Goal: Communication & Community: Answer question/provide support

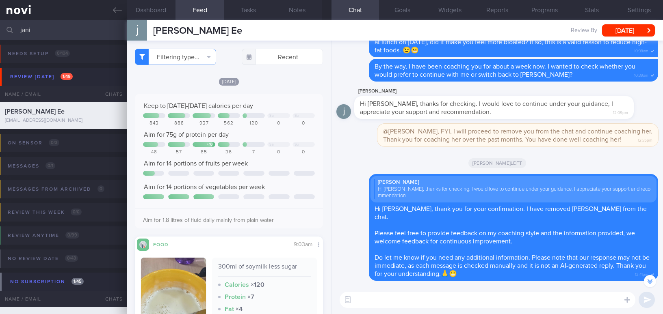
select select "8"
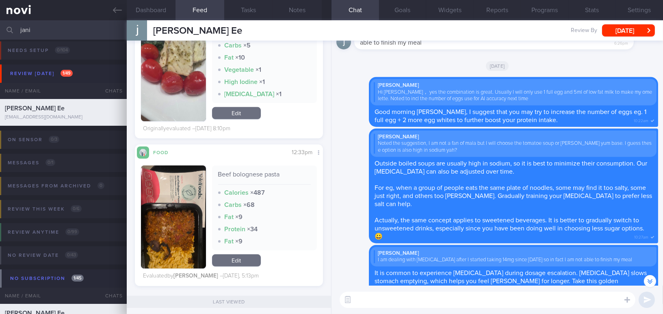
scroll to position [1034, 0]
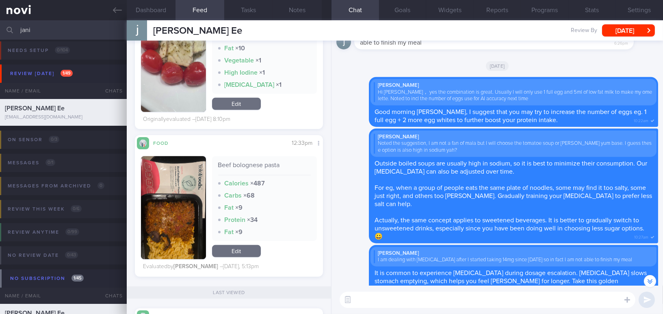
click at [393, 298] on textarea at bounding box center [488, 300] width 296 height 16
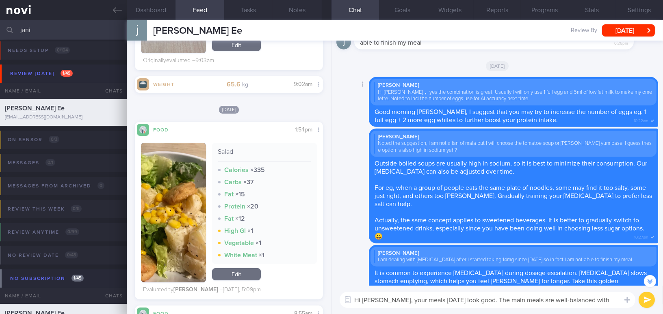
scroll to position [-340, 0]
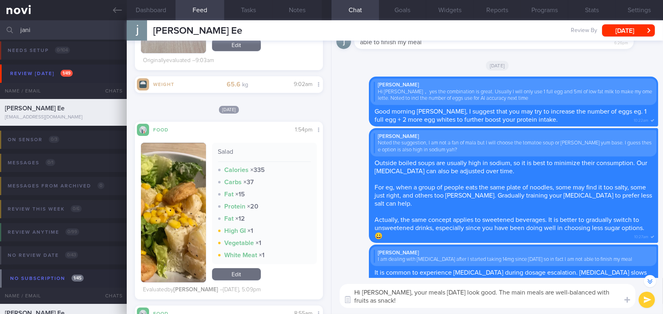
drag, startPoint x: 382, startPoint y: 295, endPoint x: 394, endPoint y: 307, distance: 17.8
click at [394, 307] on textarea "Hi Janice, your meals on Wednesday look good. The main meals are well-balanced …" at bounding box center [488, 296] width 296 height 24
click at [410, 309] on div "Hi Janice, your meals on Wednesday look good. The main meals are well-balanced …" at bounding box center [496, 296] width 331 height 36
drag, startPoint x: 383, startPoint y: 293, endPoint x: 399, endPoint y: 306, distance: 20.5
click at [399, 306] on textarea "Hi Janice, your meals on Wednesday look good. The main meals are well-balanced …" at bounding box center [488, 296] width 296 height 24
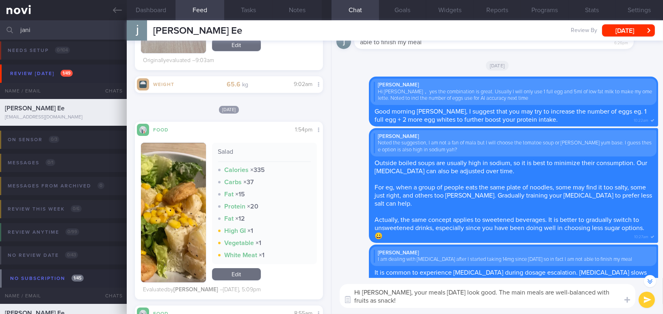
paste textarea "Your meals on Wednesday look good. The main meals are well balanced, with fruit…"
click at [387, 292] on textarea "Hi Janice, Your meals on Wednesday look good. The main meals are well balanced,…" at bounding box center [488, 296] width 296 height 24
click at [430, 305] on textarea "Hi Janice, your meals on Wednesday look good. The main meals are well balanced,…" at bounding box center [488, 296] width 296 height 24
type textarea "Hi Janice, your meals on Wednesday look good. The main meals are well balanced,…"
click at [646, 301] on button "submit" at bounding box center [647, 300] width 16 height 16
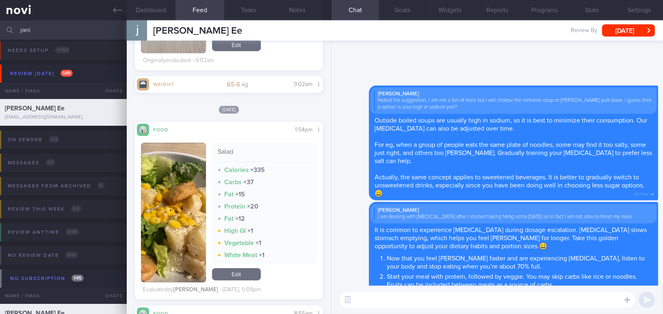
scroll to position [0, 0]
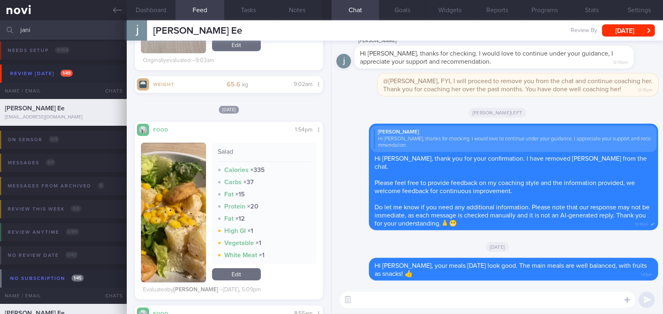
click at [180, 225] on button "button" at bounding box center [173, 213] width 65 height 140
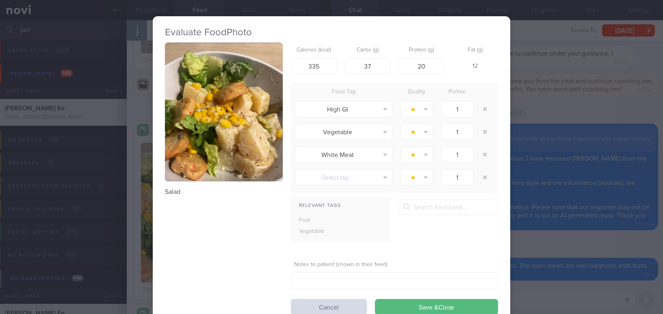
drag, startPoint x: 619, startPoint y: 246, endPoint x: 620, endPoint y: 250, distance: 4.1
click at [619, 246] on div "Evaluate Food Photo Salad Calories (kcal) 335 Carbs (g) 37 Protein (g) 20 Fat (…" at bounding box center [331, 157] width 663 height 314
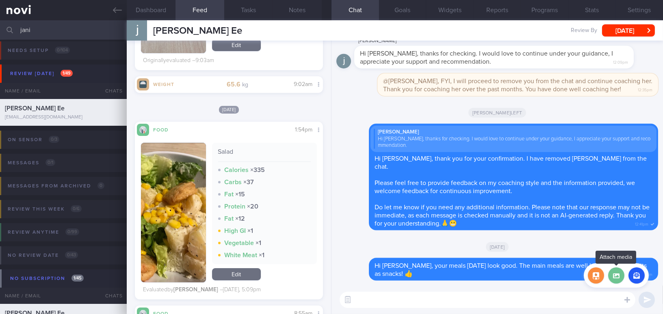
click at [615, 278] on label at bounding box center [616, 276] width 16 height 16
click at [0, 0] on input "file" at bounding box center [0, 0] width 0 height 0
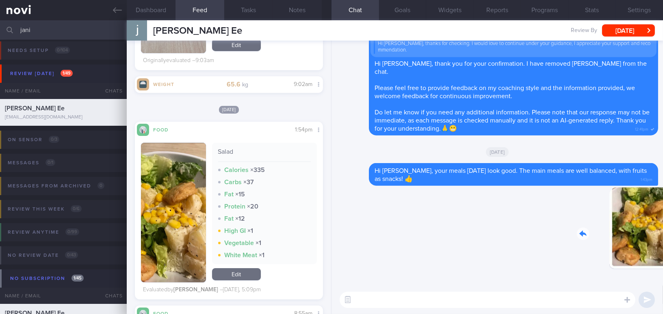
drag, startPoint x: 613, startPoint y: 236, endPoint x: 682, endPoint y: 240, distance: 69.2
click at [663, 240] on html "You are offline! Some functionality will be unavailable Patients New Users Coac…" at bounding box center [331, 157] width 663 height 314
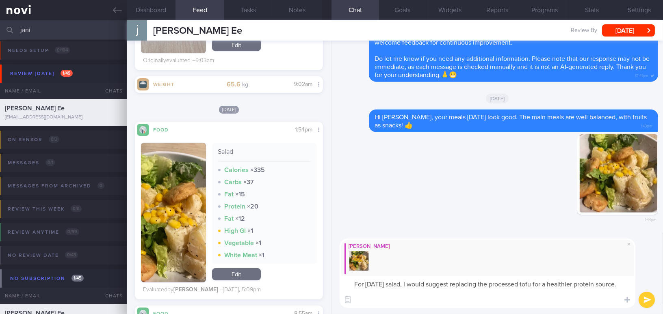
type textarea "For yesterday's salad, I would suggest replacing the processed tofu for a healt…"
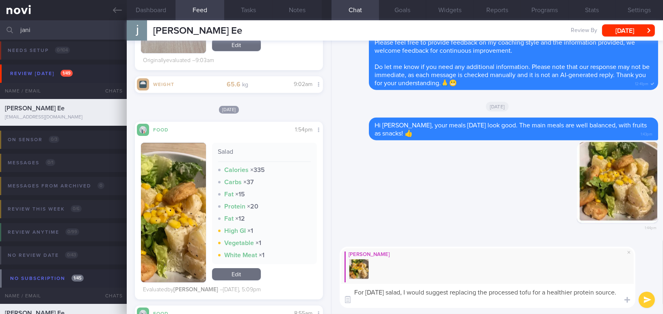
drag, startPoint x: 380, startPoint y: 301, endPoint x: 353, endPoint y: 289, distance: 28.9
click at [353, 289] on textarea "For yesterday's salad, I would suggest replacing the processed tofu for a healt…" at bounding box center [488, 296] width 296 height 24
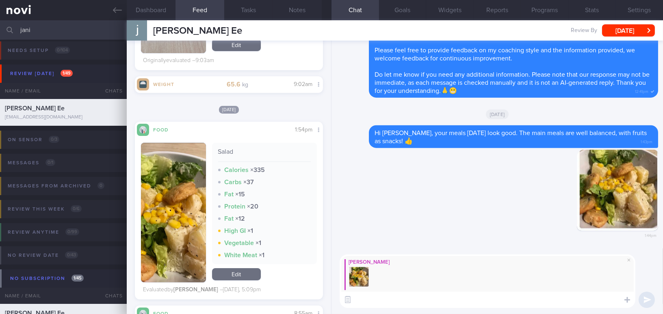
click at [462, 302] on textarea at bounding box center [488, 300] width 296 height 16
paste textarea "For yesterday’s salad, I would suggest replacing the processed tofu with a heal…"
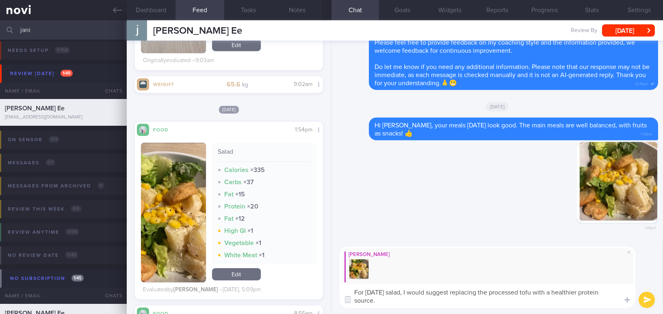
type textarea "For yesterday’s salad, I would suggest replacing the processed tofu with a heal…"
click at [650, 300] on button "submit" at bounding box center [647, 300] width 16 height 16
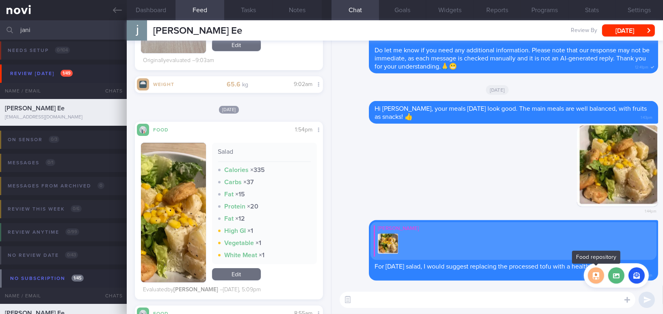
click at [596, 277] on button "button" at bounding box center [596, 276] width 16 height 16
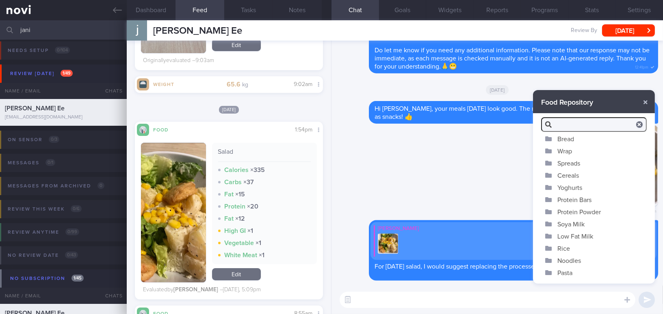
click at [564, 160] on button "Spreads" at bounding box center [594, 163] width 122 height 12
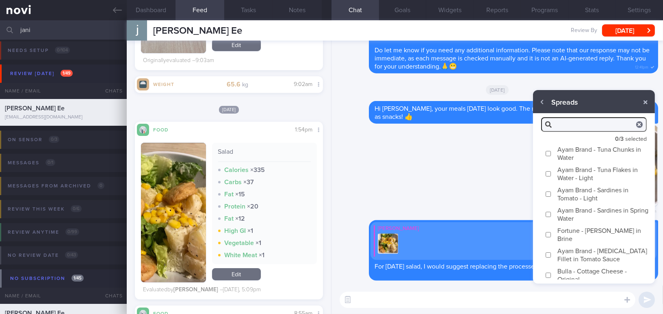
click at [548, 153] on input "Ayam Brand - Tuna Chunks in Water" at bounding box center [548, 153] width 6 height 5
checkbox input "true"
type textarea "Tuna chunks in water is a great source of protein and omega-3. It is also lower…"
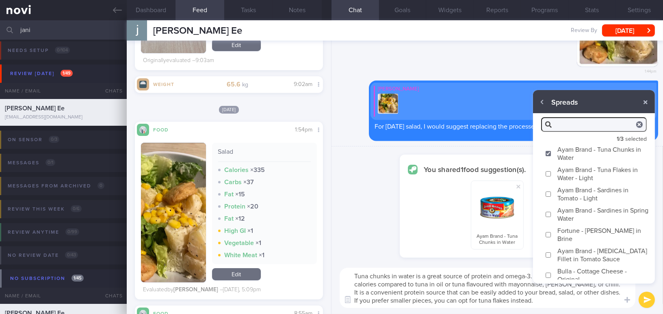
click at [548, 173] on input "Ayam Brand - Tuna Flakes in Water - Light" at bounding box center [548, 173] width 6 height 5
checkbox input "true"
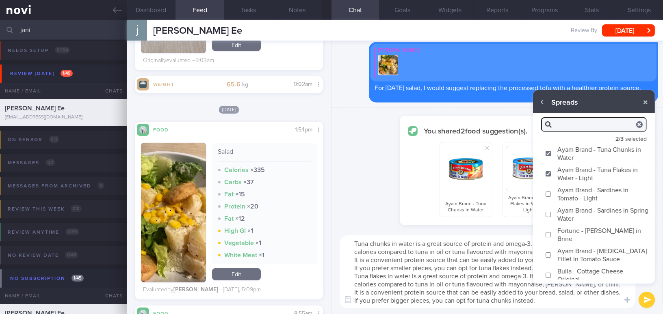
click at [480, 267] on textarea "Tuna chunks in water is a great source of protein and omega-3. It is also lower…" at bounding box center [488, 272] width 296 height 73
click at [509, 306] on textarea "Tuna chunks in water is a great source of protein and omega-3. It is also lower…" at bounding box center [488, 272] width 296 height 73
drag, startPoint x: 539, startPoint y: 303, endPoint x: 319, endPoint y: 230, distance: 232.0
click at [319, 230] on div "Dashboard Feed 192 Tasks Notes Chat Goals Widgets Reports Programs Stats Settin…" at bounding box center [395, 167] width 536 height 294
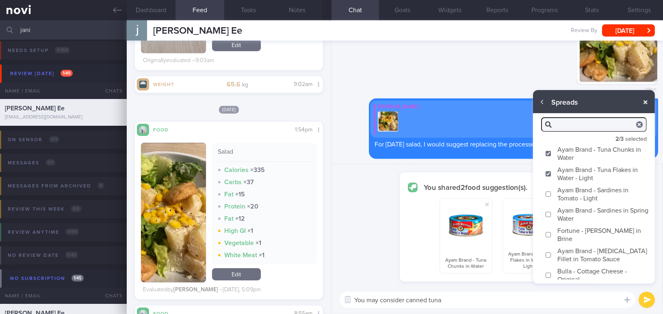
click at [648, 102] on button "button" at bounding box center [645, 102] width 15 height 15
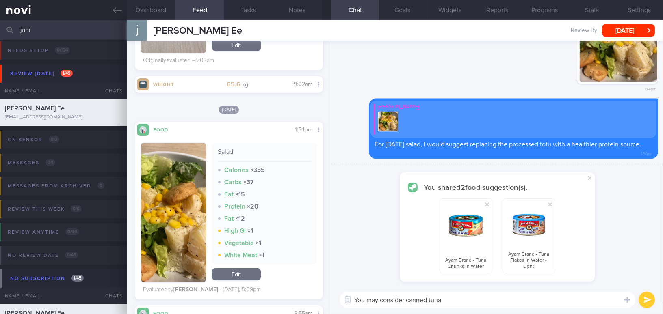
drag, startPoint x: 453, startPoint y: 299, endPoint x: 297, endPoint y: 297, distance: 156.0
click at [297, 297] on div "Dashboard Feed 192 Tasks Notes Chat Goals Widgets Reports Programs Stats Settin…" at bounding box center [395, 167] width 536 height 294
paste textarea ". The flakes come in smaller pieces, while the chunks are in bigger pieces. Be …"
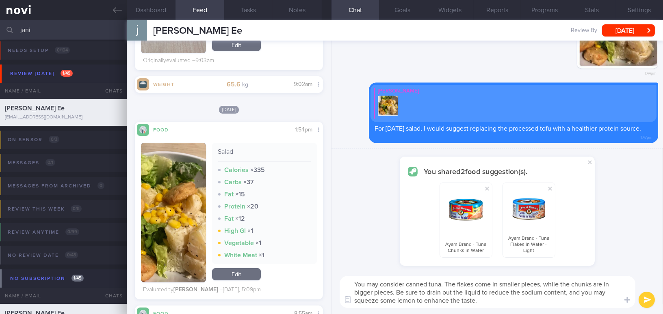
drag, startPoint x: 426, startPoint y: 292, endPoint x: 398, endPoint y: 292, distance: 28.4
click at [398, 292] on textarea "You may consider canned tuna. The flakes come in smaller pieces, while the chun…" at bounding box center [488, 292] width 296 height 32
click at [548, 293] on textarea "You may consider canned tuna. The flakes come in smaller pieces, while the chun…" at bounding box center [488, 292] width 296 height 32
type textarea "You may consider canned tuna. The flakes come in smaller pieces, while the chun…"
click at [647, 298] on button "submit" at bounding box center [647, 300] width 16 height 16
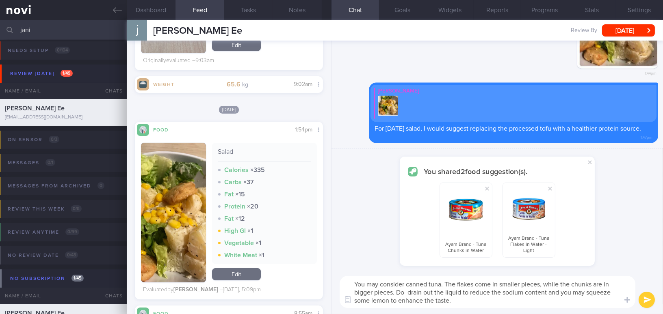
checkbox input "false"
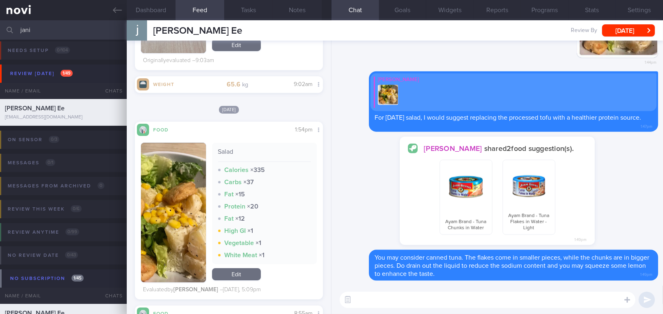
click at [469, 302] on textarea at bounding box center [488, 300] width 296 height 16
paste textarea "https://www.fairprice.com.sg/product/fairprice-frozen-edamame-unsalted-500g-132…"
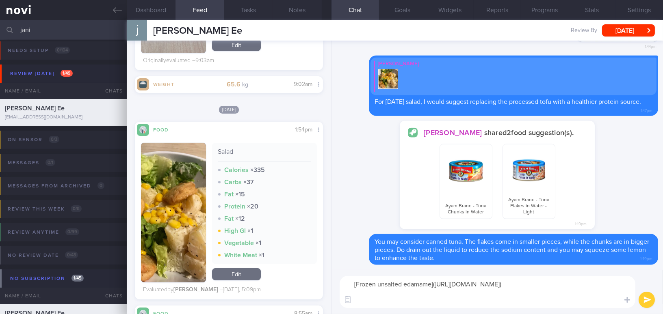
click at [352, 283] on textarea "[Frozen unsalted edamame](https://www.fairprice.com.sg/product/fairprice-frozen…" at bounding box center [488, 292] width 296 height 32
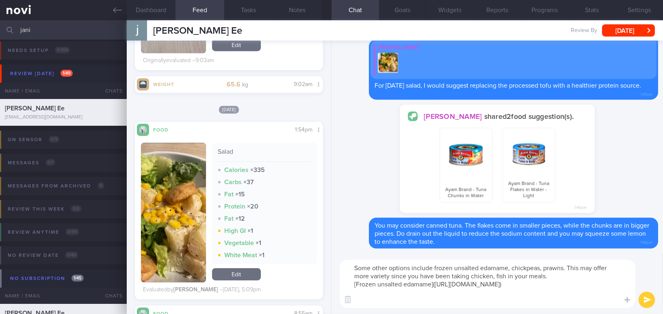
drag, startPoint x: 555, startPoint y: 275, endPoint x: 337, endPoint y: 273, distance: 218.1
click at [337, 273] on div "Some other options include frozen unsalted edamame, chickpeas, prawns. This may…" at bounding box center [496, 284] width 331 height 61
click at [365, 270] on textarea "Some other options include frozen unsalted edamame, chickpeas, prawns. This may…" at bounding box center [488, 284] width 296 height 48
drag, startPoint x: 549, startPoint y: 277, endPoint x: 348, endPoint y: 263, distance: 201.6
click at [348, 263] on textarea "Some other options include frozen unsalted edamame, chickpeas, prawns. This may…" at bounding box center [488, 284] width 296 height 48
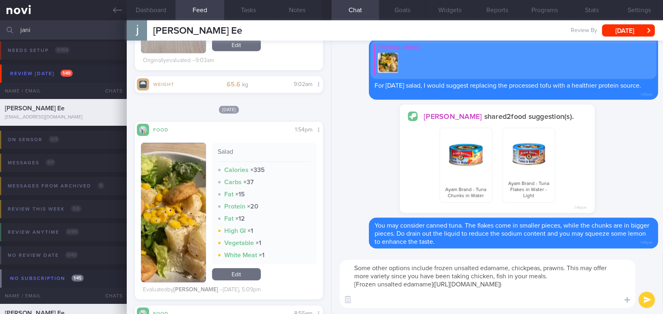
click at [385, 281] on textarea "Some other options include frozen unsalted edamame, chickpeas, prawns. This may…" at bounding box center [488, 284] width 296 height 48
drag, startPoint x: 405, startPoint y: 268, endPoint x: 564, endPoint y: 279, distance: 160.0
click at [564, 279] on textarea "Some other options include frozen unsalted edamame, chickpeas, prawns. This may…" at bounding box center [488, 284] width 296 height 48
paste textarea "and prawns. These may offer more variety since you have been having chicken and"
click at [541, 270] on textarea "Some other options include frozen unsalted edamame, chickpeas, and prawns. Thes…" at bounding box center [488, 284] width 296 height 48
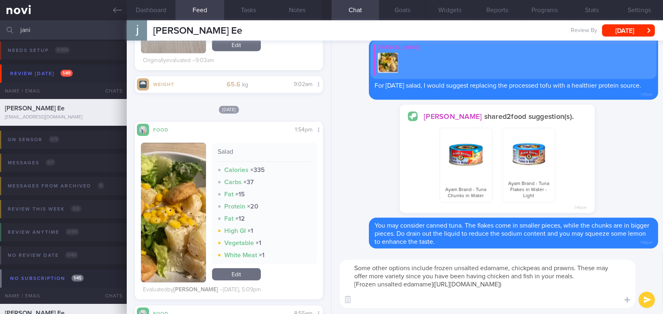
click at [591, 275] on textarea "Some other options include frozen unsalted edamame, chickpeas and prawns. These…" at bounding box center [488, 284] width 296 height 48
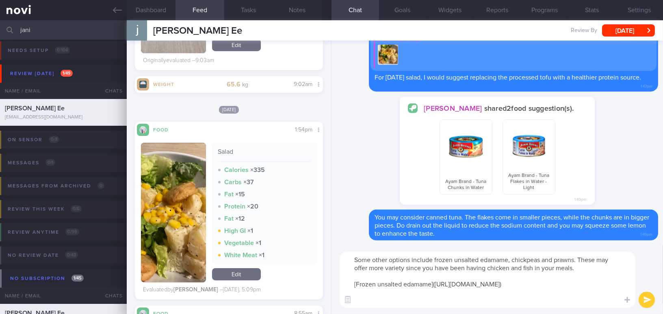
click at [613, 302] on textarea "Some other options include frozen unsalted edamame, chickpeas and prawns. These…" at bounding box center [488, 280] width 296 height 56
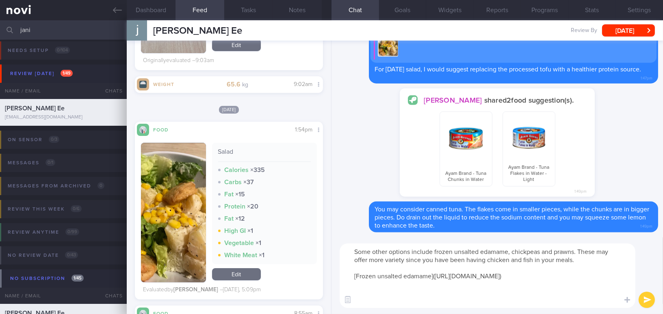
type textarea "Some other options include frozen unsalted edamame, chickpeas and prawns. These…"
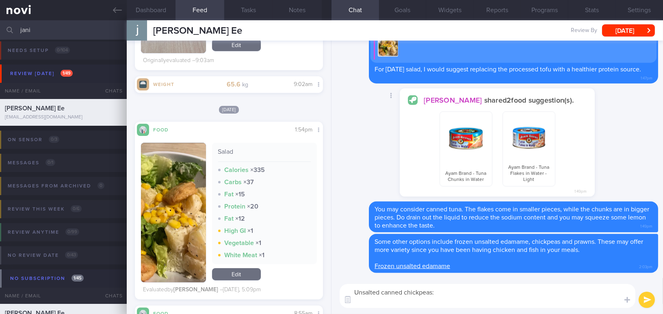
paste textarea "https://www.lazada.sg/products/global-organics-chick-peas-no-added-salt-i179260…"
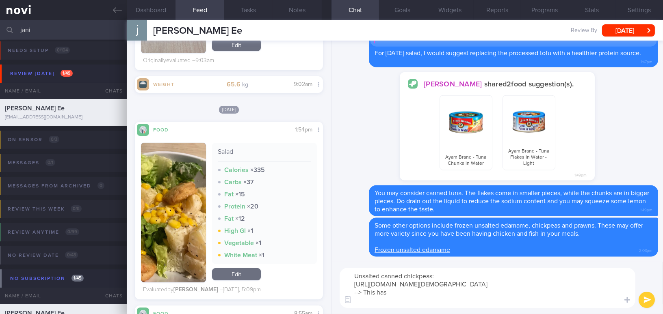
drag, startPoint x: 397, startPoint y: 301, endPoint x: 364, endPoint y: 299, distance: 33.3
click at [364, 299] on textarea "Unsalted canned chickpeas: https://www.lazada.sg/products/global-organics-chick…" at bounding box center [488, 288] width 296 height 40
paste textarea "no added salt, but it is more expensive."
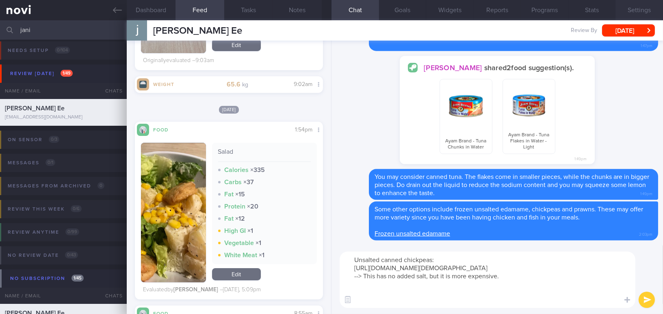
type textarea "Unsalted canned chickpeas: https://www.lazada.sg/products/global-organics-chick…"
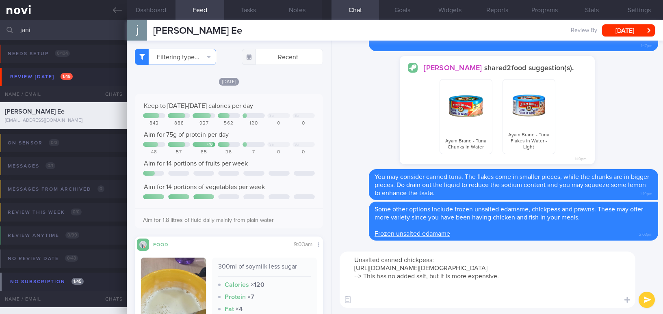
select select "8"
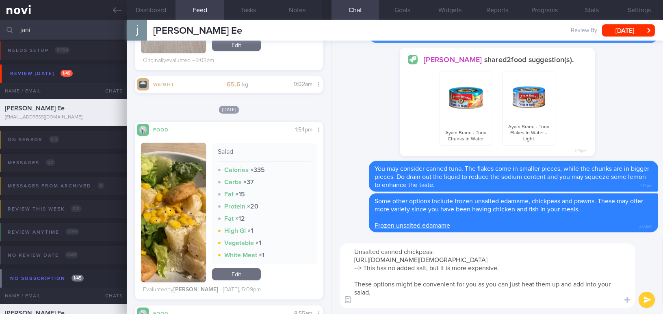
drag, startPoint x: 374, startPoint y: 302, endPoint x: 350, endPoint y: 294, distance: 24.9
click at [350, 294] on div "Attach media Food repository Chat Templates Admin CGM Weight Nutrition Physical…" at bounding box center [496, 276] width 331 height 77
click at [365, 288] on textarea "Unsalted canned chickpeas: https://www.lazada.sg/products/global-organics-chick…" at bounding box center [488, 276] width 296 height 65
drag, startPoint x: 374, startPoint y: 300, endPoint x: 351, endPoint y: 293, distance: 23.4
click at [351, 293] on textarea "Unsalted canned chickpeas: https://www.lazada.sg/products/global-organics-chick…" at bounding box center [488, 276] width 296 height 65
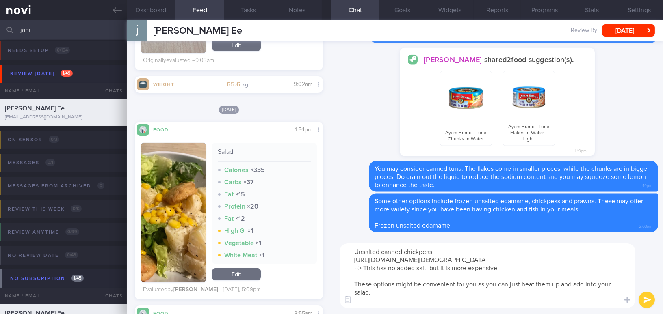
paste textarea ", as you can simply heat them up and add them"
click at [477, 293] on textarea "Unsalted canned chickpeas: https://www.lazada.sg/products/global-organics-chick…" at bounding box center [488, 276] width 296 height 65
type textarea "Unsalted canned chickpeas: https://www.lazada.sg/products/global-organics-chick…"
click at [649, 301] on button "submit" at bounding box center [647, 300] width 16 height 16
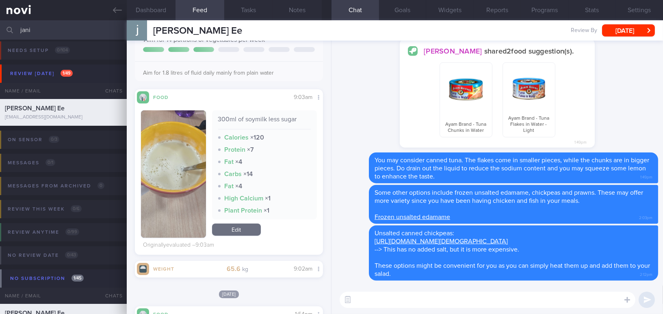
scroll to position [110, 0]
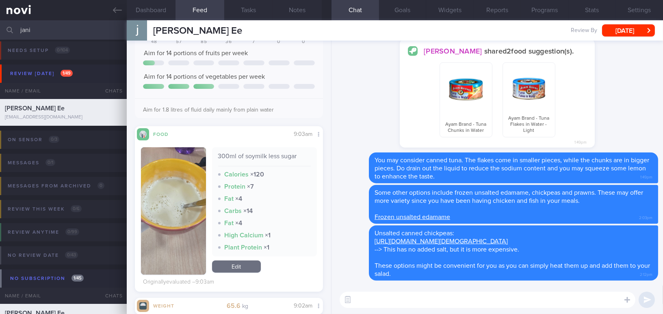
click at [397, 300] on textarea at bounding box center [488, 300] width 296 height 16
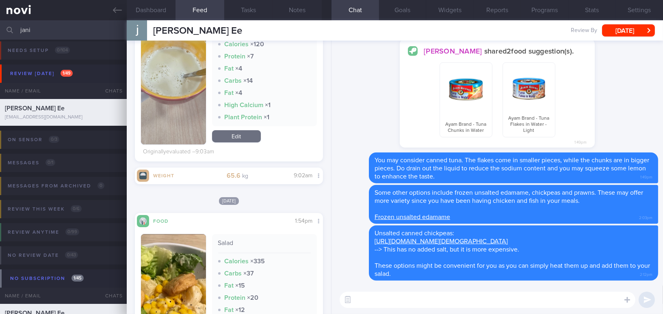
scroll to position [171, 0]
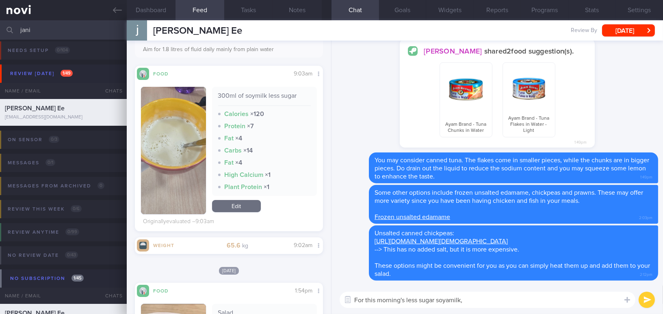
drag, startPoint x: 468, startPoint y: 301, endPoint x: 340, endPoint y: 300, distance: 128.0
click at [340, 300] on textarea "For this morning's less sugar soyamilk," at bounding box center [488, 300] width 296 height 16
click at [433, 302] on textarea "For this morning's less sugar soyamilk," at bounding box center [488, 300] width 296 height 16
drag, startPoint x: 470, startPoint y: 299, endPoint x: 271, endPoint y: 291, distance: 200.0
click at [271, 291] on div "Dashboard Feed 192 Tasks Notes Chat Goals Widgets Reports Programs Stats Settin…" at bounding box center [395, 167] width 536 height 294
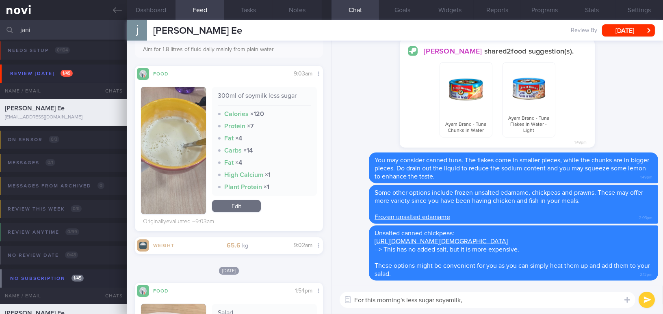
paste textarea "’s less-sugar soy milk, may I know if it was store-bought, like from Mr Bean or…"
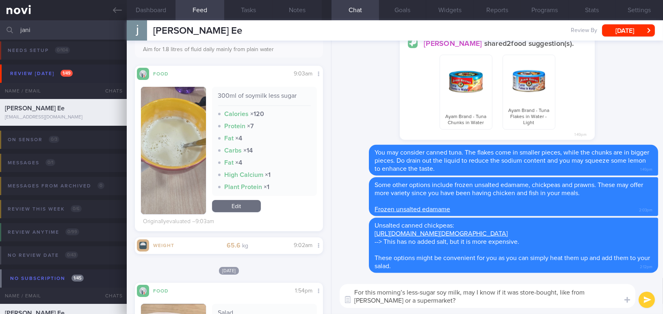
click at [617, 292] on textarea "For this morning’s less-sugar soy milk, may I know if it was store-bought, like…" at bounding box center [488, 296] width 296 height 24
drag, startPoint x: 464, startPoint y: 302, endPoint x: 307, endPoint y: 275, distance: 159.9
click at [307, 275] on div "Dashboard Feed 192 Tasks Notes Chat Goals Widgets Reports Programs Stats Settin…" at bounding box center [395, 167] width 536 height 294
paste textarea "—like from Mr Bean, a hawker centre, or the packet version from a supermarket?"
click at [447, 293] on textarea "For this morning’s less-sugar soy milk, may I know if it was store-bought—like …" at bounding box center [488, 296] width 296 height 24
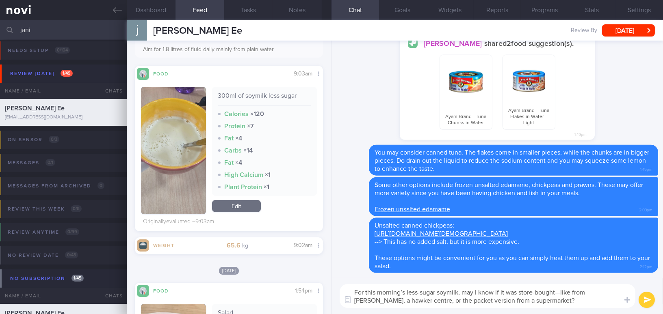
click at [561, 293] on textarea "For this morning’s less-sugar soymilk, may I know if it was store-bought—like f…" at bounding box center [488, 296] width 296 height 24
click at [614, 295] on textarea "For this morning’s less-sugar soymilk, may I know if it was store-bought like f…" at bounding box center [488, 296] width 296 height 24
click at [398, 304] on textarea "For this morning’s less-sugar soymilk, may I know if it was store-bought like f…" at bounding box center [488, 296] width 296 height 24
click at [479, 299] on textarea "For this morning’s less-sugar soymilk, may I know if it was store-bought like f…" at bounding box center [488, 296] width 296 height 24
type textarea "For this morning’s less-sugar soymilk, may I know if it was store-bought like f…"
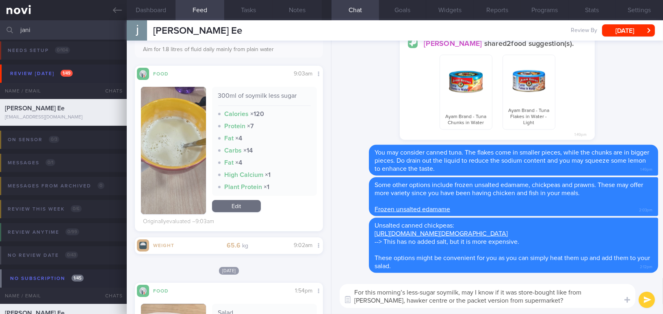
click at [647, 302] on button "submit" at bounding box center [647, 300] width 16 height 16
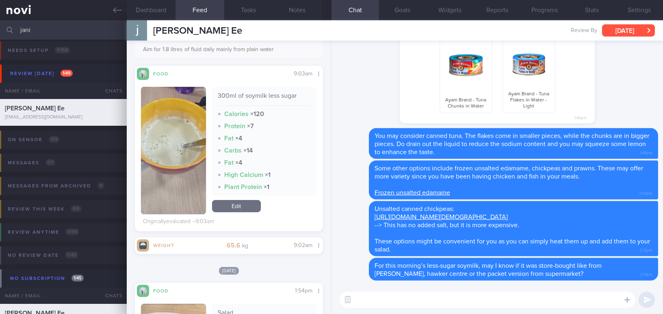
click at [620, 32] on button "[DATE]" at bounding box center [628, 30] width 53 height 12
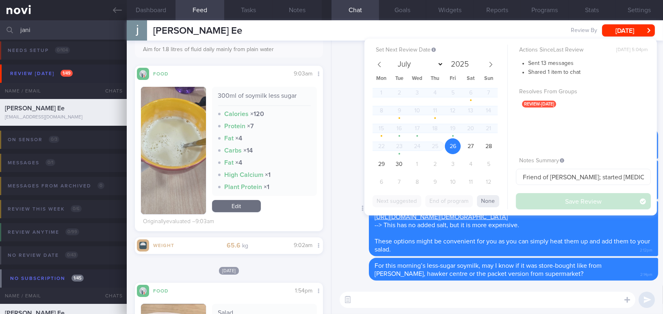
click at [360, 219] on div "Delete Unsalted canned chickpeas: https://www.lazada.sg/products/global-organic…" at bounding box center [497, 228] width 322 height 55
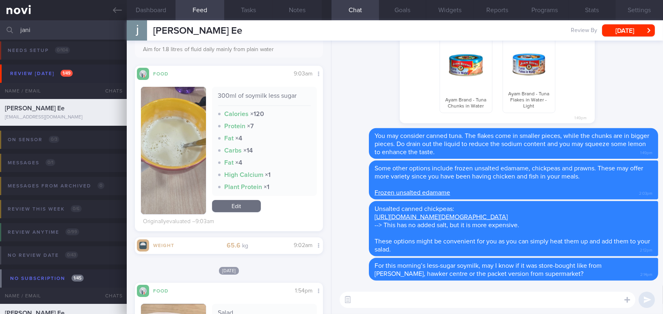
click at [635, 11] on button "Settings" at bounding box center [639, 10] width 48 height 20
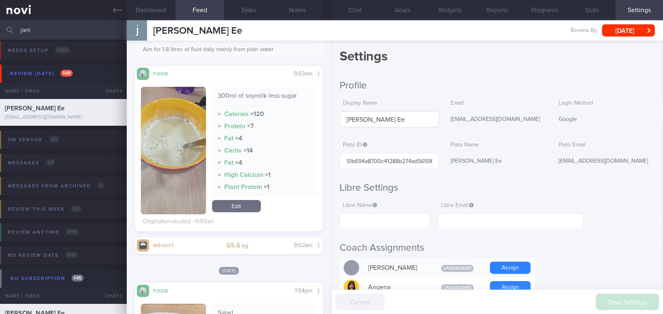
scroll to position [37, 0]
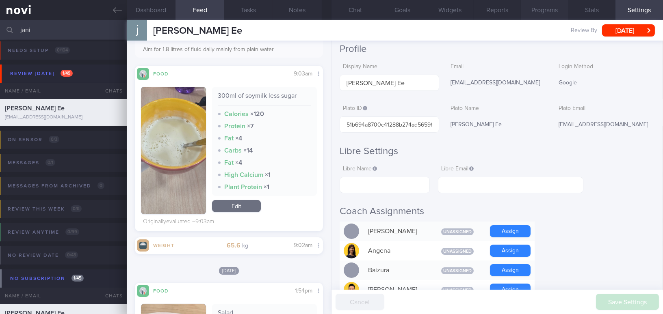
click at [535, 8] on button "Programs" at bounding box center [545, 10] width 48 height 20
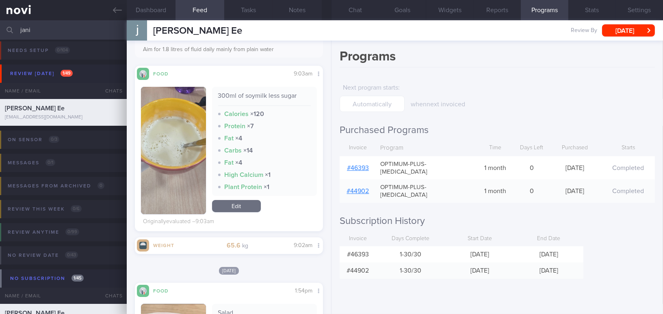
click at [364, 165] on link "# 46393" at bounding box center [358, 168] width 22 height 6
drag, startPoint x: 154, startPoint y: 30, endPoint x: 228, endPoint y: 31, distance: 74.3
click at [228, 31] on span "[PERSON_NAME] Ee" at bounding box center [197, 31] width 89 height 10
copy span "[PERSON_NAME] Ee"
click at [608, 26] on button "[DATE]" at bounding box center [628, 30] width 53 height 12
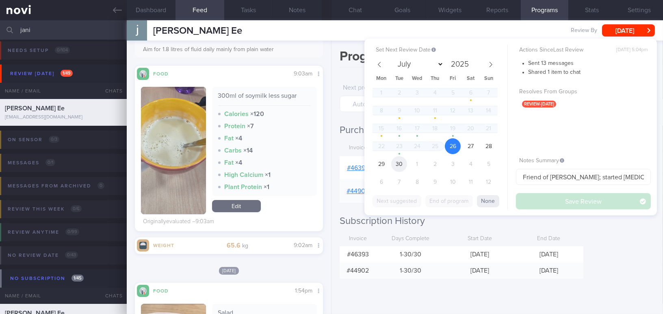
click at [402, 163] on span "30" at bounding box center [399, 164] width 16 height 16
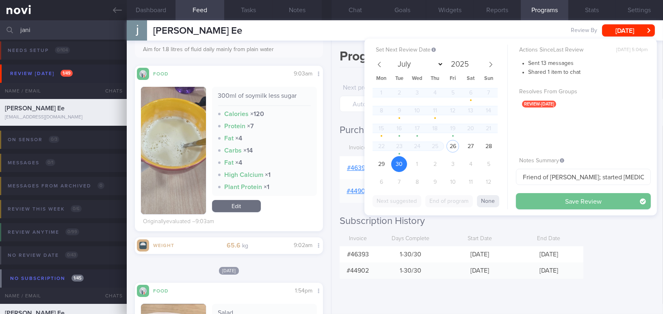
click at [539, 196] on button "Save Review" at bounding box center [583, 201] width 135 height 16
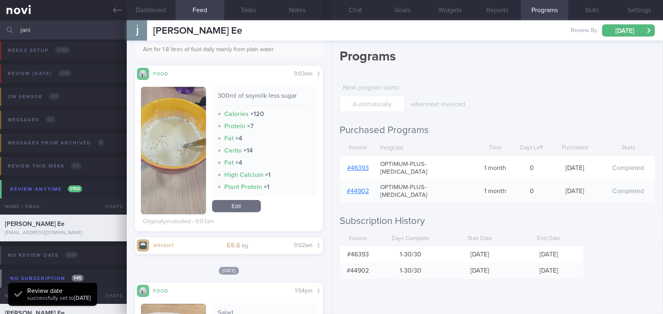
drag, startPoint x: 60, startPoint y: 33, endPoint x: 0, endPoint y: 30, distance: 59.8
click at [0, 30] on input "jani" at bounding box center [331, 29] width 663 height 19
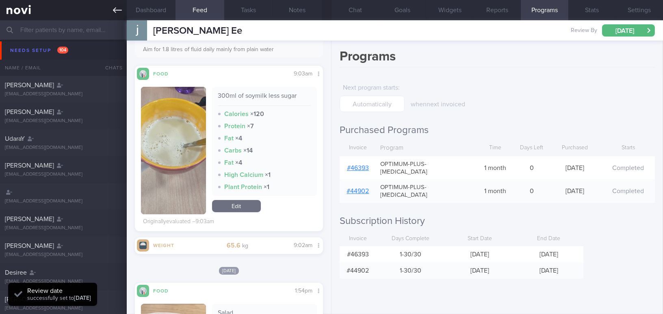
click at [113, 11] on icon at bounding box center [117, 10] width 9 height 6
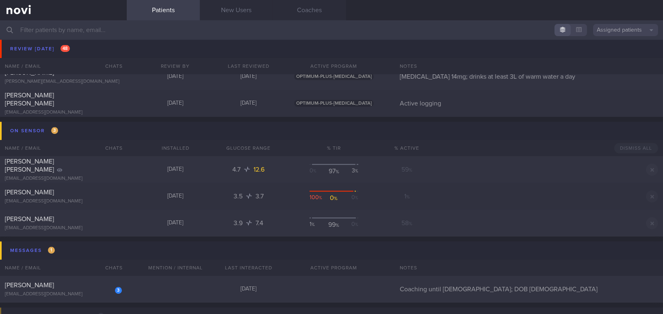
scroll to position [4066, 0]
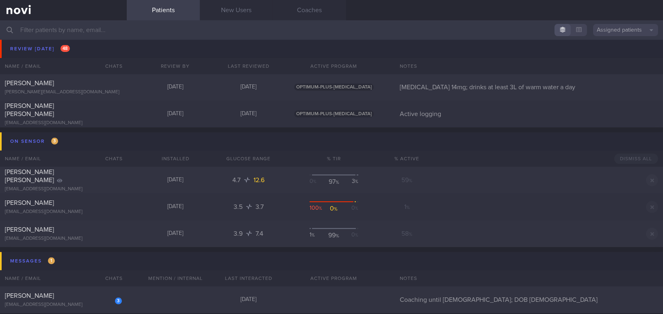
click at [100, 35] on input "text" at bounding box center [331, 29] width 663 height 19
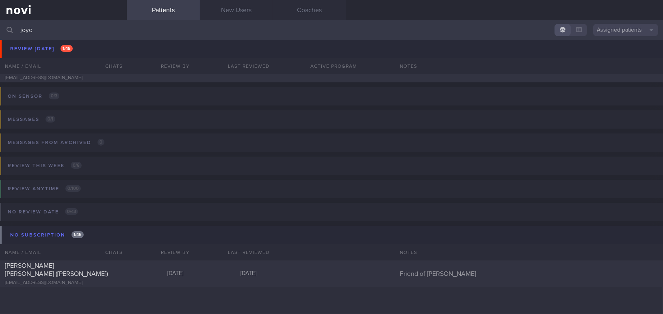
scroll to position [46, 0]
type input "joyce"
click at [64, 273] on div "[PERSON_NAME] [PERSON_NAME] ([PERSON_NAME])" at bounding box center [62, 270] width 115 height 16
select select "8"
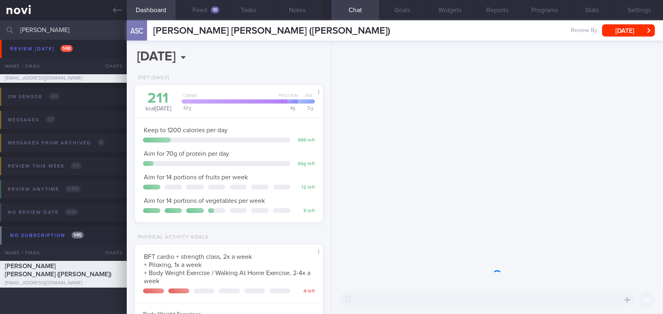
scroll to position [95, 168]
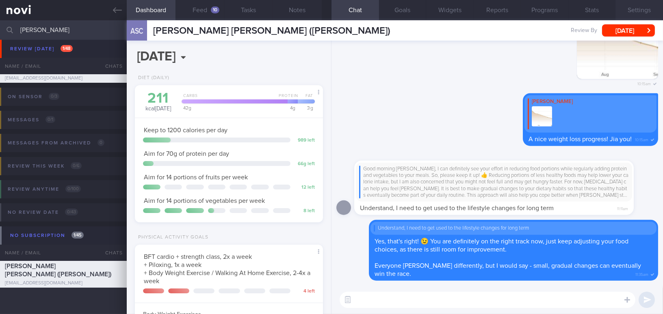
click at [638, 7] on button "Settings" at bounding box center [639, 10] width 48 height 20
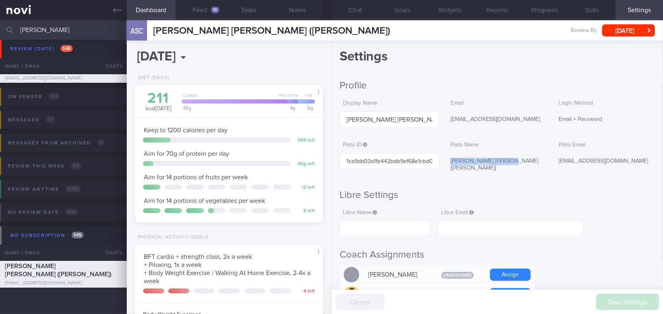
drag, startPoint x: 448, startPoint y: 160, endPoint x: 516, endPoint y: 161, distance: 68.7
click at [516, 161] on div "ANG SOH CHENG (JOYCE)" at bounding box center [497, 165] width 100 height 24
click at [550, 6] on button "Programs" at bounding box center [545, 10] width 48 height 20
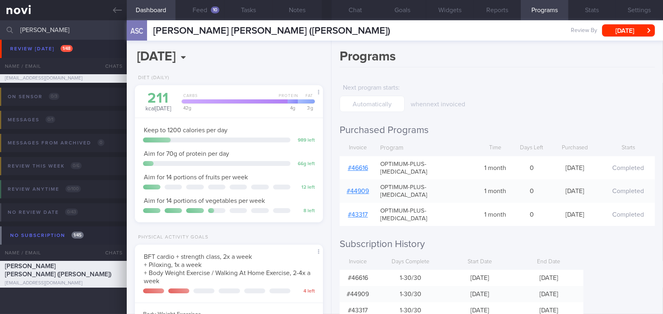
click at [366, 165] on link "# 46616" at bounding box center [358, 168] width 20 height 6
click at [357, 8] on button "Chat" at bounding box center [355, 10] width 48 height 20
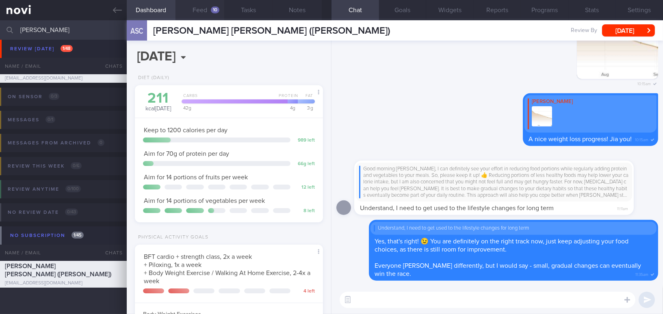
click at [205, 8] on button "Feed 10" at bounding box center [199, 10] width 49 height 20
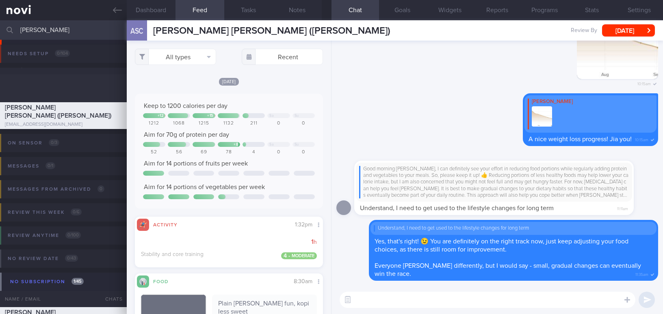
select select "8"
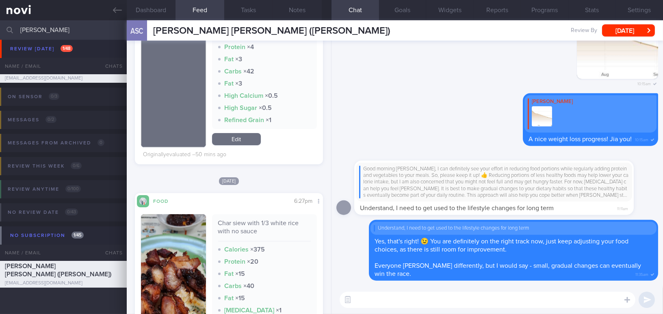
scroll to position [369, 0]
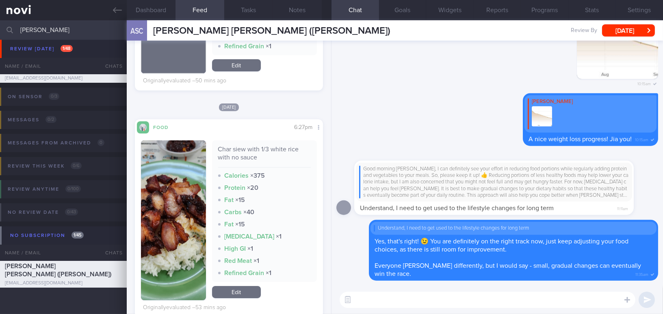
click at [182, 240] on button "button" at bounding box center [173, 221] width 65 height 160
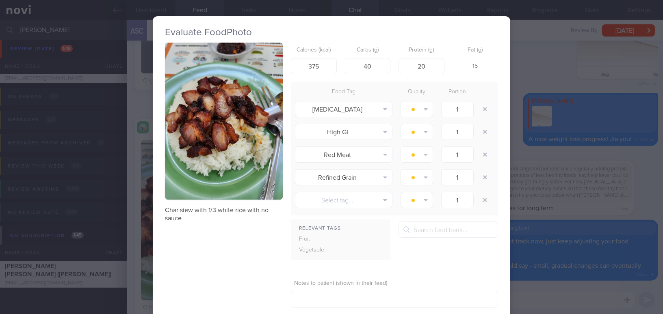
click at [206, 164] on button "button" at bounding box center [224, 121] width 118 height 157
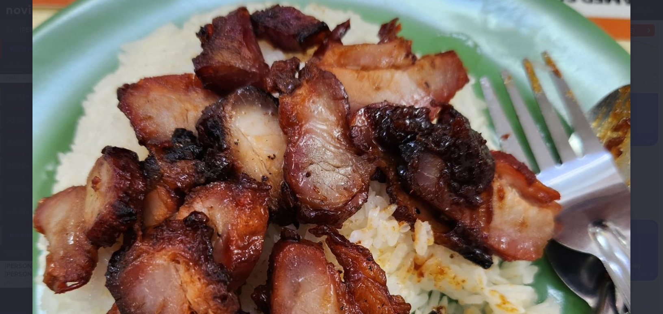
scroll to position [258, 0]
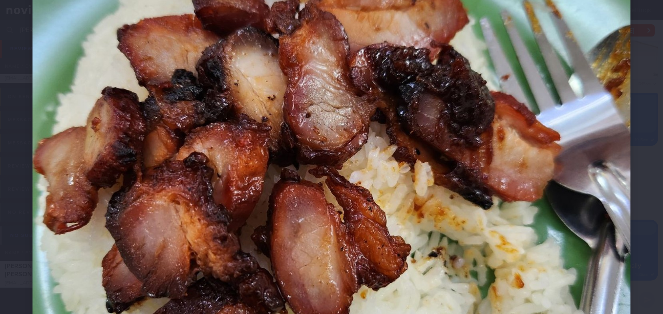
click at [273, 202] on img at bounding box center [331, 172] width 598 height 797
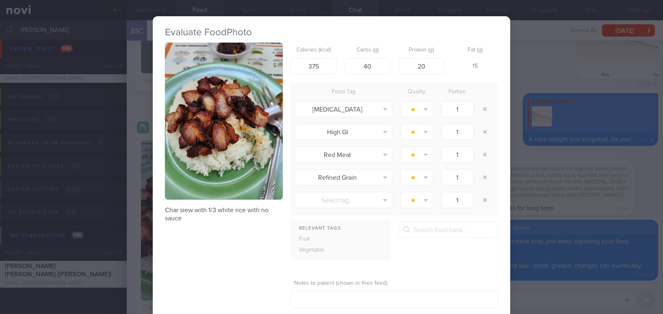
click at [597, 190] on div "Evaluate Food Photo Char siew with 1/3 white rice with no sauce Calories (kcal)…" at bounding box center [331, 157] width 663 height 314
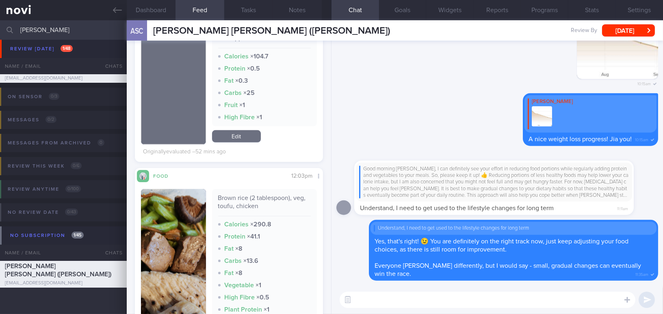
scroll to position [739, 0]
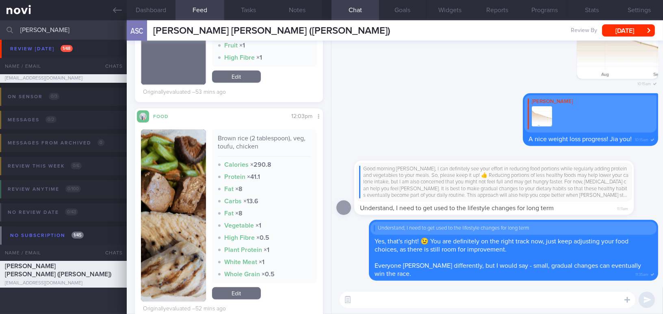
click at [162, 195] on button "button" at bounding box center [173, 216] width 65 height 172
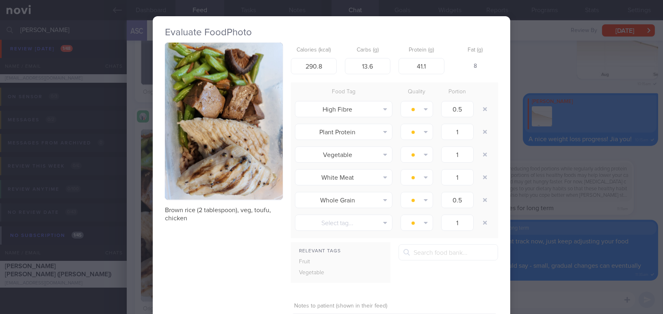
click at [178, 170] on button "button" at bounding box center [224, 121] width 118 height 157
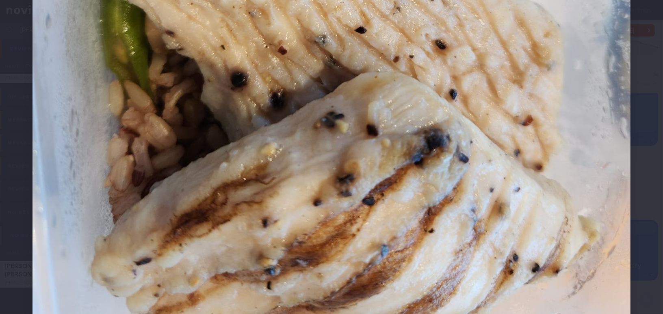
scroll to position [540, 0]
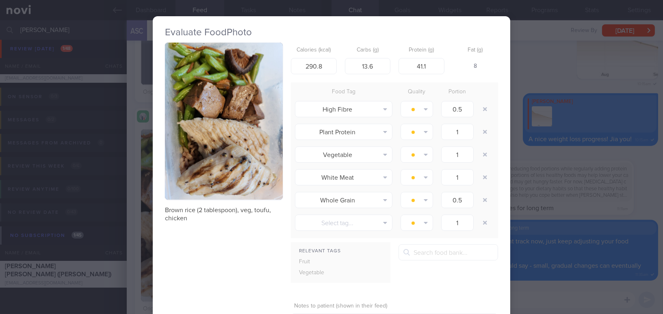
click at [537, 156] on div "Evaluate Food Photo Brown rice (2 tablespoon), veg, toufu, chicken Calories (kc…" at bounding box center [331, 157] width 663 height 314
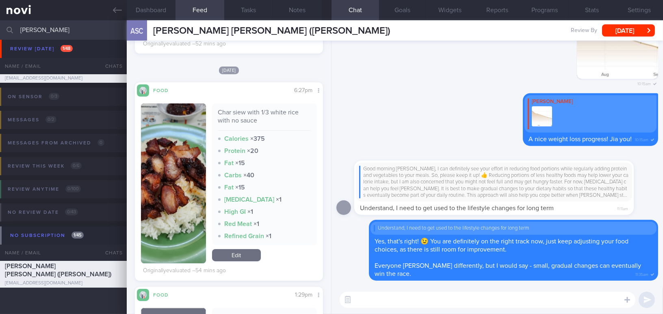
scroll to position [406, 0]
click at [165, 161] on button "button" at bounding box center [173, 184] width 65 height 160
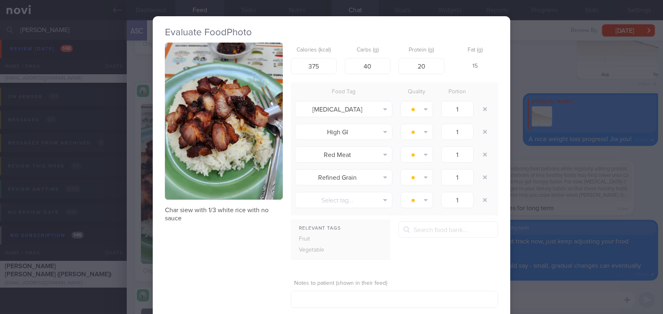
click at [588, 159] on div "Evaluate Food Photo Char siew with 1/3 white rice with no sauce Calories (kcal)…" at bounding box center [331, 157] width 663 height 314
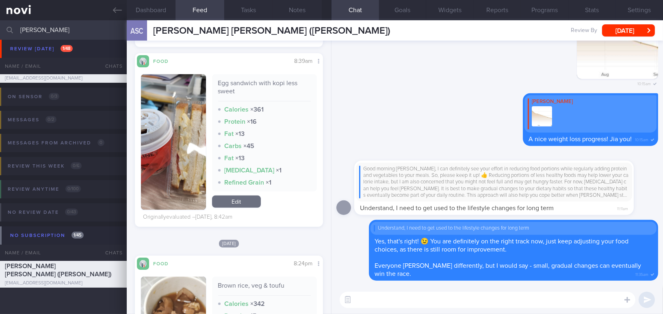
scroll to position [1071, 0]
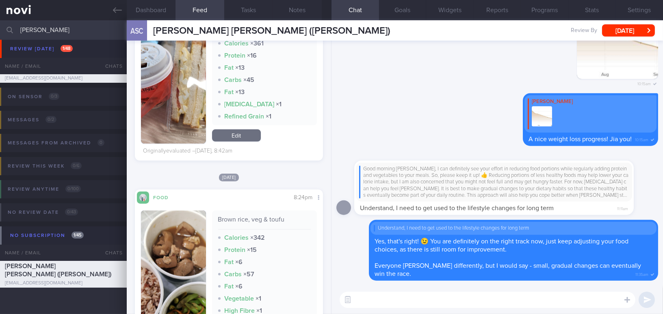
click at [182, 102] on button "button" at bounding box center [173, 76] width 65 height 136
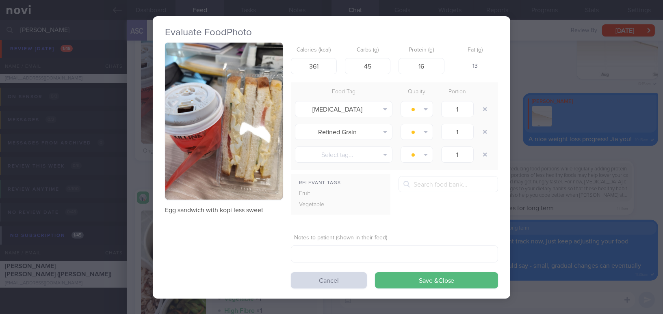
click at [533, 155] on div "Evaluate Food Photo Egg sandwich with kopi less sweet Calories (kcal) 361 Carbs…" at bounding box center [331, 157] width 663 height 314
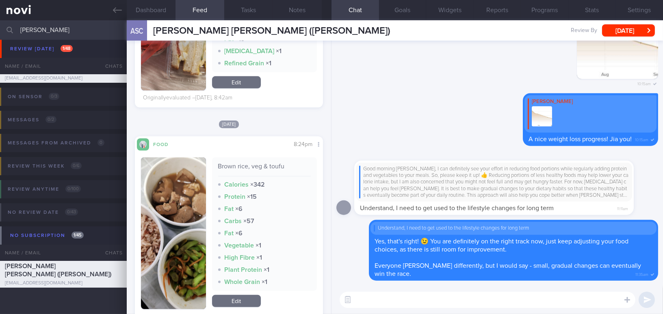
scroll to position [1182, 0]
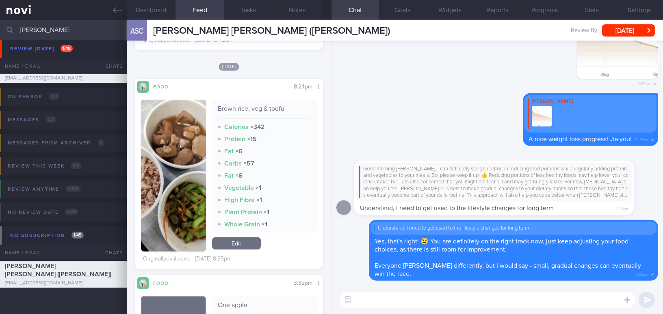
click at [175, 192] on button "button" at bounding box center [173, 176] width 65 height 152
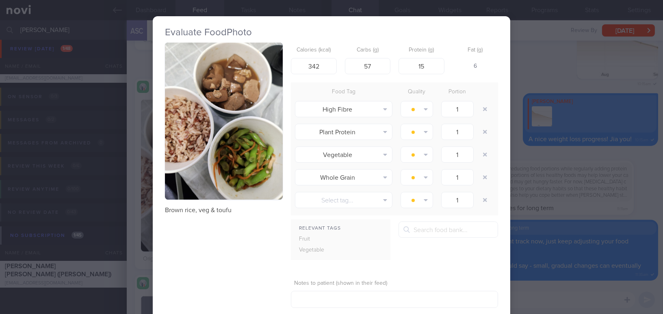
click at [204, 156] on button "button" at bounding box center [224, 121] width 118 height 157
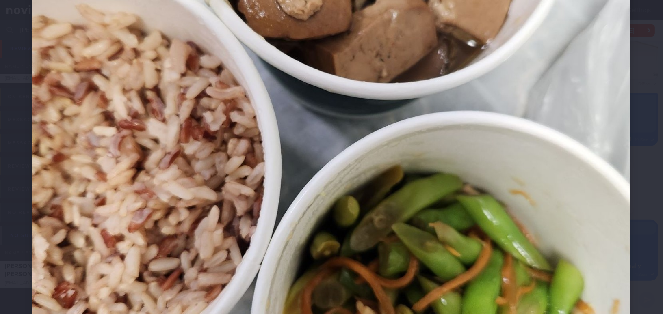
scroll to position [443, 0]
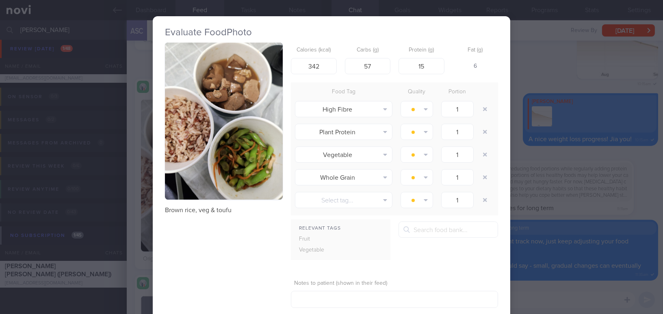
click at [209, 152] on button "button" at bounding box center [224, 121] width 118 height 157
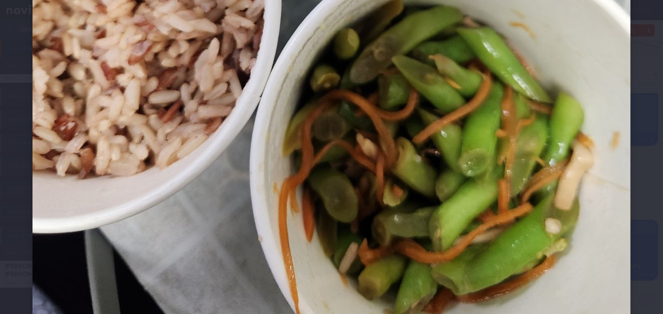
scroll to position [517, 0]
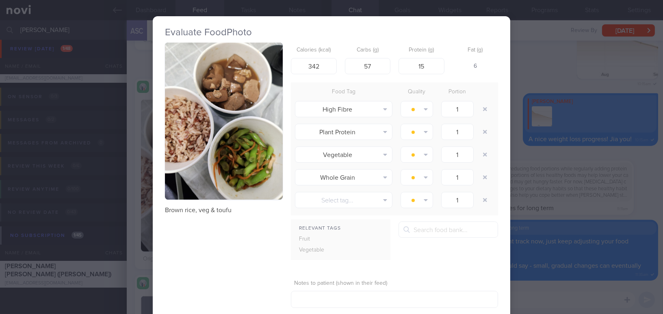
click at [604, 152] on div "Evaluate Food Photo Brown rice, veg & toufu Calories (kcal) 342 Carbs (g) 57 Pr…" at bounding box center [331, 157] width 663 height 314
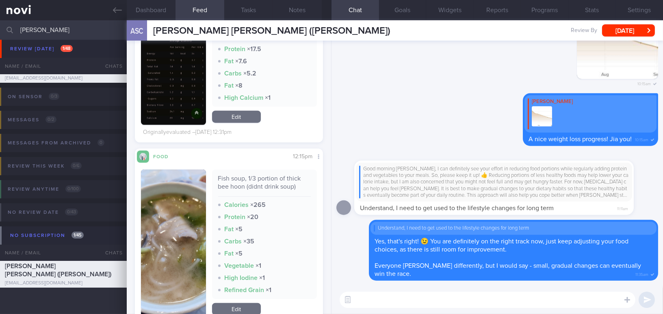
scroll to position [1772, 0]
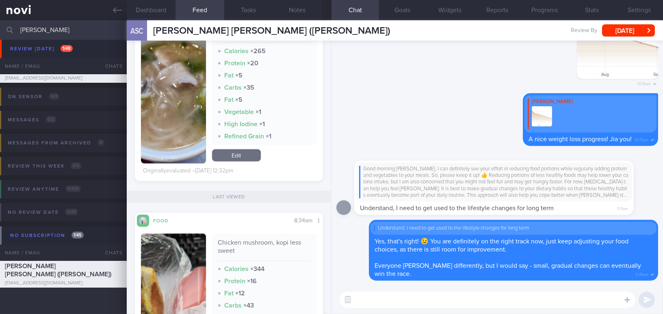
click at [188, 128] on button "button" at bounding box center [173, 90] width 65 height 148
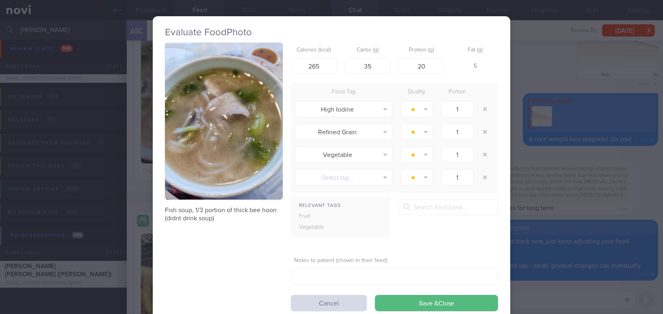
click at [587, 171] on div "Evaluate Food Photo Fish soup, 1/3 portion of thick bee hoon (didnt drink soup)…" at bounding box center [331, 157] width 663 height 314
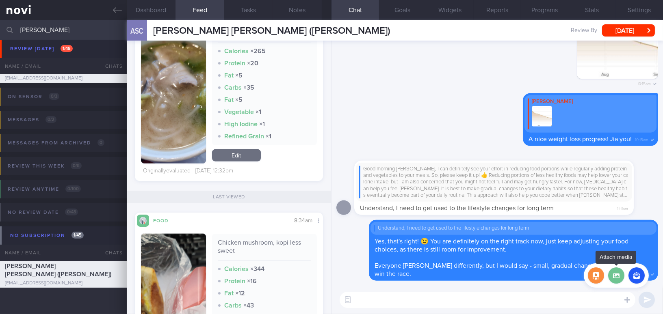
click at [617, 277] on label at bounding box center [616, 276] width 16 height 16
click at [0, 0] on input "file" at bounding box center [0, 0] width 0 height 0
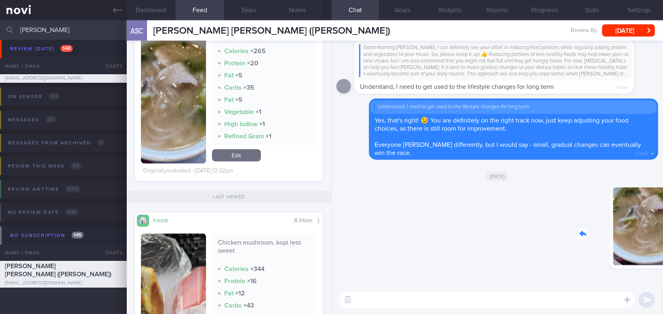
drag, startPoint x: 597, startPoint y: 231, endPoint x: 665, endPoint y: 235, distance: 68.7
click at [663, 235] on html "You are offline! Some functionality will be unavailable Patients New Users Coac…" at bounding box center [331, 157] width 663 height 314
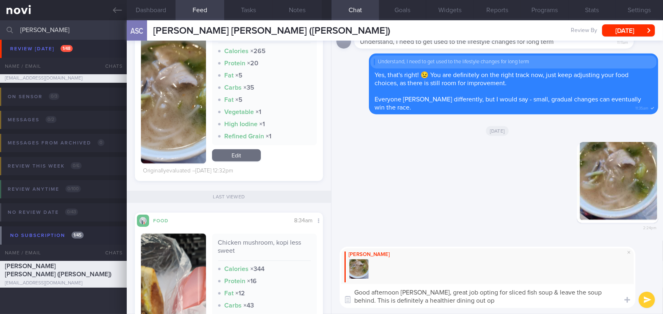
click at [420, 293] on textarea "Good afternoon Joyce, great job opting for sliced fish soup & leave the soup be…" at bounding box center [488, 296] width 296 height 24
drag, startPoint x: 420, startPoint y: 292, endPoint x: 457, endPoint y: 300, distance: 37.0
click at [457, 300] on textarea "Good afternoon Joyce, great job opting for sliced fish soup & leave the soup be…" at bounding box center [488, 296] width 296 height 24
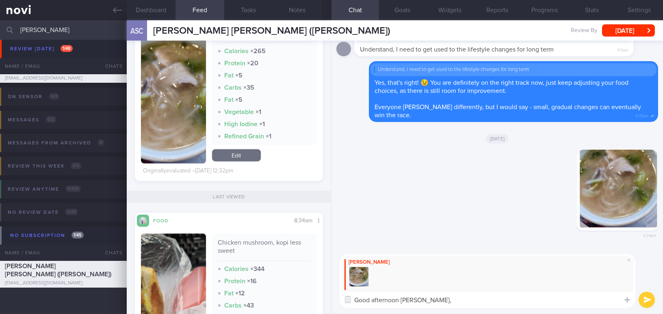
paste textarea "Great job choosing sliced fish soup and leaving the soup behind. This is defini…"
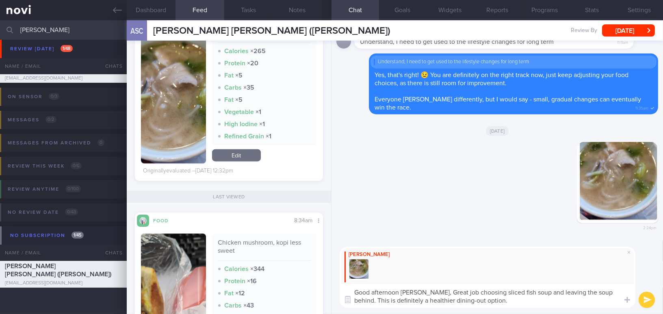
click at [426, 290] on textarea "Good afternoon Joyce, Great job choosing sliced fish soup and leaving the soup …" at bounding box center [488, 296] width 296 height 24
click at [546, 302] on textarea "Good afternoon Joyce, great job choosing sliced fish soup and leaving the soup …" at bounding box center [488, 296] width 296 height 24
type textarea "Good afternoon Joyce, great job choosing sliced fish soup and leaving the soup …"
click at [645, 298] on button "submit" at bounding box center [647, 300] width 16 height 16
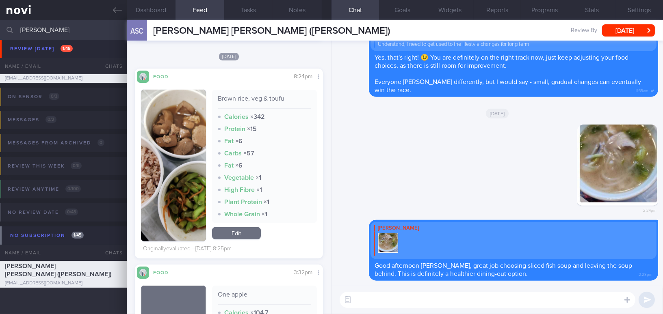
scroll to position [1182, 0]
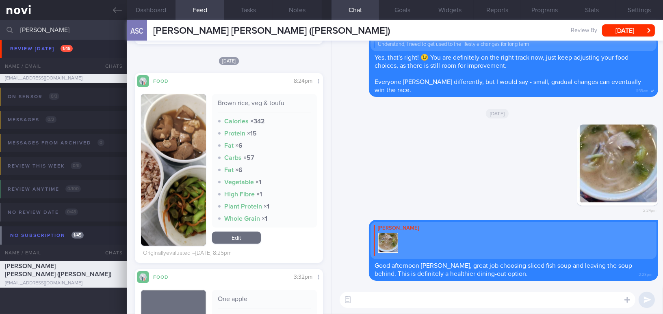
click at [183, 169] on button "button" at bounding box center [173, 170] width 65 height 152
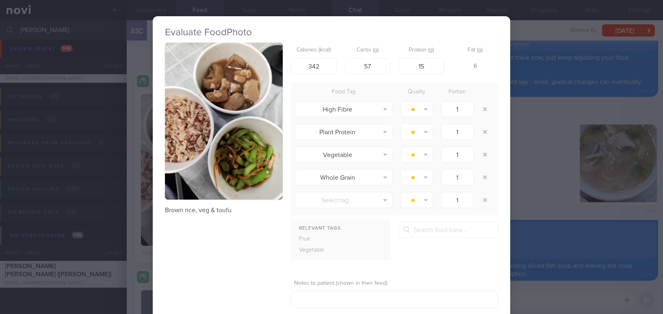
click at [549, 197] on div "Evaluate Food Photo Brown rice, veg & toufu Calories (kcal) 342 Carbs (g) 57 Pr…" at bounding box center [331, 157] width 663 height 314
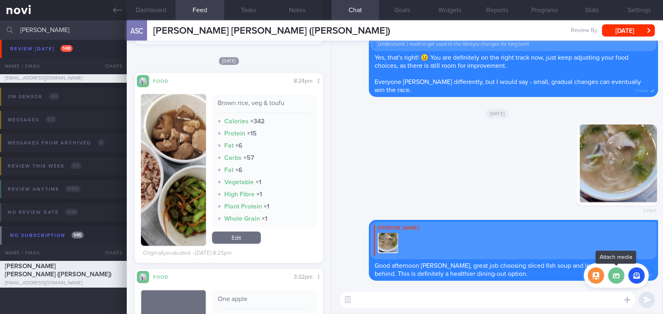
click at [617, 276] on label at bounding box center [616, 276] width 16 height 16
click at [0, 0] on input "file" at bounding box center [0, 0] width 0 height 0
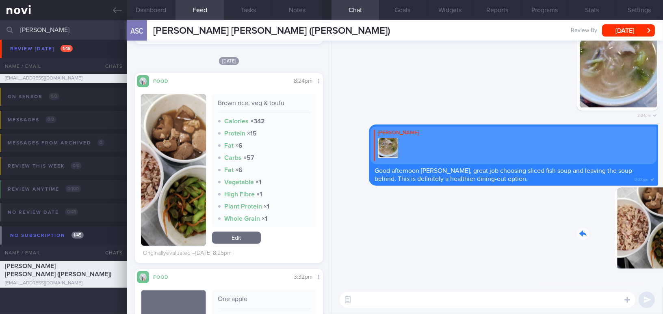
drag, startPoint x: 656, startPoint y: 250, endPoint x: 702, endPoint y: 258, distance: 47.0
click at [663, 258] on html "You are offline! Some functionality will be unavailable Patients New Users Coac…" at bounding box center [331, 157] width 663 height 314
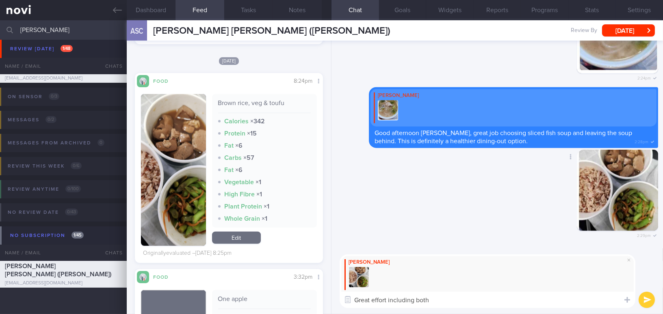
type textarea "Great effort including both p"
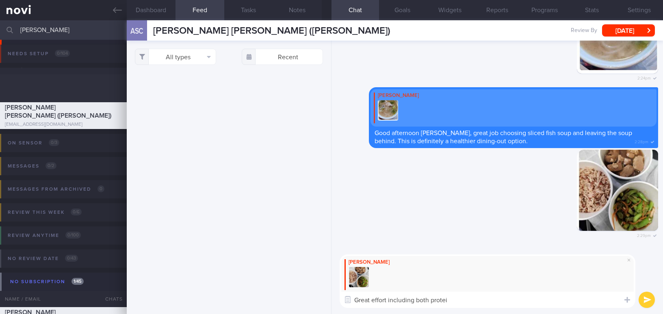
select select "8"
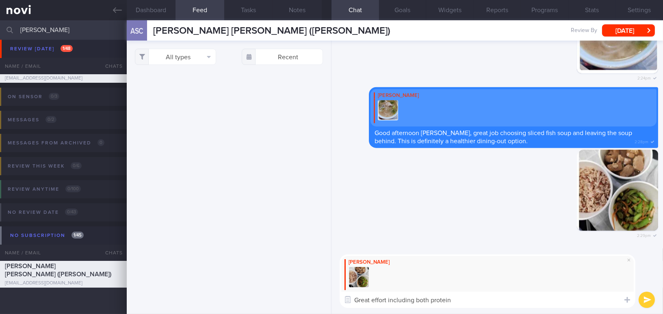
scroll to position [1182, 0]
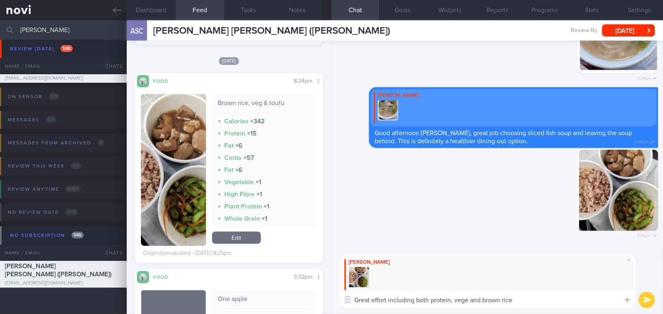
drag, startPoint x: 528, startPoint y: 301, endPoint x: 265, endPoint y: 295, distance: 263.3
click at [265, 295] on div "Dashboard Feed 10 Tasks Notes Chat Goals Widgets Reports Programs Stats Setting…" at bounding box center [395, 167] width 536 height 294
click at [418, 302] on textarea "Great effort including both protein, vege and brown rice" at bounding box center [488, 300] width 296 height 16
drag, startPoint x: 530, startPoint y: 302, endPoint x: 340, endPoint y: 288, distance: 190.2
click at [340, 288] on div "Mee Li Great effort including both protein, vege and brown rice Great effort in…" at bounding box center [488, 282] width 296 height 54
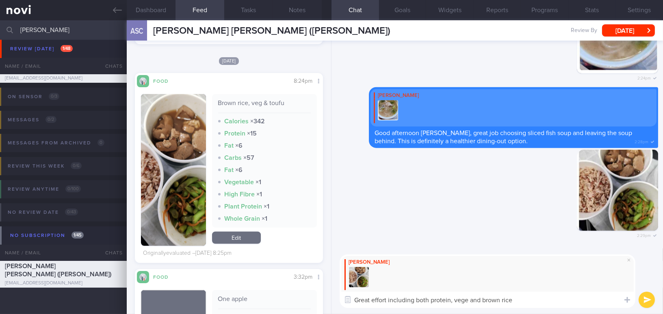
paste textarea "protein, vegetables, and brown rice. The tofu portion looks a bit small—it can …"
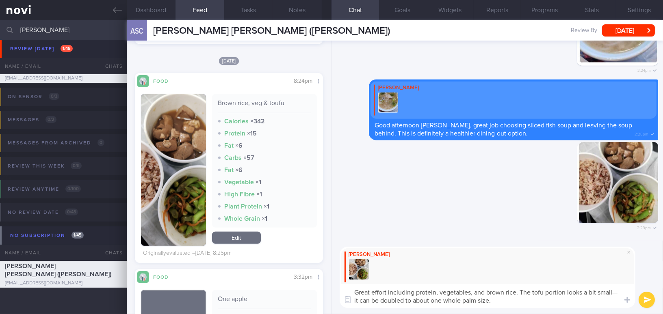
scroll to position [0, 0]
click at [472, 292] on textarea "Great effort including protein, vegetables, and brown rice. The tofu portion lo…" at bounding box center [488, 296] width 296 height 24
click at [617, 290] on textarea "Great effort including protein, vegetables and brown rice. The tofu portion loo…" at bounding box center [488, 296] width 296 height 24
drag, startPoint x: 427, startPoint y: 299, endPoint x: 436, endPoint y: 299, distance: 9.4
click at [436, 299] on textarea "Great effort including protein, vegetables and brown rice. The tofu portion loo…" at bounding box center [488, 296] width 296 height 24
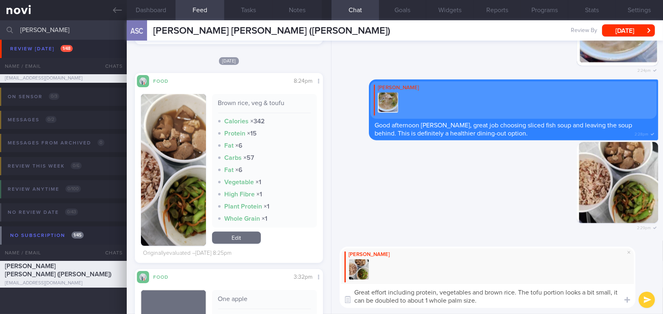
drag, startPoint x: 376, startPoint y: 298, endPoint x: 398, endPoint y: 301, distance: 21.7
click at [398, 301] on textarea "Great effort including protein, vegetables and brown rice. The tofu portion loo…" at bounding box center [488, 296] width 296 height 24
type textarea "Great effort including protein, vegetables and brown rice. The tofu portion loo…"
click at [647, 302] on button "submit" at bounding box center [647, 300] width 16 height 16
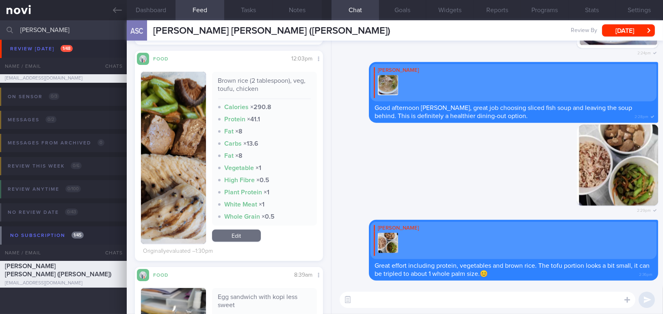
scroll to position [775, 0]
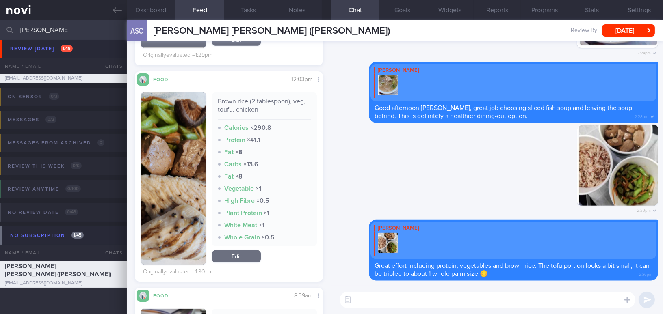
click at [177, 184] on button "button" at bounding box center [173, 179] width 65 height 172
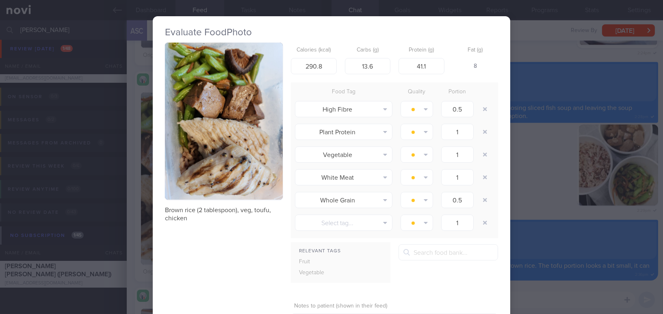
click at [532, 186] on div "Evaluate Food Photo Brown rice (2 tablespoon), veg, toufu, chicken Calories (kc…" at bounding box center [331, 157] width 663 height 314
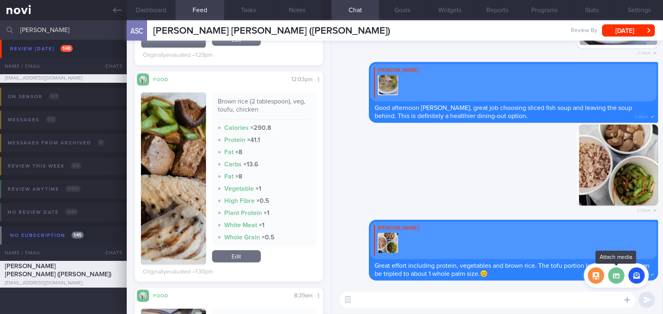
click at [618, 277] on label at bounding box center [616, 276] width 16 height 16
click at [0, 0] on input "file" at bounding box center [0, 0] width 0 height 0
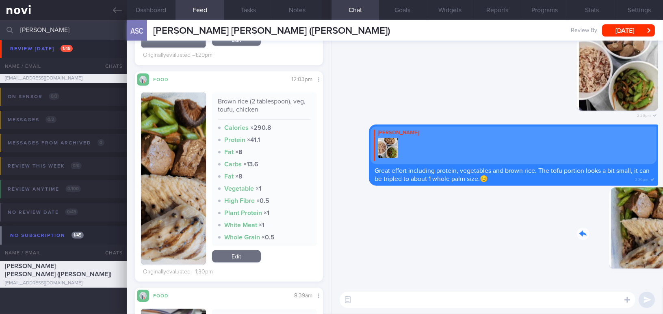
drag, startPoint x: 610, startPoint y: 232, endPoint x: 674, endPoint y: 236, distance: 63.9
click at [663, 236] on html "You are offline! Some functionality will be unavailable Patients New Users Coac…" at bounding box center [331, 157] width 663 height 314
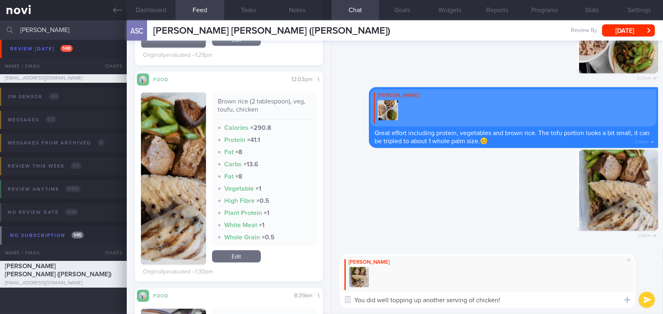
drag, startPoint x: 523, startPoint y: 302, endPoint x: 322, endPoint y: 302, distance: 201.5
click at [322, 302] on div "Dashboard Feed 10 Tasks Notes Chat Goals Widgets Reports Programs Stats Setting…" at bounding box center [395, 167] width 536 height 294
click at [513, 299] on textarea "You did well topping up another serving of chicken!" at bounding box center [488, 300] width 296 height 16
drag, startPoint x: 514, startPoint y: 303, endPoint x: 302, endPoint y: 276, distance: 213.8
click at [302, 276] on div "Dashboard Feed 10 Tasks Notes Chat Goals Widgets Reports Programs Stats Setting…" at bounding box center [395, 167] width 536 height 294
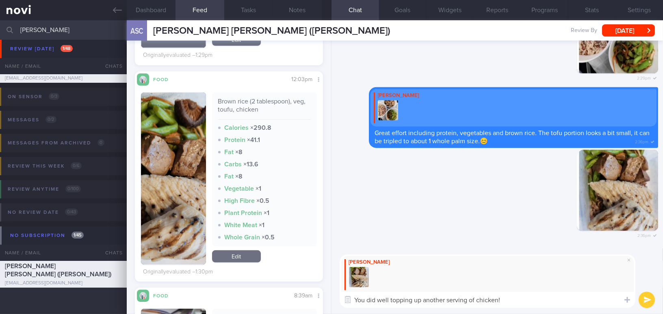
paste textarea "Well done topping up with"
type textarea "Well done topping up with another serving of chicken!"
click at [643, 301] on button "submit" at bounding box center [647, 300] width 16 height 16
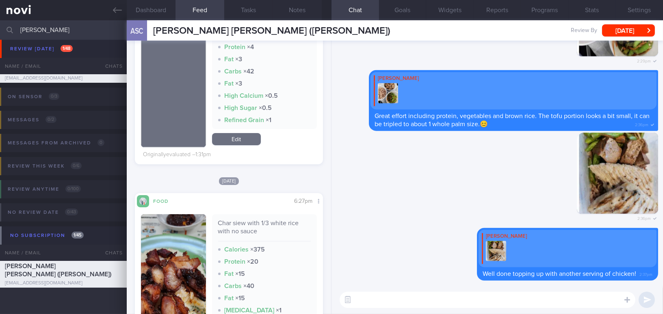
scroll to position [406, 0]
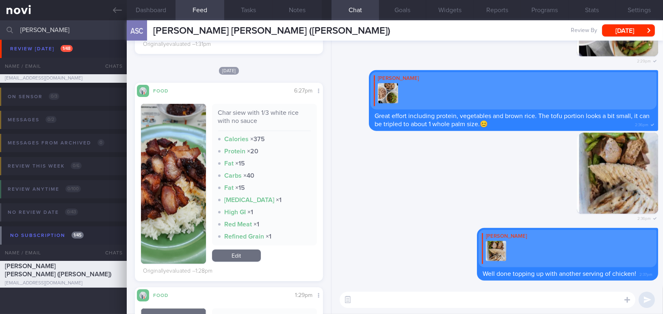
click at [184, 184] on button "button" at bounding box center [173, 184] width 65 height 160
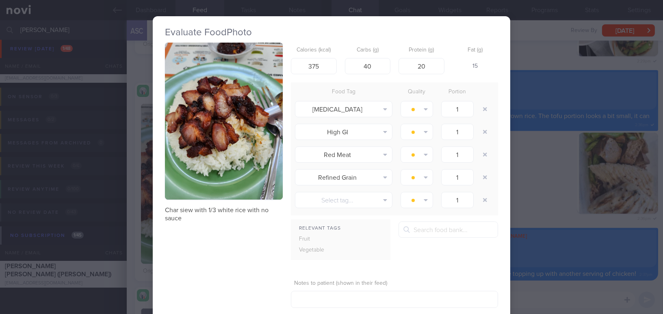
click at [532, 193] on div "Evaluate Food Photo Char siew with 1/3 white rice with no sauce Calories (kcal)…" at bounding box center [331, 157] width 663 height 314
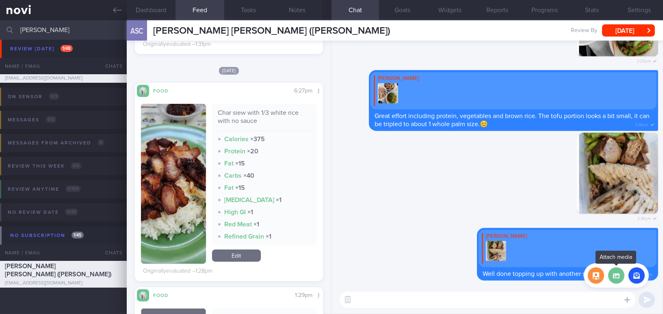
click at [613, 279] on label at bounding box center [616, 276] width 16 height 16
click at [0, 0] on input "file" at bounding box center [0, 0] width 0 height 0
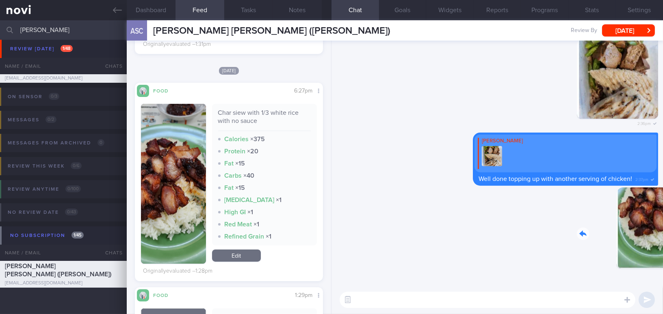
drag, startPoint x: 695, startPoint y: 245, endPoint x: 704, endPoint y: 245, distance: 9.0
click at [663, 245] on html "You are offline! Some functionality will be unavailable Patients New Users Coac…" at bounding box center [331, 157] width 663 height 314
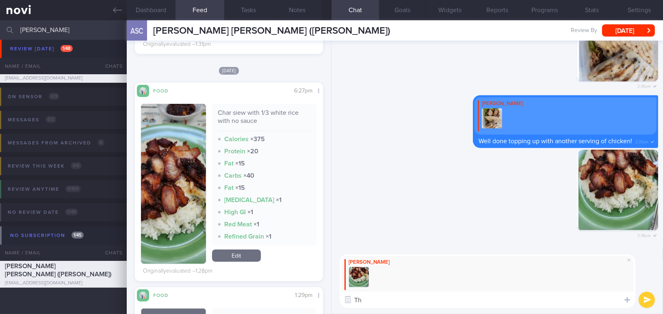
type textarea "T"
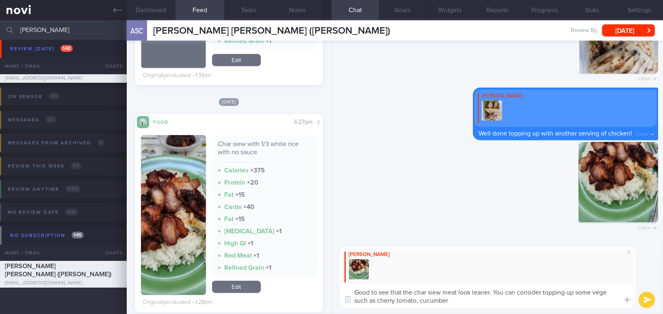
scroll to position [369, 0]
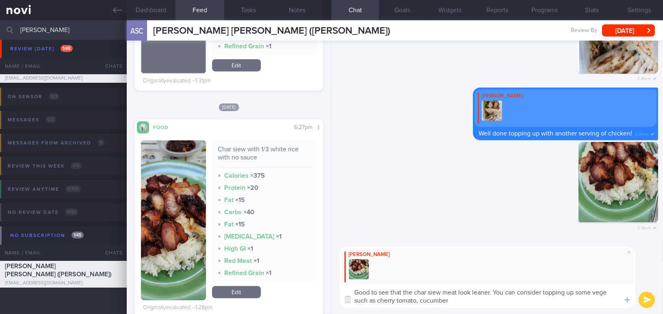
click at [513, 305] on textarea "Good to see that the char siew meat look leaner. You can consider topping up so…" at bounding box center [488, 296] width 296 height 24
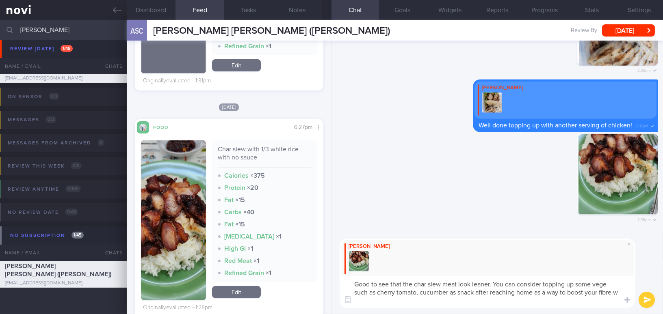
scroll to position [0, 0]
drag, startPoint x: 439, startPoint y: 302, endPoint x: 330, endPoint y: 275, distance: 112.5
click at [330, 275] on div "Dashboard Feed 10 Tasks Notes Chat Goals Widgets Reports Programs Stats Setting…" at bounding box center [395, 167] width 536 height 294
click at [450, 300] on textarea "Good to see that the char siew meat look leaner. You can consider topping up so…" at bounding box center [488, 292] width 296 height 32
drag, startPoint x: 448, startPoint y: 302, endPoint x: 322, endPoint y: 273, distance: 128.7
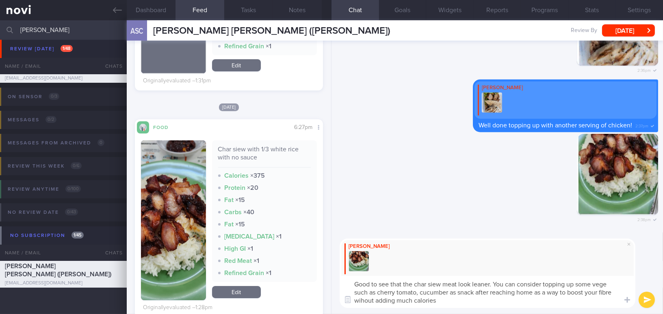
click at [322, 273] on div "Dashboard Feed 10 Tasks Notes Chat Goals Widgets Reports Programs Stats Setting…" at bounding box center [395, 167] width 536 height 294
paste textarea "s leaner. The only thing missing is vegetables. You could consider topping up w…"
drag, startPoint x: 496, startPoint y: 282, endPoint x: 566, endPoint y: 280, distance: 70.7
click at [566, 280] on textarea "Good to see that the char siew meat looks leaner. The only thing missing is veg…" at bounding box center [488, 292] width 296 height 32
drag, startPoint x: 402, startPoint y: 294, endPoint x: 475, endPoint y: 292, distance: 73.1
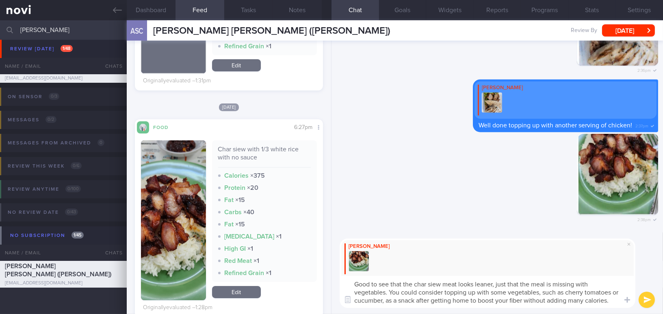
click at [475, 292] on textarea "Good to see that the char siew meat looks leaner, just that the meal is missing…" at bounding box center [488, 292] width 296 height 32
drag, startPoint x: 474, startPoint y: 290, endPoint x: 496, endPoint y: 293, distance: 22.1
click at [496, 293] on textarea "Good to see that the char siew meat looks leaner, just that the meal is missing…" at bounding box center [488, 292] width 296 height 32
click at [479, 301] on textarea "Good to see that the char siew meat looks leaner, just that the meal is missing…" at bounding box center [488, 292] width 296 height 32
drag, startPoint x: 525, startPoint y: 302, endPoint x: 544, endPoint y: 303, distance: 18.7
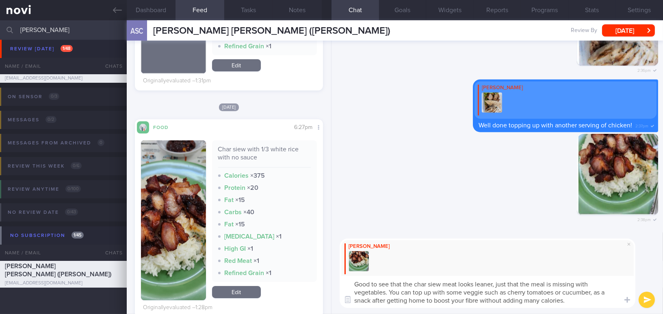
click at [544, 303] on textarea "Good to see that the char siew meat looks leaner, just that the meal is missing…" at bounding box center [488, 292] width 296 height 32
type textarea "Good to see that the char siew meat looks leaner, just that the meal is missing…"
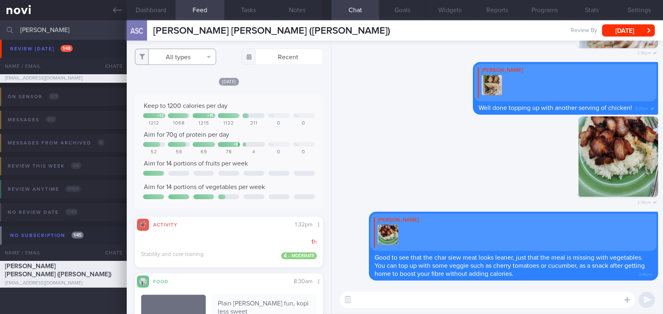
click at [171, 58] on button "All types" at bounding box center [175, 57] width 81 height 16
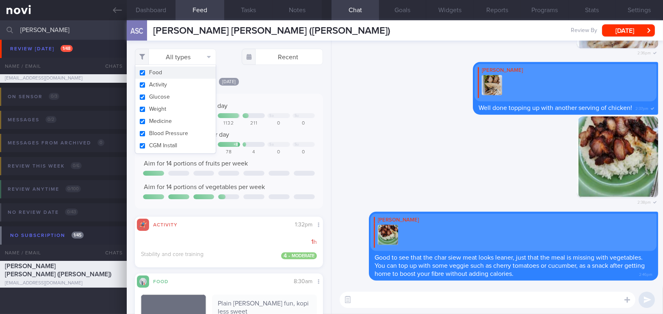
click at [264, 94] on div "Keep to 1200 calories per day + 12 + 15 Sa Su 1212 1068 1215 1132 211 0 0 Aim f…" at bounding box center [229, 151] width 188 height 115
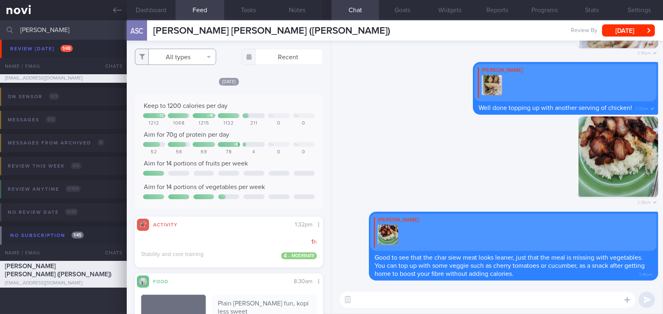
click at [186, 56] on button "All types" at bounding box center [175, 57] width 81 height 16
click at [154, 15] on button "Dashboard" at bounding box center [151, 10] width 49 height 20
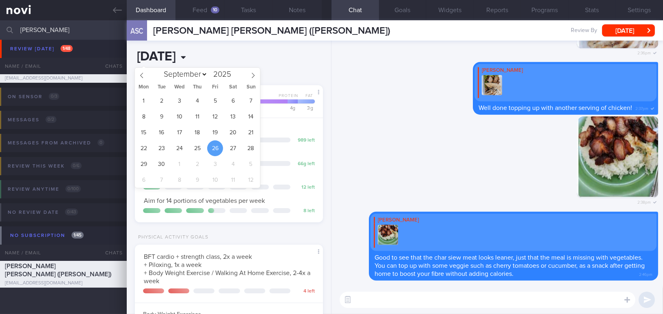
click at [211, 59] on input "[DATE]" at bounding box center [193, 57] width 116 height 20
click at [255, 131] on span "21" at bounding box center [251, 133] width 16 height 16
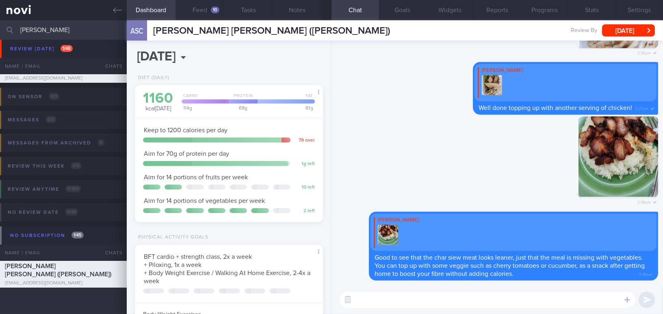
scroll to position [95, 168]
click at [211, 56] on input "2025-09-21" at bounding box center [193, 57] width 116 height 20
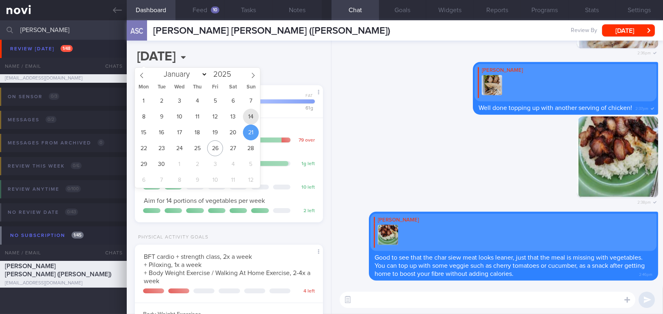
click at [251, 115] on span "14" at bounding box center [251, 117] width 16 height 16
type input "2025-09-14"
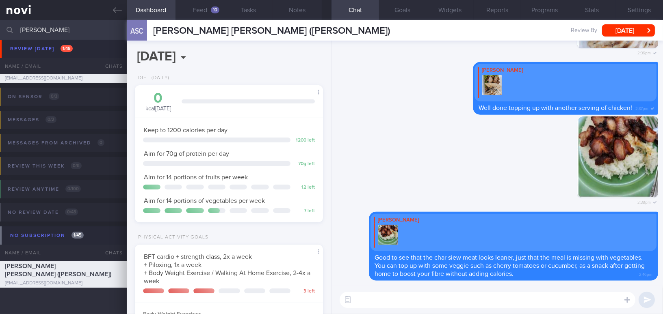
click at [394, 306] on textarea at bounding box center [488, 300] width 296 height 16
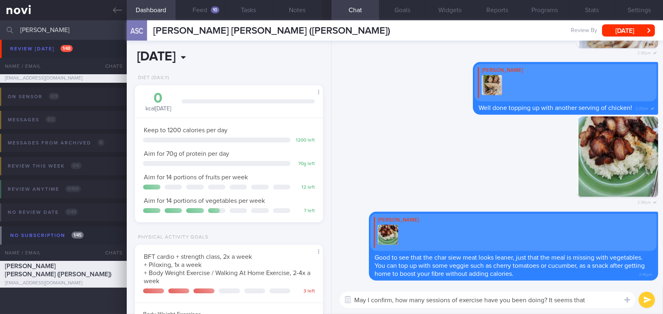
type textarea "May I confirm, how many sessions of exercise have you been doing? It seems that"
click at [211, 61] on input "2025-09-14" at bounding box center [193, 57] width 116 height 20
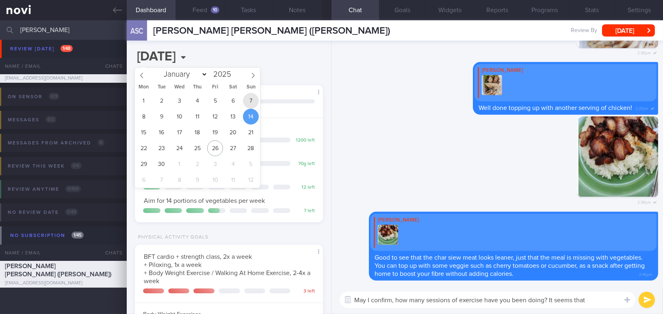
click at [252, 99] on span "7" at bounding box center [251, 101] width 16 height 16
type input "2025-09-07"
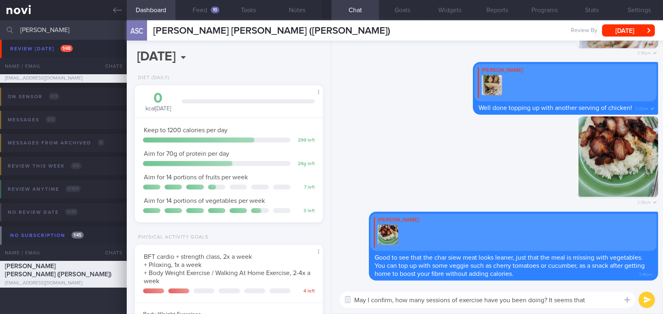
click at [597, 305] on textarea "May I confirm, how many sessions of exercise have you been doing? It seems that" at bounding box center [488, 300] width 296 height 16
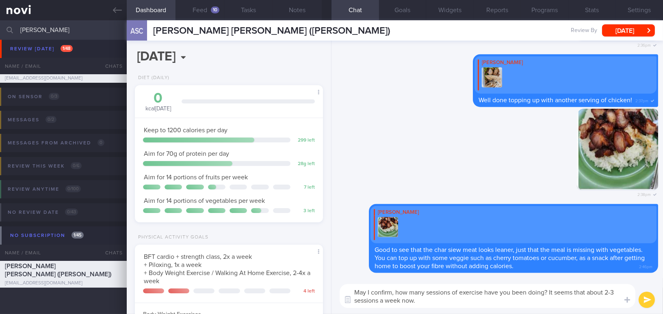
drag, startPoint x: 413, startPoint y: 301, endPoint x: 347, endPoint y: 290, distance: 66.7
click at [347, 290] on textarea "May I confirm, how many sessions of exercise have you been doing? It seems that…" at bounding box center [488, 296] width 296 height 24
click at [403, 305] on textarea "May I confirm, how many sessions of exercise have you been doing? It seems that…" at bounding box center [488, 296] width 296 height 24
drag, startPoint x: 416, startPoint y: 299, endPoint x: 314, endPoint y: 285, distance: 102.5
click at [314, 285] on div "Dashboard Feed 10 Tasks Notes Chat Goals Widgets Reports Programs Stats Setting…" at bounding box center [395, 167] width 536 height 294
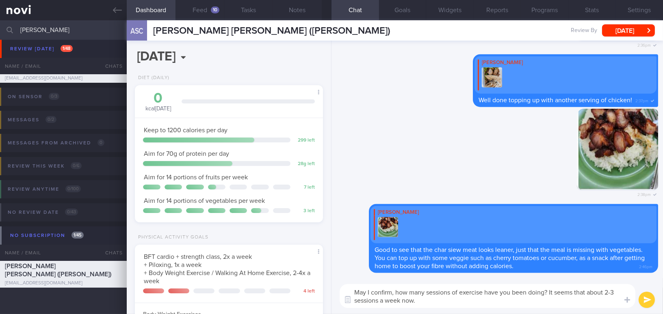
paste textarea "how many exercise sessions you have been doing? It seems to be about 2–3 sessio…"
click at [608, 291] on textarea "May I confirm how many exercise sessions you have been doing? It seems to be ab…" at bounding box center [488, 296] width 296 height 24
drag, startPoint x: 409, startPoint y: 301, endPoint x: 474, endPoint y: 302, distance: 65.4
click at [474, 302] on textarea "May I confirm how many exercise sessions you have been doing? It seems to be ab…" at bounding box center [488, 296] width 296 height 24
type textarea "May I confirm how many exercise sessions you have been doing? It seems to be ab…"
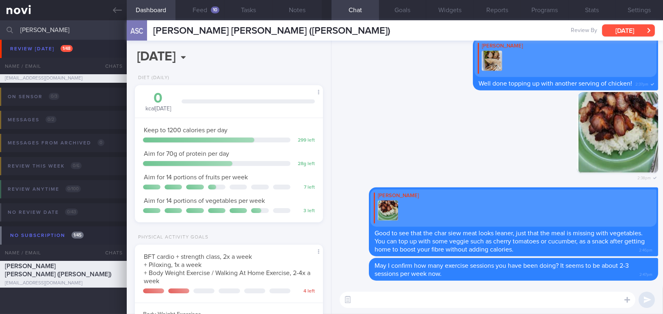
click at [622, 30] on button "[DATE]" at bounding box center [628, 30] width 53 height 12
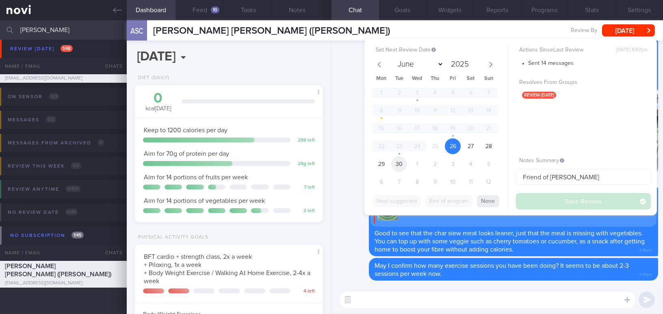
click at [398, 162] on span "30" at bounding box center [399, 164] width 16 height 16
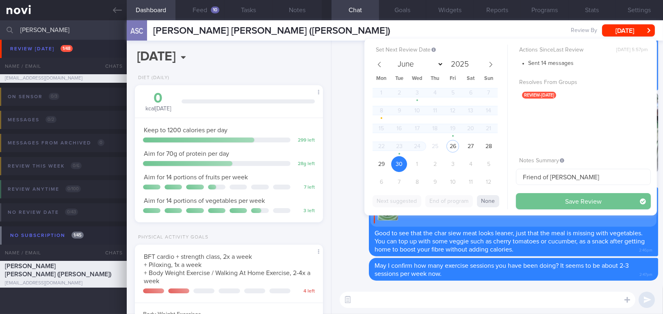
click at [546, 203] on button "Save Review" at bounding box center [583, 201] width 135 height 16
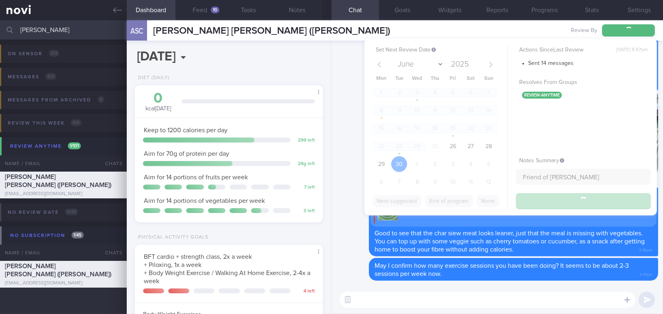
scroll to position [19, 0]
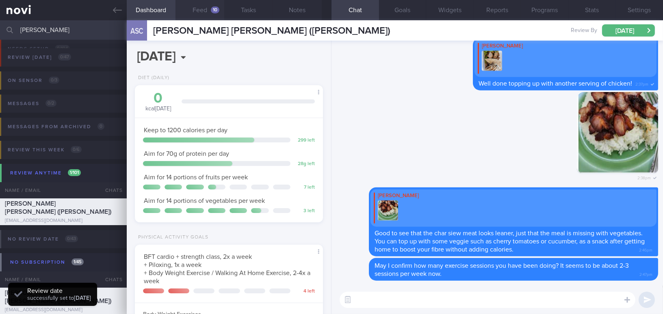
click at [206, 10] on button "Feed 10" at bounding box center [199, 10] width 49 height 20
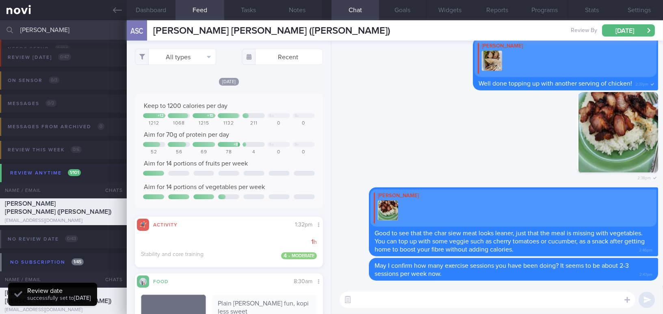
drag, startPoint x: 52, startPoint y: 30, endPoint x: 10, endPoint y: 26, distance: 42.8
click at [10, 26] on div "joyce Assigned patients Assigned patients All active patients Archived patients" at bounding box center [331, 29] width 663 height 19
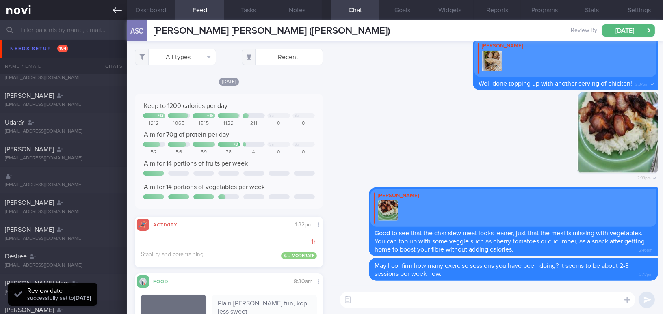
click at [111, 10] on link at bounding box center [63, 10] width 127 height 20
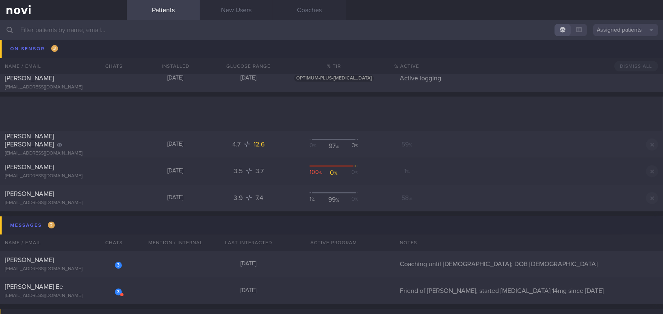
scroll to position [4156, 0]
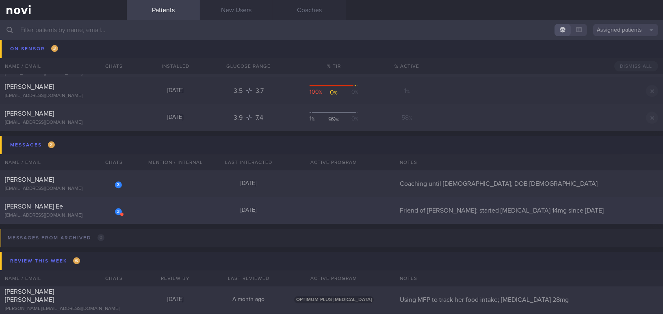
click at [93, 212] on div "3 Janice Yap Fei Ee summerjann@gmail.com" at bounding box center [63, 211] width 127 height 16
select select "8"
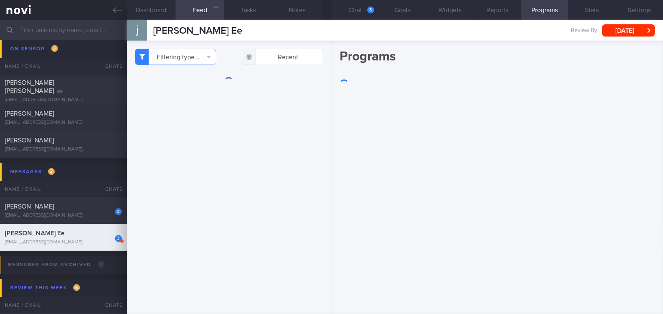
scroll to position [4182, 0]
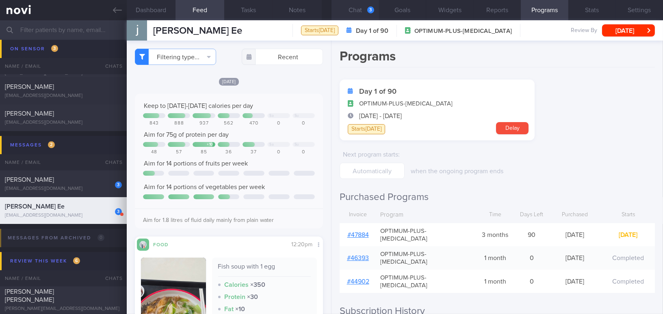
click at [364, 11] on button "Chat 3" at bounding box center [355, 10] width 48 height 20
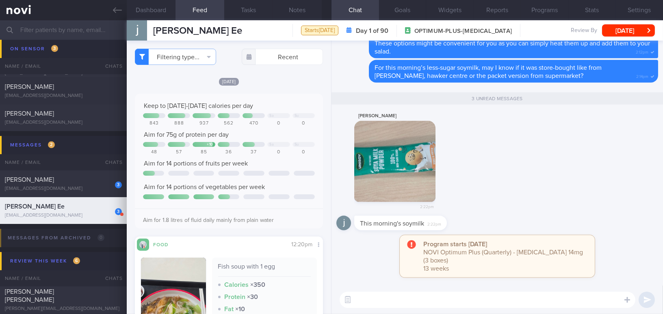
click at [417, 157] on button "button" at bounding box center [394, 161] width 81 height 81
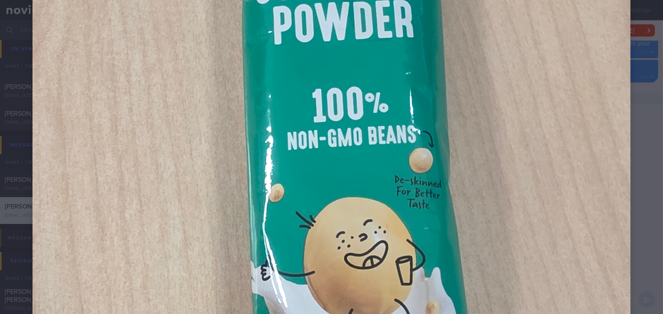
scroll to position [332, 0]
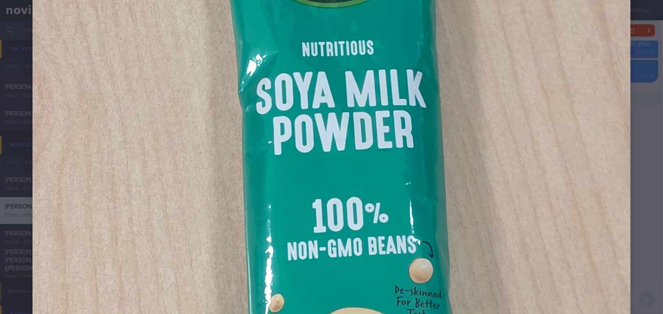
click at [638, 143] on div at bounding box center [331, 231] width 663 height 1127
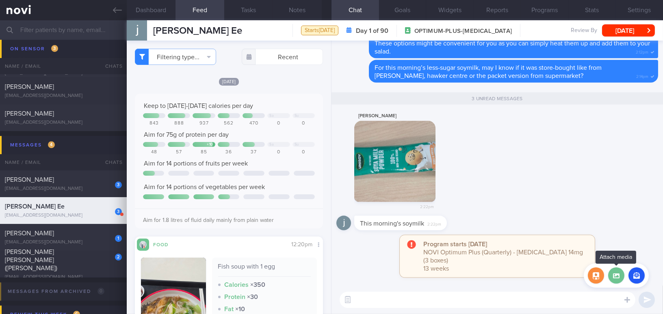
click at [621, 282] on label at bounding box center [616, 276] width 16 height 16
click at [0, 0] on input "file" at bounding box center [0, 0] width 0 height 0
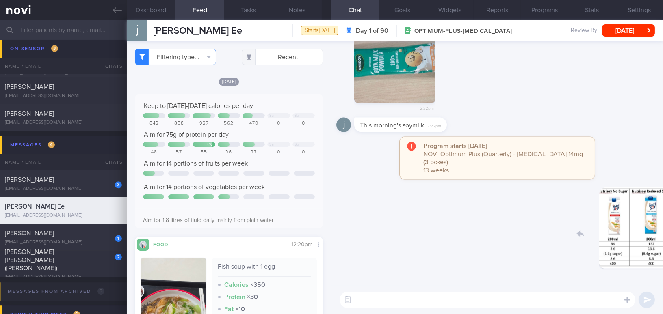
drag, startPoint x: 588, startPoint y: 228, endPoint x: 610, endPoint y: 228, distance: 22.3
click at [610, 228] on div "Delete 3:16pm" at bounding box center [601, 235] width 114 height 94
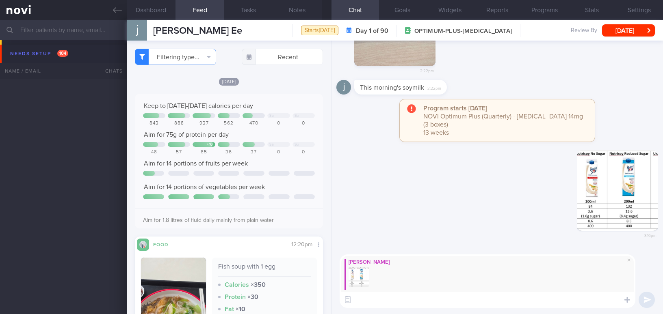
select select "8"
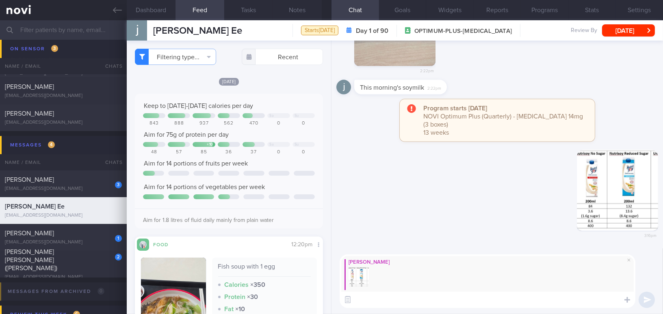
paste textarea "I have done a nutritional comparison between these three products. I understand…"
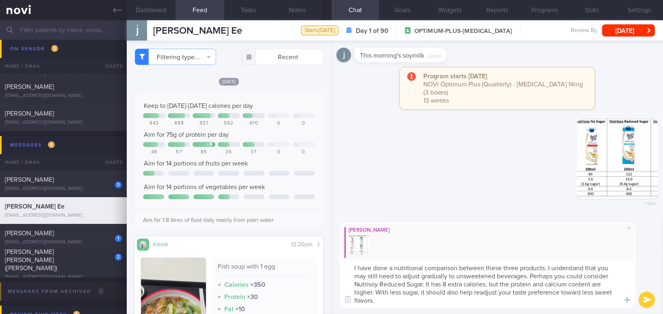
scroll to position [0, 0]
click at [353, 267] on textarea "I have done a nutritional comparison between these three products. I understand…" at bounding box center [488, 284] width 296 height 48
drag, startPoint x: 503, startPoint y: 267, endPoint x: 518, endPoint y: 269, distance: 15.6
click at [518, 269] on textarea "I have done a nutritional comparison between these three products. I understand…" at bounding box center [488, 284] width 296 height 48
click at [613, 267] on textarea "I have done a nutritional comparison between these 3 products. I understand tha…" at bounding box center [488, 284] width 296 height 48
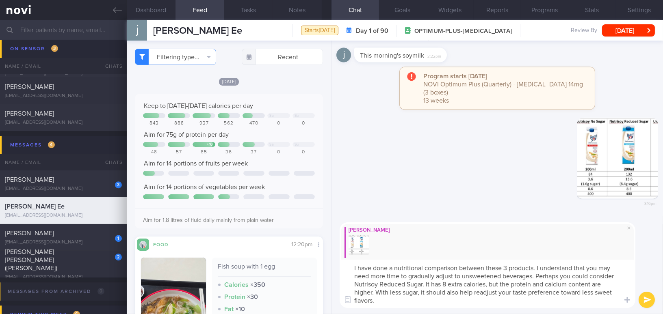
click at [368, 301] on textarea "I have done a nutritional comparison between these 3 products. I understand tha…" at bounding box center [488, 284] width 296 height 48
type textarea "I have done a nutritional comparison between these 3 products. I understand tha…"
click at [649, 300] on button "submit" at bounding box center [647, 300] width 16 height 16
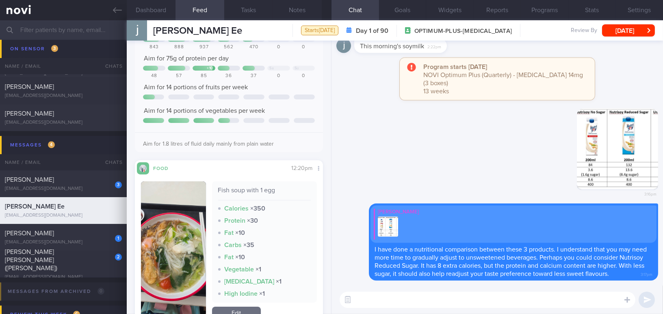
scroll to position [110, 0]
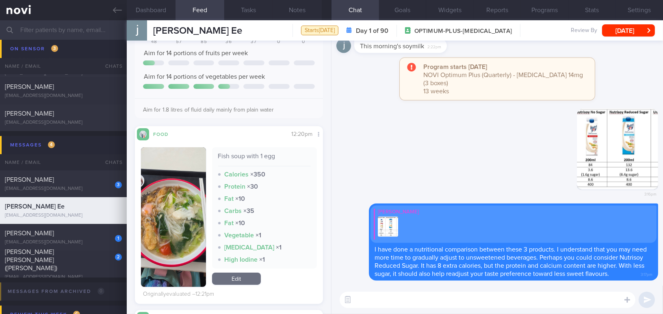
click at [167, 233] on button "button" at bounding box center [173, 217] width 65 height 140
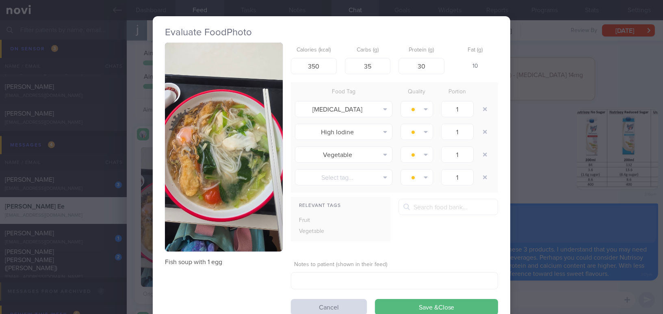
click at [189, 170] on button "button" at bounding box center [224, 147] width 118 height 209
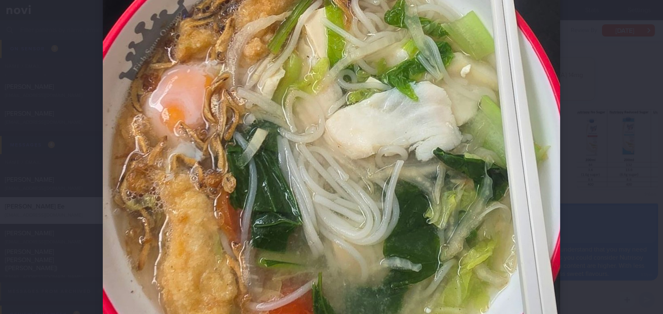
scroll to position [295, 0]
click at [221, 175] on img at bounding box center [331, 143] width 457 height 812
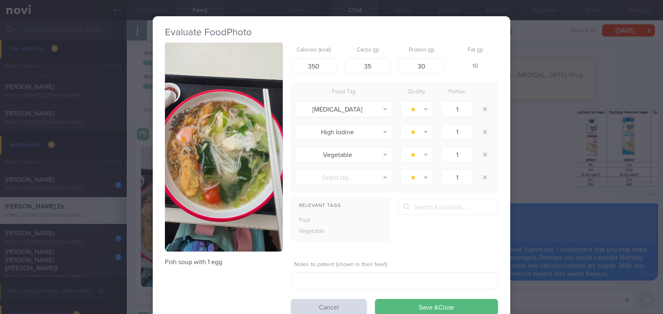
click at [550, 170] on div "Evaluate Food Photo Fish soup with 1 egg Calories (kcal) 350 Carbs (g) 35 Prote…" at bounding box center [331, 157] width 663 height 314
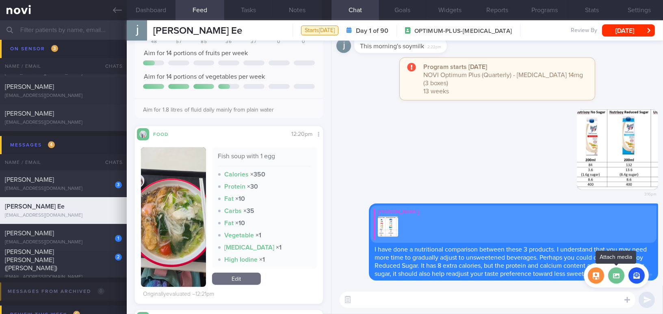
click at [617, 279] on label at bounding box center [616, 276] width 16 height 16
click at [0, 0] on input "file" at bounding box center [0, 0] width 0 height 0
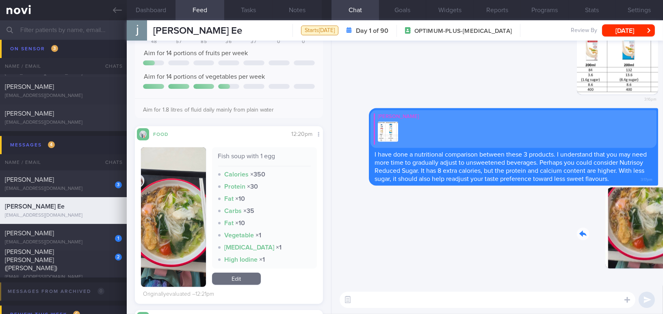
drag, startPoint x: 602, startPoint y: 226, endPoint x: 645, endPoint y: 230, distance: 44.1
click at [645, 230] on div "Delete 3:18pm" at bounding box center [601, 235] width 114 height 94
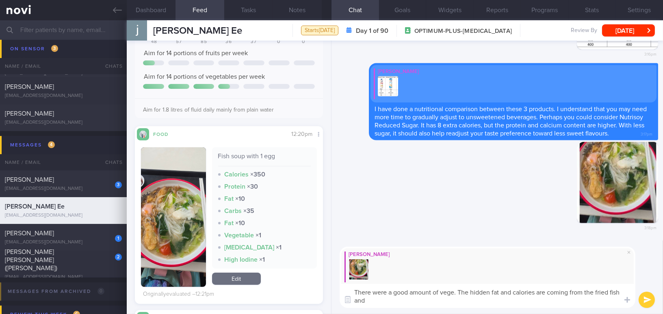
click at [181, 239] on button "button" at bounding box center [173, 217] width 65 height 140
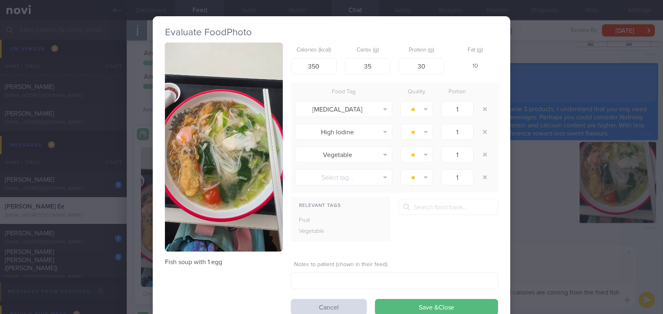
click at [188, 179] on button "button" at bounding box center [224, 147] width 118 height 209
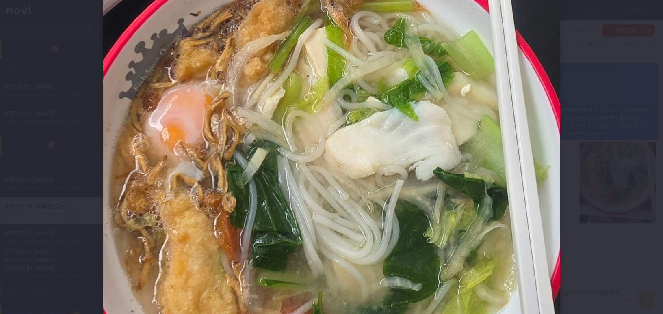
scroll to position [332, 0]
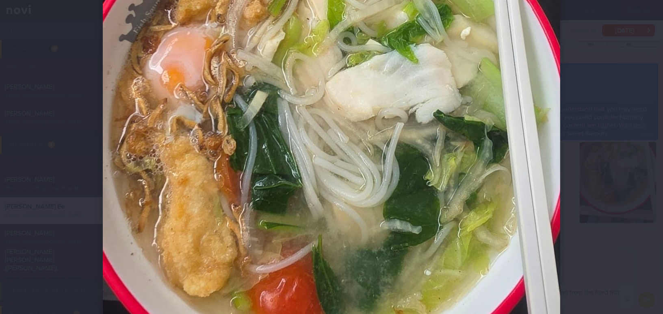
click at [465, 256] on img at bounding box center [331, 106] width 457 height 812
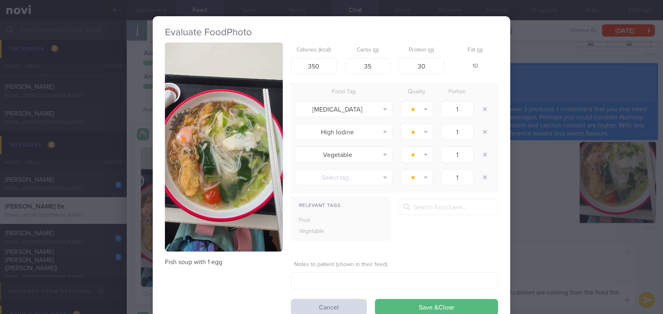
click at [574, 295] on div "Evaluate Food Photo Fish soup with 1 egg Calories (kcal) 350 Carbs (g) 35 Prote…" at bounding box center [331, 157] width 663 height 314
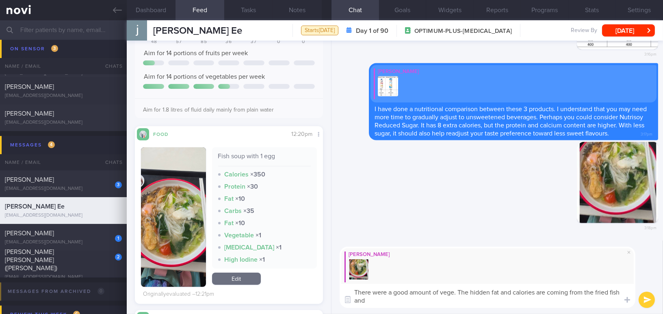
click at [542, 304] on textarea "There were a good amount of vege. The hidden fat and calories are coming from t…" at bounding box center [488, 296] width 296 height 24
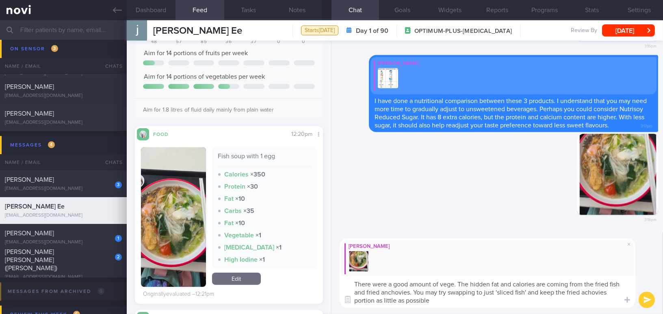
type textarea "There were a good amount of vege. The hidden fat and calories are coming from t…"
drag, startPoint x: 432, startPoint y: 299, endPoint x: 351, endPoint y: 282, distance: 83.5
click at [351, 282] on textarea "There were a good amount of vege. The hidden fat and calories are coming from t…" at bounding box center [488, 292] width 296 height 32
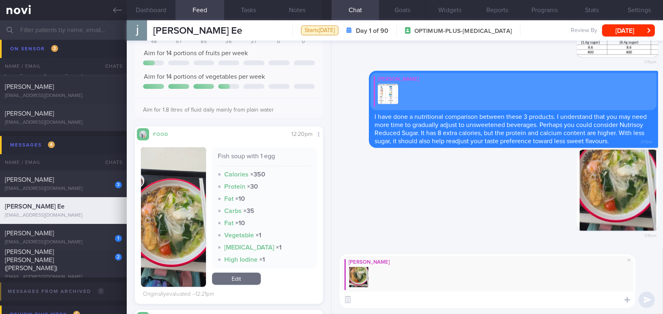
click at [374, 300] on textarea at bounding box center [488, 300] width 296 height 16
paste textarea "There was a good amount of vegetables. The hidden fat and calories are coming f…"
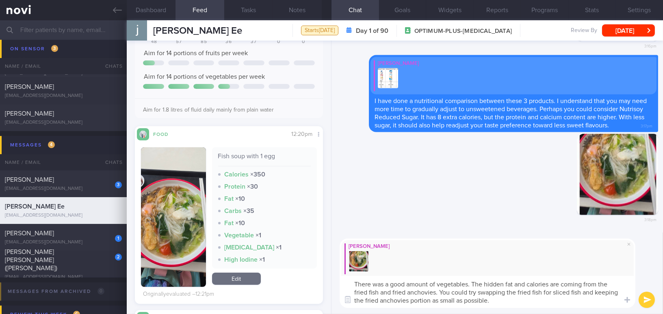
drag, startPoint x: 448, startPoint y: 284, endPoint x: 469, endPoint y: 284, distance: 20.3
click at [469, 284] on textarea "There was a good amount of vegetables. The hidden fat and calories are coming f…" at bounding box center [488, 292] width 296 height 32
type textarea "There was a good amount of veggies. The hidden fat and calories are coming from…"
click at [643, 300] on button "submit" at bounding box center [647, 300] width 16 height 16
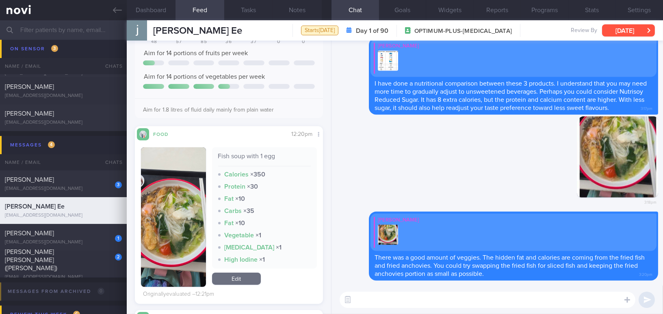
click at [619, 31] on button "[DATE]" at bounding box center [628, 30] width 53 height 12
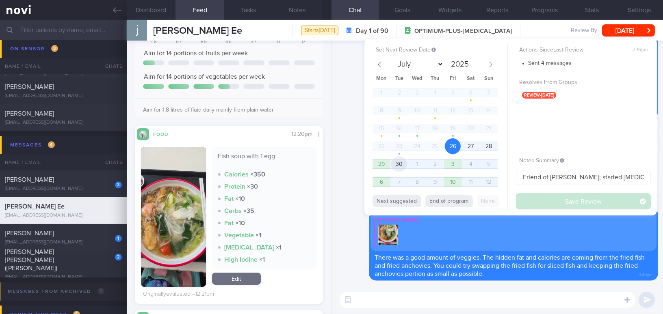
click at [406, 167] on span "30" at bounding box center [399, 164] width 16 height 16
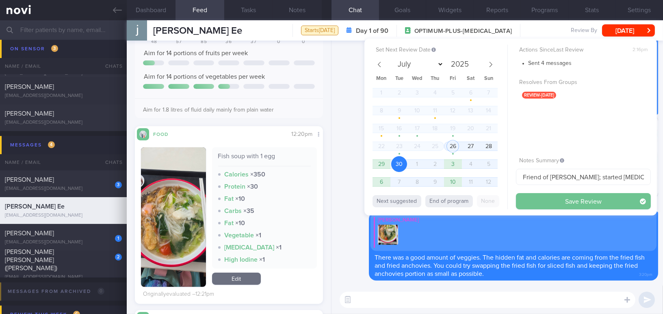
click at [541, 204] on button "Save Review" at bounding box center [583, 201] width 135 height 16
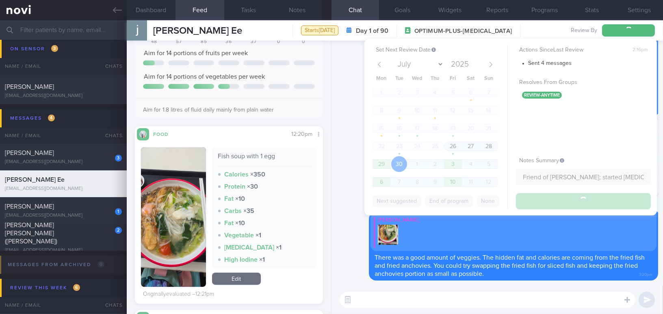
scroll to position [4156, 0]
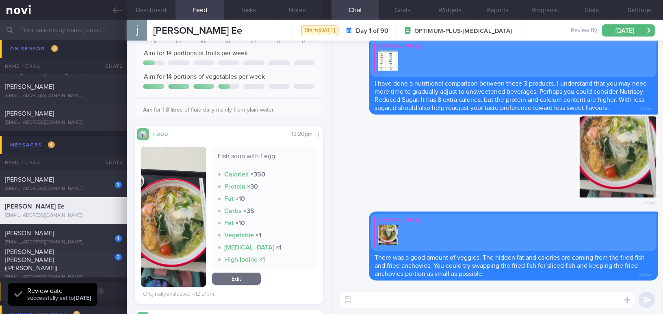
click at [78, 265] on div "2 [PERSON_NAME] [PERSON_NAME] ([PERSON_NAME]) [EMAIL_ADDRESS][DOMAIN_NAME]" at bounding box center [63, 264] width 127 height 32
type input "Friend of [PERSON_NAME]"
checkbox input "true"
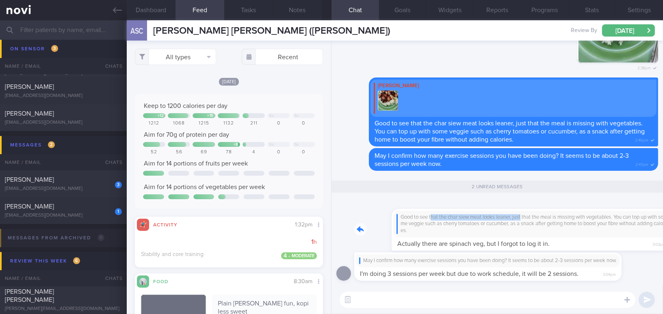
drag, startPoint x: 395, startPoint y: 207, endPoint x: 486, endPoint y: 210, distance: 91.0
click at [486, 210] on div "Good to see that the char siew meat looks leaner, just that the meal is missing…" at bounding box center [506, 225] width 304 height 52
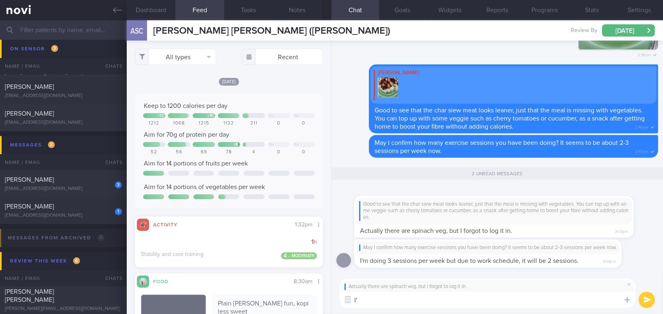
type textarea "I"
click at [405, 6] on button "Goals" at bounding box center [403, 10] width 48 height 20
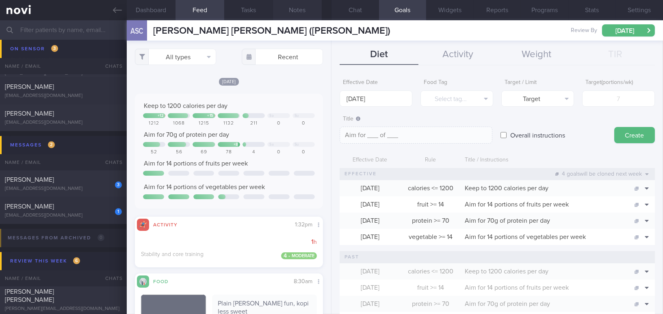
click at [301, 10] on button "Notes" at bounding box center [297, 10] width 49 height 20
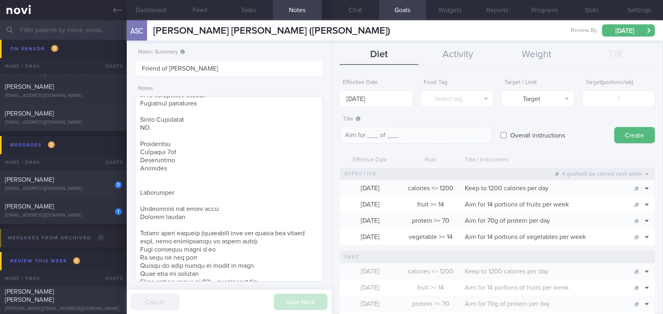
scroll to position [295, 0]
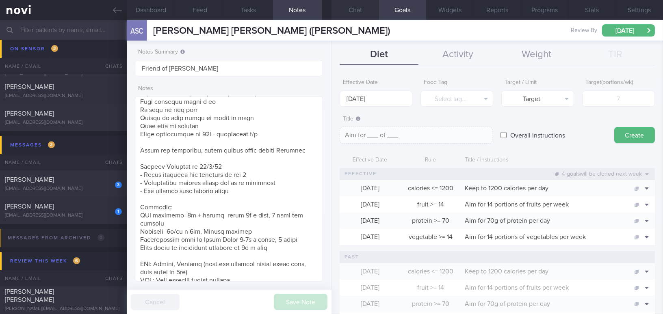
click at [355, 13] on button "Chat" at bounding box center [355, 10] width 48 height 20
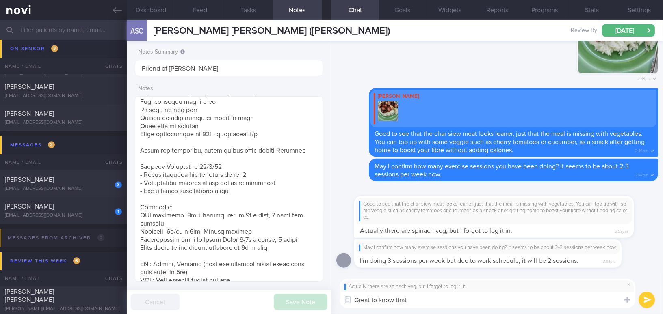
click at [441, 297] on textarea "Great to know that" at bounding box center [488, 300] width 296 height 16
type textarea "Great to know that there is a serving of vege 😊👍"
click at [647, 300] on button "submit" at bounding box center [647, 300] width 16 height 16
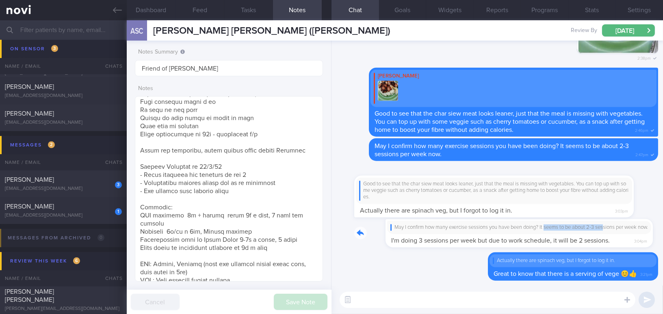
drag, startPoint x: 518, startPoint y: 219, endPoint x: 578, endPoint y: 224, distance: 60.7
click at [578, 224] on div "May I confirm how many exercise sessions you have been doing? It seems to be ab…" at bounding box center [500, 233] width 292 height 28
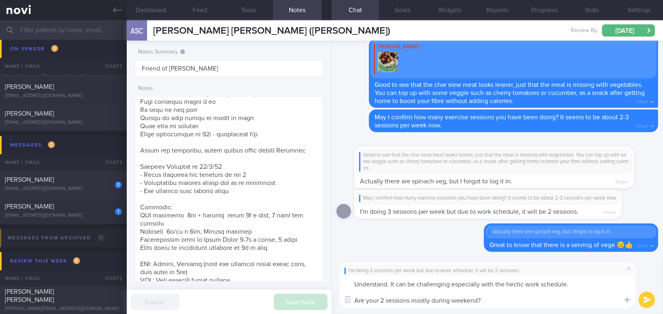
drag, startPoint x: 488, startPoint y: 300, endPoint x: 340, endPoint y: 280, distance: 150.0
click at [340, 280] on textarea "Understand. It can be challenging especially with the hectic work schedule. Are…" at bounding box center [488, 292] width 296 height 32
click at [415, 302] on textarea "Understand. It can be challenging especially with the hectic work schedule. Are…" at bounding box center [488, 292] width 296 height 32
drag, startPoint x: 435, startPoint y: 297, endPoint x: 272, endPoint y: 274, distance: 164.5
click at [272, 274] on div "Dashboard Feed Tasks Notes Chat Goals Widgets Reports Programs Stats Settings A…" at bounding box center [395, 167] width 536 height 294
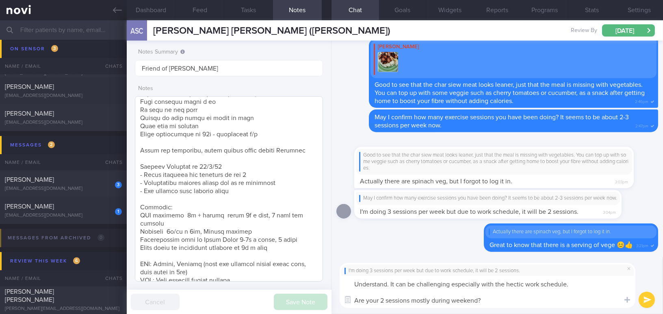
paste textarea "I understand. It can be challenging, especially with a hectic work schedule. Ar…"
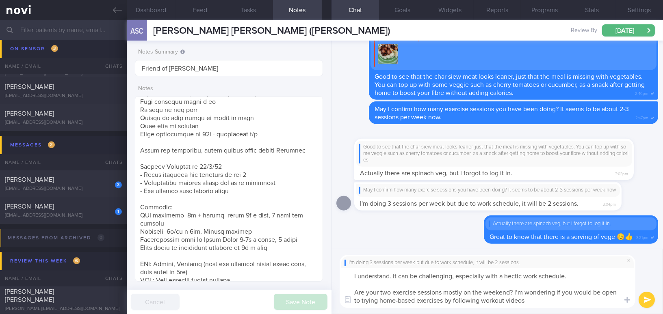
drag, startPoint x: 381, startPoint y: 291, endPoint x: 390, endPoint y: 293, distance: 9.1
click at [390, 293] on textarea "I understand. It can be challenging, especially with a hectic work schedule. Ar…" at bounding box center [488, 288] width 296 height 40
click at [522, 298] on textarea "I understand. It can be challenging, especially with a hectic work schedule. Ar…" at bounding box center [488, 288] width 296 height 40
type textarea "I understand. It can be challenging, especially with a hectic work schedule. Ar…"
click at [645, 298] on button "submit" at bounding box center [647, 300] width 16 height 16
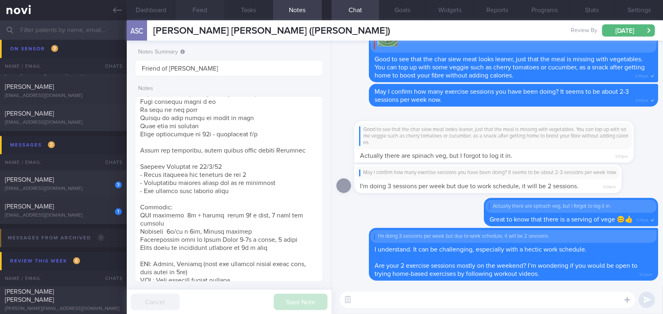
click at [196, 15] on button "Feed" at bounding box center [199, 10] width 49 height 20
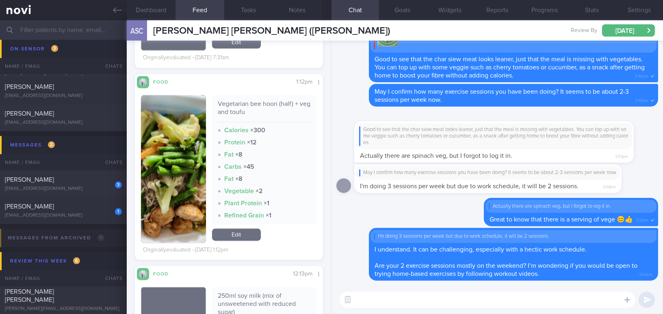
scroll to position [3176, 0]
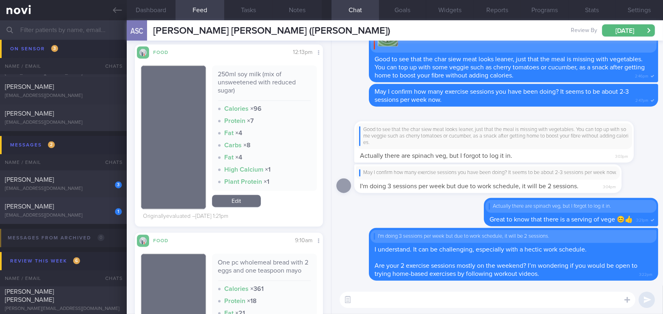
click at [65, 210] on div "[PERSON_NAME]" at bounding box center [62, 207] width 115 height 8
type input "SAF LIP; review [DATE]"
type textarea "[DEMOGRAPHIC_DATA] Gentleman - Married with 2 kids ([DEMOGRAPHIC_DATA]) Occupat…"
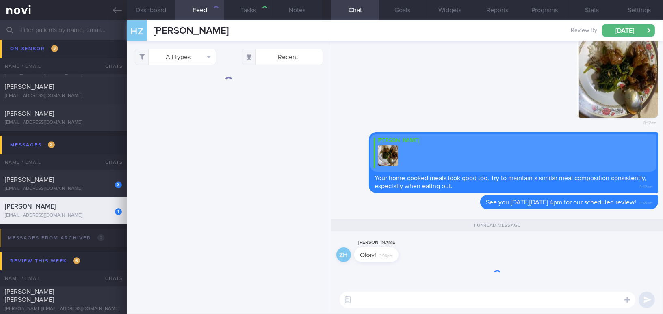
scroll to position [262, 0]
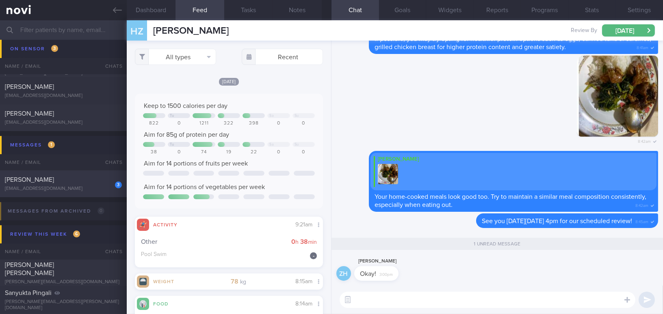
click at [65, 184] on div "3 [PERSON_NAME] [EMAIL_ADDRESS][DOMAIN_NAME]" at bounding box center [63, 184] width 127 height 16
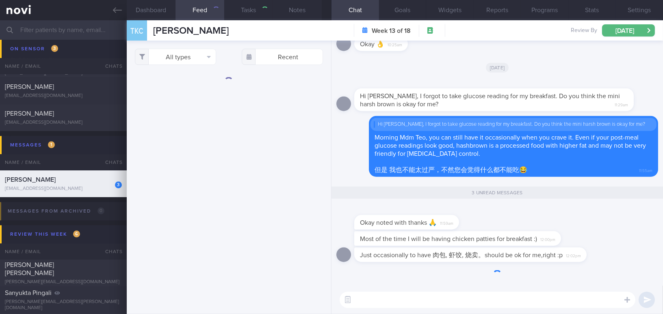
type input "Coaching until [DEMOGRAPHIC_DATA]; DOB [DEMOGRAPHIC_DATA]"
type textarea "Comorbidities: 1. T2DM (2016) 2. HLD 3. High TG (1000+ at diagnosis) 4. GDM (wa…"
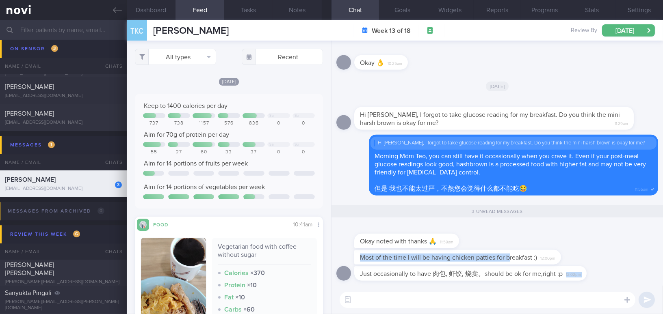
drag, startPoint x: 508, startPoint y: 266, endPoint x: 610, endPoint y: 270, distance: 102.0
click at [557, 247] on div "Okay noted with thanks 🙏 11:59am" at bounding box center [497, 237] width 322 height 26
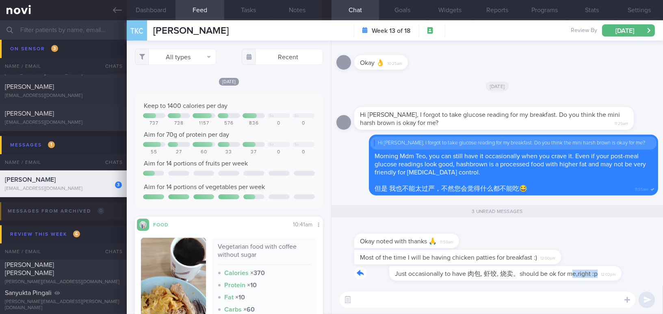
drag, startPoint x: 537, startPoint y: 269, endPoint x: 622, endPoint y: 271, distance: 84.9
click at [622, 271] on div "Just occasionally to have 肉包, 虾饺, 烧卖。should be ok for me,right :p 12:02pm" at bounding box center [497, 275] width 322 height 19
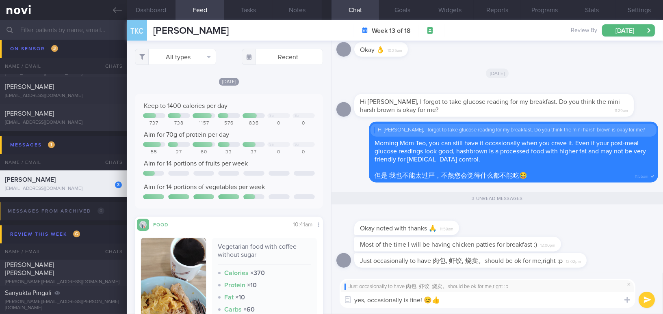
click at [357, 299] on textarea "yes, occasionally is fine! 😊👍" at bounding box center [488, 300] width 296 height 16
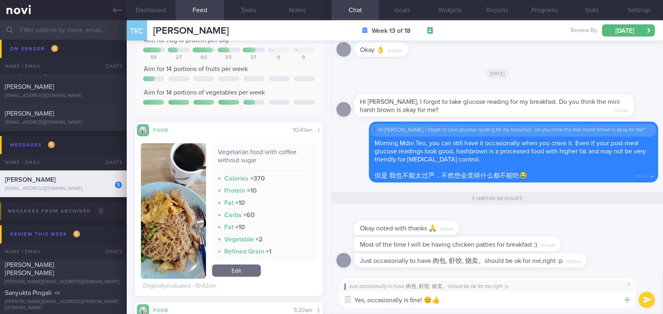
scroll to position [110, 0]
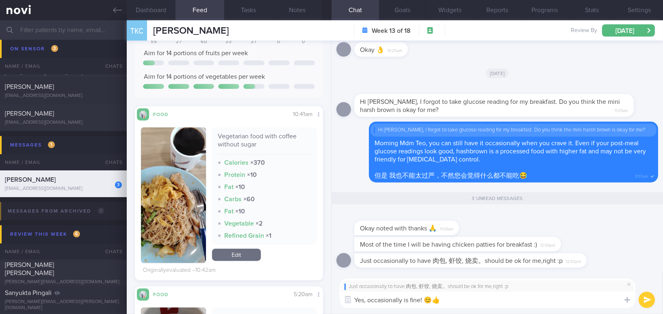
type textarea "Yes, occasionally is fine! 😊👍"
click at [647, 299] on button "submit" at bounding box center [647, 300] width 16 height 16
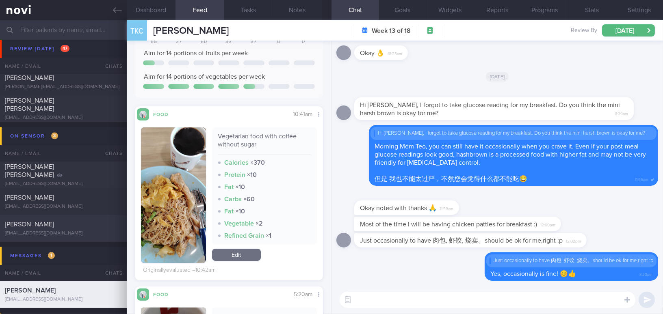
scroll to position [3971, 0]
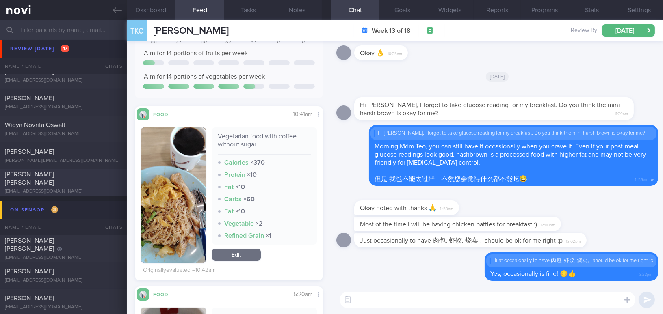
click at [76, 180] on div "[PERSON_NAME] [PERSON_NAME]" at bounding box center [62, 179] width 115 height 16
type input "Active logging"
type textarea "[DEMOGRAPHIC_DATA] [DEMOGRAPHIC_DATA] Occupation Retired - does [DEMOGRAPHIC_DA…"
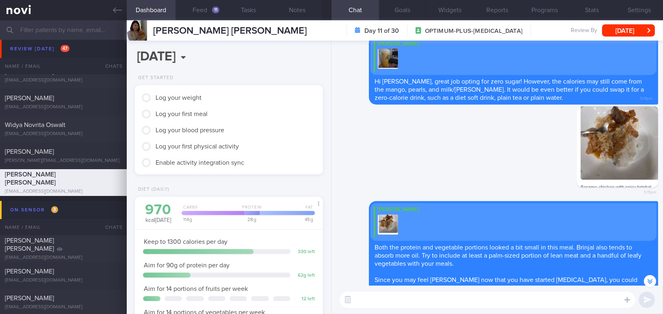
scroll to position [-221, 0]
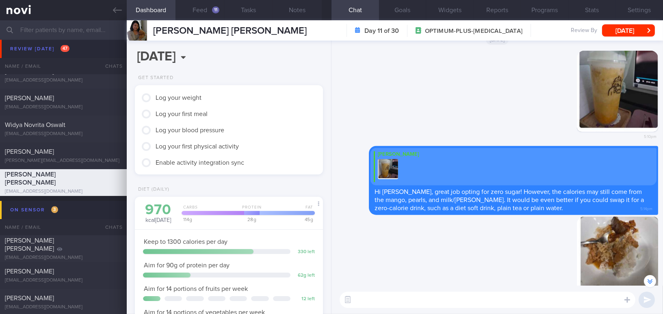
click at [88, 28] on input "text" at bounding box center [331, 29] width 663 height 19
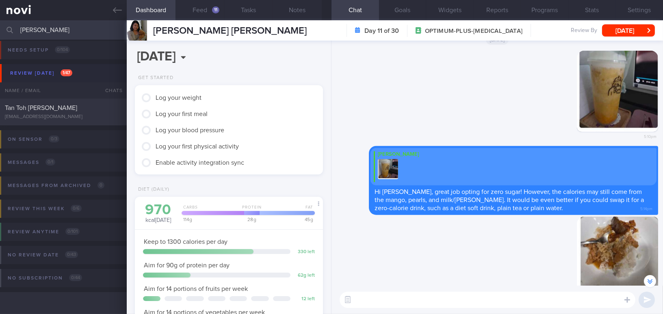
scroll to position [3, 0]
type input "[PERSON_NAME]"
click at [79, 104] on div "Tan Toh [PERSON_NAME]" at bounding box center [62, 108] width 115 height 8
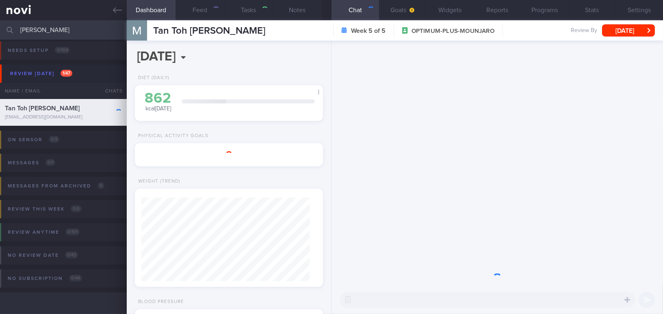
type input "Injected Mounjaro [DATE]"
type textarea "[DEMOGRAPHIC_DATA] [DEMOGRAPHIC_DATA] - Married Occupation Chief Investment Off…"
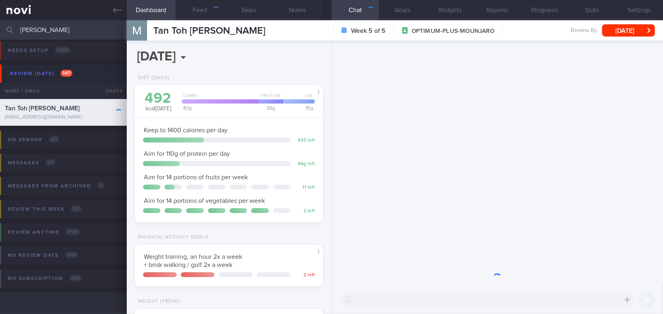
scroll to position [84, 168]
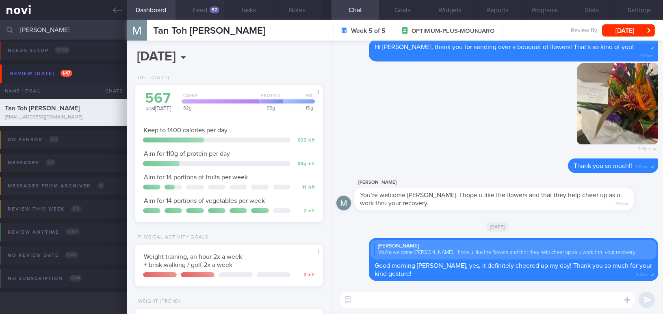
click at [199, 13] on button "Feed 52" at bounding box center [199, 10] width 49 height 20
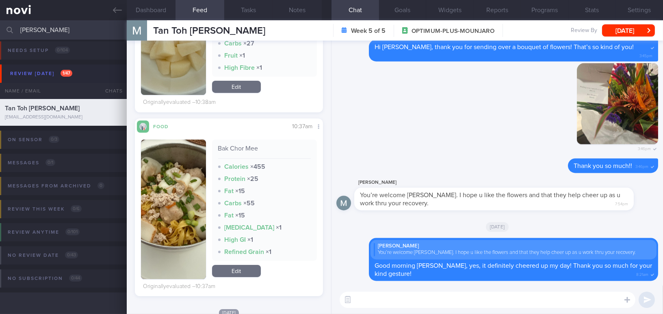
scroll to position [554, 0]
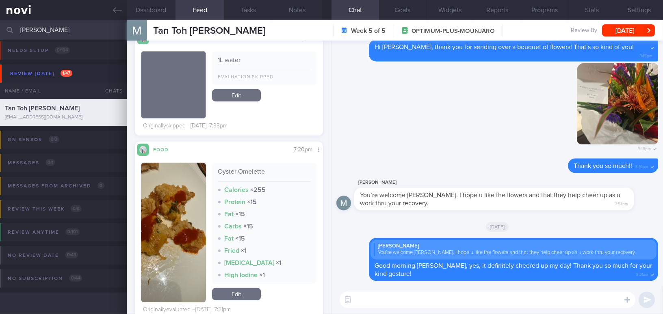
click at [177, 180] on img "button" at bounding box center [173, 233] width 65 height 140
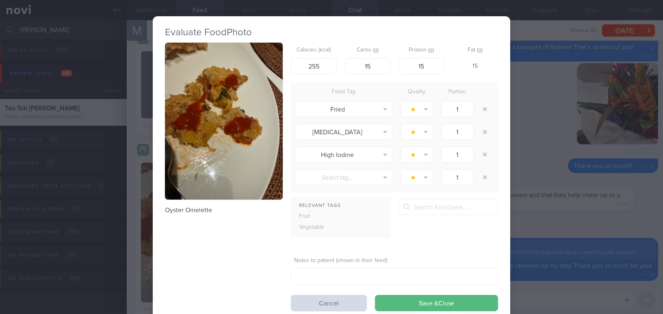
click at [195, 135] on button "button" at bounding box center [224, 121] width 118 height 157
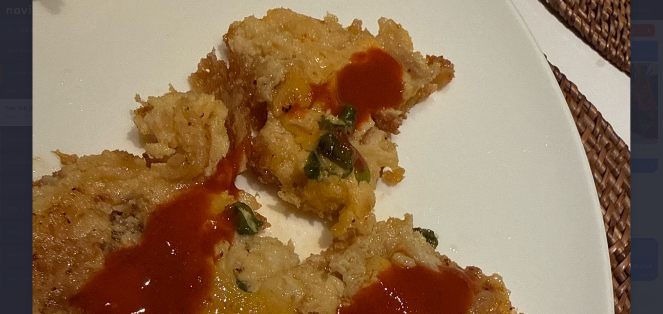
scroll to position [184, 0]
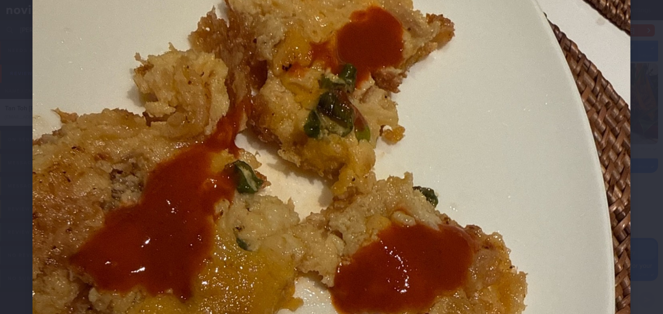
click at [463, 150] on img at bounding box center [331, 246] width 598 height 797
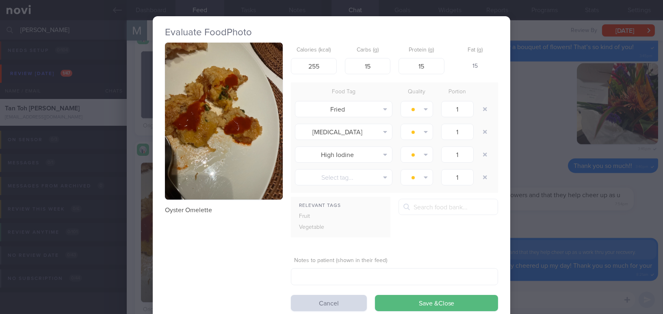
click at [527, 156] on div "Evaluate Food Photo Oyster Omelette Calories (kcal) 255 Carbs (g) 15 Protein (g…" at bounding box center [331, 157] width 663 height 314
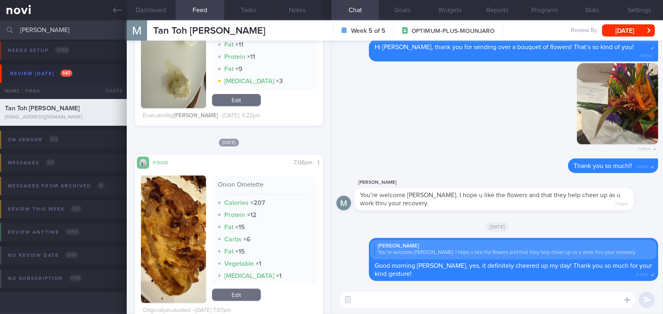
scroll to position [2068, 0]
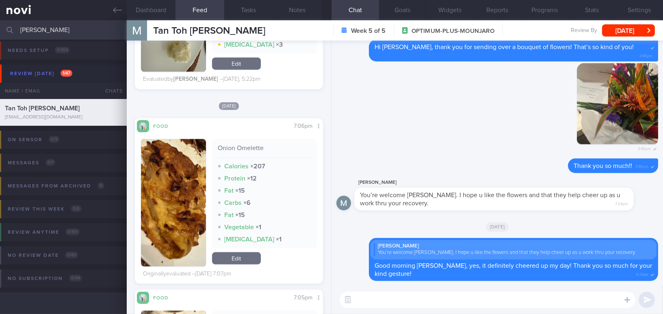
click at [171, 186] on button "button" at bounding box center [173, 203] width 65 height 128
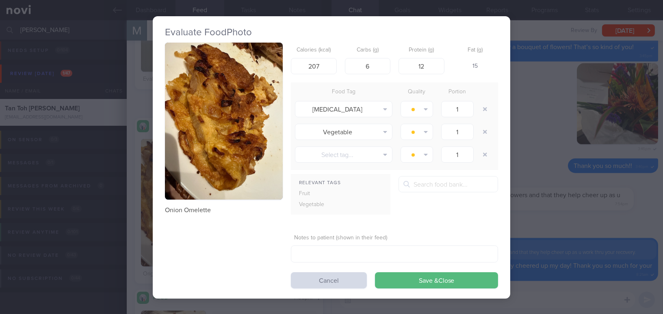
click at [206, 123] on button "button" at bounding box center [224, 121] width 118 height 157
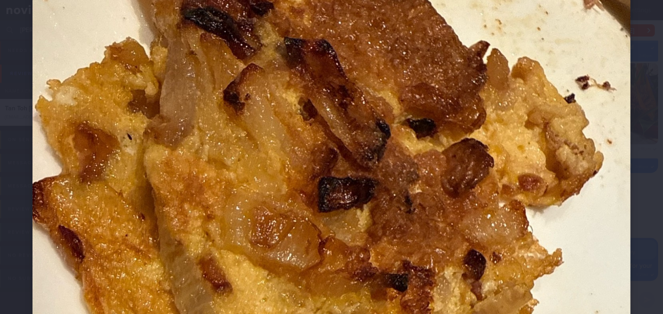
scroll to position [332, 0]
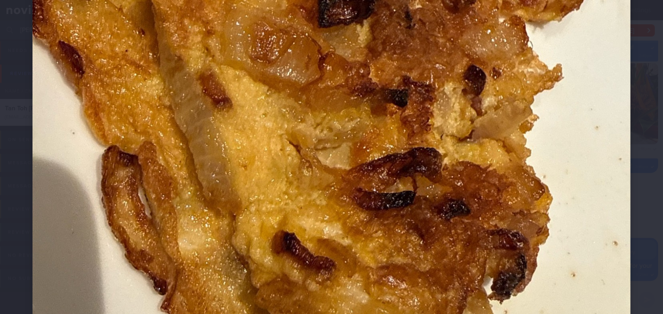
click at [362, 152] on img at bounding box center [331, 98] width 598 height 797
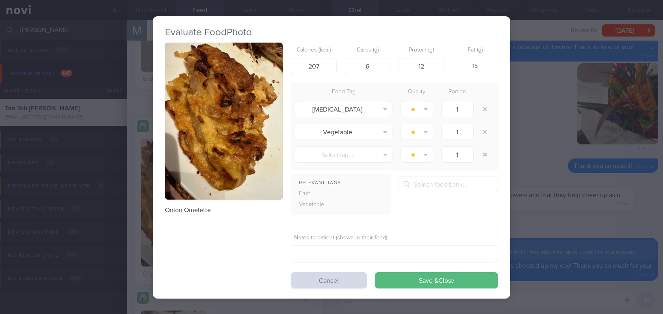
click at [255, 134] on button "button" at bounding box center [224, 121] width 118 height 157
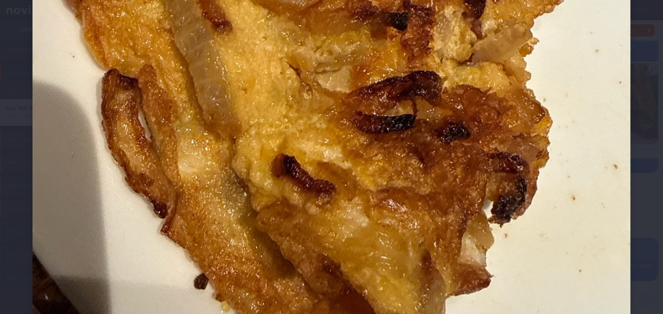
scroll to position [443, 0]
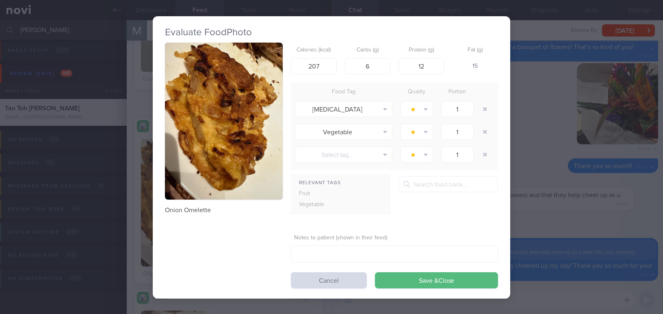
click at [539, 162] on div "Evaluate Food Photo Onion Omelette Calories (kcal) 207 Carbs (g) 6 Protein (g) …" at bounding box center [331, 157] width 663 height 314
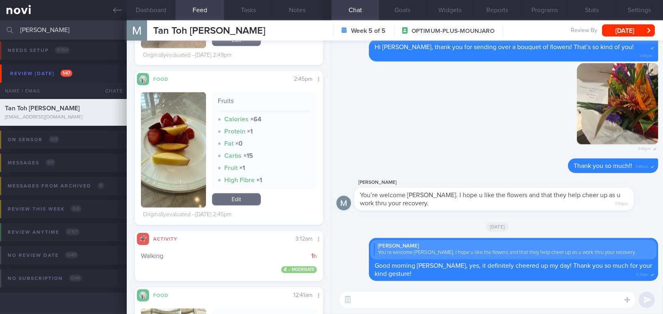
scroll to position [3877, 0]
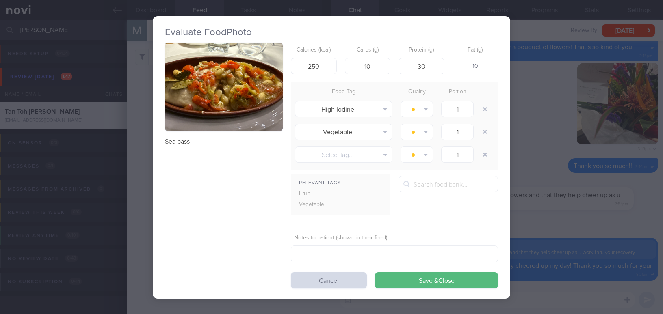
select select "8"
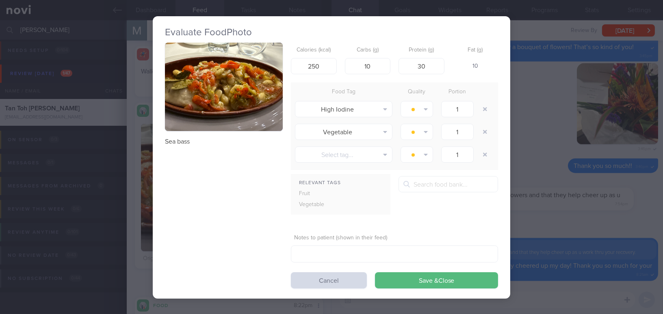
click at [213, 105] on button "button" at bounding box center [224, 87] width 118 height 89
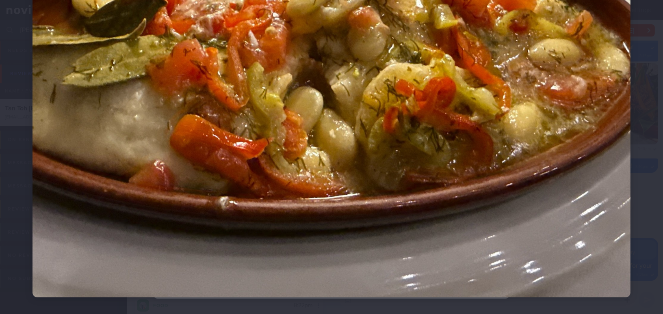
scroll to position [184, 0]
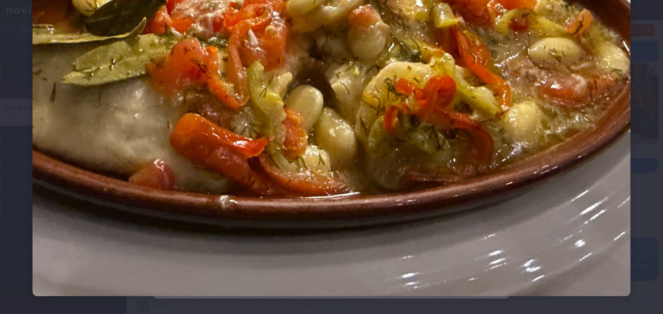
click at [351, 141] on img at bounding box center [331, 72] width 598 height 448
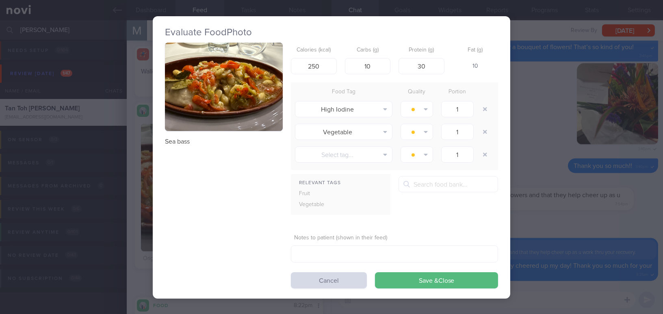
click at [534, 178] on div "Evaluate Food Photo Sea bass Calories (kcal) 250 Carbs (g) 10 Protein (g) 30 Fa…" at bounding box center [331, 157] width 663 height 314
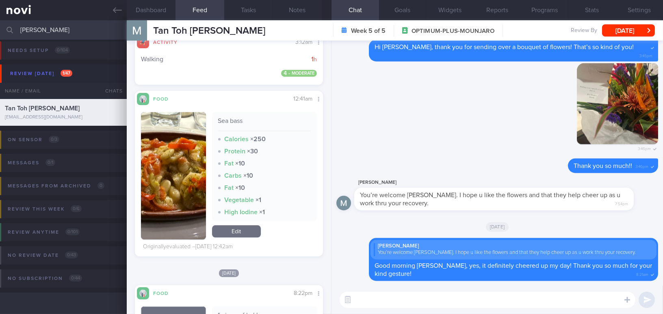
scroll to position [4099, 0]
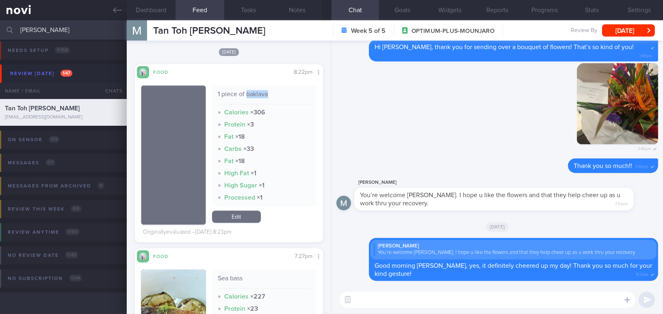
drag, startPoint x: 244, startPoint y: 93, endPoint x: 268, endPoint y: 95, distance: 24.1
click at [268, 95] on div "1 piece of baklava" at bounding box center [264, 97] width 93 height 14
copy div "baklava"
click at [155, 11] on button "Dashboard" at bounding box center [151, 10] width 49 height 20
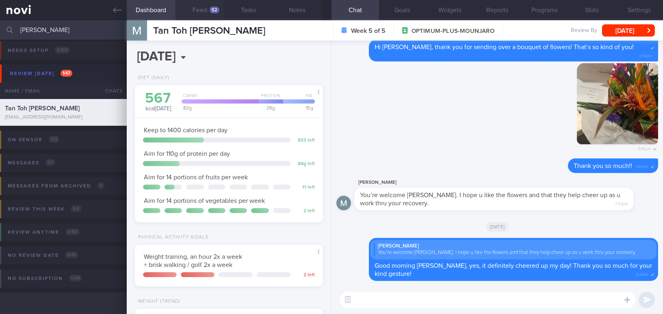
click at [199, 6] on button "Feed 52" at bounding box center [199, 10] width 49 height 20
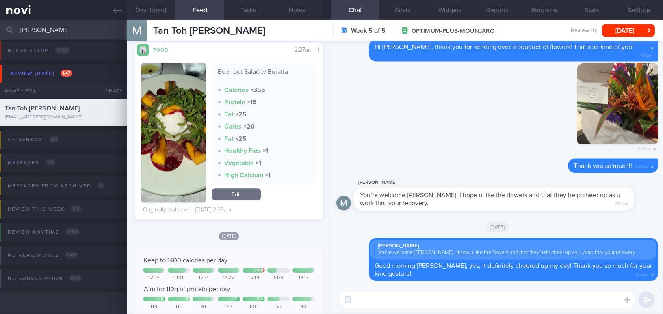
scroll to position [4801, 0]
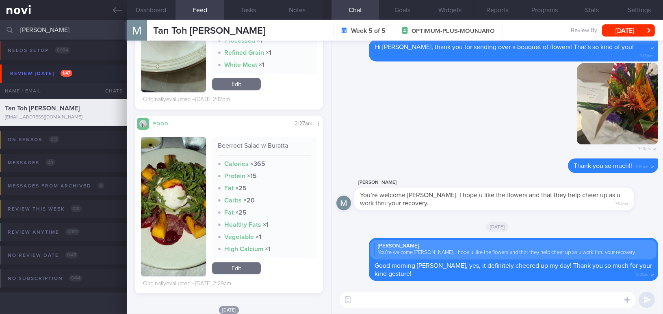
click at [180, 167] on button "button" at bounding box center [173, 207] width 65 height 140
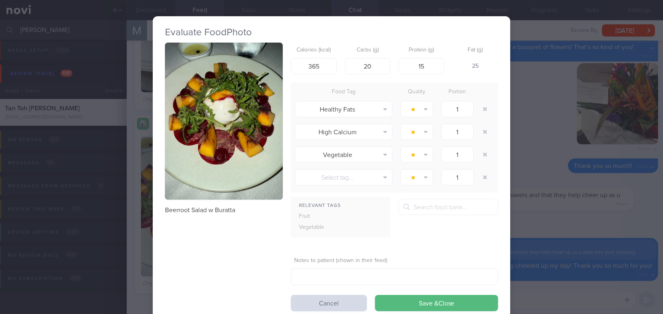
click at [182, 141] on button "button" at bounding box center [224, 121] width 118 height 157
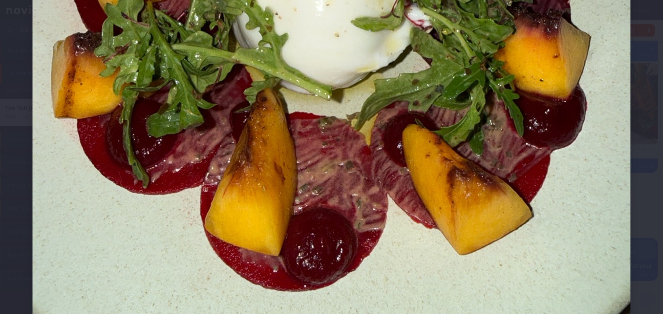
scroll to position [369, 0]
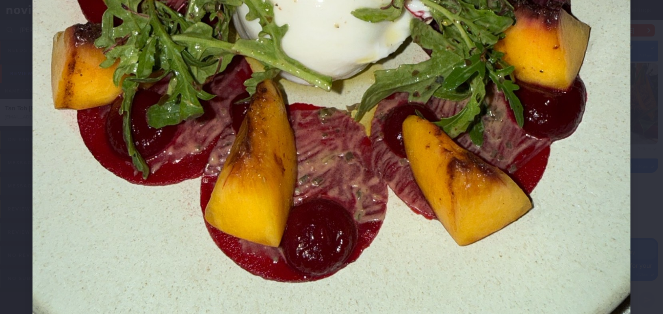
click at [504, 227] on img at bounding box center [331, 61] width 598 height 797
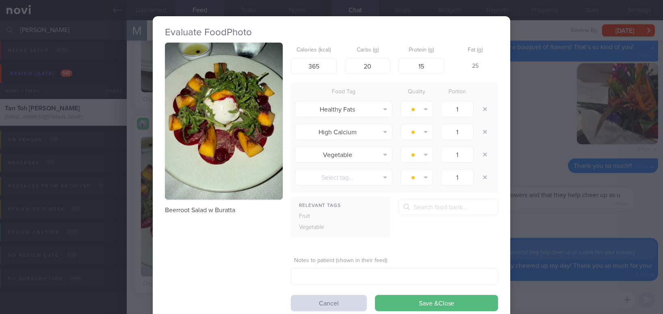
click at [557, 222] on div "Evaluate Food Photo Beerroot Salad w Buratta Calories (kcal) 365 Carbs (g) 20 P…" at bounding box center [331, 157] width 663 height 314
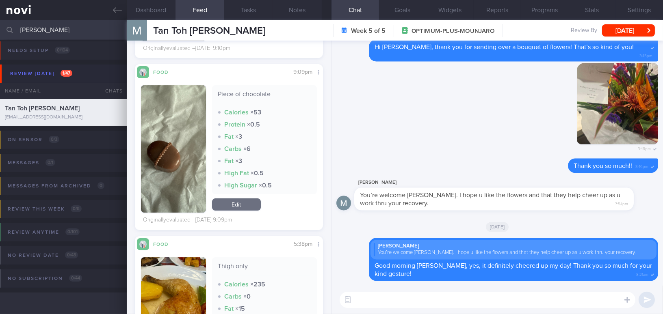
scroll to position [5465, 0]
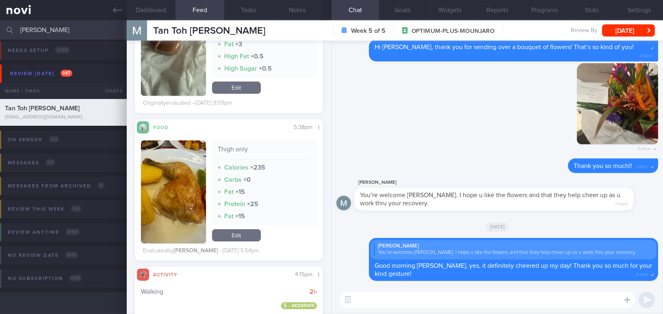
click at [154, 208] on button "button" at bounding box center [173, 192] width 65 height 103
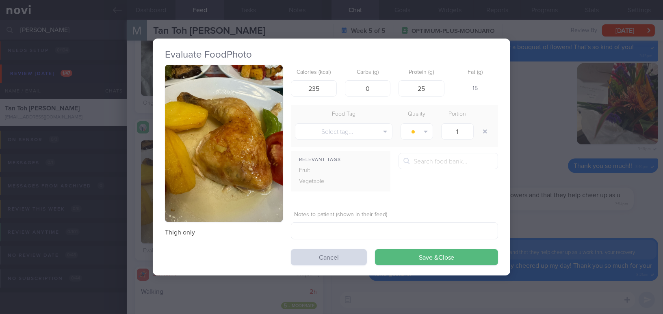
click at [535, 211] on div "Evaluate Food Photo Thigh only Calories (kcal) 235 Carbs (g) 0 Protein (g) 25 F…" at bounding box center [331, 157] width 663 height 314
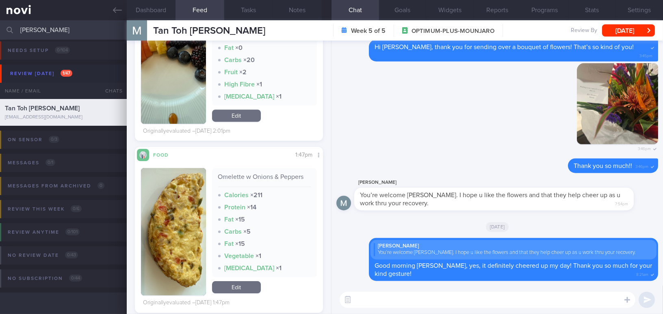
scroll to position [10598, 0]
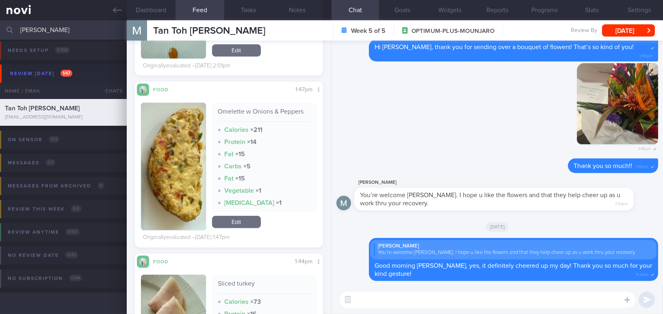
click at [422, 300] on textarea at bounding box center [488, 300] width 296 height 16
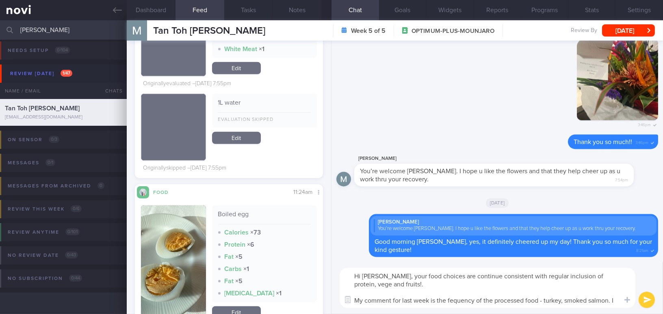
scroll to position [0, 0]
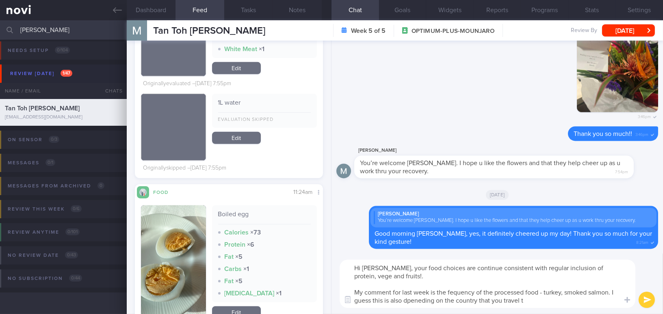
type textarea "Hi [PERSON_NAME], your food choices are continue consistent with regular inclus…"
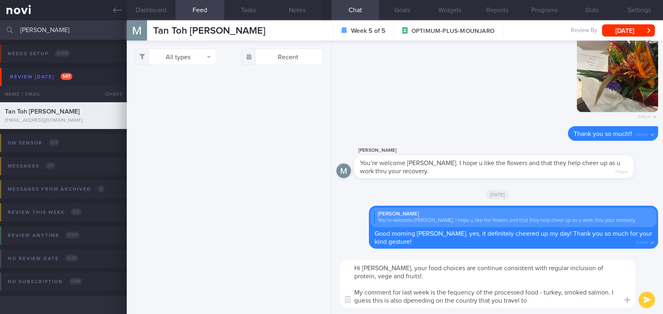
select select "8"
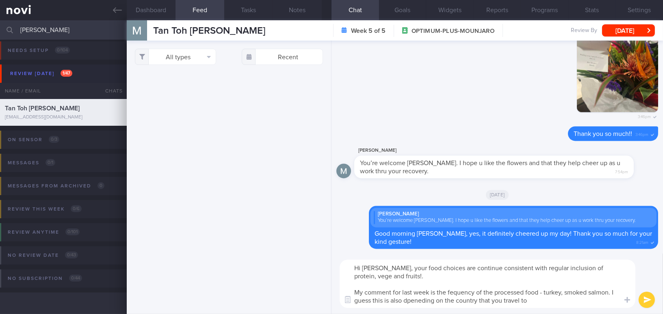
scroll to position [180, 0]
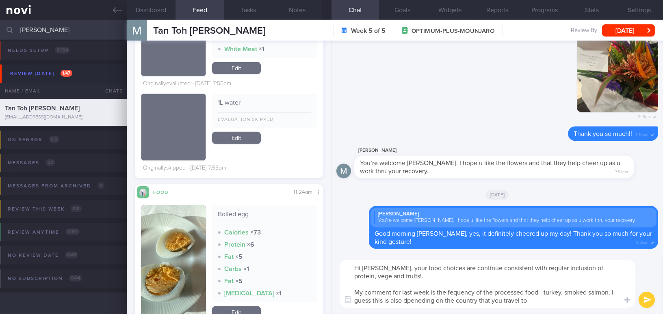
drag, startPoint x: 383, startPoint y: 270, endPoint x: 537, endPoint y: 304, distance: 157.4
click at [537, 304] on textarea "Hi [PERSON_NAME], your food choices are continue consistent with regular inclus…" at bounding box center [488, 284] width 296 height 48
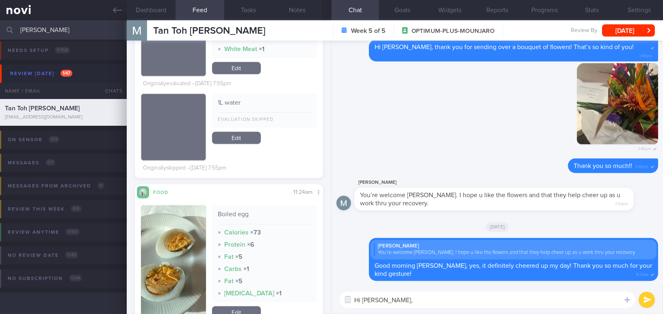
paste textarea "Your food choices continue to be consistent, with regular inclusion of protein,…"
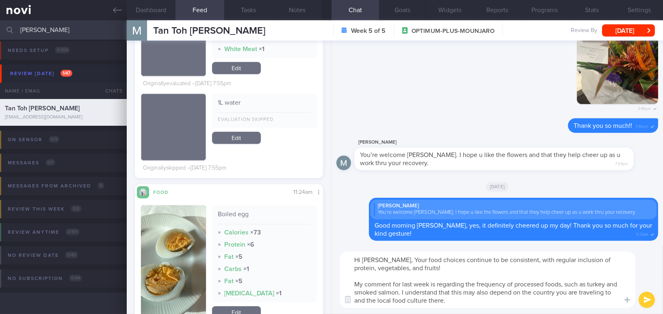
click at [386, 261] on textarea "Hi [PERSON_NAME], Your food choices continue to be consistent, with regular inc…" at bounding box center [488, 280] width 296 height 56
click at [387, 268] on textarea "Hi [PERSON_NAME], your food choices continue to be consistent, with regular inc…" at bounding box center [488, 280] width 296 height 56
drag, startPoint x: 429, startPoint y: 284, endPoint x: 467, endPoint y: 282, distance: 38.2
click at [467, 282] on textarea "Hi [PERSON_NAME], your food choices continue to be consistent, with regular inc…" at bounding box center [488, 280] width 296 height 56
click at [449, 286] on textarea "Hi [PERSON_NAME], your food choices continue to be consistent, with regular inc…" at bounding box center [488, 280] width 296 height 56
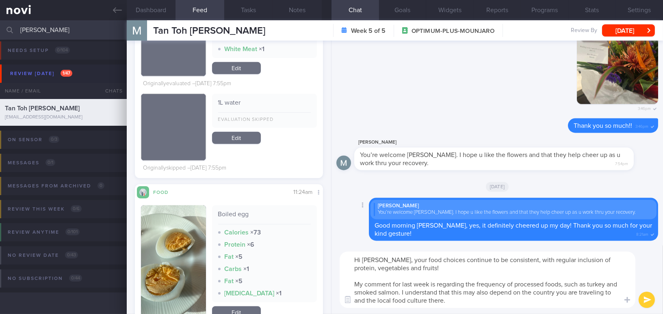
drag, startPoint x: 430, startPoint y: 284, endPoint x: 517, endPoint y: 221, distance: 106.8
click at [466, 283] on textarea "Hi [PERSON_NAME], your food choices continue to be consistent, with regular inc…" at bounding box center [488, 280] width 296 height 56
click at [373, 293] on textarea "Hi [PERSON_NAME], your food choices continue to be consistent, with regular inc…" at bounding box center [488, 280] width 296 height 56
click at [469, 301] on textarea "Hi [PERSON_NAME], your food choices continue to be consistent, with regular inc…" at bounding box center [488, 280] width 296 height 56
type textarea "Hi [PERSON_NAME], your food choices continue to be consistent, with regular inc…"
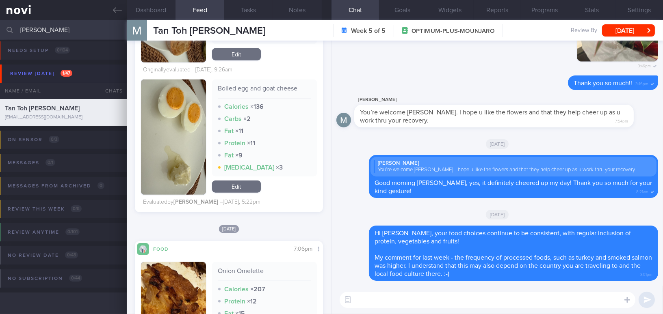
scroll to position [2092, 0]
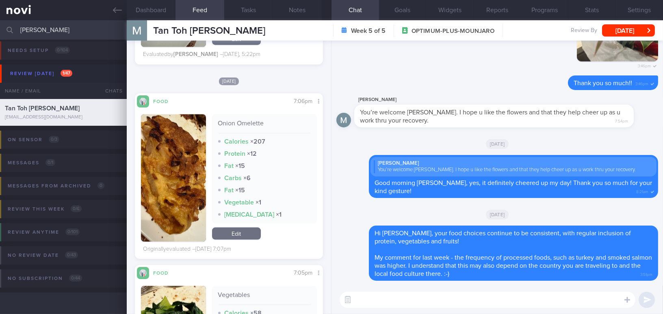
click at [168, 194] on button "button" at bounding box center [173, 179] width 65 height 128
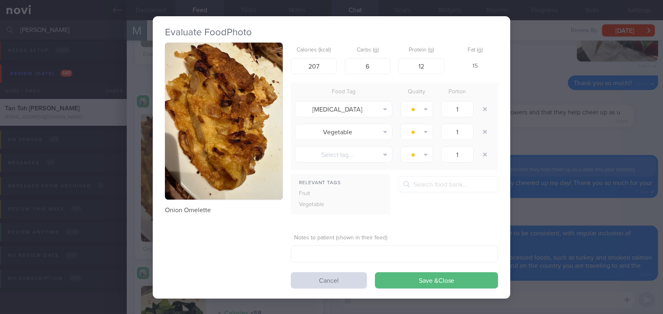
click at [549, 205] on div "Evaluate Food Photo Onion Omelette Calories (kcal) 207 Carbs (g) 6 Protein (g) …" at bounding box center [331, 157] width 663 height 314
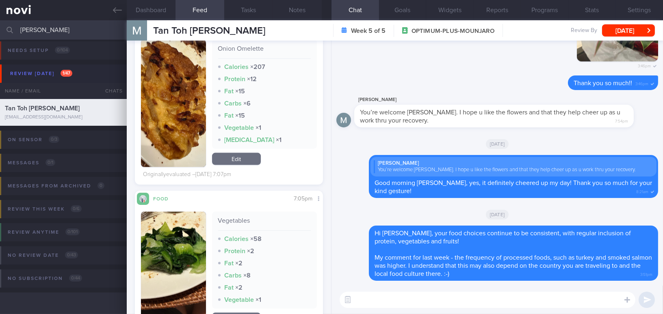
scroll to position [2139, 0]
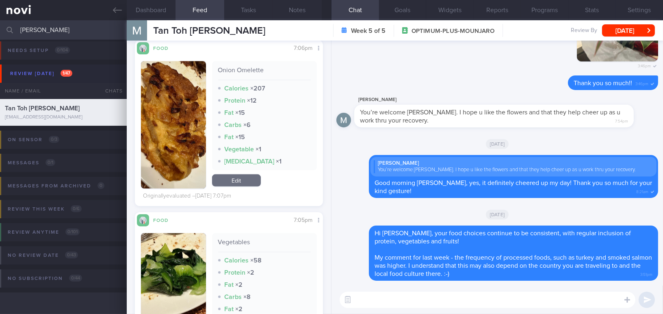
click at [179, 116] on button "button" at bounding box center [173, 125] width 65 height 128
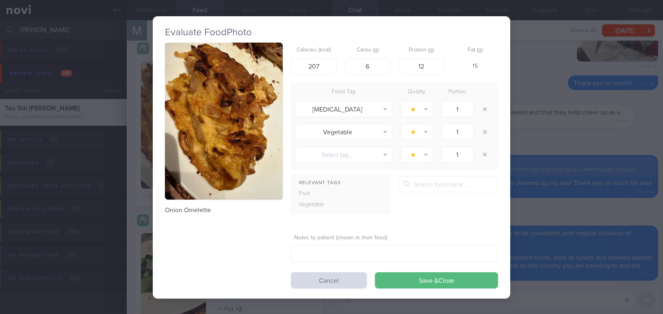
click at [585, 217] on div "Evaluate Food Photo Onion Omelette Calories (kcal) 207 Carbs (g) 6 Protein (g) …" at bounding box center [331, 157] width 663 height 314
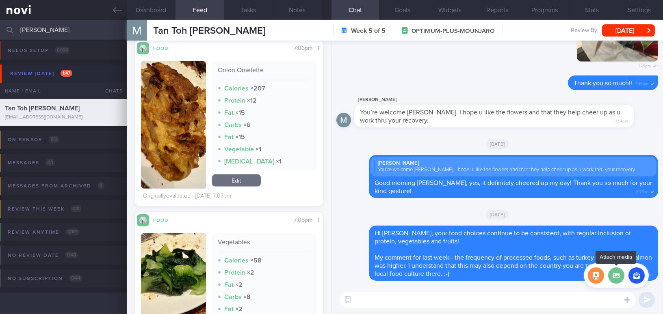
click at [617, 275] on label at bounding box center [616, 276] width 16 height 16
click at [0, 0] on input "file" at bounding box center [0, 0] width 0 height 0
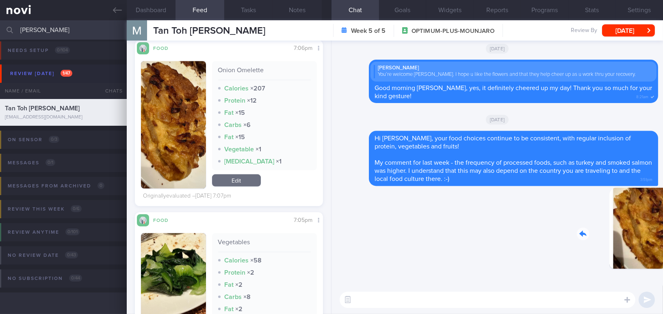
drag, startPoint x: 620, startPoint y: 232, endPoint x: 686, endPoint y: 234, distance: 65.4
click at [663, 234] on html "You are offline! Some functionality will be unavailable Patients New Users Coac…" at bounding box center [331, 157] width 663 height 314
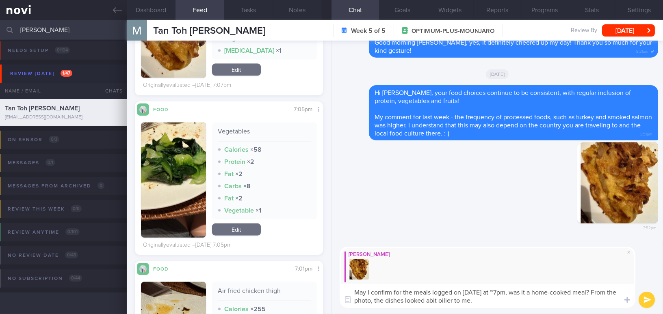
drag, startPoint x: 494, startPoint y: 301, endPoint x: 309, endPoint y: 288, distance: 186.1
click at [309, 288] on div "Dashboard Feed 70 Tasks Notes Chat Goals Widgets Reports Programs Stats Setting…" at bounding box center [395, 167] width 536 height 294
click at [492, 298] on textarea "May I confirm for the meals logged on [DATE] at ~7pm, was it a home-cooked meal…" at bounding box center [488, 296] width 296 height 24
drag, startPoint x: 484, startPoint y: 303, endPoint x: 323, endPoint y: 282, distance: 161.8
click at [323, 282] on div "Dashboard Feed 70 Tasks Notes Chat Goals Widgets Reports Programs Stats Setting…" at bounding box center [395, 167] width 536 height 294
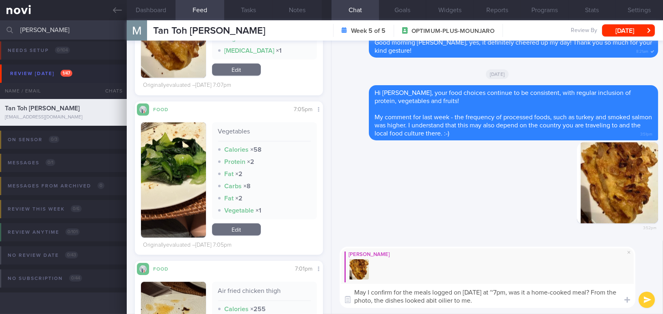
paste textarea "if the meals logged on [DATE] at around 7 PM were home-cooked? From the photo, …"
drag, startPoint x: 489, startPoint y: 292, endPoint x: 526, endPoint y: 292, distance: 36.6
click at [526, 292] on textarea "May I confirm if the meals logged on [DATE] at around 7 PM were home-cooked? Fr…" at bounding box center [488, 296] width 296 height 24
type textarea "May I confirm if the meals logged on [DATE] at ~7pm were home-cooked? From the …"
click at [474, 302] on textarea "May I confirm if the meals logged on [DATE] at ~7pm were home-cooked? From the …" at bounding box center [488, 296] width 296 height 24
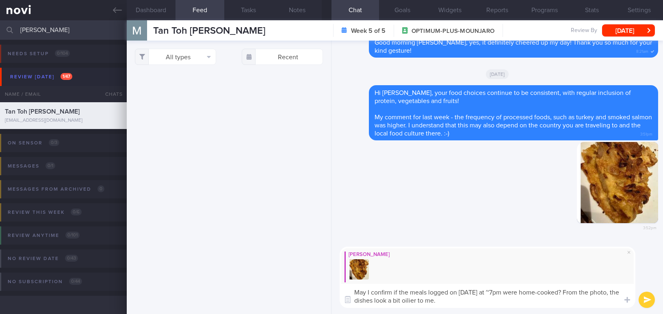
select select "8"
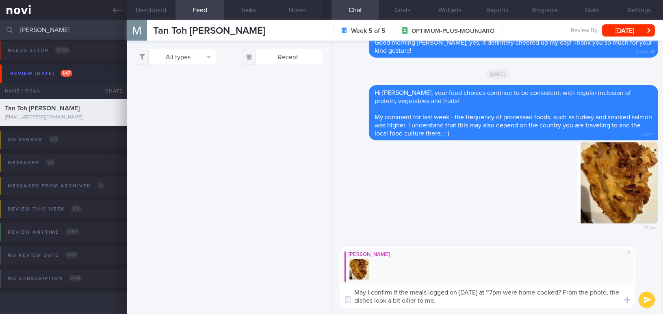
scroll to position [180, 0]
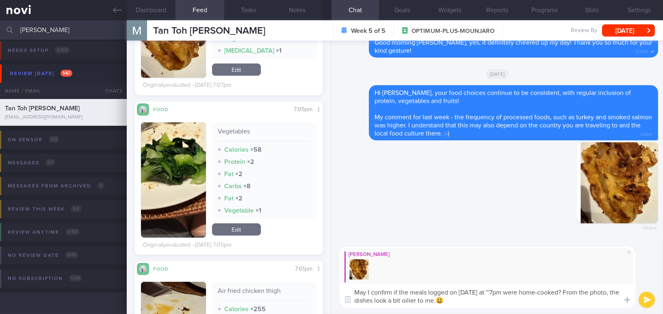
type textarea "May I confirm if the meals logged on [DATE] at ~7pm were home-cooked? From the …"
click at [644, 301] on button "submit" at bounding box center [647, 300] width 16 height 16
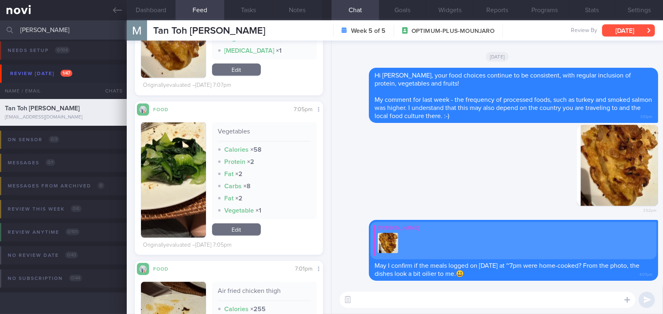
click at [625, 27] on button "[DATE]" at bounding box center [628, 30] width 53 height 12
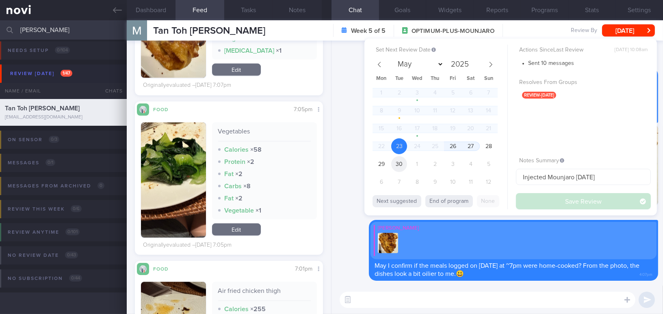
click at [404, 165] on span "30" at bounding box center [399, 164] width 16 height 16
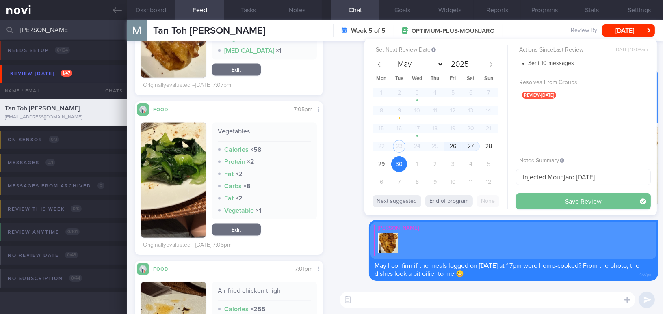
click at [546, 200] on button "Save Review" at bounding box center [583, 201] width 135 height 16
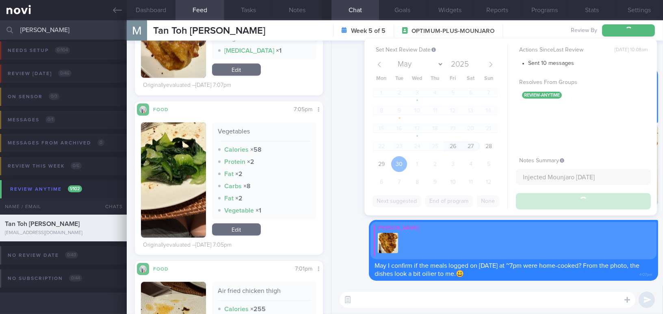
scroll to position [0, 0]
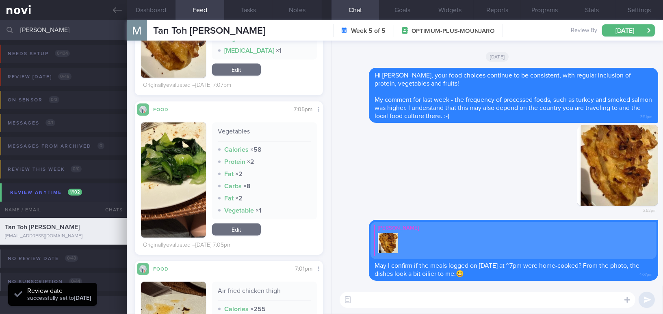
drag, startPoint x: 67, startPoint y: 29, endPoint x: 3, endPoint y: 30, distance: 64.2
click at [3, 30] on div "martin Assigned patients Assigned patients All active patients Archived patients" at bounding box center [331, 29] width 663 height 19
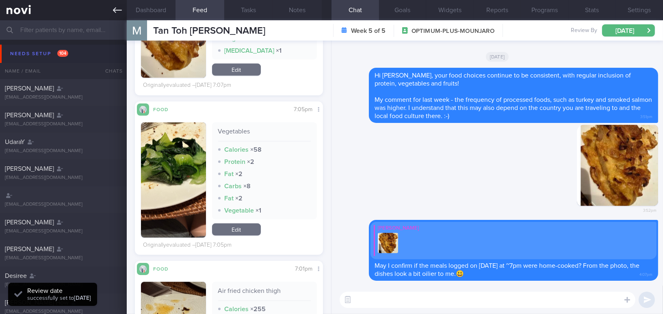
click at [113, 9] on icon at bounding box center [117, 10] width 9 height 6
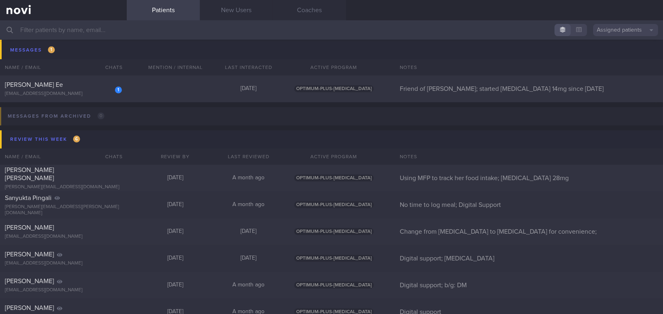
scroll to position [4173, 0]
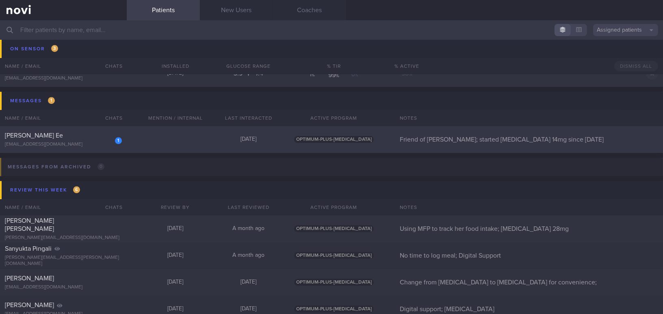
click at [48, 138] on span "Janice Yap Fei Ee" at bounding box center [34, 135] width 58 height 6
select select "8"
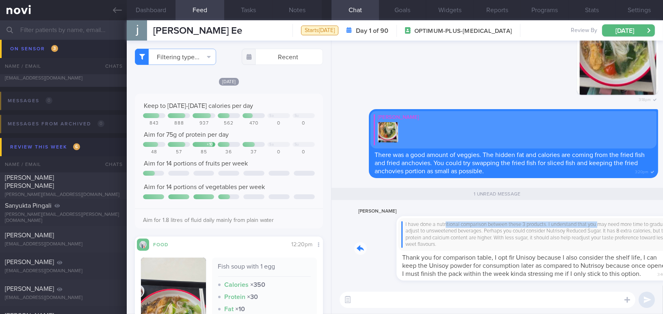
drag, startPoint x: 403, startPoint y: 213, endPoint x: 560, endPoint y: 217, distance: 156.4
click at [560, 217] on div "janice yap I have done a nutritional comparison between these 3 products. I und…" at bounding box center [506, 244] width 304 height 74
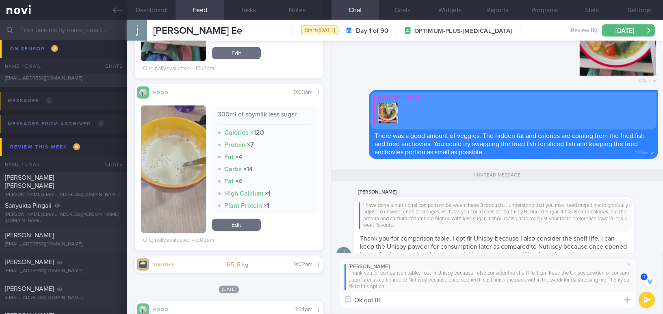
scroll to position [332, 0]
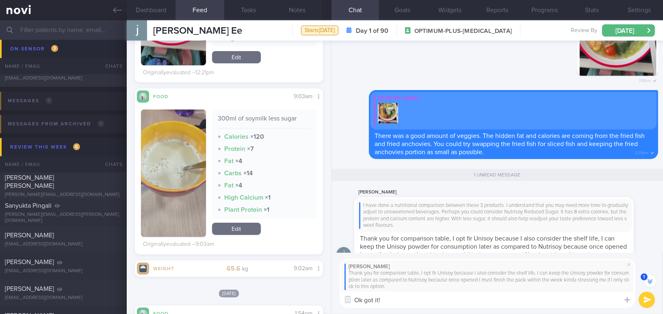
type textarea "Ok got it!"
click at [242, 229] on link "Edit" at bounding box center [236, 229] width 49 height 12
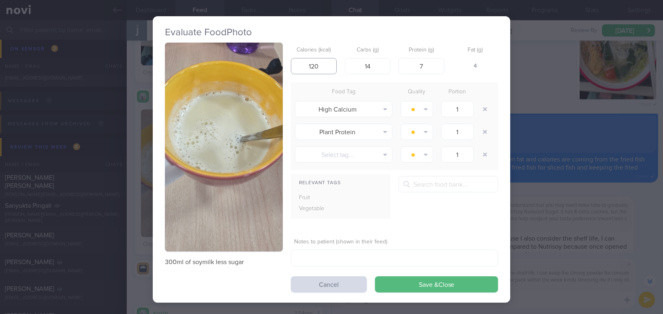
drag, startPoint x: 317, startPoint y: 65, endPoint x: 312, endPoint y: 66, distance: 4.9
click at [312, 66] on input "120" at bounding box center [314, 66] width 46 height 16
type input "123"
drag, startPoint x: 381, startPoint y: 67, endPoint x: 345, endPoint y: 67, distance: 35.7
click at [345, 67] on input "14" at bounding box center [368, 66] width 46 height 16
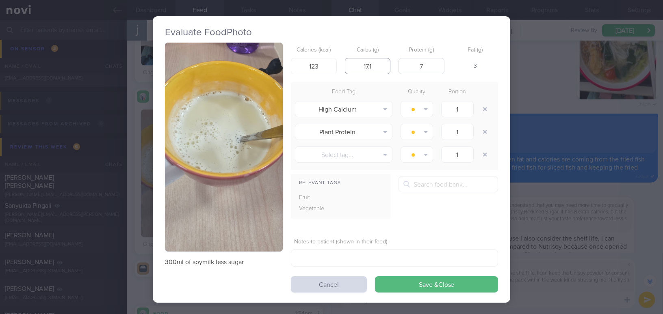
type input "17.1"
drag, startPoint x: 424, startPoint y: 67, endPoint x: 399, endPoint y: 65, distance: 24.9
click at [399, 65] on input "7" at bounding box center [421, 66] width 46 height 16
type input "6.1"
click at [526, 72] on div "Evaluate Food Photo 300ml of soymilk less sugar Calories (kcal) 123 Carbs (g) 1…" at bounding box center [331, 157] width 663 height 314
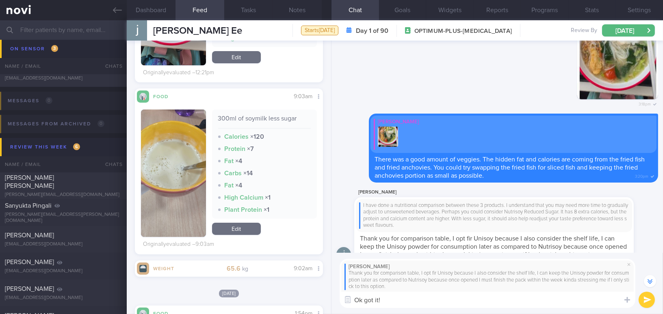
click at [245, 230] on link "Edit" at bounding box center [236, 229] width 49 height 12
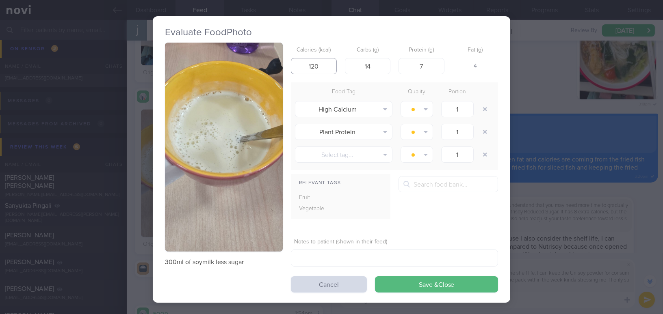
drag, startPoint x: 328, startPoint y: 66, endPoint x: 292, endPoint y: 66, distance: 35.7
click at [292, 66] on input "120" at bounding box center [314, 66] width 46 height 16
type input "123"
drag, startPoint x: 377, startPoint y: 67, endPoint x: 340, endPoint y: 62, distance: 36.6
click at [340, 62] on div "Calories (kcal) 123 Carbs (g) 14 Protein (g) 7 Fat (g) 4" at bounding box center [394, 59] width 207 height 32
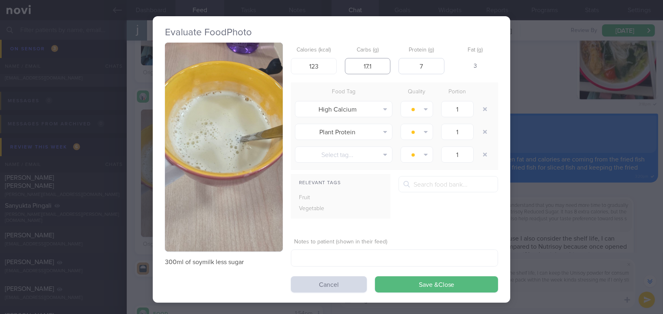
type input "17.1"
click at [428, 67] on input "7" at bounding box center [421, 66] width 46 height 16
type input "6.1"
click at [458, 282] on button "Save & Close" at bounding box center [436, 285] width 123 height 16
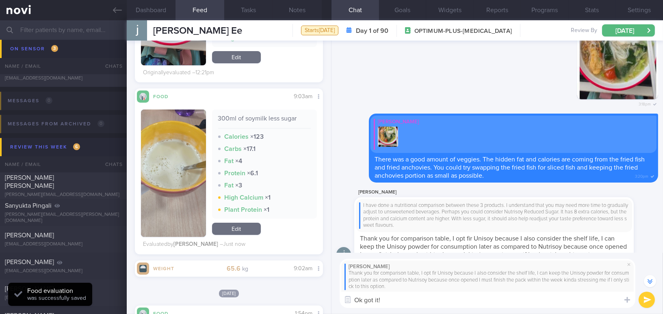
click at [431, 301] on textarea "Ok got it!" at bounding box center [488, 300] width 296 height 16
drag, startPoint x: 323, startPoint y: 299, endPoint x: 264, endPoint y: 297, distance: 58.5
click at [264, 297] on div "Dashboard Feed Tasks Notes Chat Goals Widgets Reports Programs Stats Settings J…" at bounding box center [395, 167] width 536 height 294
paste textarea ", got it. That’s a very valid reason. I checked, and Unisoy does have a ‘Reduce…"
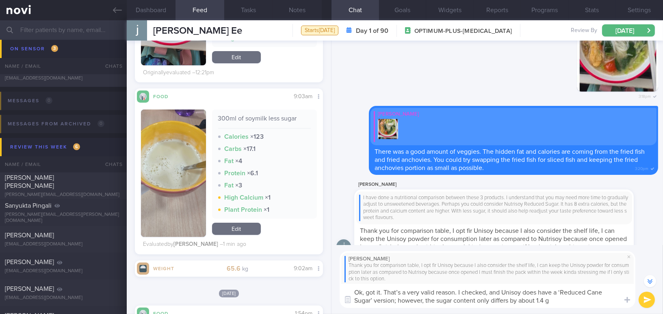
scroll to position [-21, 0]
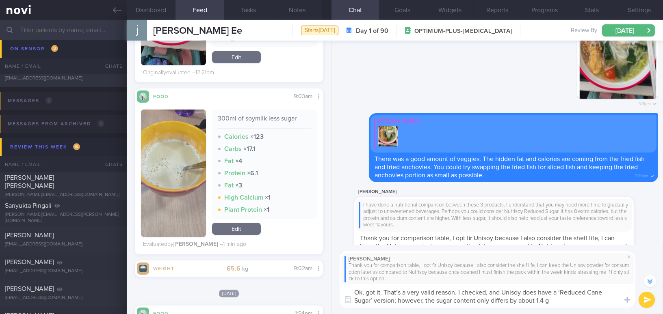
click at [488, 292] on textarea "Ok, got it. That’s a very valid reason. I checked, and Unisoy does have a ‘Redu…" at bounding box center [488, 296] width 296 height 24
click at [397, 299] on textarea "Ok, got it. That’s a very valid reason. I checked and Unisoy does have a ‘Reduc…" at bounding box center [488, 296] width 296 height 24
drag, startPoint x: 518, startPoint y: 300, endPoint x: 536, endPoint y: 301, distance: 17.9
click at [536, 301] on textarea "Ok, got it. That’s a very valid reason. I checked and Unisoy does have a ‘Reduc…" at bounding box center [488, 296] width 296 height 24
click at [554, 302] on textarea "Ok, got it. That’s a very valid reason. I checked and Unisoy does have a ‘Reduc…" at bounding box center [488, 296] width 296 height 24
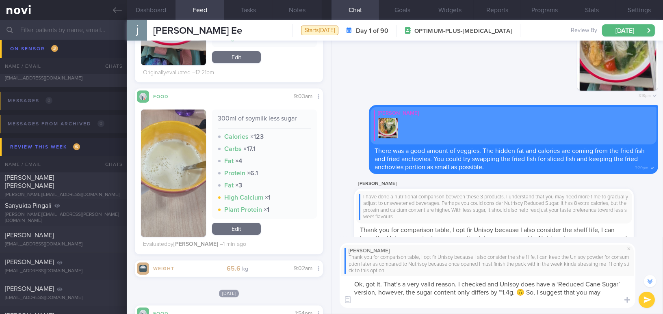
scroll to position [-29, 0]
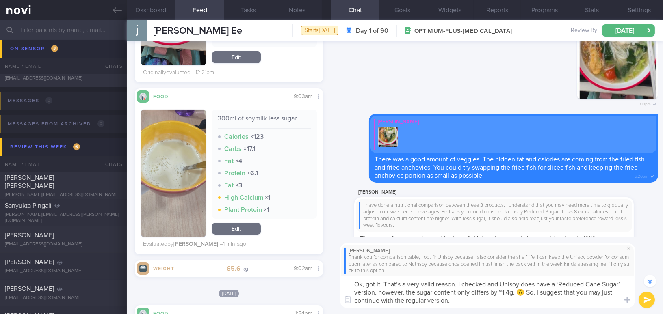
type textarea "Ok, got it. That’s a very valid reason. I checked and Unisoy does have a ‘Reduc…"
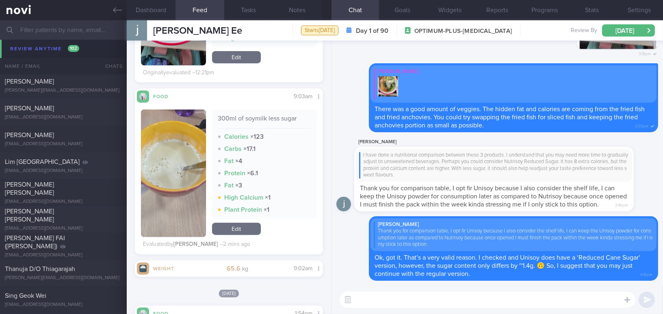
scroll to position [4987, 0]
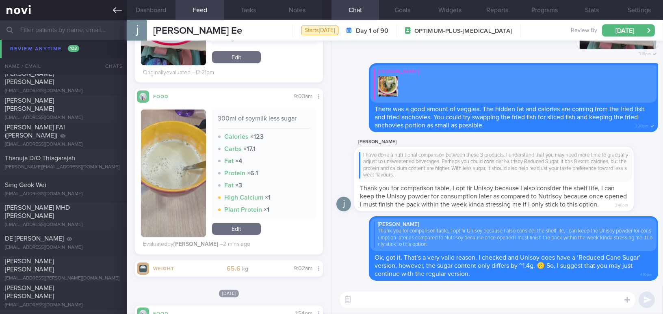
click at [119, 9] on icon at bounding box center [117, 10] width 9 height 9
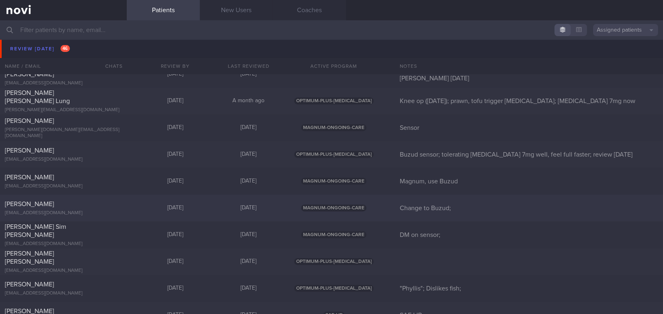
scroll to position [3768, 0]
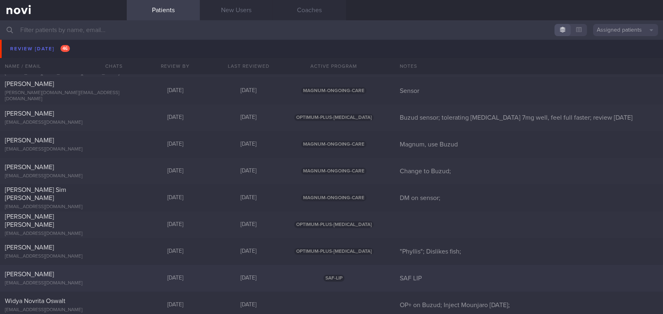
click at [59, 279] on div "Chua Yong Soon kiritoys8@gmail.com" at bounding box center [63, 279] width 127 height 16
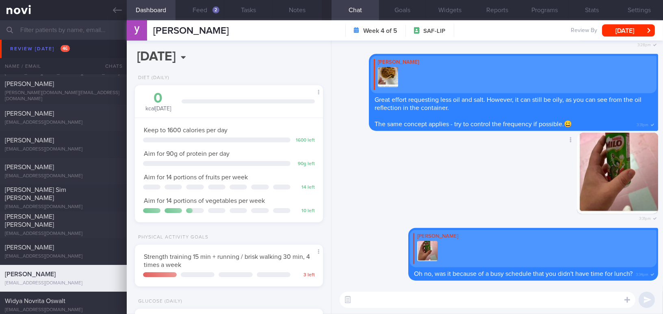
scroll to position [86, 171]
click at [205, 10] on button "Feed 2" at bounding box center [199, 10] width 49 height 20
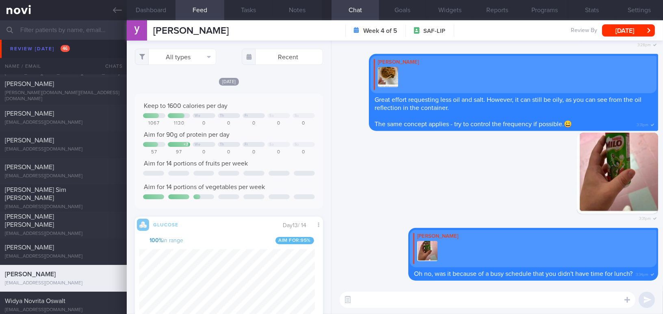
scroll to position [115, 175]
click at [633, 7] on button "Settings" at bounding box center [639, 10] width 48 height 20
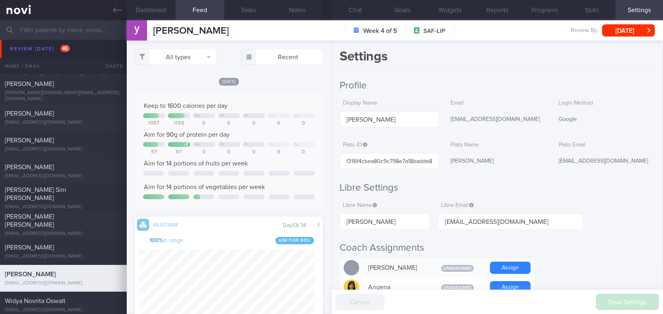
click at [80, 26] on input "text" at bounding box center [331, 29] width 663 height 19
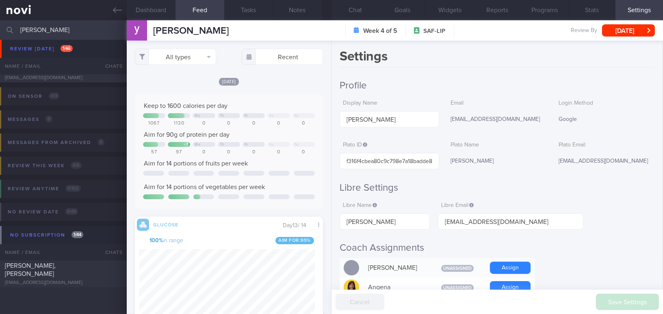
scroll to position [46, 0]
type input "[PERSON_NAME]"
click at [78, 281] on div "[EMAIL_ADDRESS][DOMAIN_NAME]" at bounding box center [63, 284] width 117 height 6
click at [90, 274] on div "[PERSON_NAME], [PERSON_NAME]" at bounding box center [62, 270] width 115 height 16
type input "SAF LIP; note food preference;"
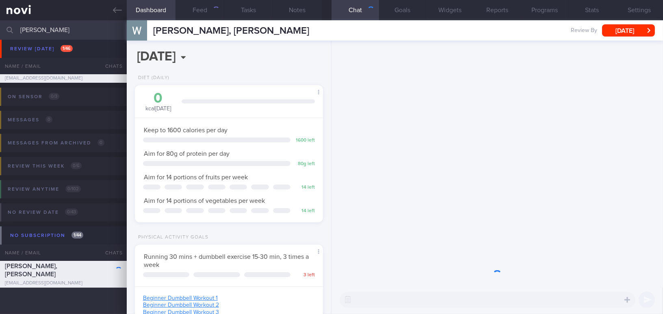
scroll to position [86, 171]
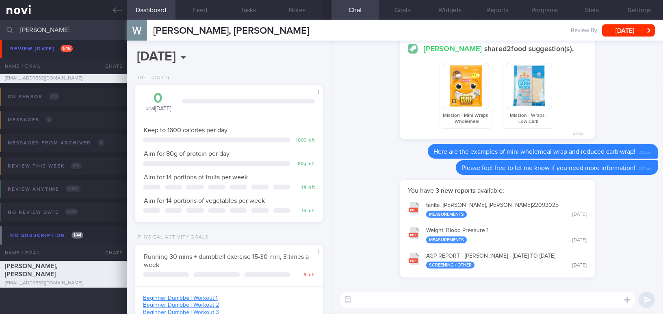
click at [499, 300] on textarea at bounding box center [488, 300] width 296 height 16
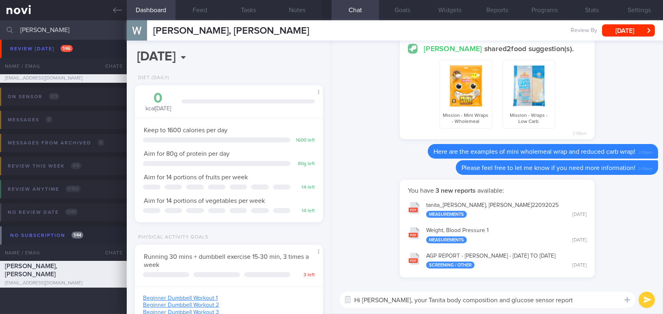
drag, startPoint x: 383, startPoint y: 302, endPoint x: 557, endPoint y: 301, distance: 173.9
click at [557, 301] on textarea "Hi Wilson, your Tanita body composition and glucose sensor report" at bounding box center [488, 300] width 296 height 16
click at [389, 307] on textarea "Hi Wilson, your Tanita body composition and glucose sensor report" at bounding box center [488, 300] width 296 height 16
drag, startPoint x: 385, startPoint y: 301, endPoint x: 550, endPoint y: 308, distance: 165.4
click at [550, 308] on textarea "Hi Wilson, your Tanita body composition and glucose sensor report" at bounding box center [488, 300] width 296 height 16
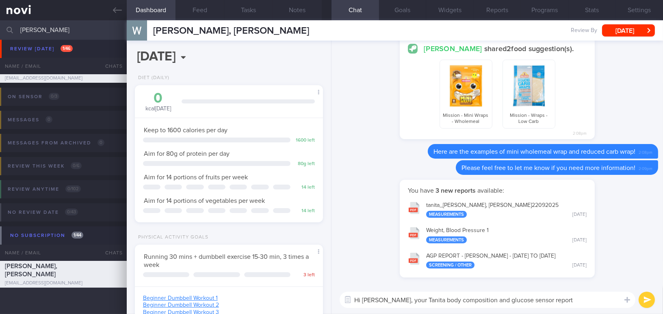
paste textarea "Your Tanita body composition and glucose sensor reports have already been synce…"
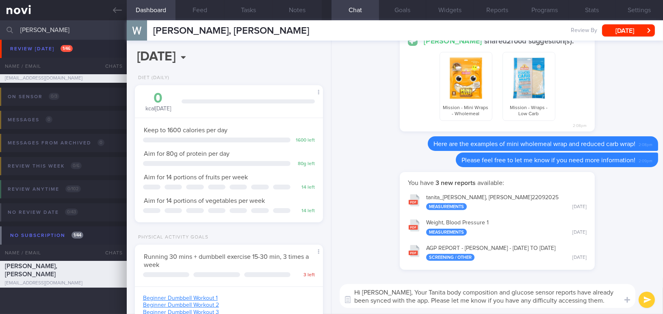
scroll to position [0, 0]
click at [386, 290] on textarea "Hi Wilson, Your Tanita body composition and glucose sensor reports have already…" at bounding box center [488, 296] width 296 height 24
type textarea "Hi [PERSON_NAME], your Tanita body composition and glucose sensor reports have …"
click at [646, 296] on button "submit" at bounding box center [647, 300] width 16 height 16
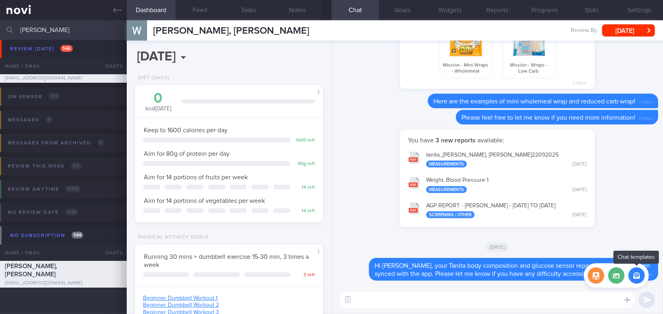
click at [634, 279] on button "button" at bounding box center [636, 276] width 16 height 16
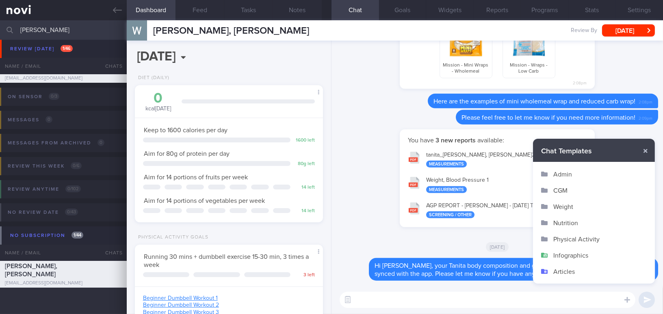
click at [563, 168] on button "Admin" at bounding box center [594, 174] width 122 height 16
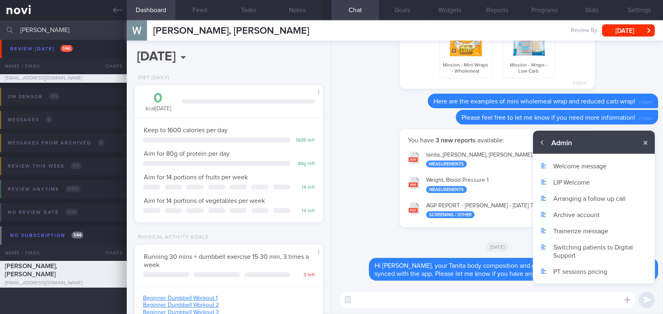
click at [562, 215] on button "Archive account" at bounding box center [594, 215] width 122 height 16
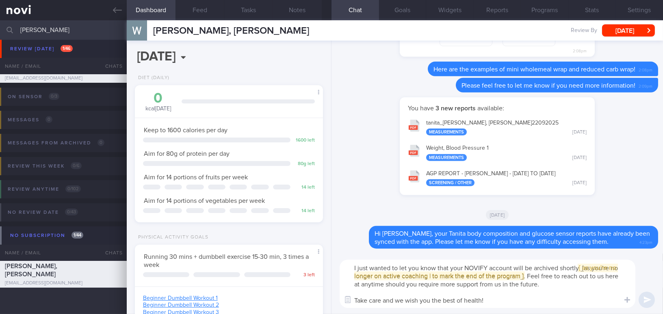
click at [352, 271] on textarea "I just wanted to let you know that your NOVIFY account will be archived shortly…" at bounding box center [488, 284] width 296 height 48
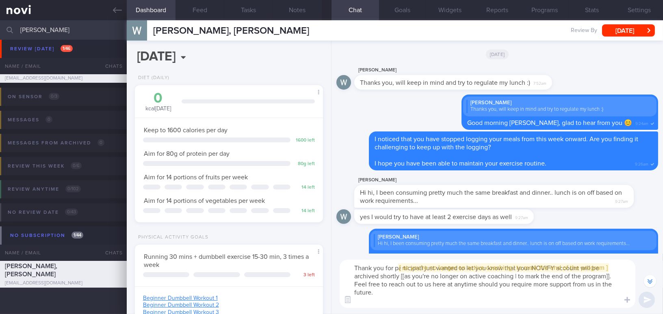
scroll to position [-858, 0]
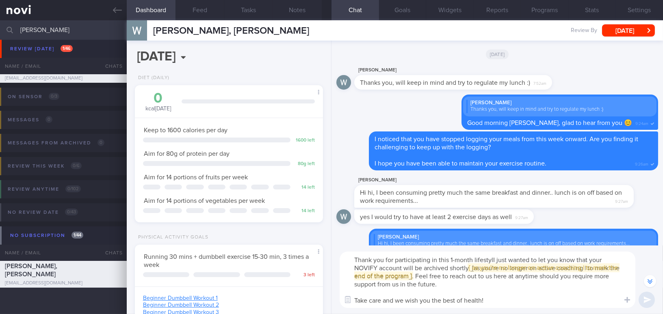
type textarea "Thank you for participating in this 1-month lifestyleI just wanted to let you k…"
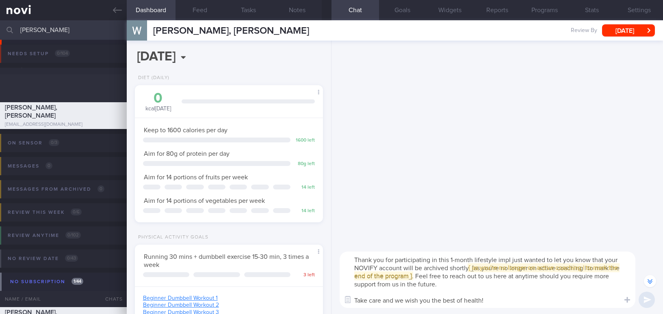
select select "8"
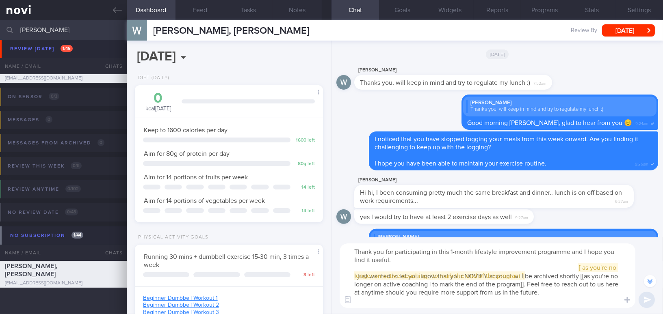
scroll to position [-874, 0]
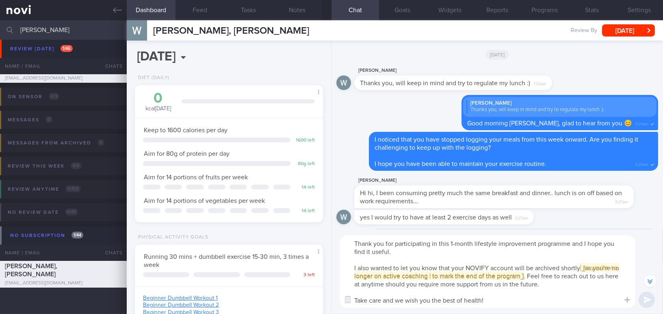
click at [590, 268] on span "[ [ as you're no longer on active coaching | to mark the end of the program ] ]" at bounding box center [486, 272] width 265 height 15
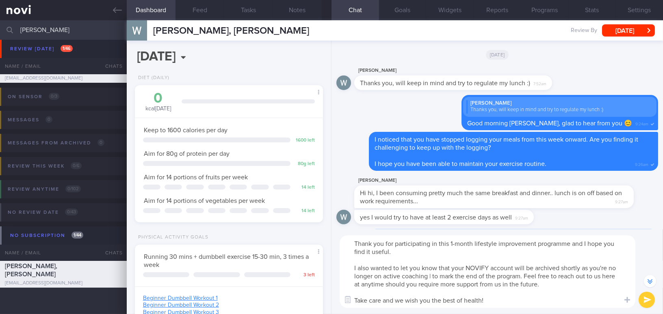
click at [580, 267] on textarea "Thank you for participating in this 1-month lifestyle improvement programme and…" at bounding box center [488, 272] width 296 height 73
drag, startPoint x: 581, startPoint y: 268, endPoint x: 433, endPoint y: 276, distance: 148.9
click at [433, 276] on textarea "Thank you for participating in this 1-month lifestyle improvement programme and…" at bounding box center [488, 272] width 296 height 73
click at [510, 303] on textarea "Thank you for participating in this 1-month lifestyle improvement programme and…" at bounding box center [488, 272] width 296 height 73
type textarea "Thank you for participating in this 1-month lifestyle improvement programme and…"
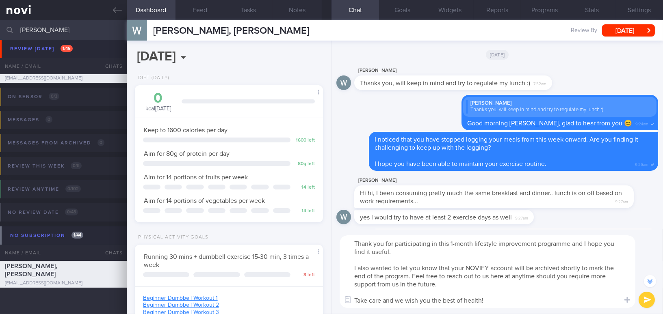
click at [647, 297] on button "submit" at bounding box center [647, 300] width 16 height 16
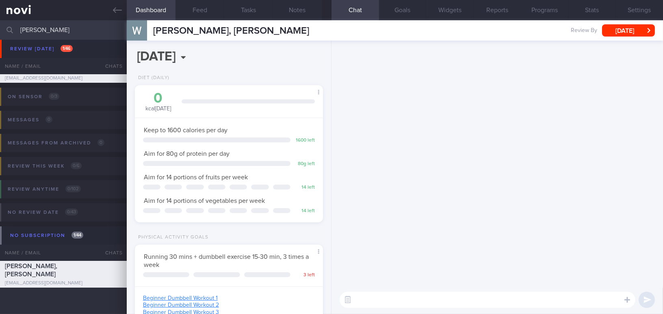
scroll to position [0, 0]
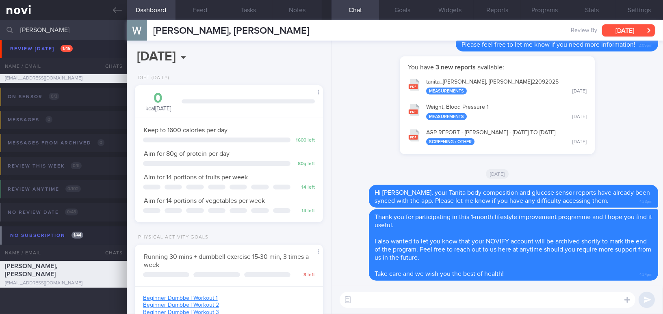
click at [609, 27] on button "[DATE]" at bounding box center [628, 30] width 53 height 12
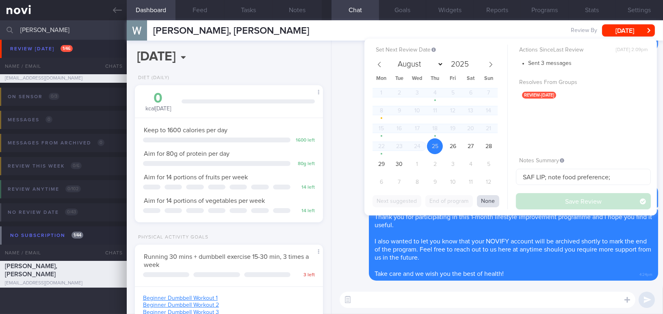
click at [486, 204] on button "None" at bounding box center [488, 201] width 22 height 12
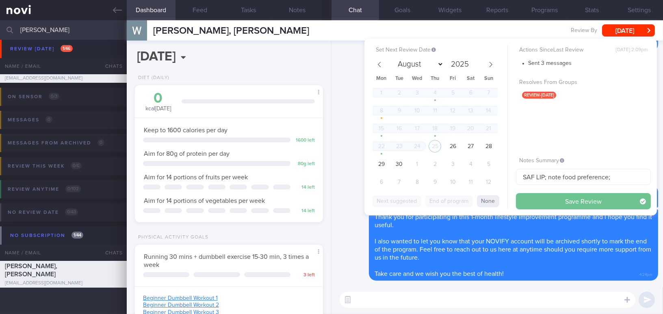
click at [528, 200] on button "Save Review" at bounding box center [583, 201] width 135 height 16
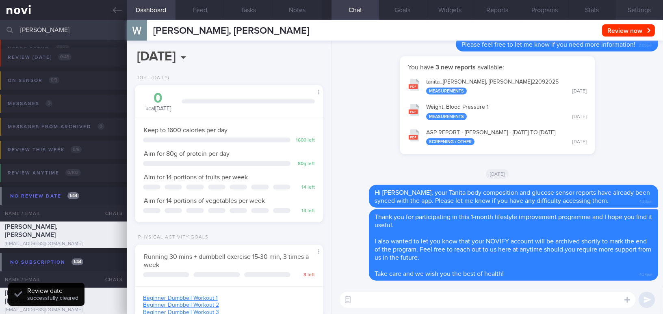
scroll to position [86, 171]
click at [641, 6] on button "Settings" at bounding box center [639, 10] width 48 height 20
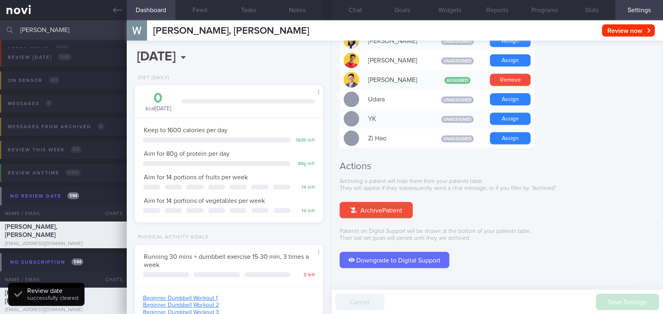
scroll to position [754, 0]
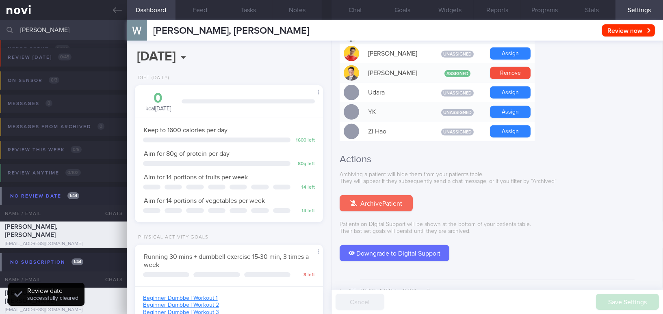
click at [403, 195] on button "Archive Patient" at bounding box center [376, 203] width 73 height 16
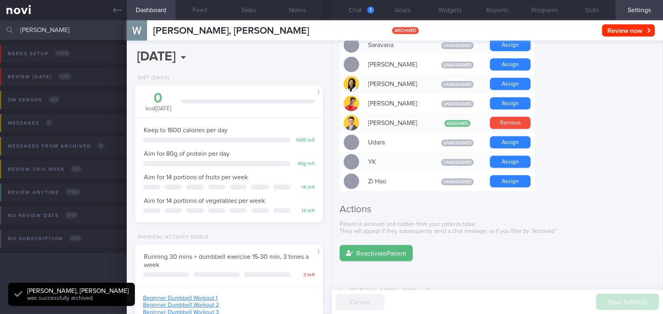
scroll to position [0, 0]
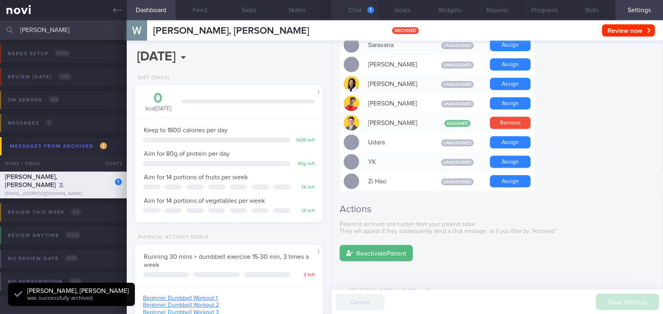
click at [368, 8] on div "1" at bounding box center [370, 9] width 7 height 7
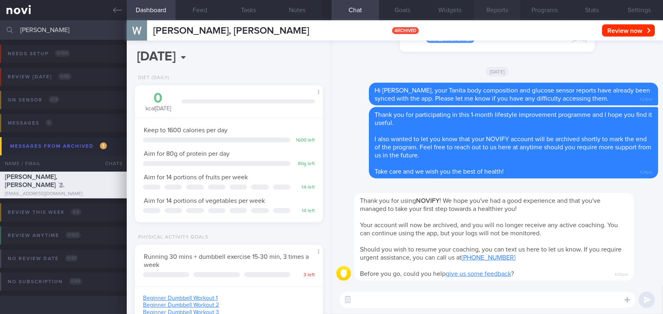
click at [498, 12] on button "Reports" at bounding box center [498, 10] width 48 height 20
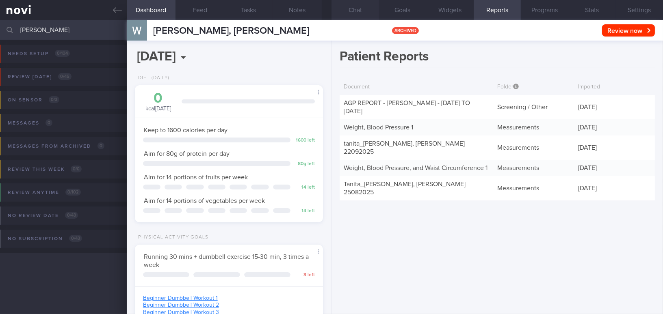
click at [357, 10] on button "Chat" at bounding box center [355, 10] width 48 height 20
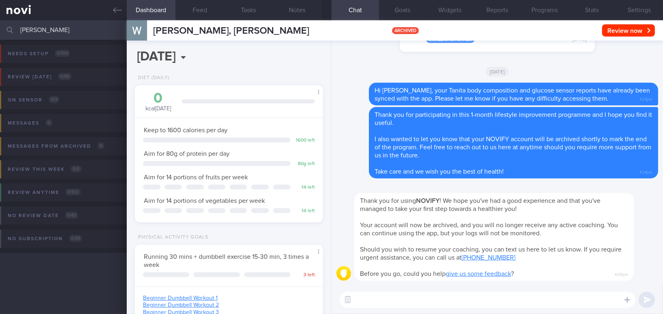
click at [0, 28] on input "[PERSON_NAME]" at bounding box center [331, 29] width 663 height 19
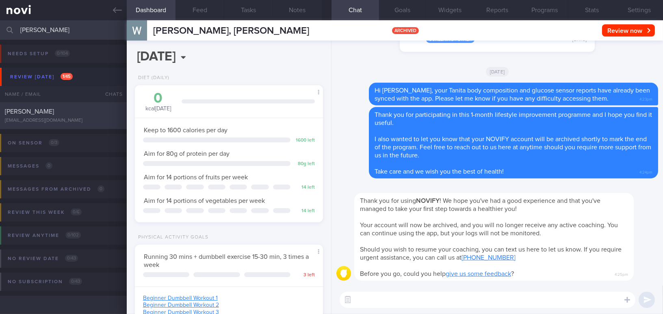
type input "[PERSON_NAME]"
click at [80, 113] on div "[PERSON_NAME]" at bounding box center [62, 112] width 115 height 8
type input "SAF LIP"
type input "[PERSON_NAME]"
type input "f316f4cbea80c9c798e7a18badde81ef"
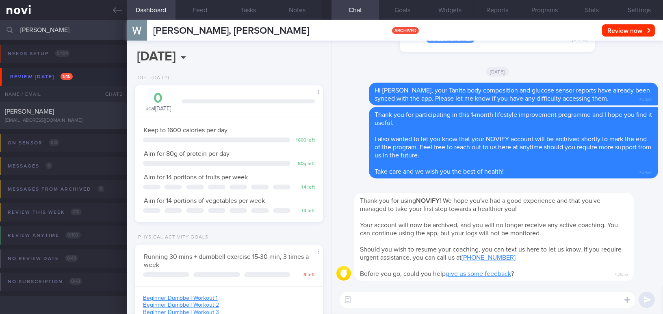
type input "[PERSON_NAME]"
type input "[EMAIL_ADDRESS][DOMAIN_NAME]"
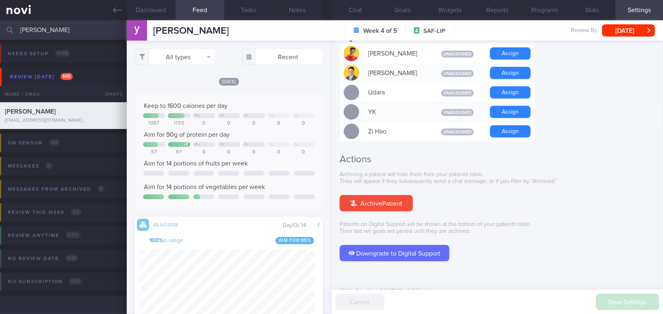
scroll to position [115, 175]
click at [359, 6] on button "Chat" at bounding box center [355, 10] width 48 height 20
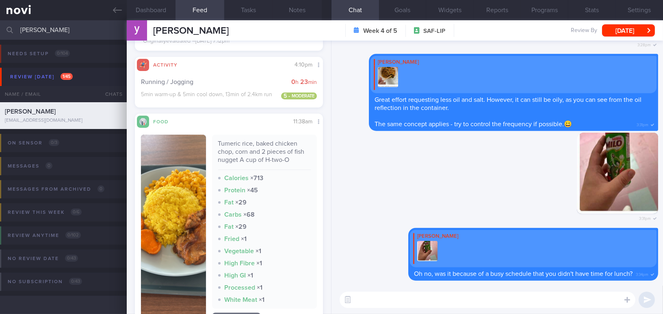
scroll to position [570, 0]
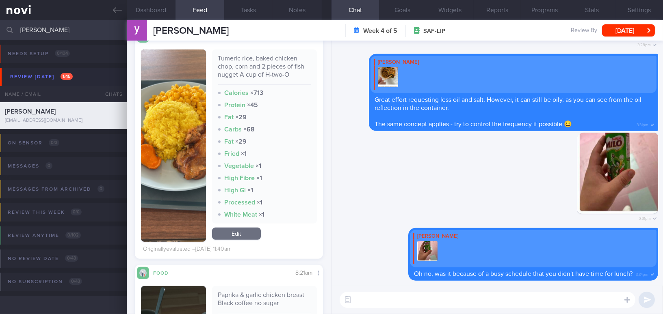
click at [383, 299] on textarea at bounding box center [488, 300] width 296 height 16
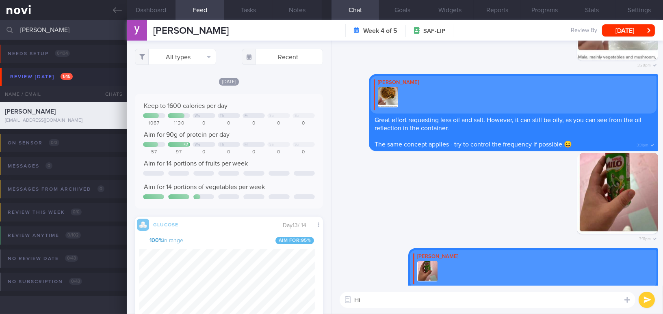
scroll to position [0, 0]
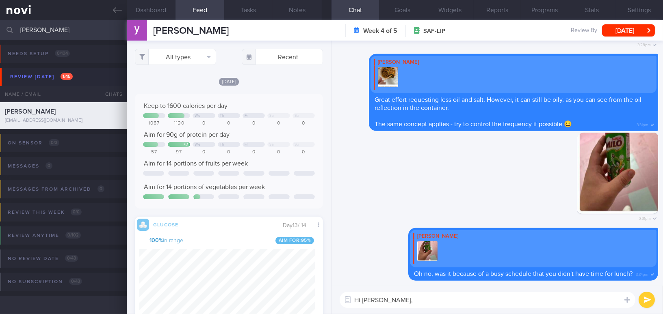
paste textarea "Your glucose sensor has stopped recording readings [DATE] afternoon. Was there …"
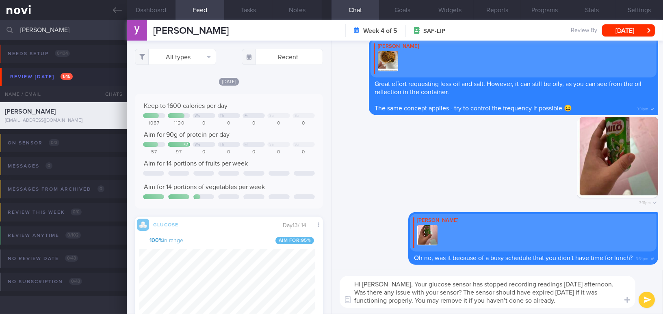
click at [400, 286] on textarea "Hi [PERSON_NAME], Your glucose sensor has stopped recording readings [DATE] aft…" at bounding box center [488, 292] width 296 height 32
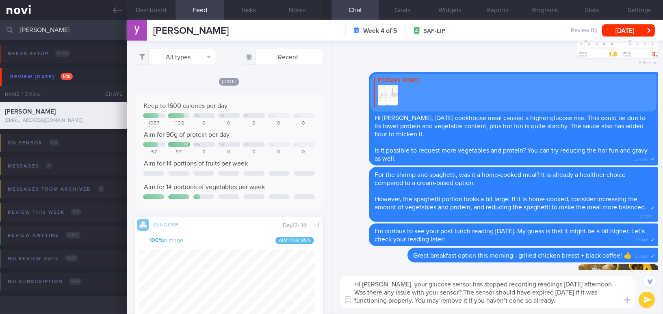
scroll to position [-442, 0]
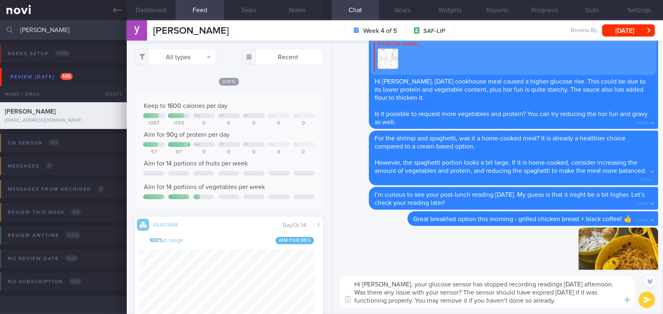
click at [523, 306] on textarea "Hi [PERSON_NAME], your glucose sensor has stopped recording readings [DATE] aft…" at bounding box center [488, 292] width 296 height 32
drag, startPoint x: 507, startPoint y: 300, endPoint x: 576, endPoint y: 299, distance: 68.7
click at [576, 299] on textarea "Hi [PERSON_NAME], your glucose sensor has stopped recording readings [DATE] aft…" at bounding box center [488, 292] width 296 height 32
type textarea "Hi [PERSON_NAME], your glucose sensor has stopped recording readings [DATE] aft…"
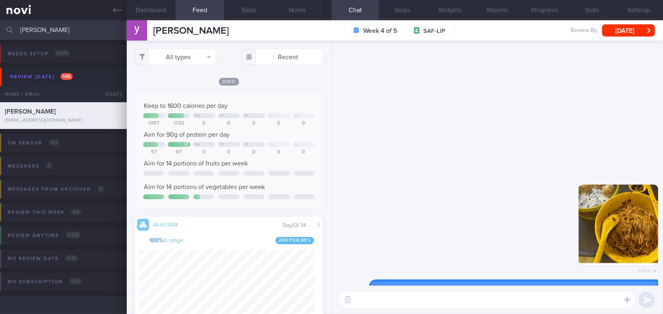
scroll to position [0, 0]
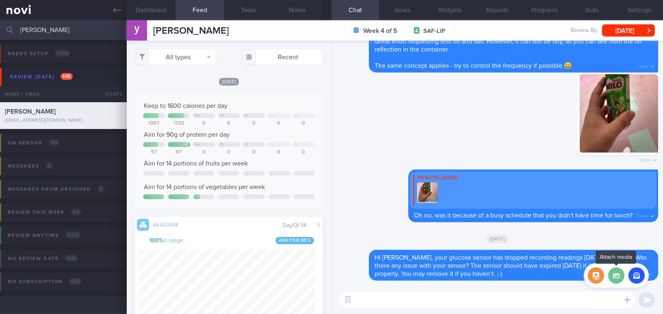
click at [615, 281] on label at bounding box center [616, 276] width 16 height 16
click at [0, 0] on input "file" at bounding box center [0, 0] width 0 height 0
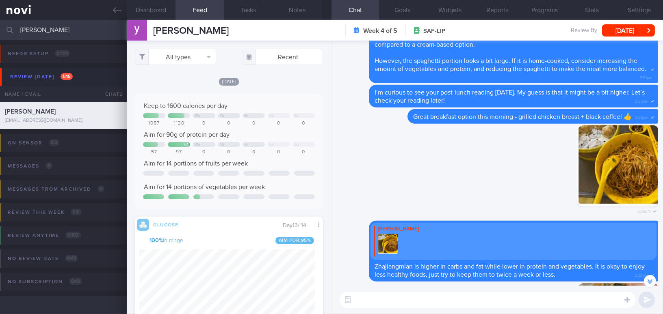
scroll to position [-663, 0]
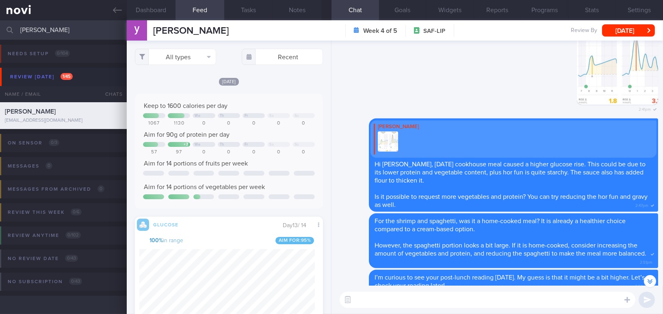
click at [618, 82] on button "button" at bounding box center [617, 64] width 81 height 81
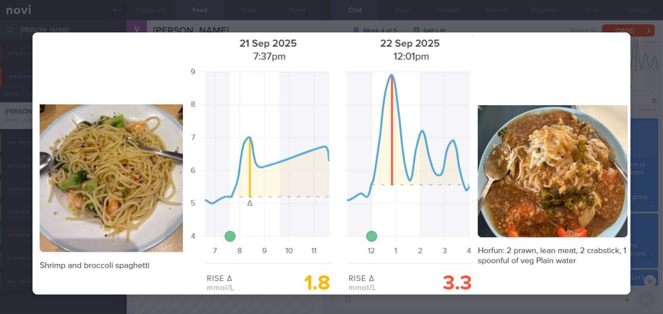
click at [631, 64] on div at bounding box center [331, 163] width 663 height 327
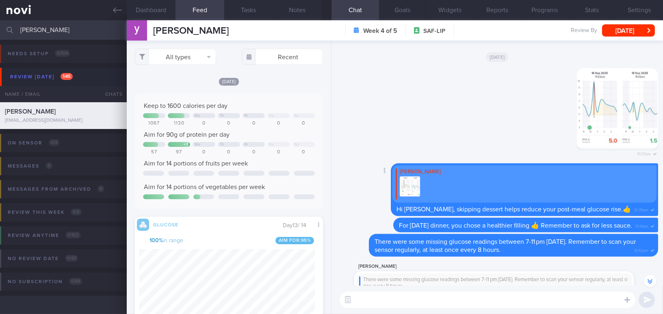
scroll to position [115, 175]
click at [606, 113] on button "button" at bounding box center [617, 108] width 81 height 81
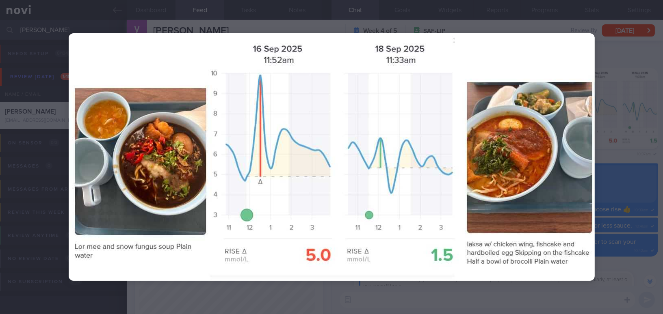
click at [642, 144] on div at bounding box center [331, 157] width 663 height 314
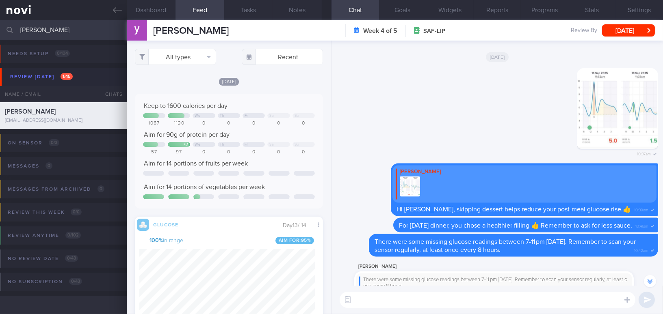
click at [402, 300] on textarea at bounding box center [488, 300] width 296 height 16
paste textarea "Here is a summary of your glucose control over the past 2-week: a) You have bee…"
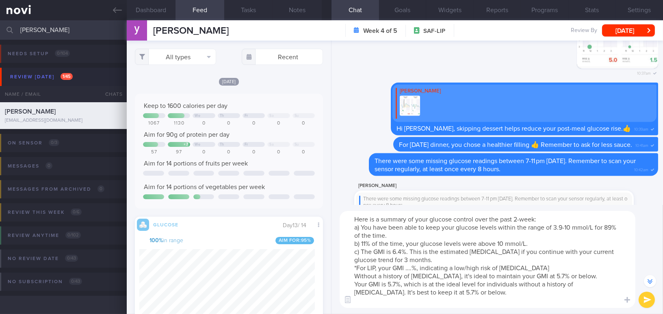
scroll to position [-1297, 0]
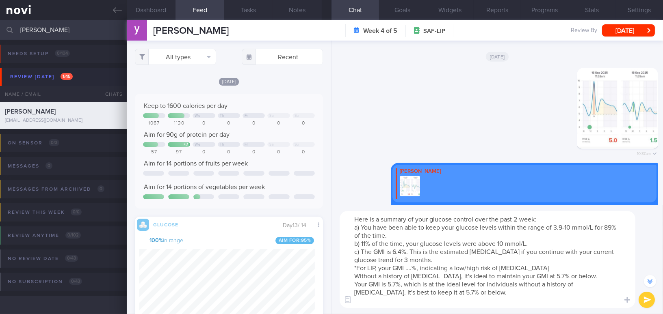
click at [548, 216] on textarea "Here is a summary of your glucose control over the past 2-week: a) You have bee…" at bounding box center [488, 259] width 296 height 97
click at [568, 227] on textarea "Here is a summary of your glucose control over the past 2-week: a) You have bee…" at bounding box center [488, 259] width 296 height 97
click at [614, 227] on textarea "Here is a summary of your glucose control over the past 2-week: a) You have bee…" at bounding box center [488, 259] width 296 height 97
click at [363, 245] on textarea "Here is a summary of your glucose control over the past 2-week: a) You have bee…" at bounding box center [488, 259] width 296 height 97
drag, startPoint x: 496, startPoint y: 242, endPoint x: 502, endPoint y: 243, distance: 6.2
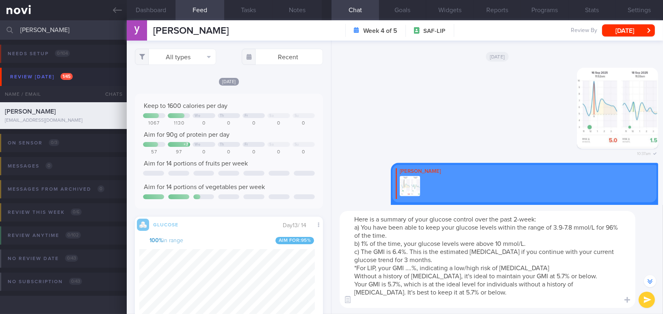
click at [502, 243] on textarea "Here is a summary of your glucose control over the past 2-week: a) You have bee…" at bounding box center [488, 259] width 296 height 97
drag, startPoint x: 394, startPoint y: 252, endPoint x: 403, endPoint y: 253, distance: 9.4
click at [403, 253] on textarea "Here is a summary of your glucose control over the past 2-week: a) You have bee…" at bounding box center [488, 259] width 296 height 97
drag, startPoint x: 409, startPoint y: 249, endPoint x: 487, endPoint y: 260, distance: 78.8
click at [487, 260] on textarea "Here is a summary of your glucose control over the past 2-week: a) You have bee…" at bounding box center [488, 259] width 296 height 97
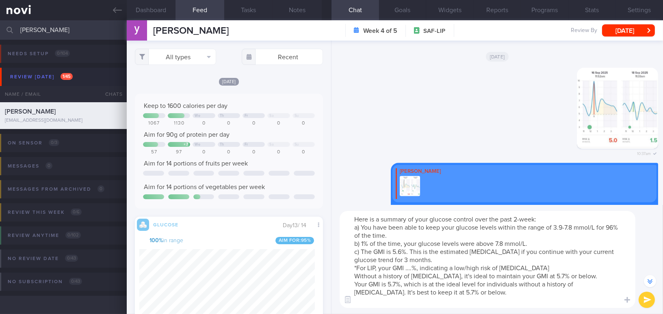
drag, startPoint x: 364, startPoint y: 251, endPoint x: 531, endPoint y: 266, distance: 167.2
click at [531, 266] on textarea "Here is a summary of your glucose control over the past 2-week: a) You have bee…" at bounding box center [488, 259] width 296 height 97
click at [415, 289] on textarea "Here is a summary of your glucose control over the past 2-week: a) You have bee…" at bounding box center [488, 259] width 296 height 97
drag, startPoint x: 361, startPoint y: 252, endPoint x: 591, endPoint y: 275, distance: 231.4
click at [591, 275] on textarea "Here is a summary of your glucose control over the past 2-week: a) You have bee…" at bounding box center [488, 259] width 296 height 97
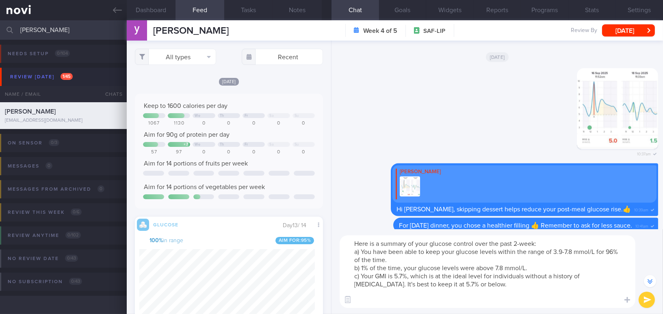
scroll to position [-1264, 0]
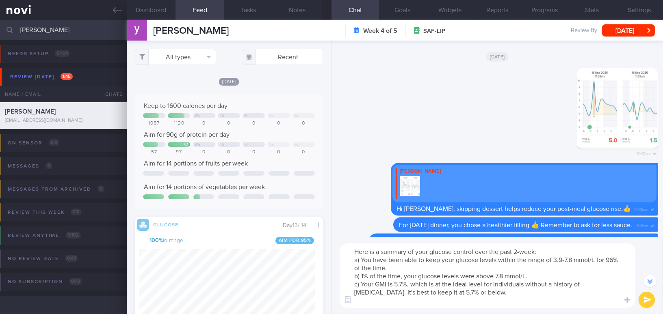
click at [403, 284] on textarea "Here is a summary of your glucose control over the past 2-week: a) You have bee…" at bounding box center [488, 276] width 296 height 65
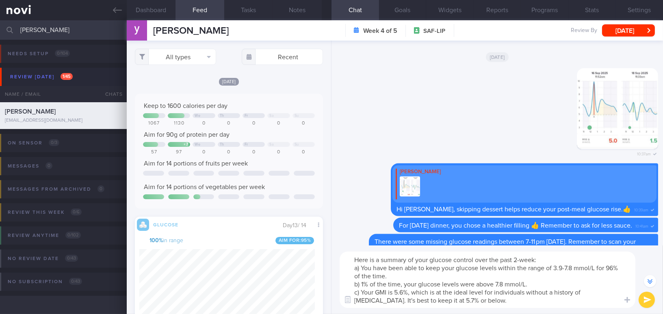
click at [617, 292] on textarea "Here is a summary of your glucose control over the past 2-week: a) You have bee…" at bounding box center [488, 280] width 296 height 56
type textarea "Here is a summary of your glucose control over the past 2-week: a) You have bee…"
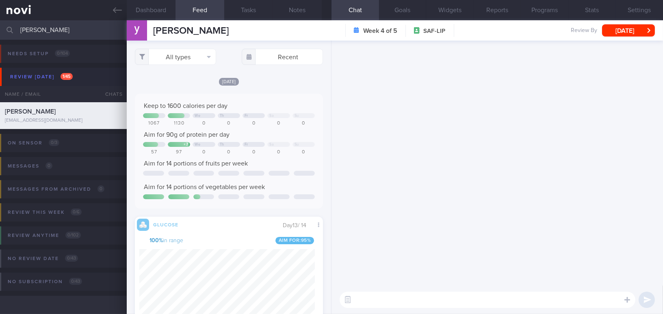
scroll to position [0, 0]
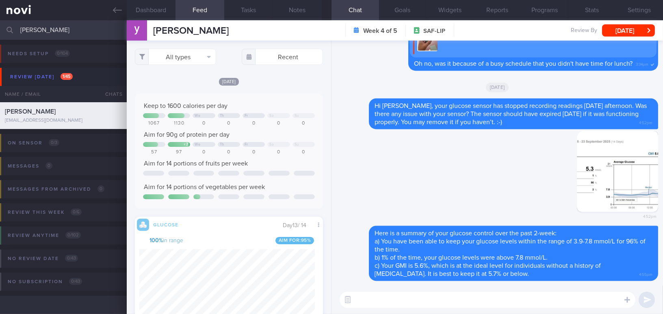
click at [379, 303] on textarea at bounding box center [488, 300] width 296 height 16
paste textarea "You can see that the glucose spikes are mostly meal-related, especially when yo…"
type textarea "You can see that the glucose spikes are mostly meal-related, especially when yo…"
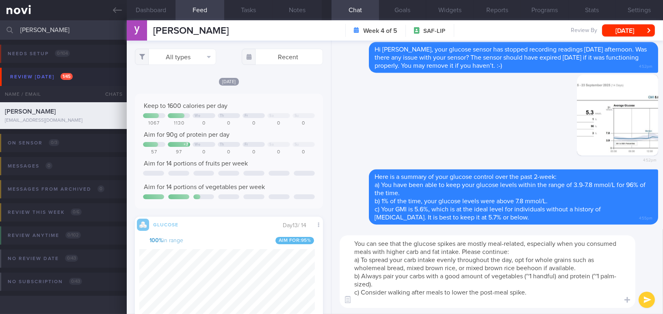
drag, startPoint x: 351, startPoint y: 244, endPoint x: 539, endPoint y: 301, distance: 196.6
click at [539, 301] on textarea "You can see that the glucose spikes are mostly meal-related, especially when yo…" at bounding box center [488, 272] width 296 height 73
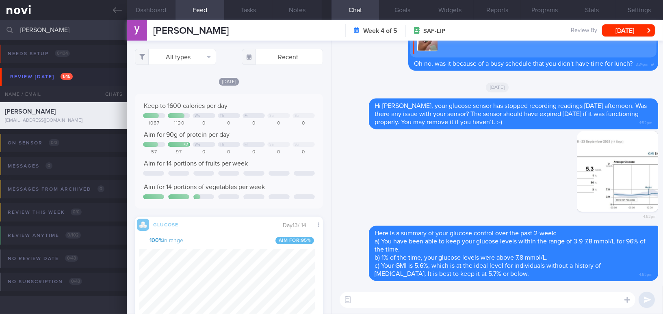
click at [160, 11] on button "Dashboard" at bounding box center [151, 10] width 49 height 20
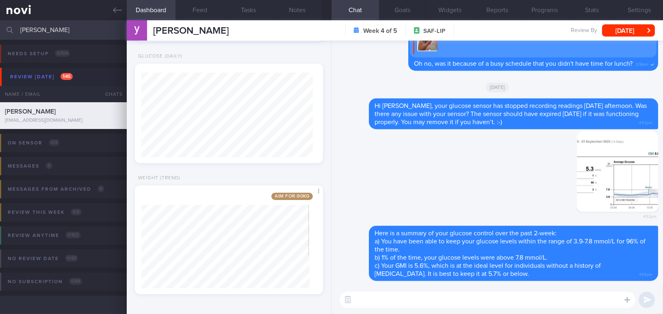
scroll to position [95, 168]
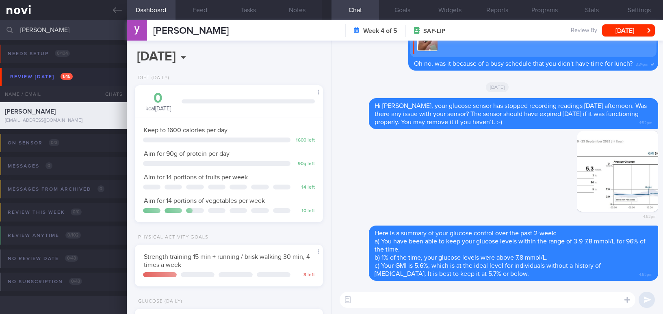
click at [408, 304] on textarea at bounding box center [488, 300] width 296 height 16
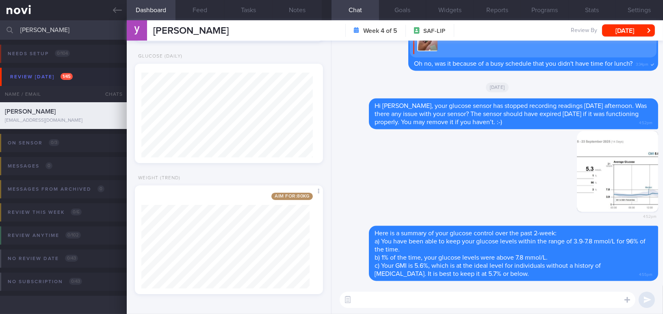
scroll to position [754, 0]
paste textarea "You can see that the higher glucose rises often occur at lunch, where your food…"
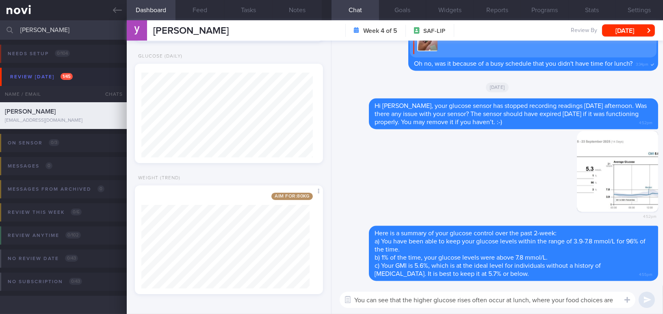
scroll to position [0, 0]
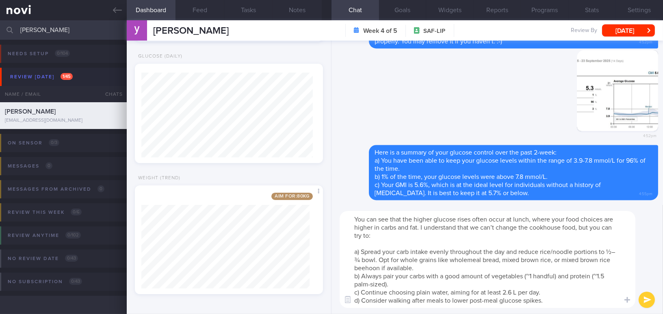
drag, startPoint x: 576, startPoint y: 228, endPoint x: 612, endPoint y: 239, distance: 37.3
click at [612, 239] on textarea "You can see that the higher glucose rises often occur at lunch, where your food…" at bounding box center [488, 259] width 296 height 97
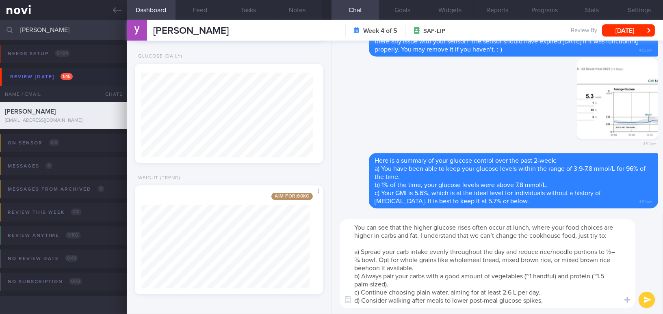
click at [512, 292] on textarea "You can see that the higher glucose rises often occur at lunch, where your food…" at bounding box center [488, 263] width 296 height 89
drag, startPoint x: 523, startPoint y: 302, endPoint x: 553, endPoint y: 303, distance: 29.7
click at [553, 303] on textarea "You can see that the higher glucose rises often occur at lunch, where your food…" at bounding box center [488, 263] width 296 height 89
type textarea "You can see that the higher glucose rises often occur at lunch, where your food…"
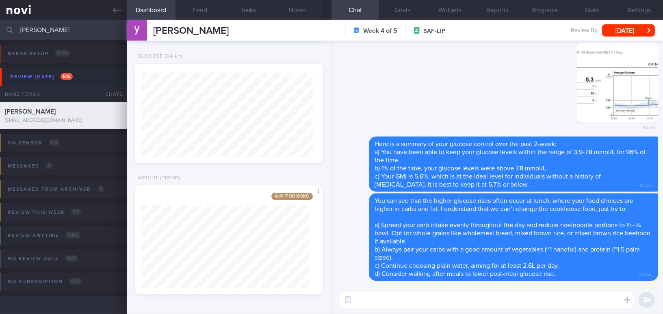
paste textarea "If possible, please continue logging your meals so I can review your food choic…"
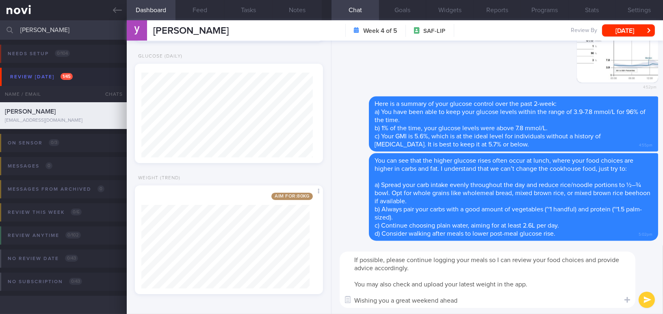
type textarea "If possible, please continue logging your meals so I can review your food choic…"
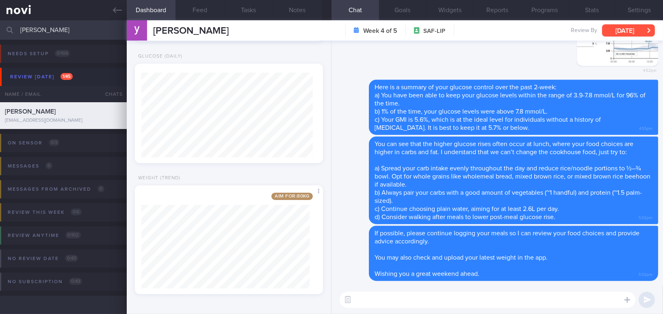
click at [632, 27] on button "[DATE]" at bounding box center [628, 30] width 53 height 12
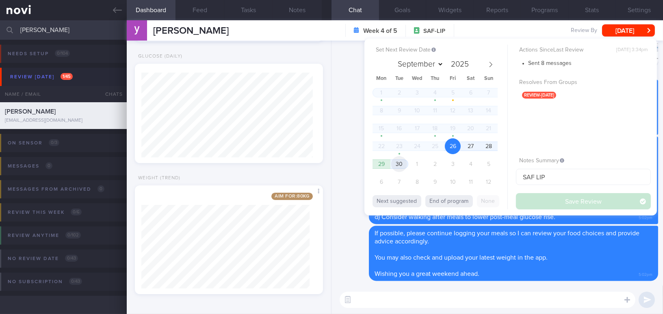
click at [404, 164] on span "30" at bounding box center [399, 164] width 16 height 16
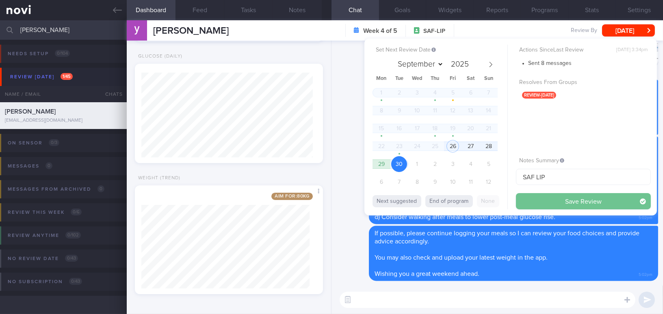
click at [541, 198] on button "Save Review" at bounding box center [583, 201] width 135 height 16
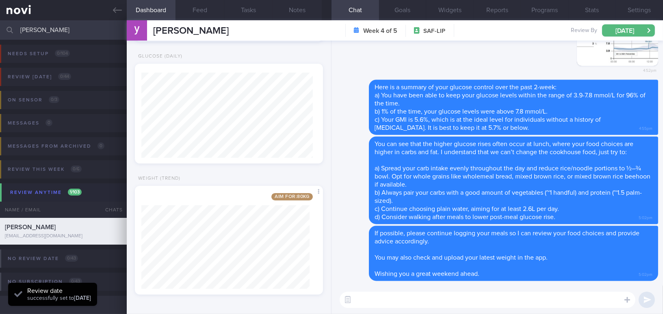
scroll to position [115, 175]
drag, startPoint x: 61, startPoint y: 35, endPoint x: 11, endPoint y: 32, distance: 50.4
click at [11, 32] on div "chua yon Assigned patients Assigned patients All active patients Archived patie…" at bounding box center [331, 29] width 663 height 19
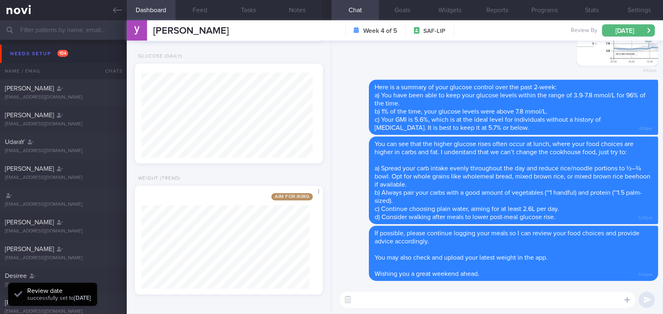
click at [362, 63] on div "Delete 4:52pm" at bounding box center [497, 32] width 322 height 95
click at [120, 11] on icon at bounding box center [117, 10] width 9 height 9
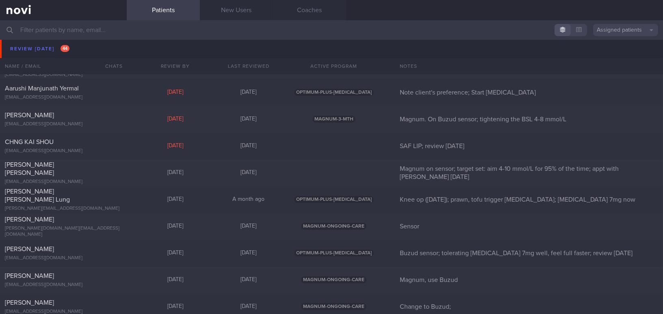
scroll to position [3582, 0]
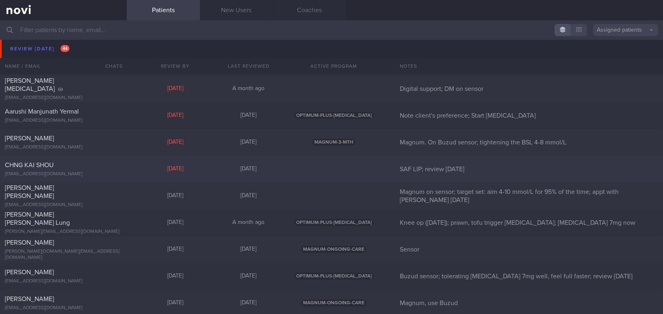
click at [73, 169] on div "CHNG KAI SHOU chngkaishou@gmail.com" at bounding box center [63, 169] width 127 height 16
select select "8"
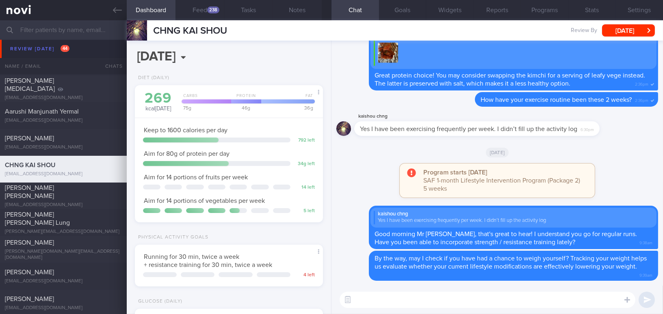
scroll to position [86, 171]
click at [212, 11] on div "238" at bounding box center [213, 9] width 12 height 7
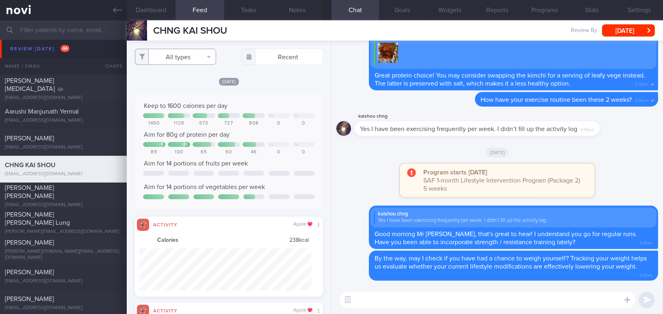
click at [184, 52] on button "All types" at bounding box center [175, 57] width 81 height 16
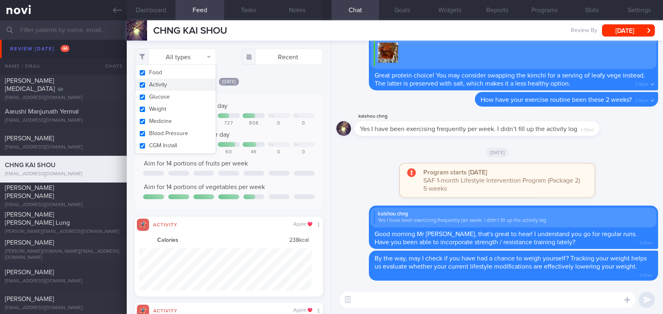
click at [145, 85] on button "Activity" at bounding box center [175, 85] width 80 height 12
checkbox input "false"
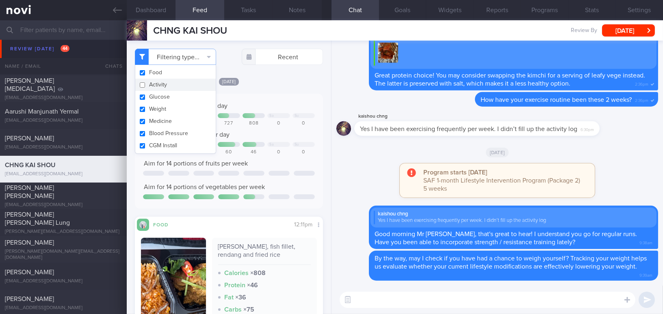
click at [279, 89] on div "Today Keep to 1600 calories per day Sa Su 1460 1126 973 727 808 0 0 Aim for 80g…" at bounding box center [229, 270] width 188 height 387
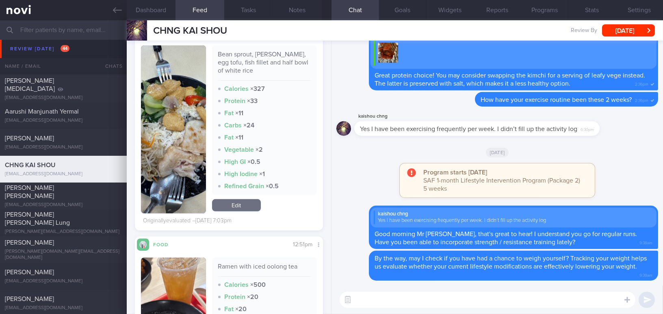
click at [183, 141] on button "button" at bounding box center [173, 129] width 65 height 168
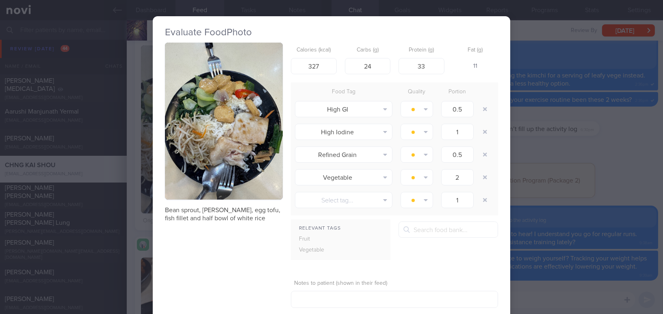
click at [208, 101] on button "button" at bounding box center [224, 121] width 118 height 157
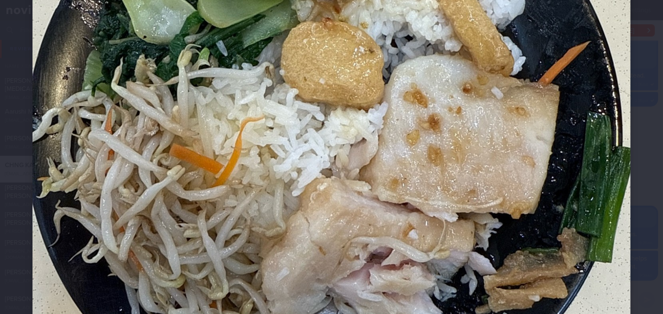
click at [321, 111] on img at bounding box center [331, 98] width 598 height 797
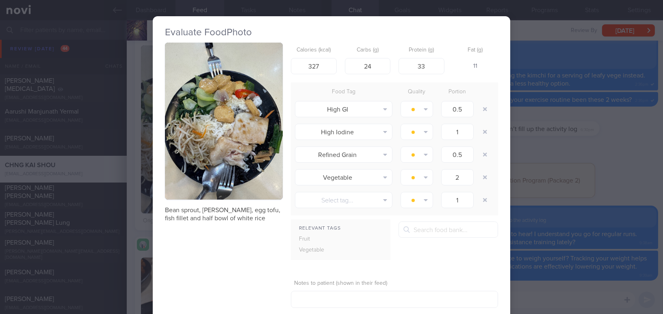
drag, startPoint x: 625, startPoint y: 193, endPoint x: 628, endPoint y: 206, distance: 13.2
click at [625, 193] on div "Evaluate Food Photo Bean sprout, xiao bai cai, egg tofu, fish fillet and half b…" at bounding box center [331, 157] width 663 height 314
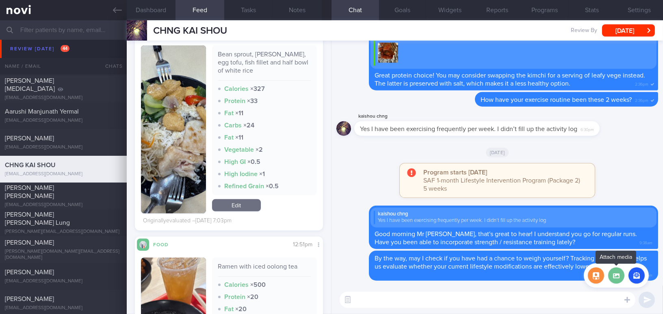
click at [618, 274] on label at bounding box center [616, 276] width 16 height 16
click at [0, 0] on input "file" at bounding box center [0, 0] width 0 height 0
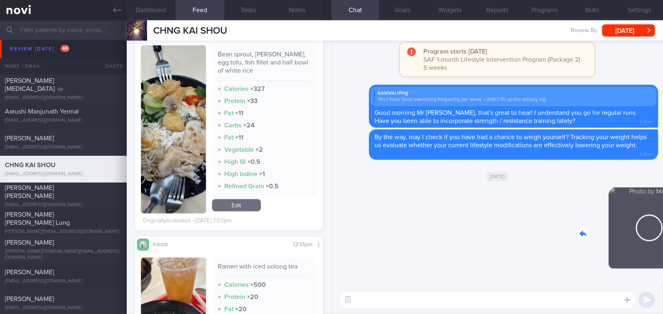
drag, startPoint x: 587, startPoint y: 223, endPoint x: 647, endPoint y: 236, distance: 61.9
click at [647, 236] on div "Delete 5:08pm" at bounding box center [601, 235] width 114 height 94
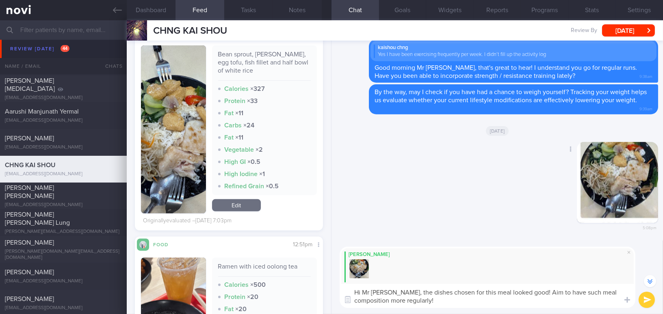
scroll to position [-109, 0]
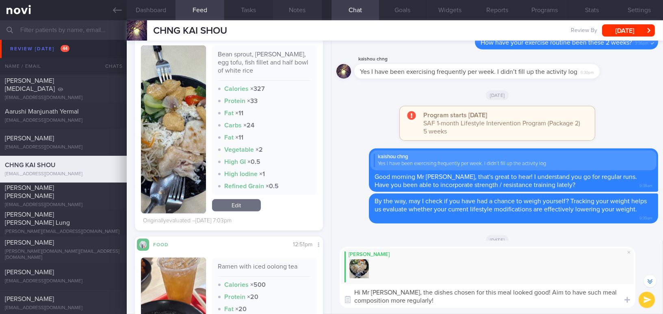
type textarea "Hi Mr Chng, the dishes chosen for this meal looked good! Aim to have such meal …"
click at [303, 13] on button "Notes" at bounding box center [297, 10] width 49 height 20
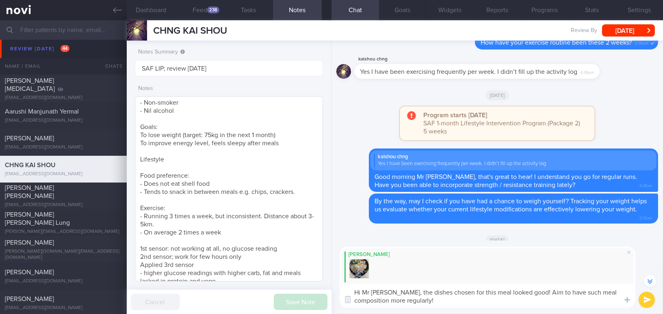
scroll to position [156, 0]
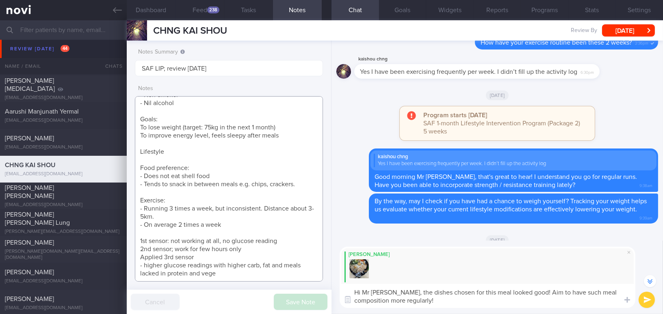
click at [236, 276] on textarea "31 year old Gentleman - Married with 1 son, 2+ yo Occupation SAF Regular Comorb…" at bounding box center [229, 189] width 188 height 186
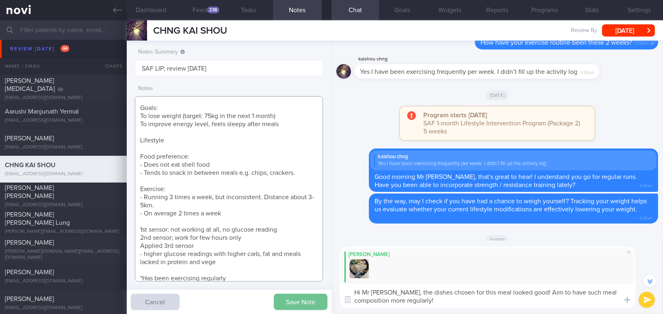
type textarea "31 year old Gentleman - Married with 1 son, 2+ yo Occupation SAF Regular Comorb…"
click at [303, 301] on button "Save Note" at bounding box center [301, 302] width 54 height 16
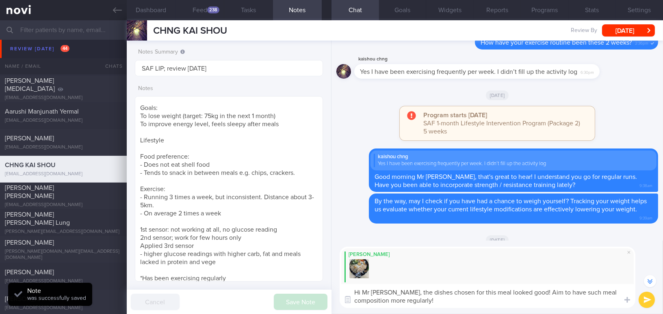
drag, startPoint x: 388, startPoint y: 292, endPoint x: 409, endPoint y: 303, distance: 23.3
click at [409, 303] on textarea "Hi Mr Chng, the dishes chosen for this meal looked good! Aim to have such meal …" at bounding box center [488, 296] width 296 height 24
click at [402, 302] on textarea "Hi Mr Chng, the dishes chosen for this meal looked good! Aim to have such meal …" at bounding box center [488, 296] width 296 height 24
drag, startPoint x: 390, startPoint y: 292, endPoint x: 415, endPoint y: 306, distance: 28.9
click at [415, 306] on textarea "Hi Mr Chng, the dishes chosen for this meal looked good! Aim to have such meal …" at bounding box center [488, 296] width 296 height 24
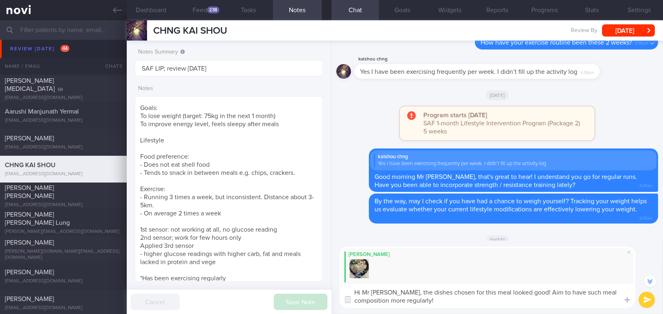
paste textarea "The dishes chosen for this meal look great! Try to aim for this kind of meal co…"
click at [392, 291] on textarea "Hi Mr Chng, The dishes chosen for this meal look great! Try to aim for this kin…" at bounding box center [488, 296] width 296 height 24
click at [390, 299] on textarea "Hi Mr Chng, the dishes chosen for this meal look great! Try to aim for this kin…" at bounding box center [488, 296] width 296 height 24
type textarea "Hi Mr Chng, the dishes chosen for this meal look great! Try to aim for this kin…"
click at [648, 301] on button "submit" at bounding box center [647, 300] width 16 height 16
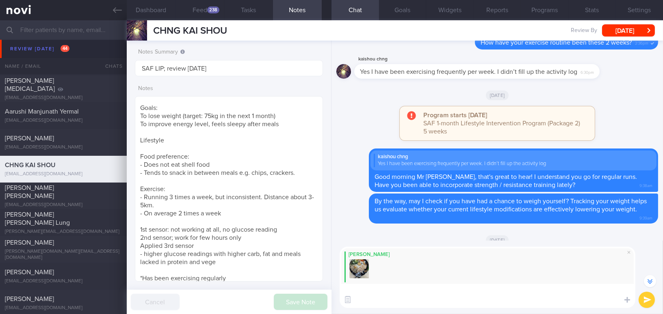
scroll to position [0, 0]
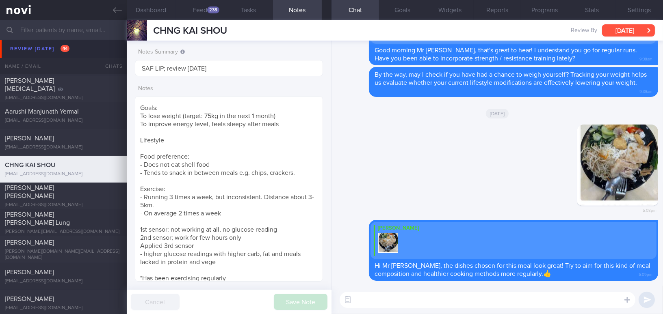
click at [635, 30] on button "Thu, 25 Sep" at bounding box center [628, 30] width 53 height 12
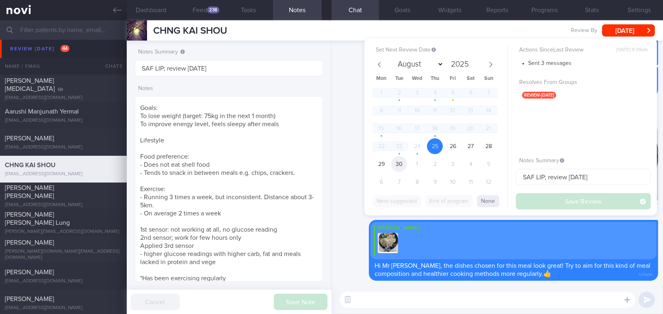
click at [399, 162] on span "30" at bounding box center [399, 164] width 16 height 16
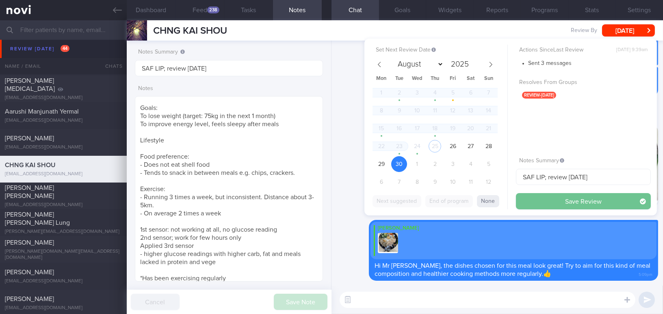
click at [547, 200] on button "Save Review" at bounding box center [583, 201] width 135 height 16
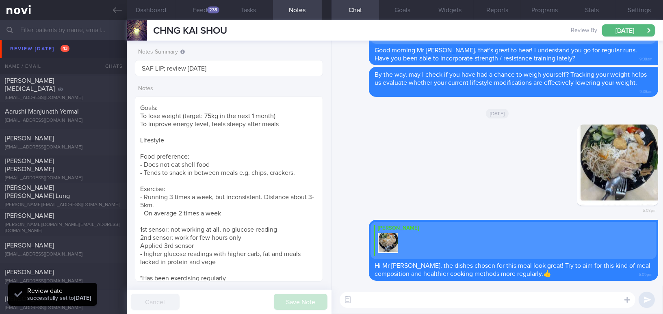
scroll to position [86, 171]
click at [117, 7] on icon at bounding box center [117, 10] width 9 height 9
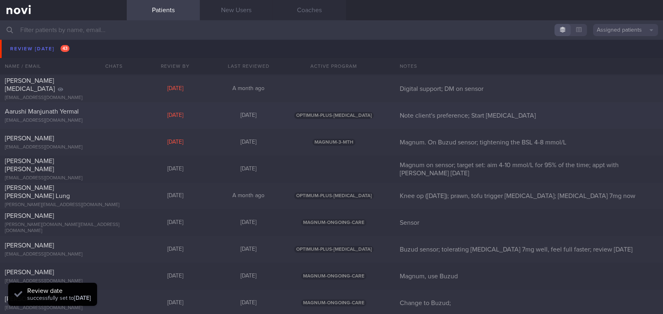
scroll to position [3619, 0]
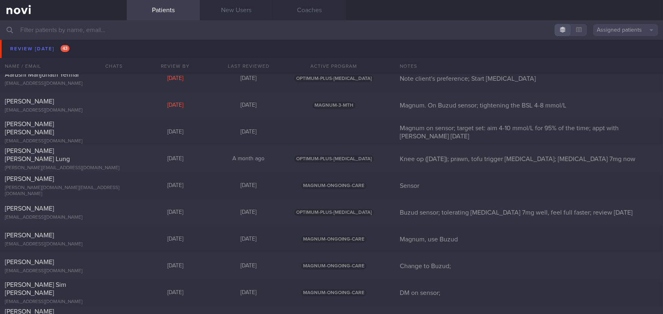
click at [72, 31] on input "text" at bounding box center [331, 29] width 663 height 19
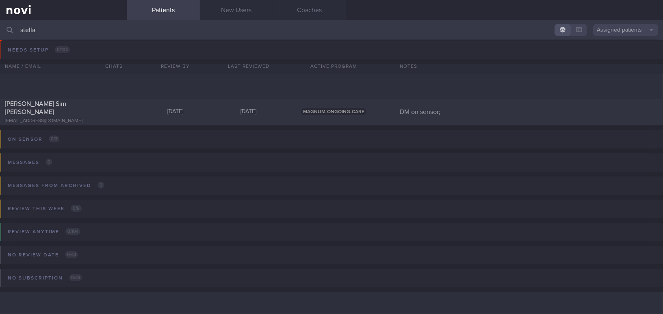
scroll to position [3, 0]
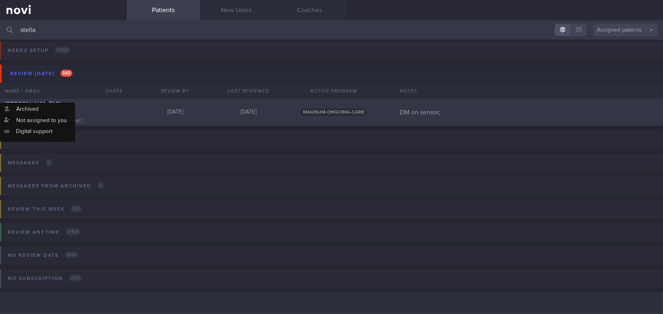
type input "stella"
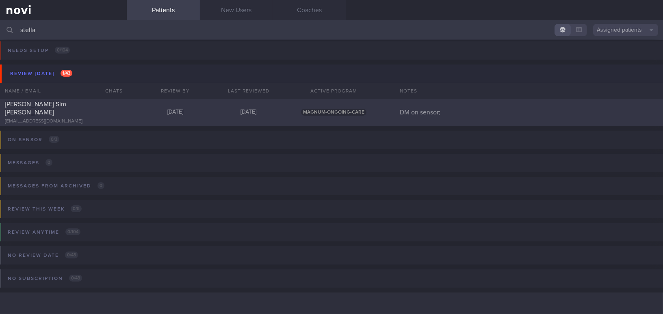
click at [58, 119] on div "yk.stella@yahoo.com.sg" at bounding box center [63, 122] width 117 height 6
select select "8"
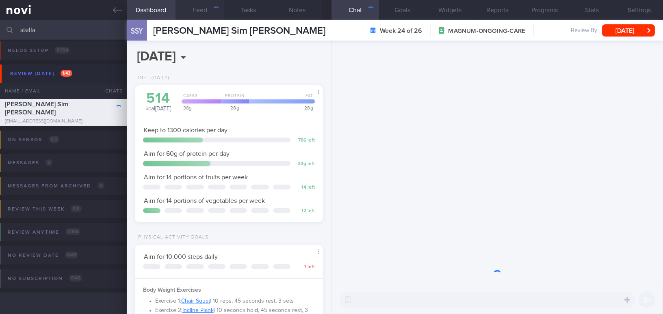
scroll to position [95, 168]
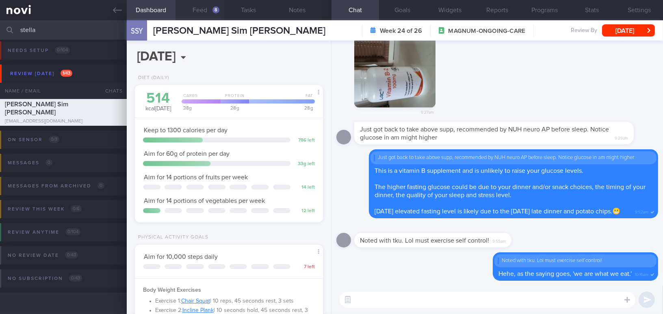
click at [204, 10] on button "Feed 8" at bounding box center [199, 10] width 49 height 20
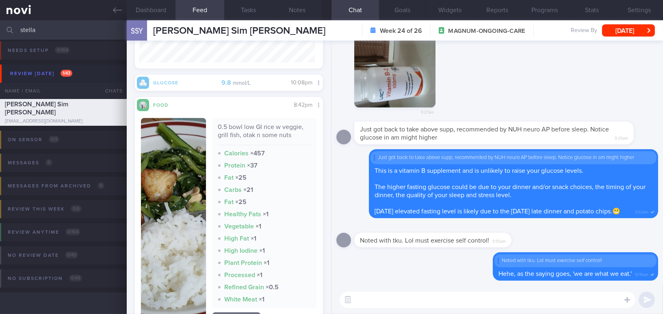
scroll to position [886, 0]
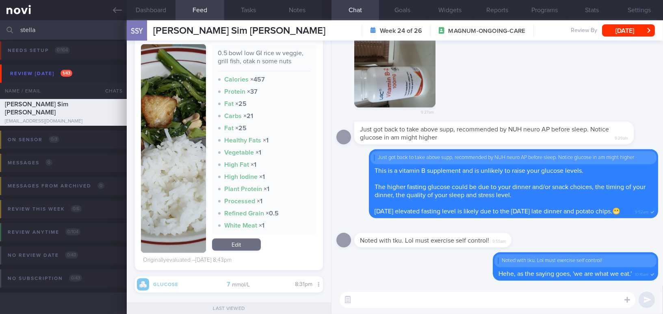
click at [180, 176] on button "button" at bounding box center [173, 148] width 65 height 209
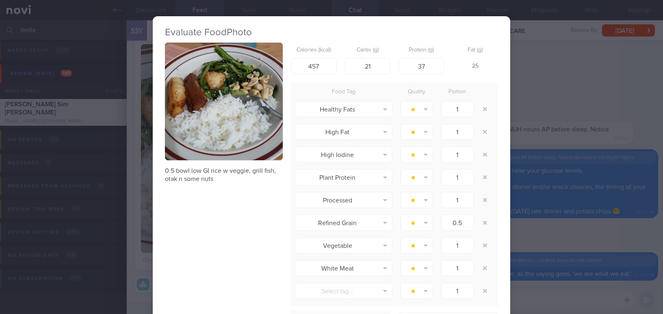
click at [551, 95] on div "Evaluate Food Photo 0.5 bowl low GI rice w veggie, grill fish, otak n some nuts…" at bounding box center [331, 157] width 663 height 314
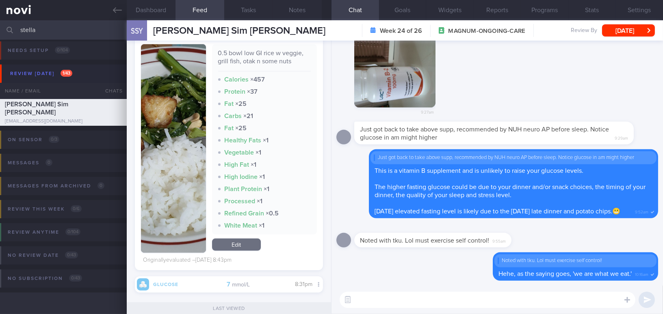
drag, startPoint x: 413, startPoint y: 303, endPoint x: 409, endPoint y: 294, distance: 9.1
click at [414, 295] on textarea at bounding box center [488, 300] width 296 height 16
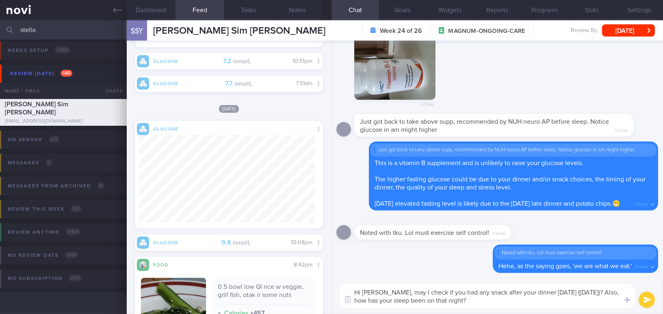
drag, startPoint x: 381, startPoint y: 292, endPoint x: 481, endPoint y: 304, distance: 100.2
click at [481, 304] on textarea "Hi Stella, may I check if you had any snack after your dinner on Wednesday (24/…" at bounding box center [488, 296] width 296 height 24
click at [405, 290] on textarea "Hi Stella, may I check if you had any snack after your dinner on Wednesday (24/…" at bounding box center [488, 296] width 296 height 24
drag, startPoint x: 382, startPoint y: 292, endPoint x: 471, endPoint y: 306, distance: 90.0
click at [471, 306] on textarea "Hi Stella, may I check if you had any snack after your dinner on Wednesday (24/…" at bounding box center [488, 296] width 296 height 24
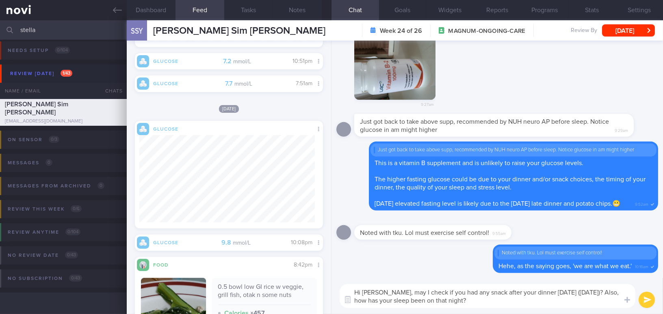
paste textarea "May I check if you had any snacks after your dinner on Wednesday (24/9/25)? Als…"
click at [385, 290] on textarea "Hi Stella, May I check if you had any snacks after your dinner on Wednesday (24…" at bounding box center [488, 296] width 296 height 24
click at [454, 301] on textarea "Hi Stella, may I check if you had any snacks after your dinner on Wednesday (24…" at bounding box center [488, 296] width 296 height 24
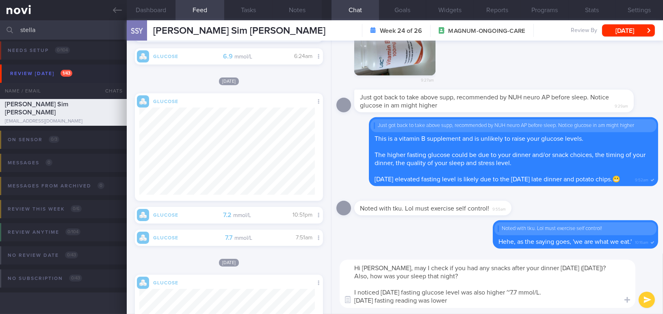
type textarea "Hi Stella, may I check if you had any snacks after your dinner on Wednesday (24…"
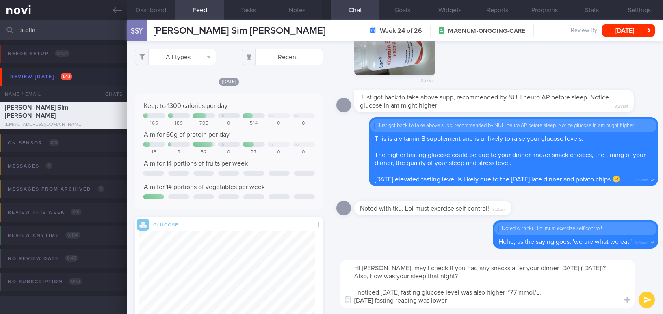
select select "8"
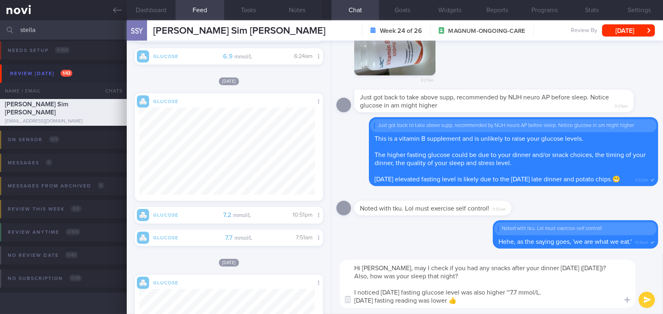
type textarea "Hi [PERSON_NAME], may I check if you had any snacks after your dinner [DATE] ([…"
click at [647, 299] on button "submit" at bounding box center [647, 300] width 16 height 16
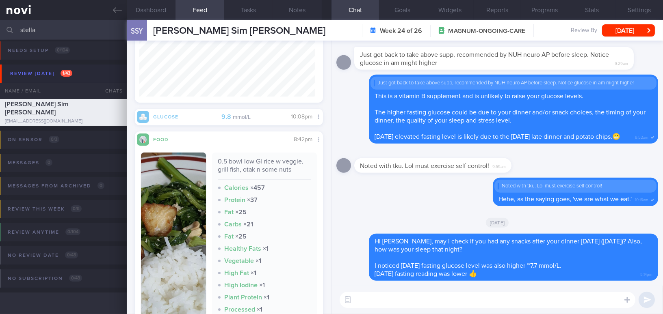
scroll to position [843, 0]
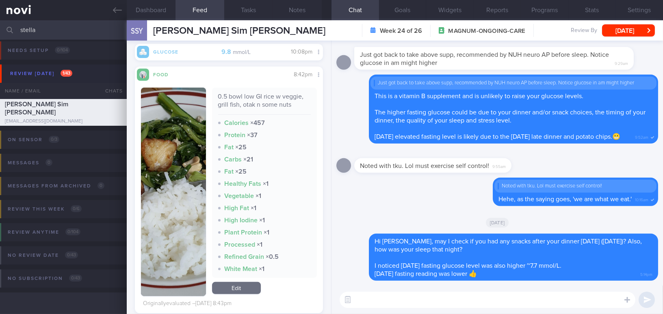
click at [171, 201] on button "button" at bounding box center [173, 192] width 65 height 209
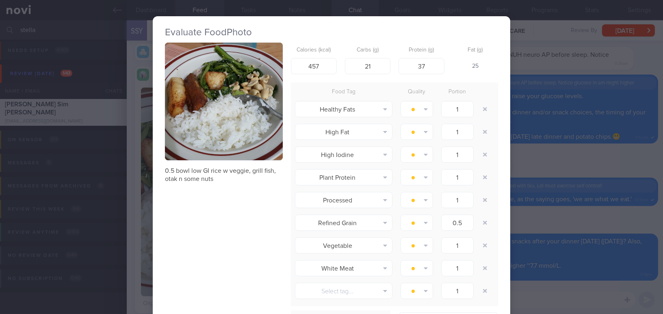
click at [202, 111] on button "button" at bounding box center [224, 102] width 118 height 118
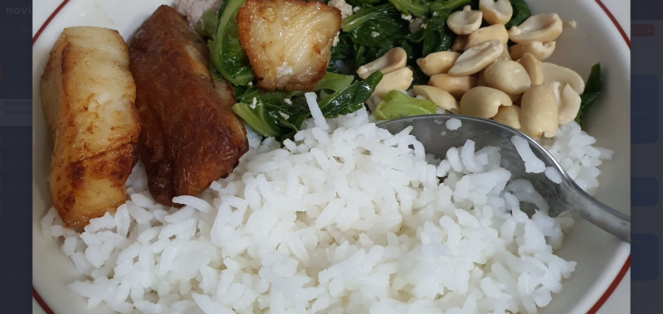
scroll to position [147, 0]
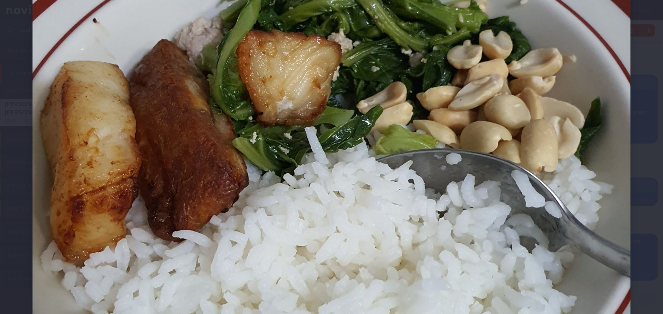
click at [422, 233] on img at bounding box center [331, 184] width 598 height 598
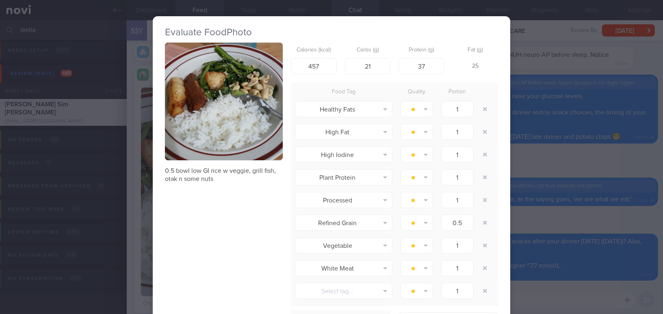
click at [243, 148] on img "button" at bounding box center [224, 102] width 118 height 118
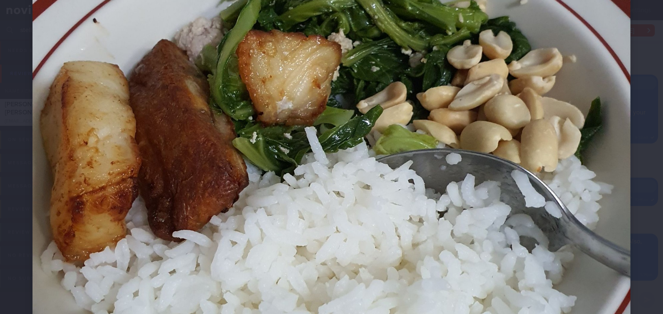
click at [316, 204] on img at bounding box center [331, 184] width 598 height 598
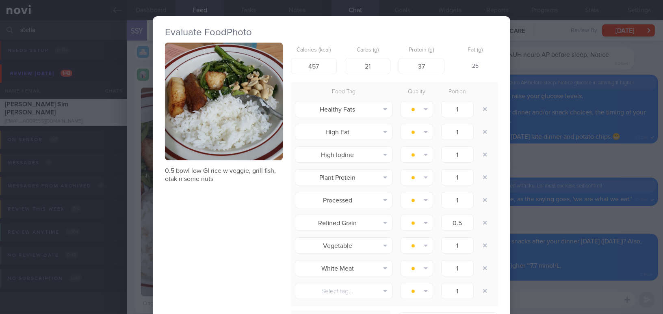
drag, startPoint x: 555, startPoint y: 213, endPoint x: 558, endPoint y: 216, distance: 4.3
click at [555, 214] on div "Evaluate Food Photo 0.5 bowl low GI rice w veggie, grill fish, otak n some nuts…" at bounding box center [331, 157] width 663 height 314
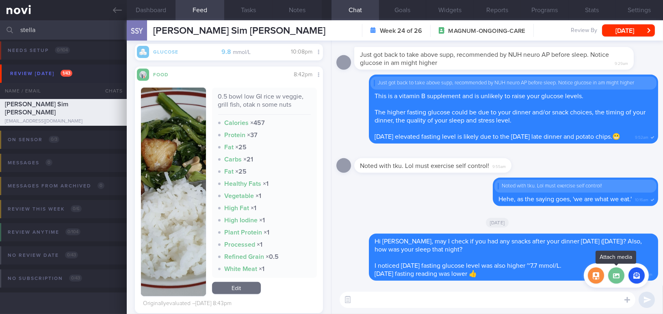
click at [617, 277] on label at bounding box center [616, 276] width 16 height 16
click at [0, 0] on input "file" at bounding box center [0, 0] width 0 height 0
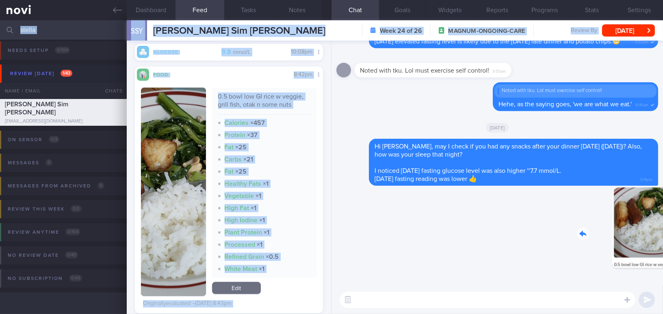
drag, startPoint x: 602, startPoint y: 237, endPoint x: 681, endPoint y: 246, distance: 79.7
click at [663, 246] on html "You are offline! Some functionality will be unavailable Patients New Users Coac…" at bounding box center [331, 157] width 663 height 314
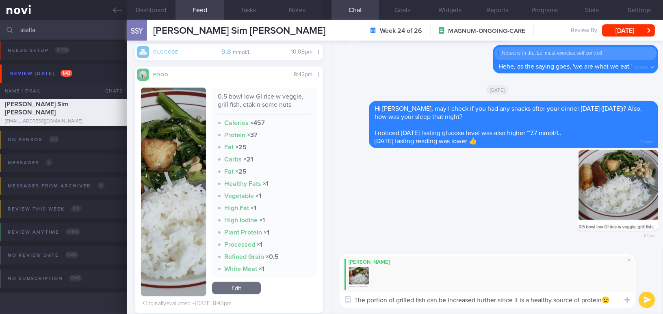
click at [498, 299] on textarea "The portion of grilled fish can be increased further since it is a healthy sour…" at bounding box center [488, 300] width 296 height 16
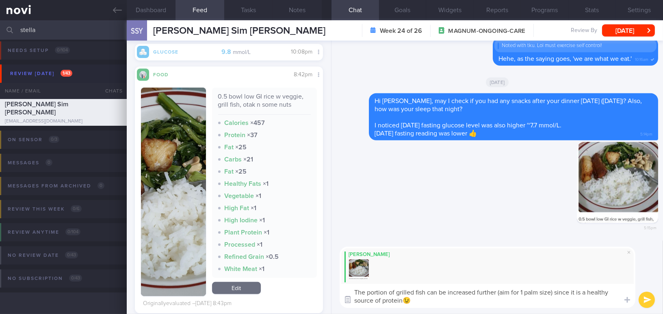
drag, startPoint x: 382, startPoint y: 300, endPoint x: 354, endPoint y: 299, distance: 28.0
click at [354, 299] on div "Attach media Chat Templates Admin [MEDICAL_DATA] Weight Nutrition Physical Acti…" at bounding box center [496, 278] width 331 height 74
type textarea "The portion of grilled fish can be increased further (aim for 1 palm size) sinc…"
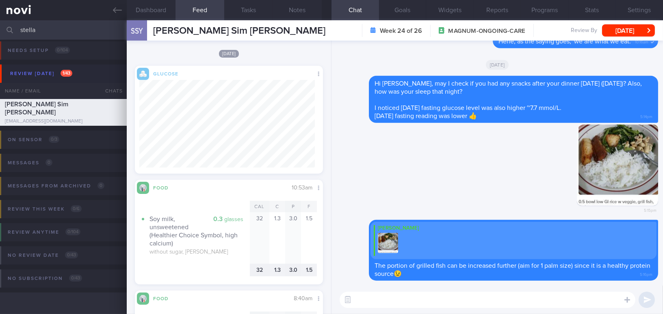
scroll to position [97, 175]
click at [614, 34] on button "[DATE]" at bounding box center [628, 30] width 53 height 12
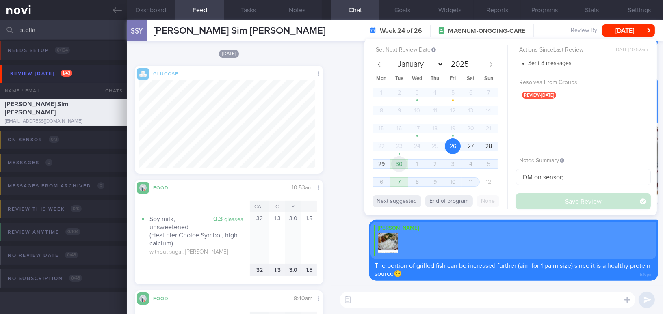
click at [396, 167] on span "30" at bounding box center [399, 164] width 16 height 16
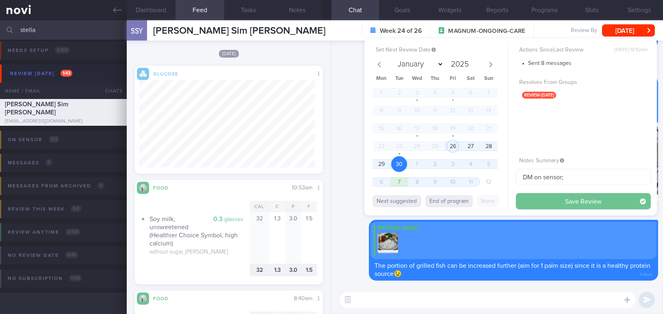
click at [549, 197] on button "Save Review" at bounding box center [583, 201] width 135 height 16
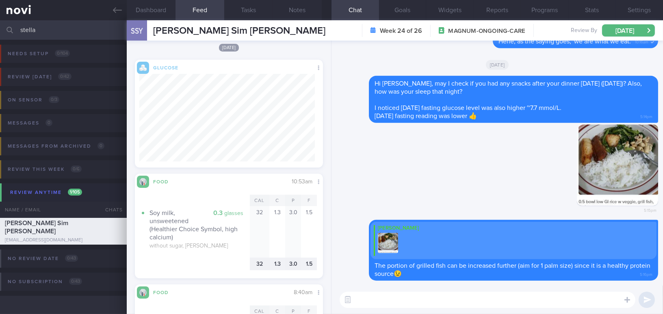
drag, startPoint x: 60, startPoint y: 32, endPoint x: 0, endPoint y: 22, distance: 61.0
click at [0, 22] on input "stella" at bounding box center [331, 29] width 663 height 19
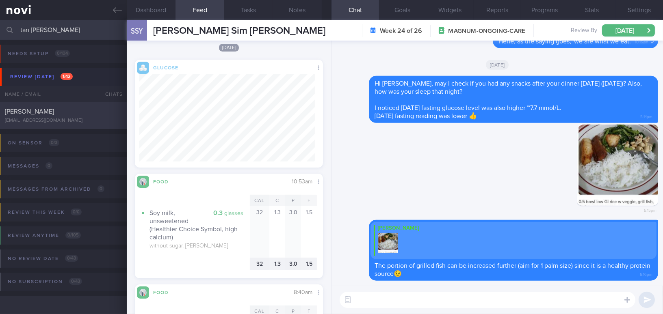
type input "tan [PERSON_NAME]"
click at [40, 109] on span "[PERSON_NAME]" at bounding box center [29, 111] width 49 height 6
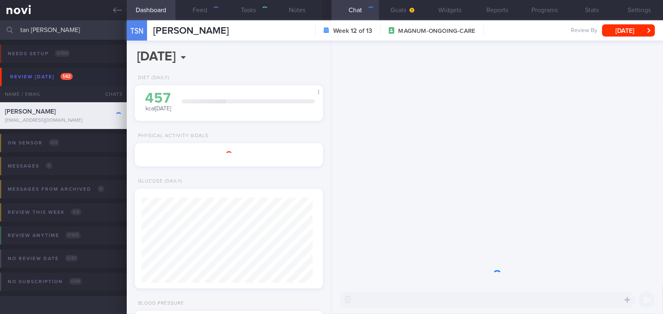
type input "Magnum, use Buzud"
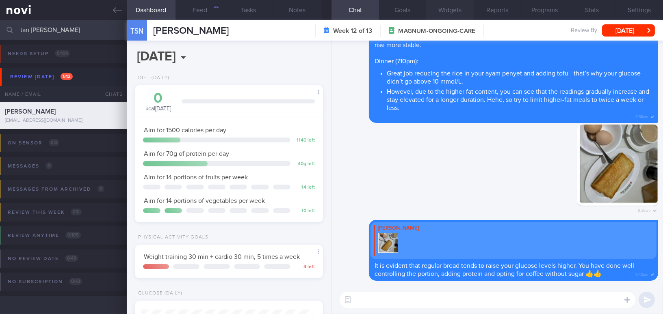
scroll to position [95, 168]
click at [611, 32] on button "[DATE]" at bounding box center [628, 30] width 53 height 12
click at [351, 249] on div "Delete [PERSON_NAME] It is evident that regular bread tends to raise your gluco…" at bounding box center [497, 250] width 322 height 61
click at [193, 6] on button "Feed 361" at bounding box center [199, 10] width 49 height 20
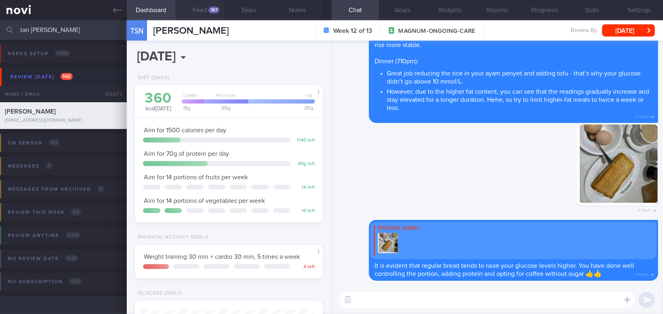
click at [204, 11] on button "Feed 361" at bounding box center [199, 10] width 49 height 20
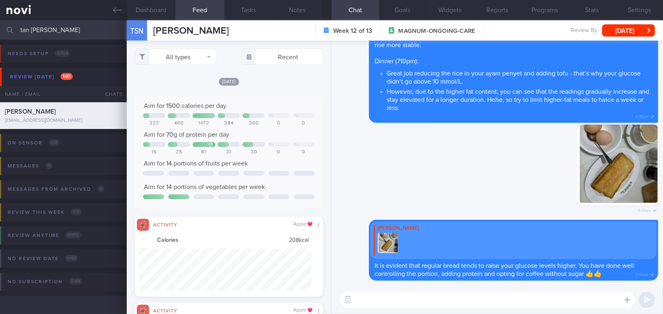
scroll to position [42, 172]
click at [172, 57] on button "All types" at bounding box center [175, 57] width 81 height 16
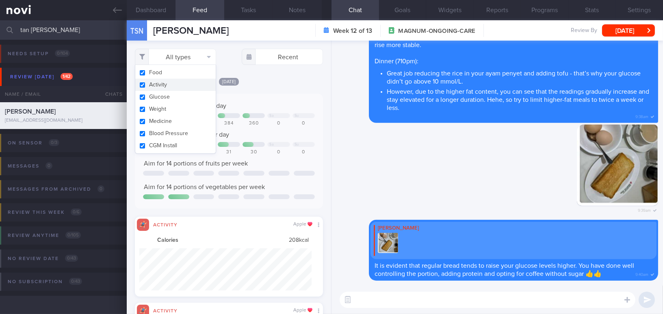
click at [144, 85] on button "Activity" at bounding box center [175, 85] width 80 height 12
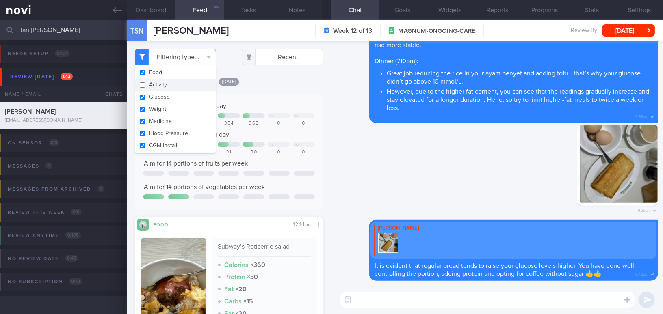
checkbox input "false"
click at [267, 92] on div "[DATE] Aim for 1500 calories per day Sa Su 327 460 1472 384 360 0 0 Aim for 70g…" at bounding box center [229, 236] width 188 height 318
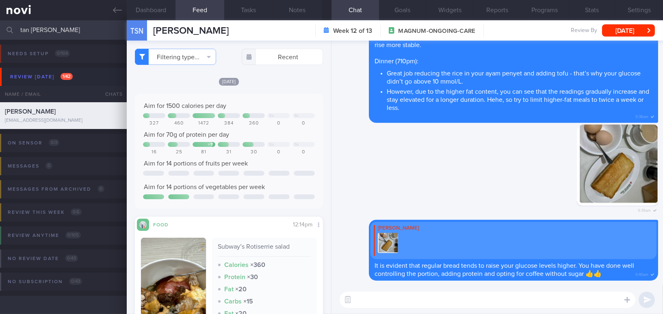
scroll to position [86, 171]
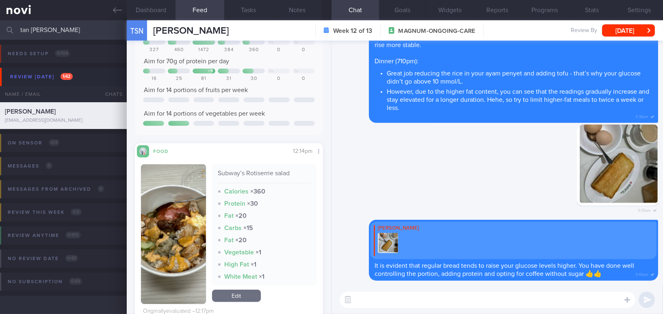
click at [181, 221] on button "button" at bounding box center [173, 235] width 65 height 140
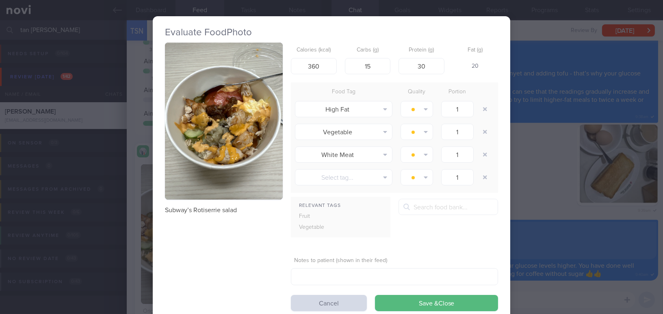
click at [230, 147] on button "button" at bounding box center [224, 121] width 118 height 157
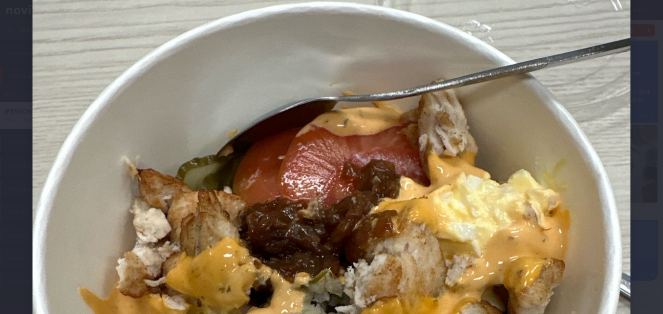
scroll to position [147, 0]
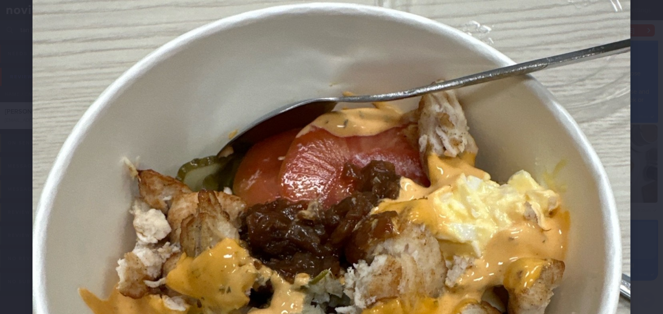
click at [339, 161] on img at bounding box center [331, 283] width 598 height 797
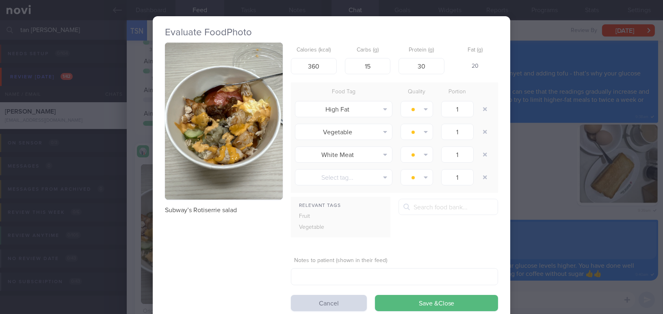
click at [253, 181] on button "button" at bounding box center [224, 121] width 118 height 157
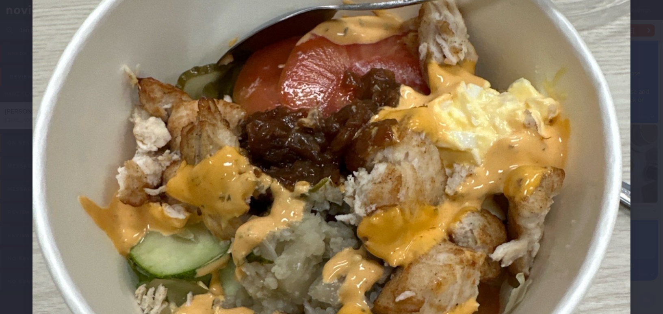
scroll to position [221, 0]
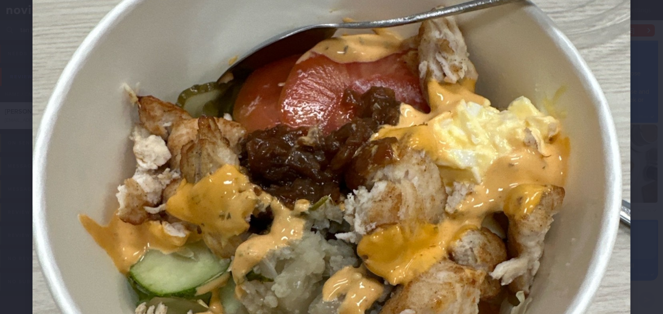
click at [441, 168] on img at bounding box center [331, 209] width 598 height 797
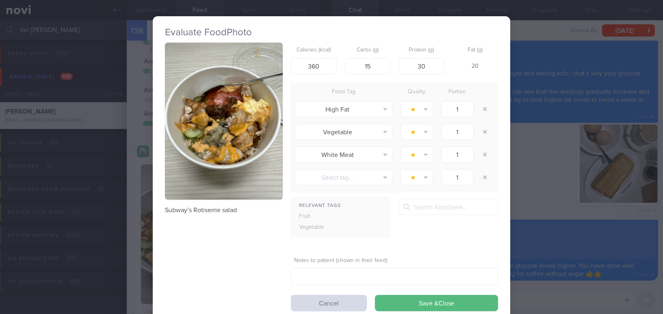
click at [539, 191] on div "Evaluate Food Photo Subway’s Rotiserrie salad Calories (kcal) 360 Carbs (g) 15 …" at bounding box center [331, 157] width 663 height 314
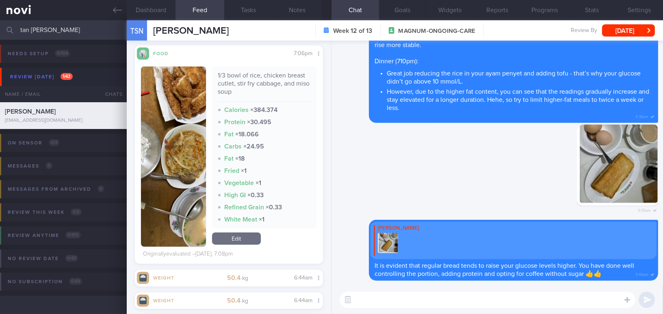
click at [418, 304] on textarea at bounding box center [488, 300] width 296 height 16
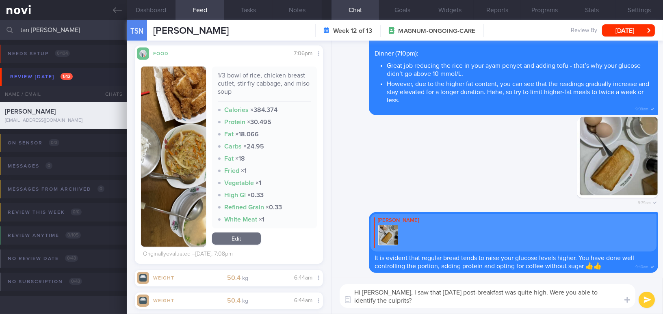
click at [387, 294] on textarea "Hi [PERSON_NAME], I saw that [DATE] post-breakfast was quite high. Were you abl…" at bounding box center [488, 296] width 296 height 24
click at [386, 295] on textarea "Hi [PERSON_NAME], I saw that [DATE] post-breakfast was quite high. Were you abl…" at bounding box center [488, 296] width 296 height 24
drag, startPoint x: 384, startPoint y: 292, endPoint x: 393, endPoint y: 301, distance: 12.4
click at [393, 301] on textarea "Hi [PERSON_NAME], I saw that [DATE] post-breakfast was quite high. Were you abl…" at bounding box center [488, 296] width 296 height 24
click at [394, 302] on textarea "Hi [PERSON_NAME], I saw that [DATE] post-breakfast was quite high. Were you abl…" at bounding box center [488, 296] width 296 height 24
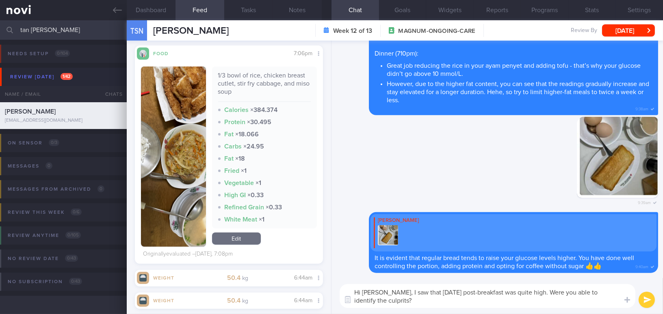
drag, startPoint x: 385, startPoint y: 292, endPoint x: 394, endPoint y: 302, distance: 12.9
click at [394, 302] on textarea "Hi [PERSON_NAME], I saw that [DATE] post-breakfast was quite high. Were you abl…" at bounding box center [488, 296] width 296 height 24
paste textarea "noticed that [DATE] post-breakfast reading was quite high. Were you able to ide…"
type textarea "Hi [PERSON_NAME], I noticed that [DATE] post-breakfast reading was quite high. …"
click at [642, 301] on button "submit" at bounding box center [647, 300] width 16 height 16
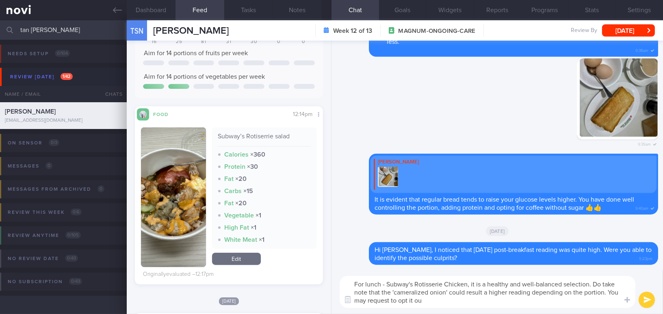
type textarea "For lunch - Subway's Rotisserie Chicken, it is a healthy and well-balanced sele…"
drag, startPoint x: 399, startPoint y: 297, endPoint x: 344, endPoint y: 281, distance: 57.5
click at [344, 281] on textarea "For lunch - Subway's Rotisserie Chicken, it is a healthy and well-balanced sele…" at bounding box center [488, 292] width 296 height 32
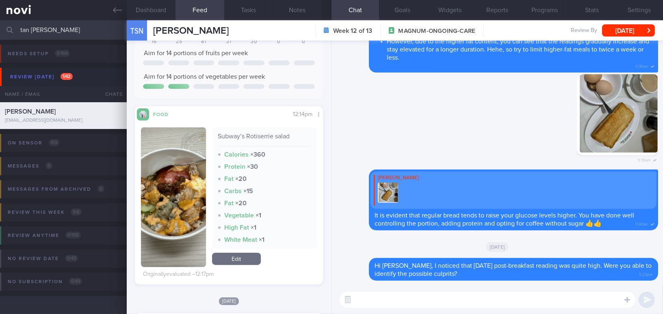
click at [362, 302] on textarea at bounding box center [488, 300] width 296 height 16
paste textarea "For lunch—Subway’s Rotisserie Chicken—it’s a healthy and well-balanced choice. …"
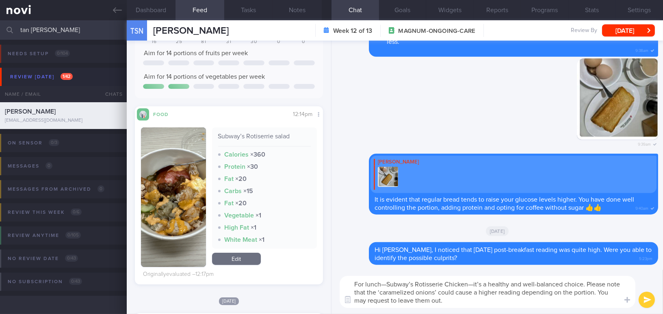
click at [386, 282] on textarea "For lunch—Subway’s Rotisserie Chicken—it’s a healthy and well-balanced choice. …" at bounding box center [488, 292] width 296 height 32
click at [479, 282] on textarea "For lunch - Subway’s Rotisserie Chicken—it’s a healthy and well-balanced choice…" at bounding box center [488, 292] width 296 height 32
click at [476, 302] on textarea "For lunch - Subway’s Rotisserie Chicken, it is a healthy and well-balanced choi…" at bounding box center [488, 292] width 296 height 32
type textarea "For lunch - Subway’s Rotisserie Chicken, it is a healthy and well-balanced choi…"
click at [649, 298] on button "submit" at bounding box center [647, 300] width 16 height 16
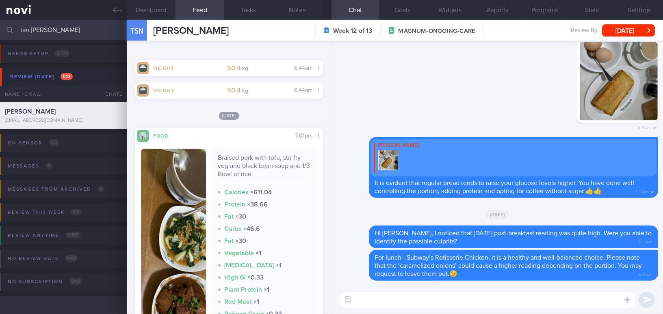
scroll to position [739, 0]
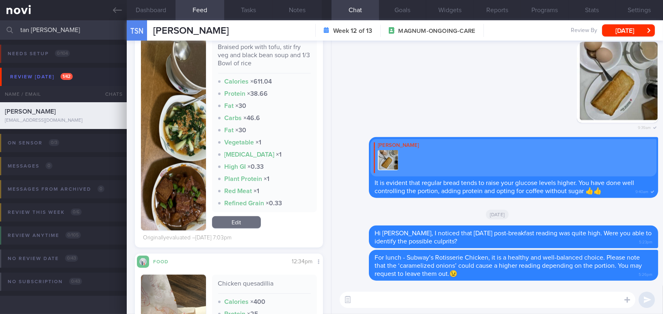
click at [163, 108] on button "button" at bounding box center [173, 134] width 65 height 193
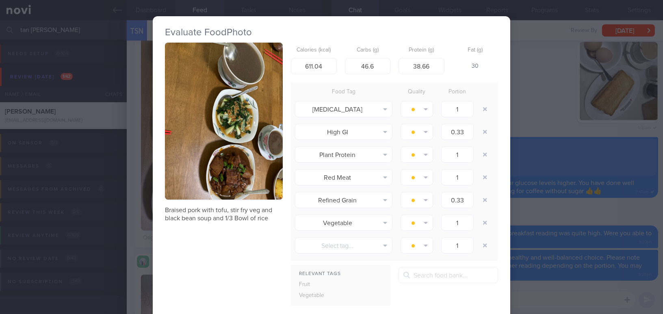
click at [165, 108] on button "button" at bounding box center [224, 121] width 118 height 157
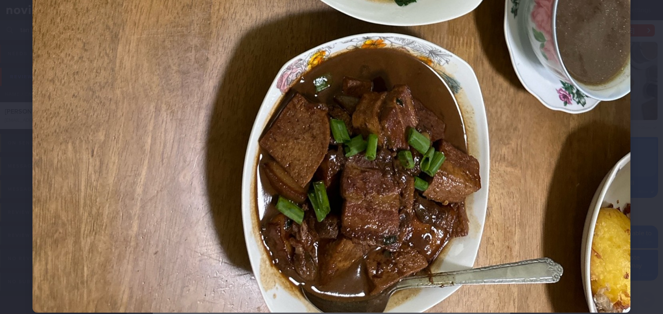
scroll to position [406, 0]
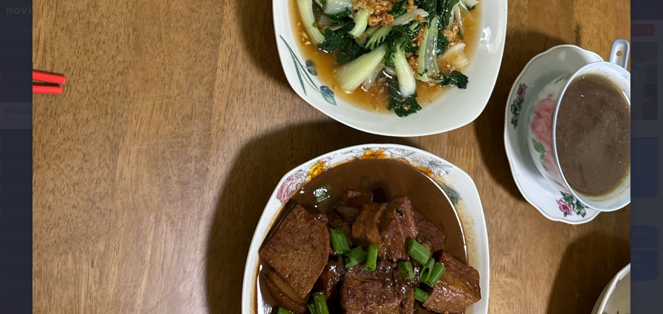
click at [267, 104] on img at bounding box center [331, 25] width 598 height 797
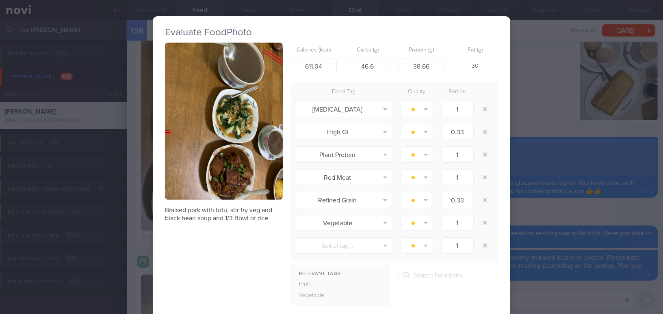
click at [554, 75] on div "Evaluate Food Photo Braised pork with tofu, stir fry veg and black bean soup an…" at bounding box center [331, 157] width 663 height 314
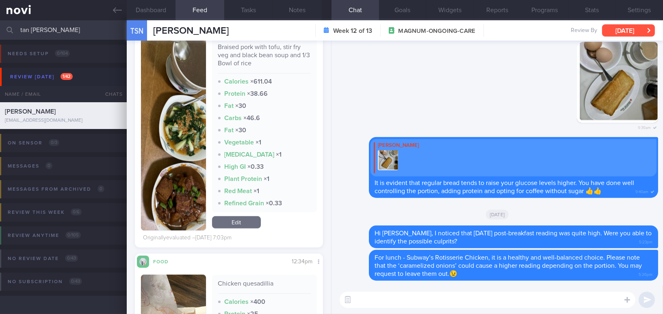
click at [622, 30] on button "[DATE]" at bounding box center [628, 30] width 53 height 12
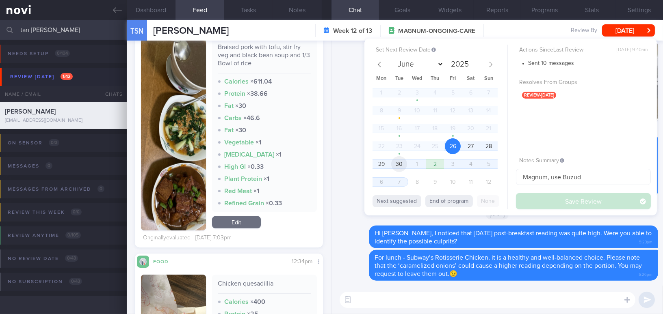
click at [397, 165] on span "30" at bounding box center [399, 164] width 16 height 16
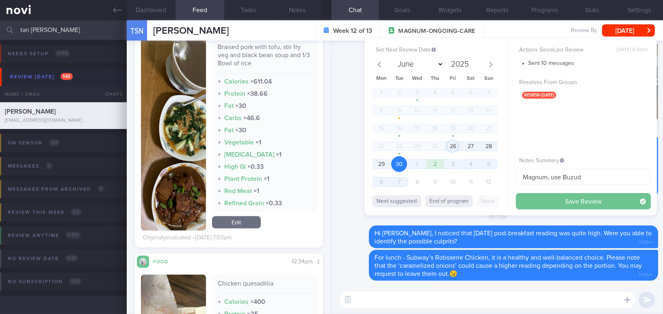
click at [535, 199] on button "Save Review" at bounding box center [583, 201] width 135 height 16
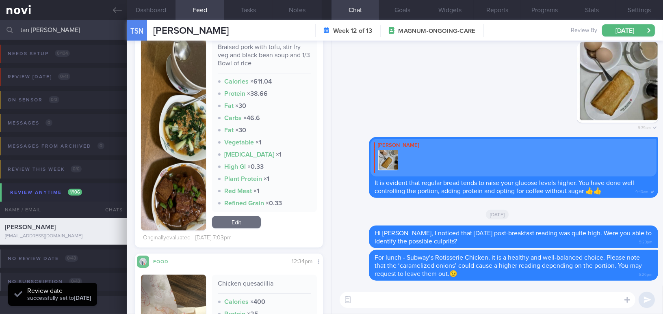
click at [0, 20] on input "tan [PERSON_NAME]" at bounding box center [331, 29] width 663 height 19
click at [61, 26] on input "tan [PERSON_NAME]" at bounding box center [331, 29] width 663 height 19
drag, startPoint x: 67, startPoint y: 31, endPoint x: 0, endPoint y: 25, distance: 67.3
click at [0, 25] on input "tan [PERSON_NAME]" at bounding box center [331, 29] width 663 height 19
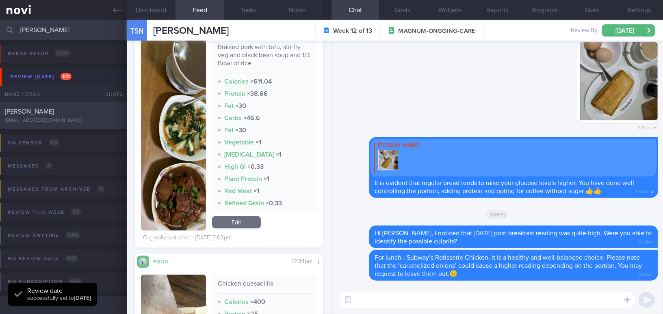
type input "[PERSON_NAME]"
click at [44, 113] on span "[PERSON_NAME]" at bounding box center [29, 111] width 49 height 6
type input "Change to Buzud;"
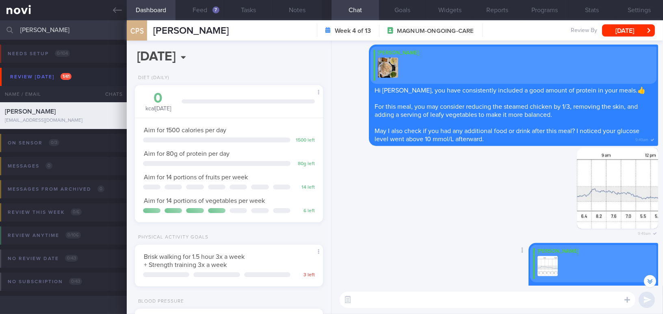
scroll to position [-220, 0]
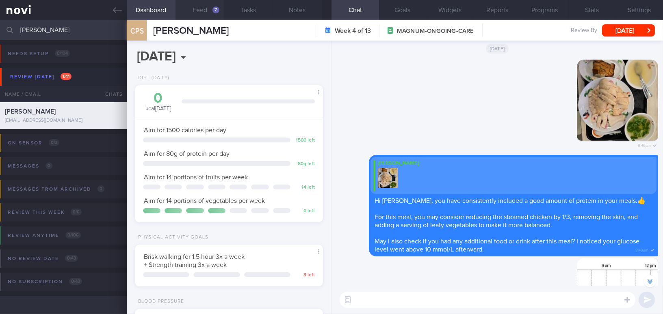
click at [208, 6] on button "Feed 7" at bounding box center [199, 10] width 49 height 20
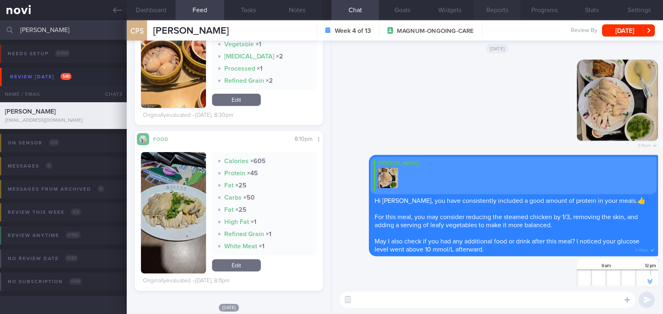
scroll to position [406, 0]
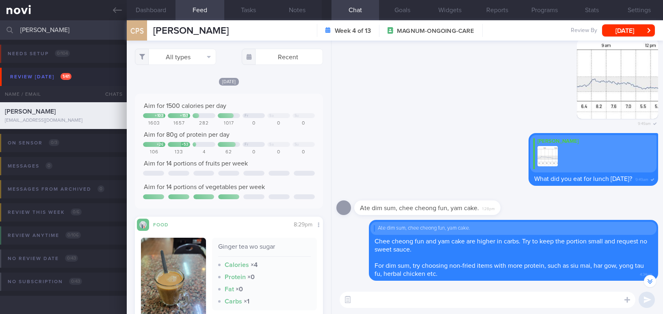
select select "8"
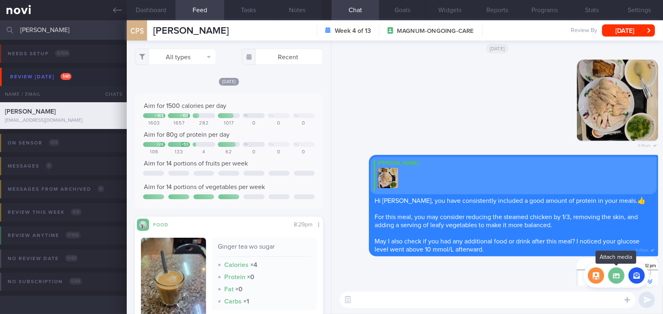
click at [617, 275] on label at bounding box center [616, 276] width 16 height 16
click at [0, 0] on input "file" at bounding box center [0, 0] width 0 height 0
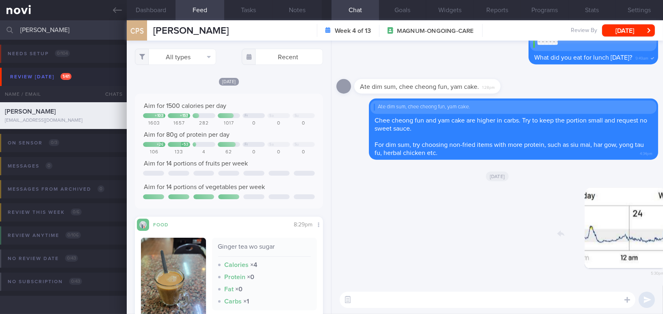
drag, startPoint x: 600, startPoint y: 245, endPoint x: 674, endPoint y: 250, distance: 73.7
click at [663, 250] on html "You are offline! Some functionality will be unavailable Patients New Users Coac…" at bounding box center [331, 157] width 663 height 314
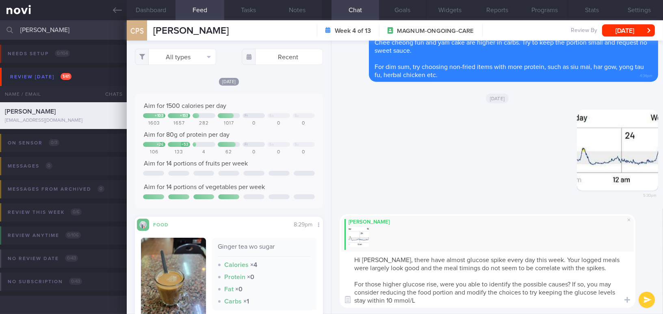
drag, startPoint x: 389, startPoint y: 260, endPoint x: 437, endPoint y: 307, distance: 66.4
click at [437, 307] on textarea "Hi [PERSON_NAME], there have almost glucose spike every day this week. Your log…" at bounding box center [488, 280] width 296 height 56
click at [407, 277] on textarea "Hi [PERSON_NAME], there have almost glucose spike every day this week. Your log…" at bounding box center [488, 280] width 296 height 56
drag, startPoint x: 389, startPoint y: 260, endPoint x: 438, endPoint y: 300, distance: 62.9
click at [438, 300] on textarea "Hi [PERSON_NAME], there have almost glucose spike every day this week. Your log…" at bounding box center [488, 280] width 296 height 56
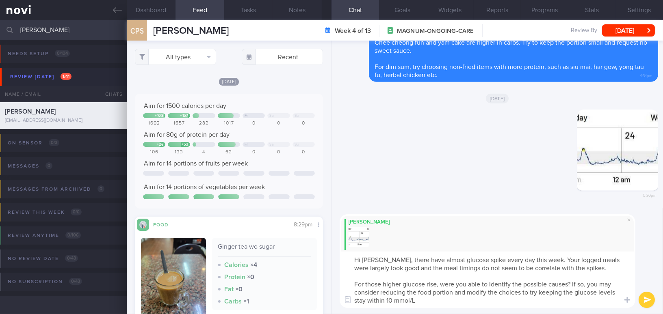
paste textarea "There have been almost daily glucose spikes this week. Your logged meals largel…"
click at [392, 259] on textarea "Hi [PERSON_NAME], There have been almost daily glucose spikes this week. Your l…" at bounding box center [488, 280] width 296 height 56
type textarea "Hi [PERSON_NAME], there have been almost daily glucose spikes this week. Your l…"
click at [641, 299] on button "submit" at bounding box center [647, 300] width 16 height 16
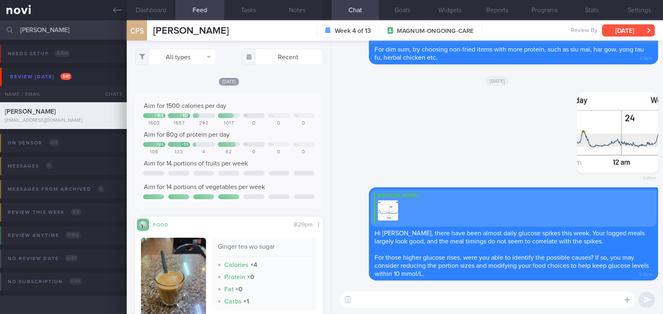
click at [615, 28] on button "[DATE]" at bounding box center [628, 30] width 53 height 12
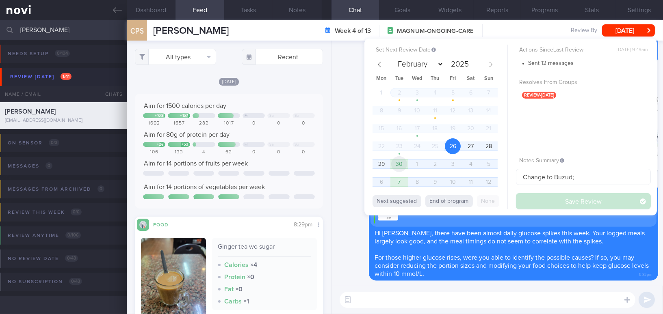
click at [397, 163] on span "30" at bounding box center [399, 164] width 16 height 16
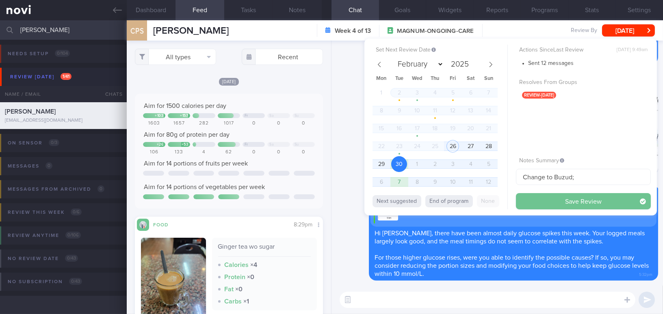
click at [544, 202] on button "Save Review" at bounding box center [583, 201] width 135 height 16
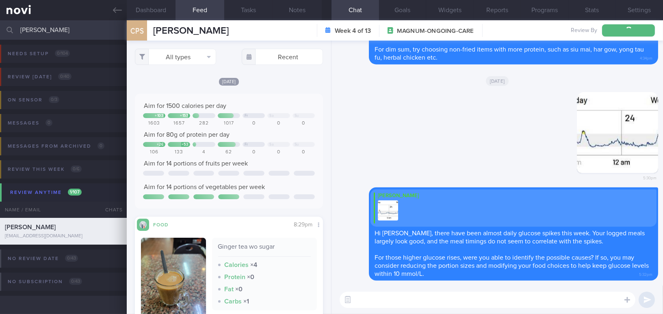
drag, startPoint x: 84, startPoint y: 31, endPoint x: 15, endPoint y: 28, distance: 69.9
click at [15, 28] on div "[PERSON_NAME] Assigned patients Assigned patients All active patients Archived …" at bounding box center [331, 29] width 663 height 19
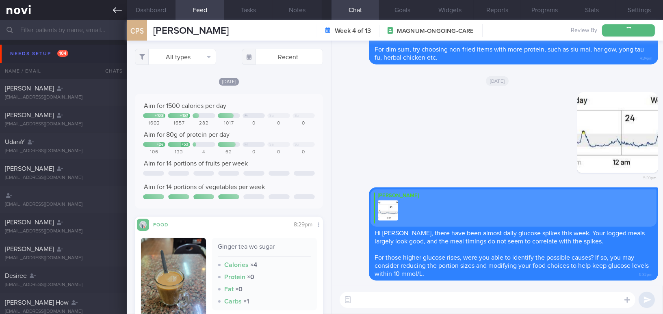
click at [116, 12] on icon at bounding box center [117, 10] width 9 height 9
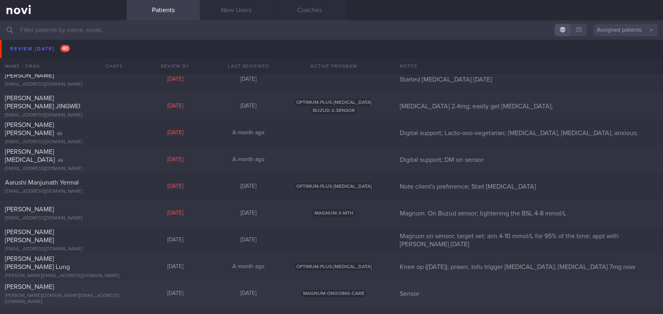
scroll to position [3509, 0]
click at [110, 181] on div at bounding box center [113, 183] width 18 height 4
select select "8"
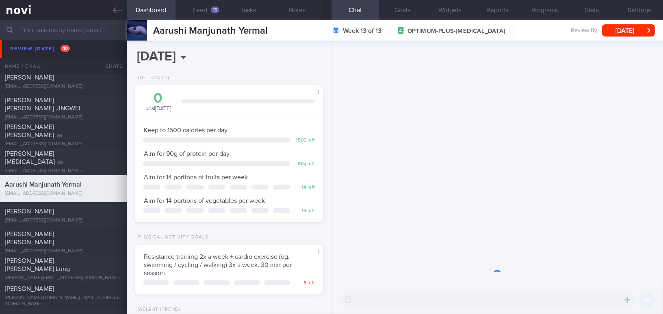
scroll to position [95, 168]
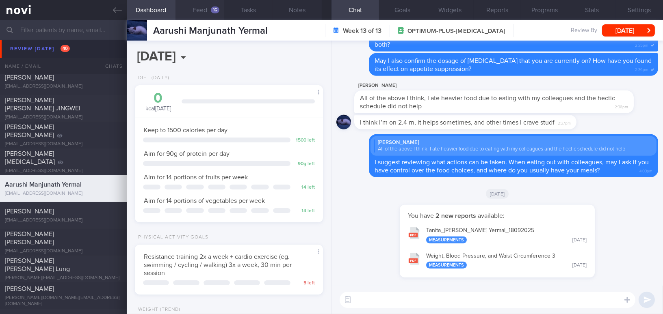
click at [208, 8] on button "Feed 16" at bounding box center [199, 10] width 49 height 20
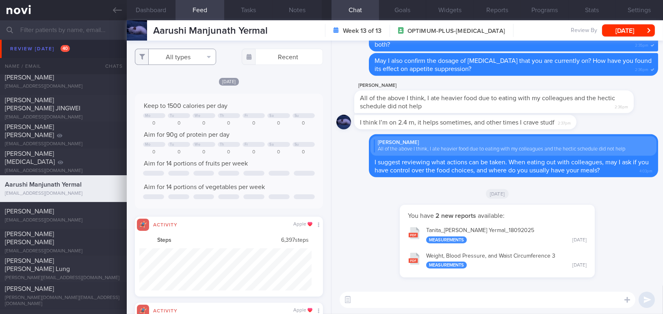
click at [171, 55] on button "All types" at bounding box center [175, 57] width 81 height 16
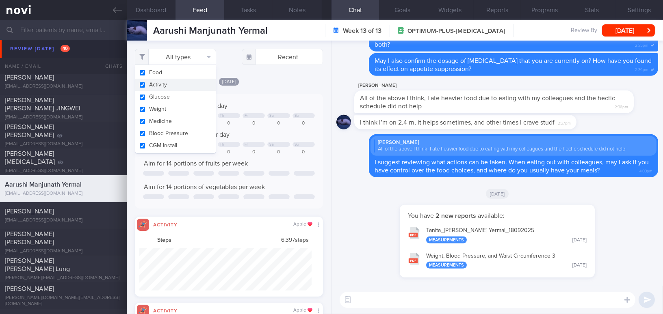
click at [139, 86] on input "checkbox" at bounding box center [142, 84] width 6 height 5
checkbox input "false"
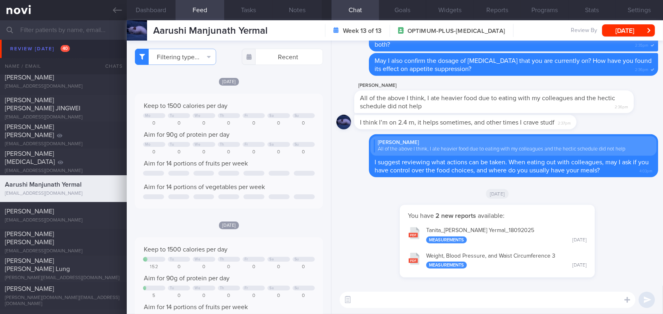
click at [282, 84] on div "[DATE]" at bounding box center [229, 81] width 188 height 9
click at [115, 10] on icon at bounding box center [117, 10] width 9 height 6
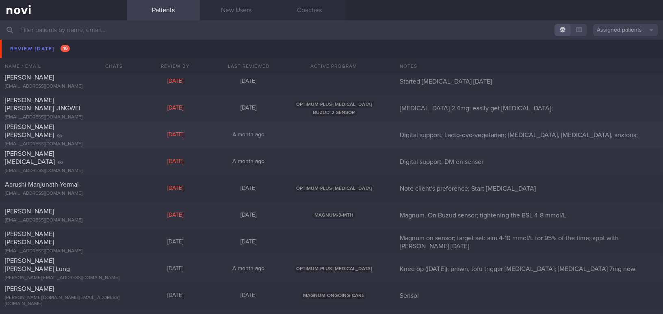
click at [119, 132] on div "[PERSON_NAME] [PERSON_NAME] [EMAIL_ADDRESS][DOMAIN_NAME]" at bounding box center [63, 135] width 127 height 24
select select "8"
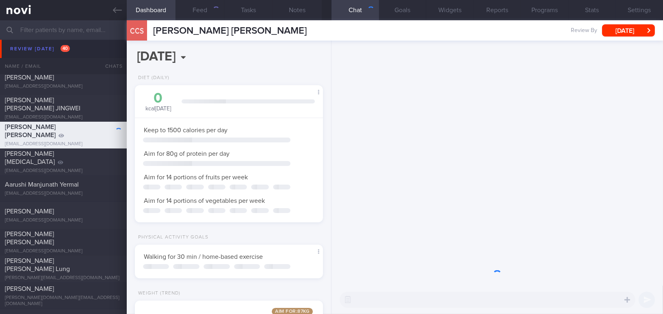
scroll to position [406120, 406048]
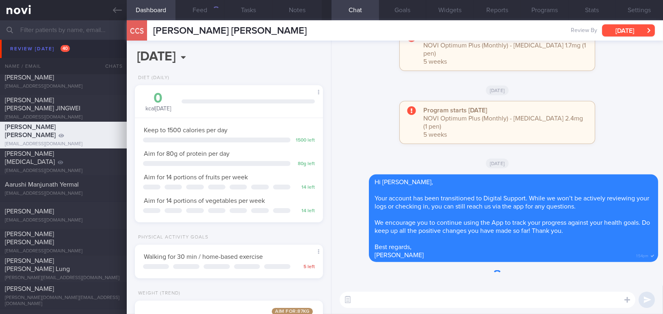
click at [622, 30] on button "[DATE]" at bounding box center [628, 30] width 53 height 12
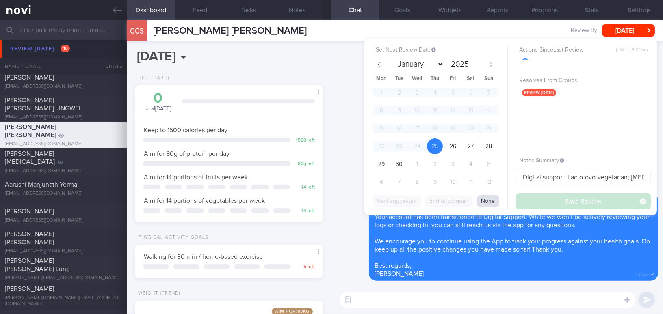
click at [489, 205] on button "None" at bounding box center [488, 201] width 22 height 12
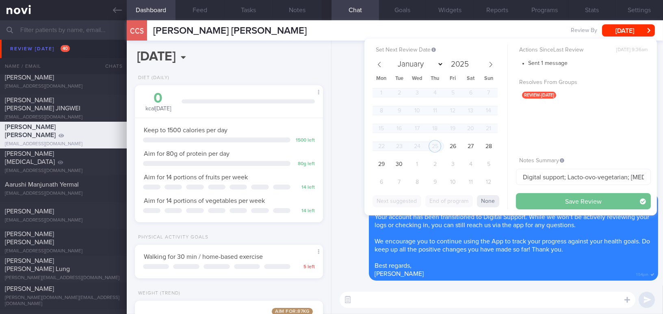
click at [533, 197] on button "Save Review" at bounding box center [583, 201] width 135 height 16
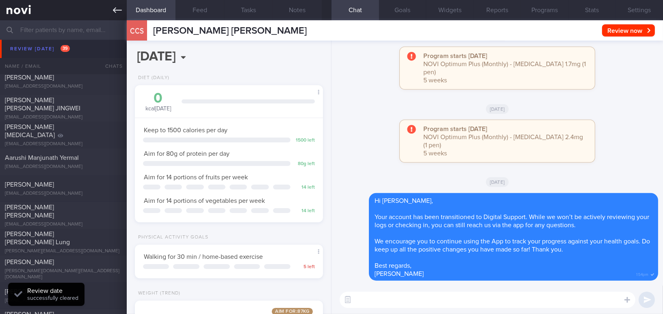
click at [113, 11] on icon at bounding box center [117, 10] width 9 height 9
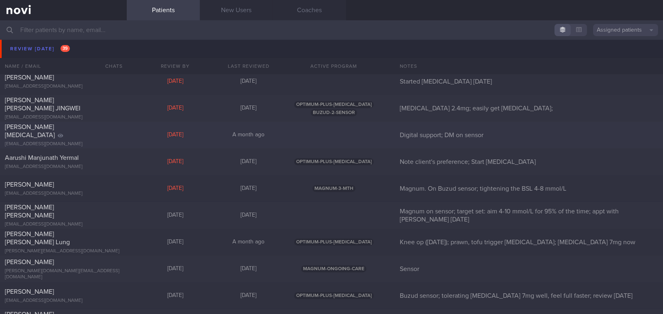
click at [91, 135] on div "[PERSON_NAME][MEDICAL_DATA]" at bounding box center [62, 131] width 115 height 16
select select "8"
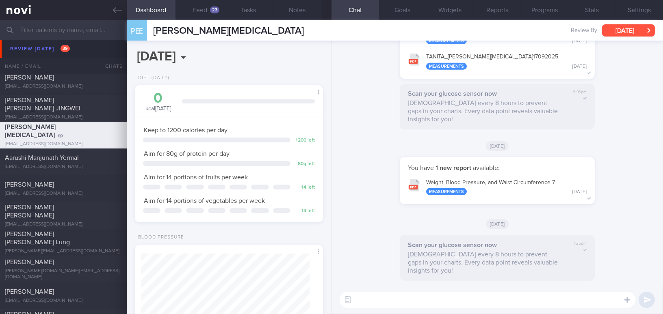
click at [629, 30] on button "[DATE]" at bounding box center [628, 30] width 53 height 12
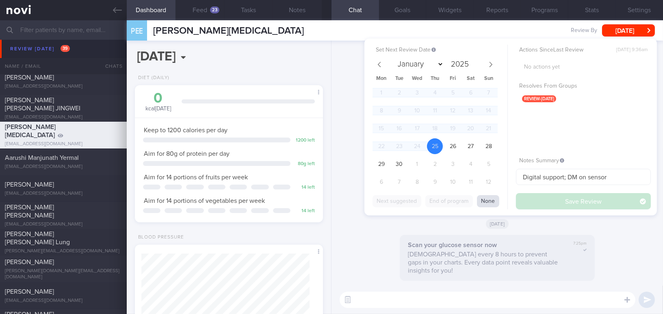
click at [488, 202] on button "None" at bounding box center [488, 201] width 22 height 12
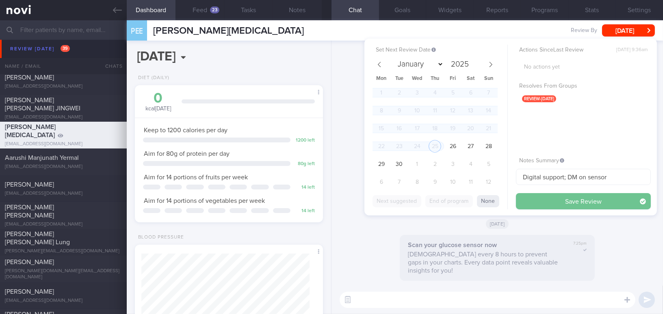
click at [524, 202] on button "Save Review" at bounding box center [583, 201] width 135 height 16
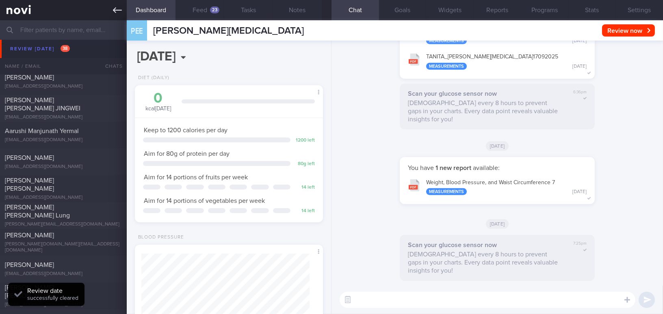
click at [119, 9] on icon at bounding box center [117, 10] width 9 height 9
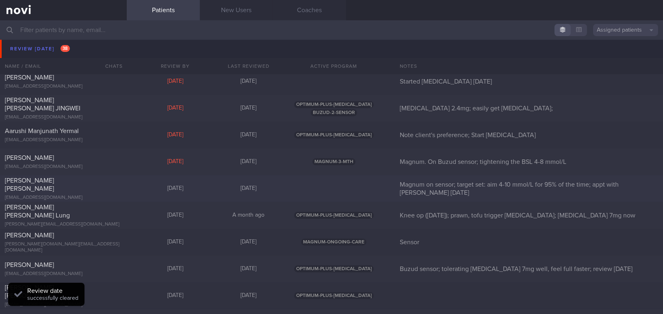
click at [108, 185] on div "[PERSON_NAME] [PERSON_NAME]" at bounding box center [62, 185] width 115 height 16
select select "8"
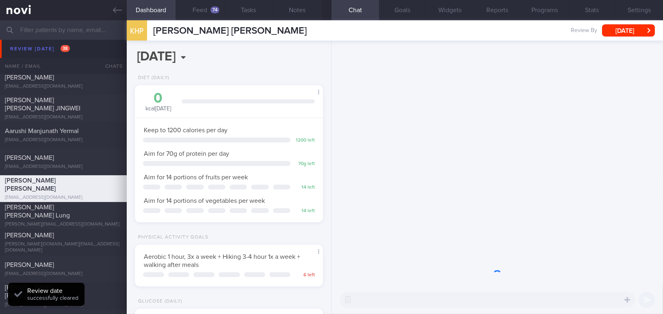
click at [613, 28] on button "[DATE]" at bounding box center [628, 30] width 53 height 12
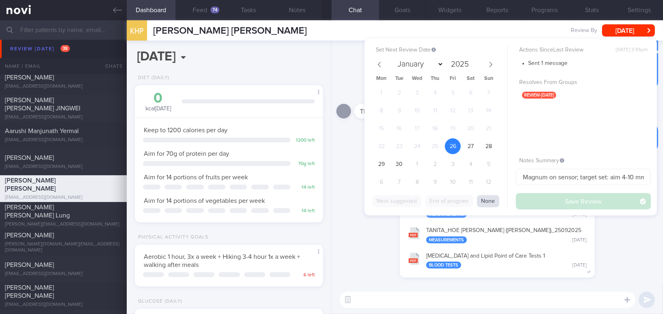
click at [486, 200] on button "None" at bounding box center [488, 201] width 22 height 12
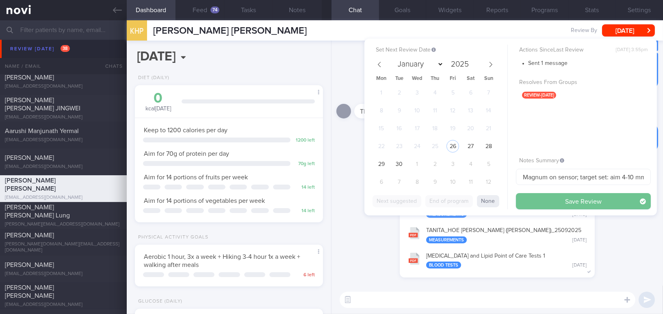
click at [546, 200] on button "Save Review" at bounding box center [583, 201] width 135 height 16
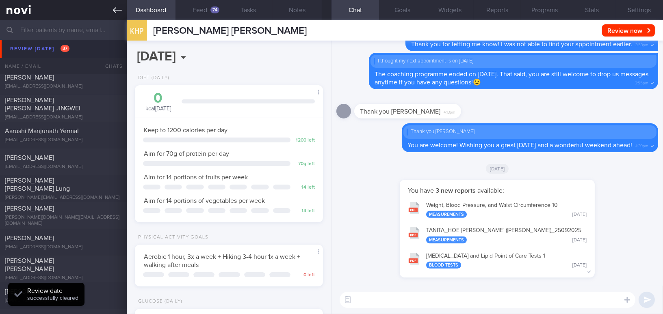
click at [115, 10] on icon at bounding box center [117, 10] width 9 height 6
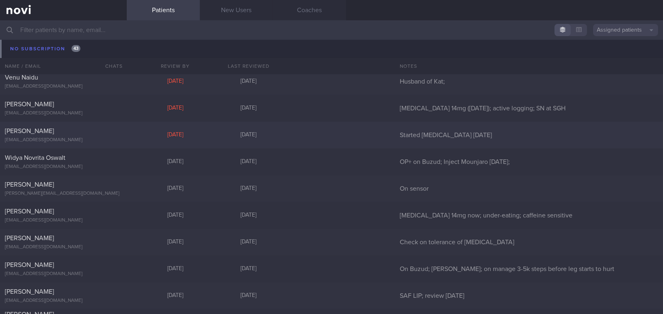
click at [80, 133] on div "[PERSON_NAME]" at bounding box center [62, 131] width 115 height 8
select select "8"
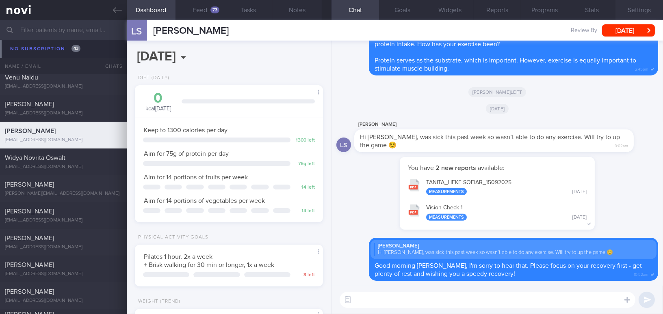
click at [645, 9] on button "Settings" at bounding box center [639, 10] width 48 height 20
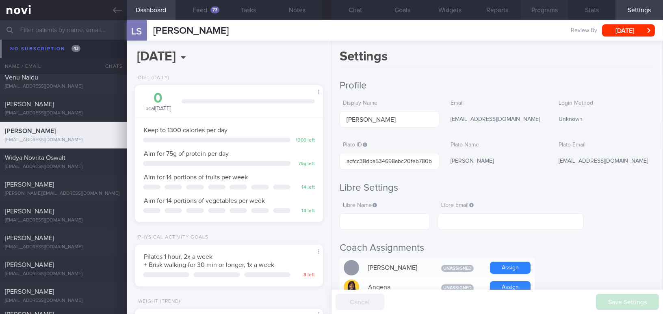
click at [563, 10] on button "Programs" at bounding box center [545, 10] width 48 height 20
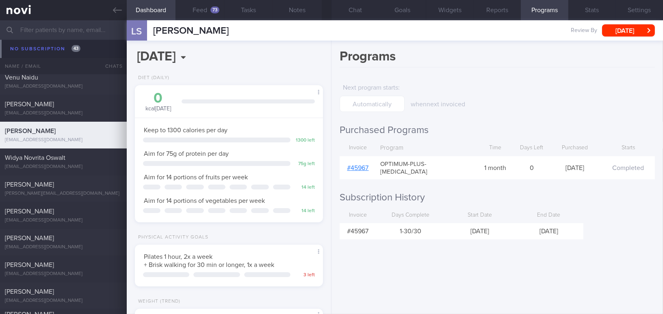
click at [360, 165] on link "# 45967" at bounding box center [358, 168] width 22 height 6
click at [354, 11] on button "Chat" at bounding box center [355, 10] width 48 height 20
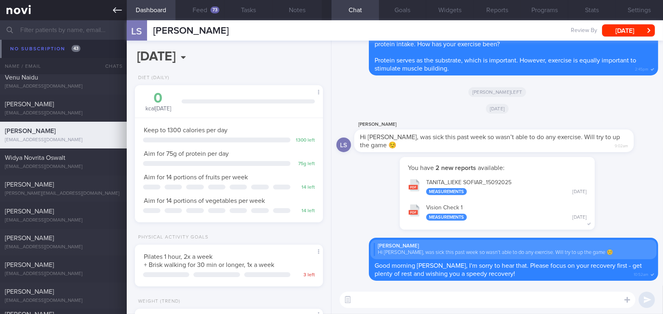
click at [111, 13] on link at bounding box center [63, 10] width 127 height 20
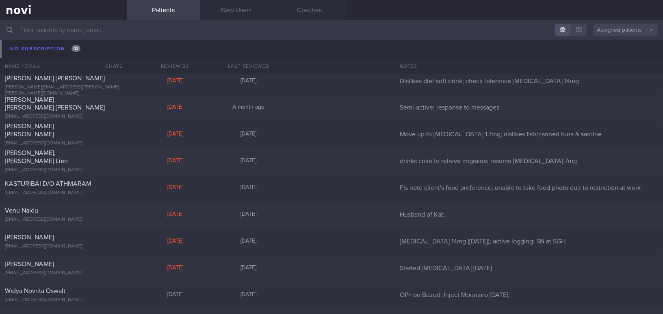
scroll to position [8574, 0]
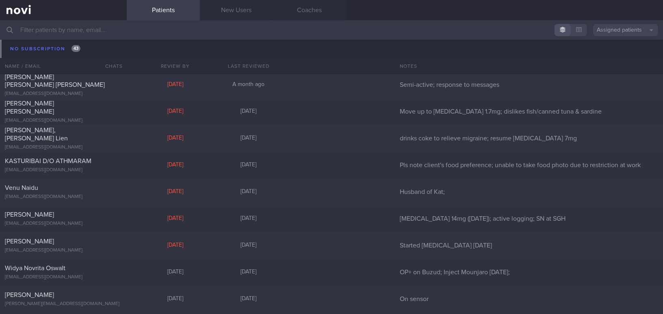
click at [83, 28] on input "text" at bounding box center [331, 29] width 663 height 19
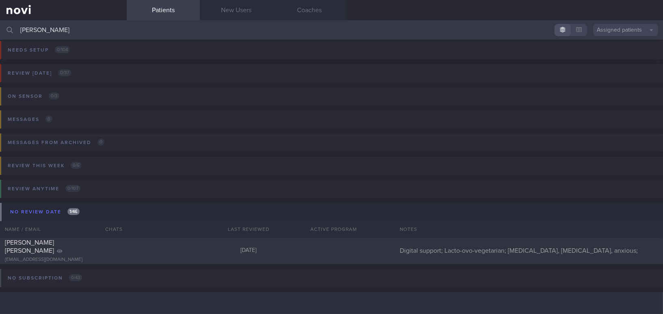
scroll to position [3, 0]
type input "[PERSON_NAME]"
click at [54, 248] on span "[PERSON_NAME] [PERSON_NAME]" at bounding box center [29, 247] width 49 height 15
select select "8"
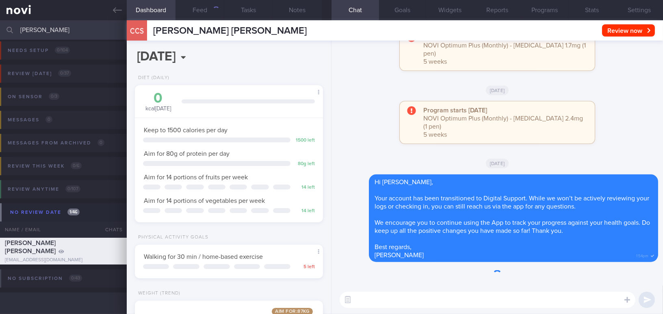
scroll to position [95, 168]
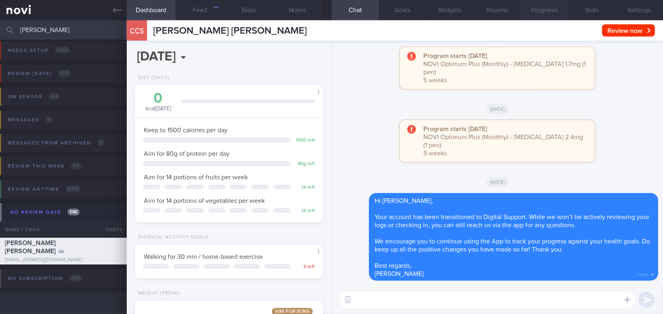
click at [551, 6] on button "Programs" at bounding box center [545, 10] width 48 height 20
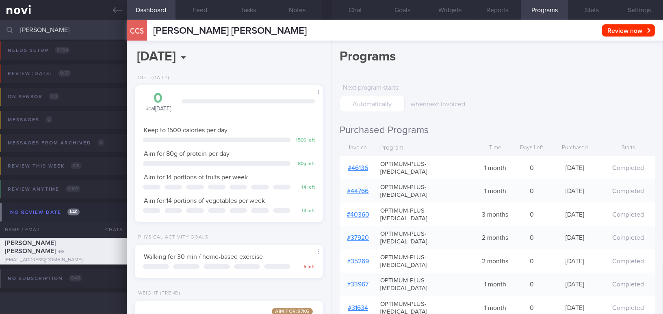
click at [360, 165] on link "# 46136" at bounding box center [358, 168] width 20 height 6
drag, startPoint x: 50, startPoint y: 31, endPoint x: 0, endPoint y: 25, distance: 49.9
click at [0, 25] on input "[PERSON_NAME]" at bounding box center [331, 29] width 663 height 19
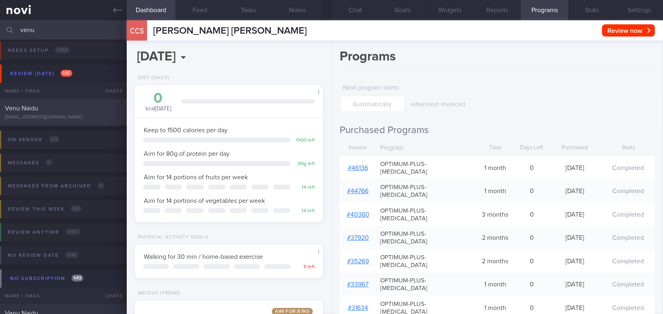
type input "venu"
click at [59, 109] on div "Venu Naidu" at bounding box center [62, 108] width 115 height 8
type input "Husband of Kat;"
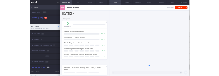
scroll to position [95, 168]
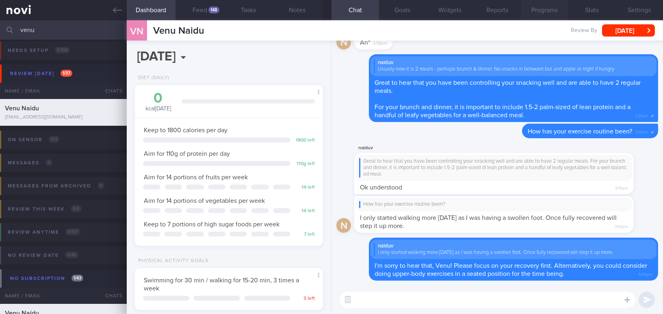
click at [548, 9] on button "Programs" at bounding box center [545, 10] width 48 height 20
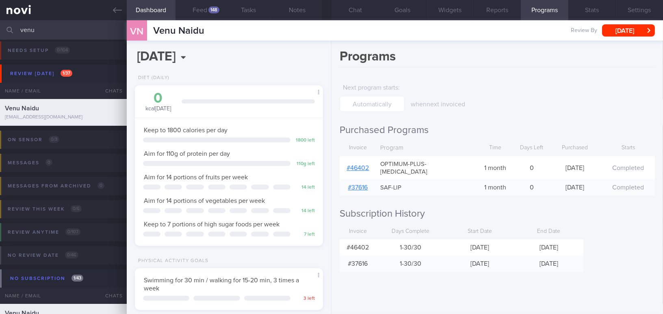
click at [361, 165] on link "# 46402" at bounding box center [358, 168] width 22 height 6
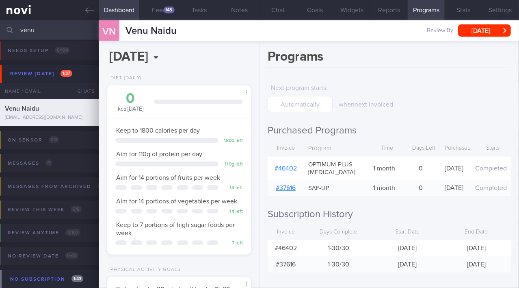
scroll to position [73, 124]
drag, startPoint x: 40, startPoint y: 30, endPoint x: 2, endPoint y: 26, distance: 38.1
click at [2, 26] on div "venu Assigned patients Assigned patients All active patients Archived patients" at bounding box center [259, 29] width 519 height 19
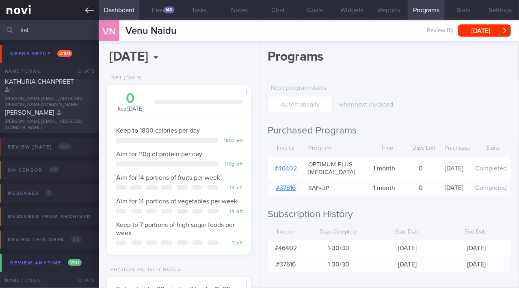
type input "kat"
click at [89, 13] on icon at bounding box center [89, 10] width 9 height 9
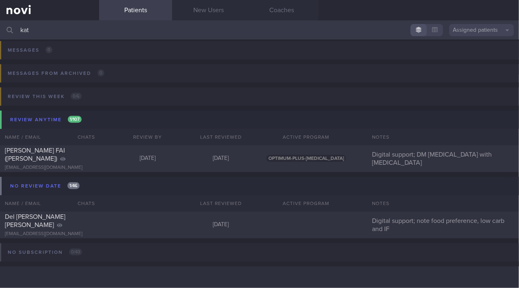
scroll to position [32, 0]
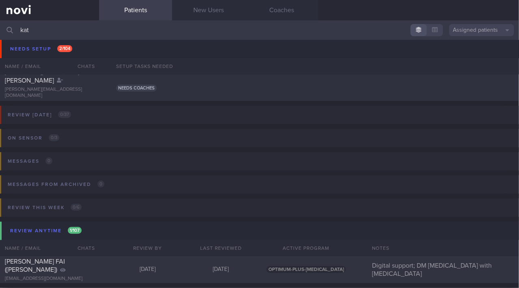
drag, startPoint x: 28, startPoint y: 30, endPoint x: 3, endPoint y: 27, distance: 25.7
click at [3, 27] on div "kat Assigned patients Assigned patients All active patients Archived patients" at bounding box center [259, 29] width 519 height 19
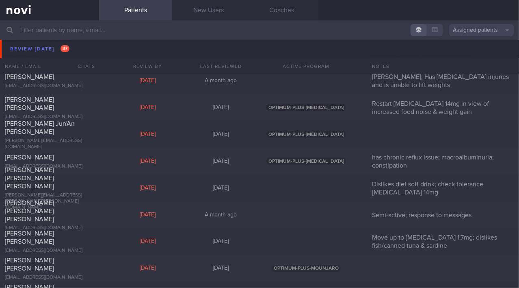
scroll to position [3245, 0]
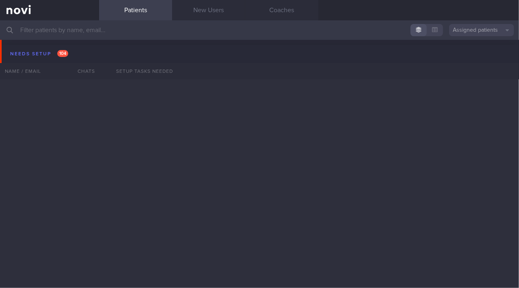
select select "8"
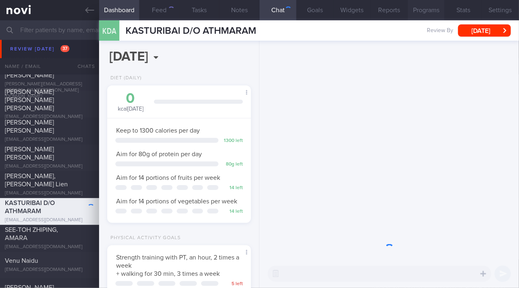
scroll to position [73, 124]
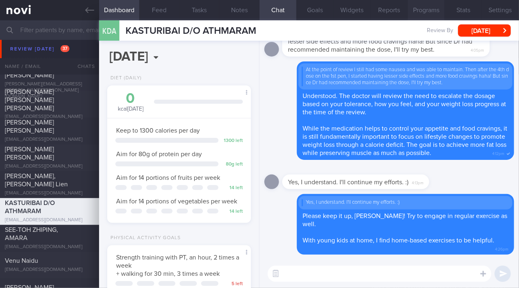
click at [428, 8] on button "Programs" at bounding box center [426, 10] width 37 height 20
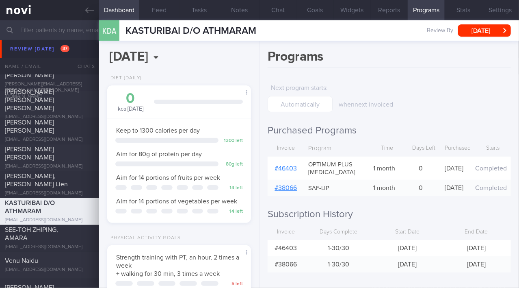
click at [289, 169] on link "# 46403" at bounding box center [286, 168] width 22 height 6
click at [96, 11] on link at bounding box center [49, 10] width 99 height 20
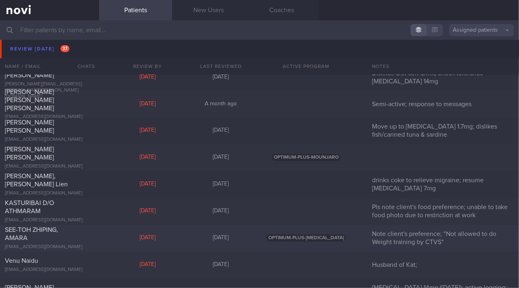
drag, startPoint x: 66, startPoint y: 238, endPoint x: 70, endPoint y: 231, distance: 7.5
click at [70, 231] on div "SEE-TOH ZHIPING, AMARA" at bounding box center [48, 234] width 87 height 16
select select "8"
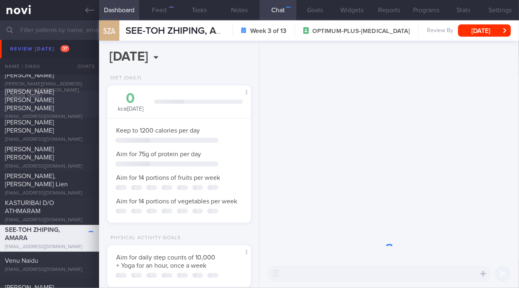
click at [58, 102] on div "[PERSON_NAME] [PERSON_NAME] [PERSON_NAME]" at bounding box center [48, 100] width 87 height 24
type input "Semi-active; response to messages"
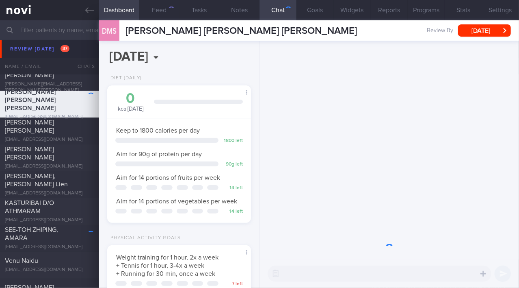
scroll to position [73, 124]
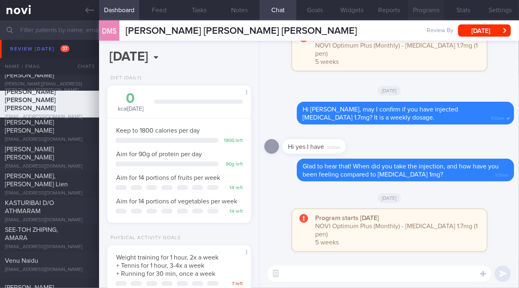
click at [424, 10] on button "Programs" at bounding box center [426, 10] width 37 height 20
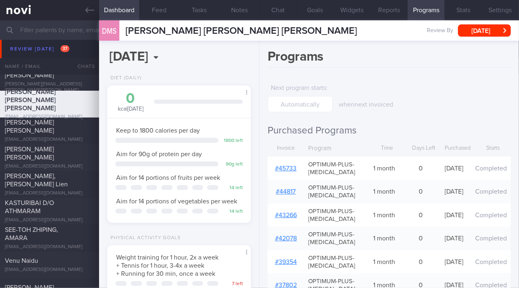
click at [291, 167] on link "# 45733" at bounding box center [286, 168] width 22 height 6
click at [93, 8] on icon at bounding box center [89, 10] width 9 height 9
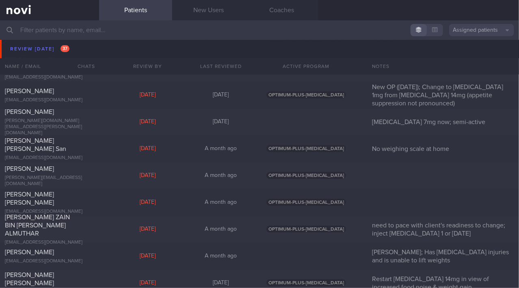
scroll to position [3023, 0]
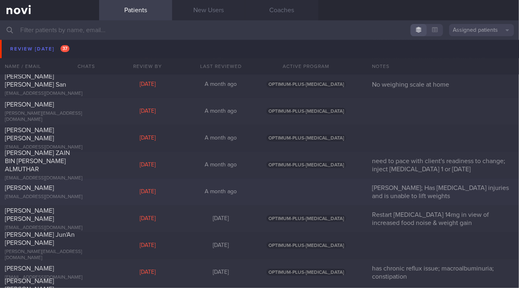
click at [57, 186] on div "[PERSON_NAME]" at bounding box center [48, 188] width 87 height 8
select select "8"
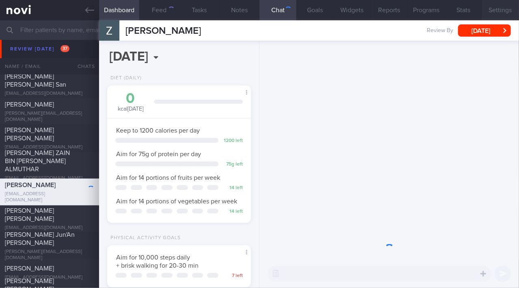
scroll to position [73, 124]
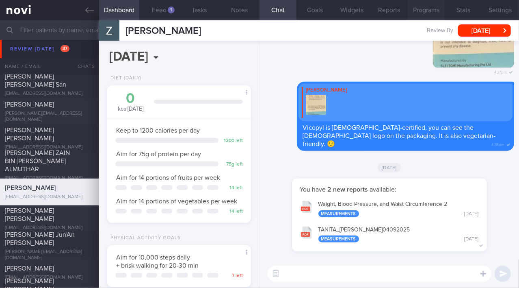
click at [430, 8] on button "Programs" at bounding box center [426, 10] width 37 height 20
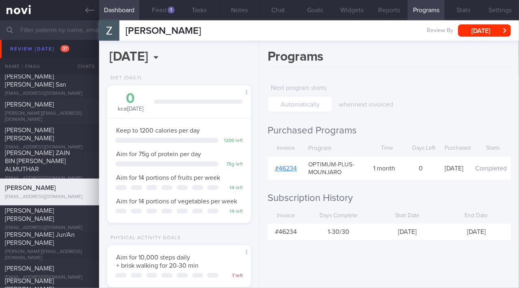
click at [284, 166] on link "# 46234" at bounding box center [286, 168] width 22 height 6
drag, startPoint x: 127, startPoint y: 30, endPoint x: 269, endPoint y: 29, distance: 142.6
click at [269, 29] on div "[PERSON_NAME] FAUZIAH BINTE [PERSON_NAME] [EMAIL_ADDRESS][DOMAIN_NAME] Review B…" at bounding box center [309, 30] width 420 height 20
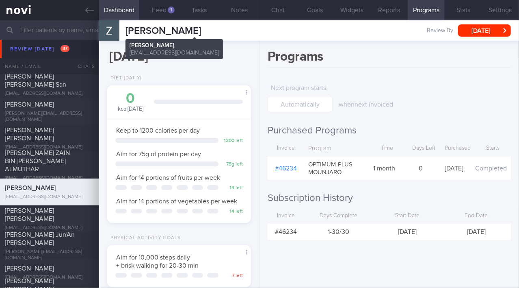
copy span "[PERSON_NAME]"
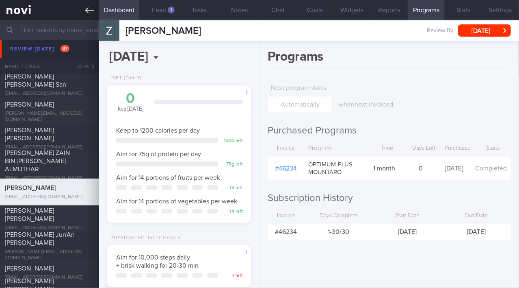
click at [91, 10] on icon at bounding box center [89, 10] width 9 height 6
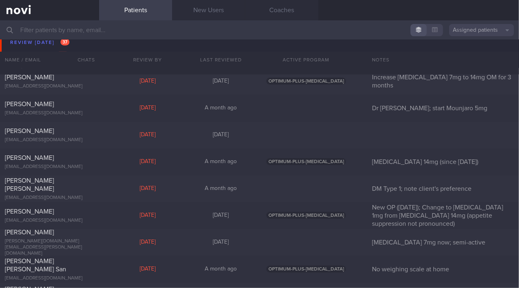
scroll to position [2802, 0]
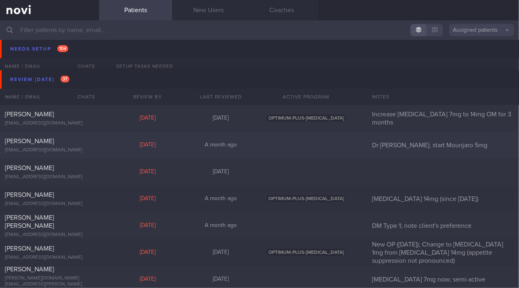
click at [68, 146] on div "[PERSON_NAME] [EMAIL_ADDRESS][DOMAIN_NAME]" at bounding box center [49, 145] width 99 height 16
select select "7"
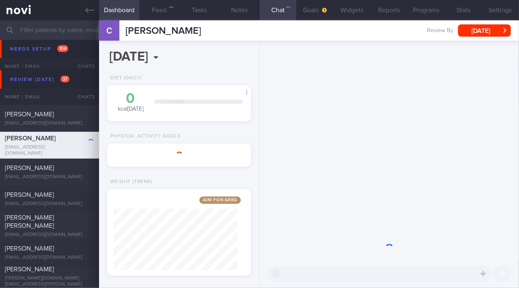
scroll to position [406142, 406092]
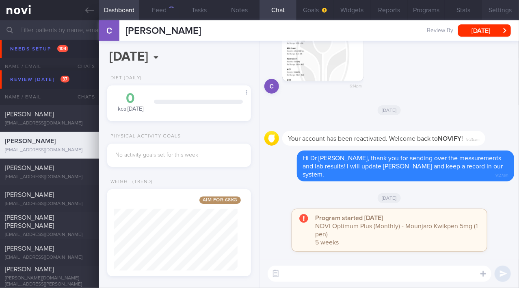
click at [496, 12] on button "Settings" at bounding box center [500, 10] width 37 height 20
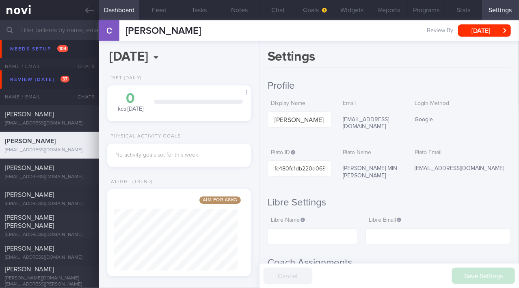
click at [430, 13] on button "Programs" at bounding box center [426, 10] width 37 height 20
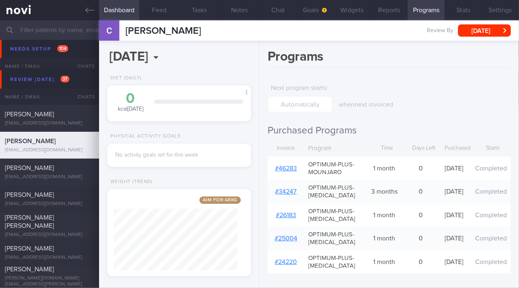
click at [292, 169] on link "# 46283" at bounding box center [286, 168] width 22 height 6
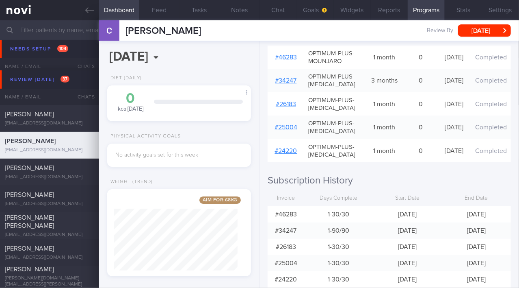
scroll to position [167, 0]
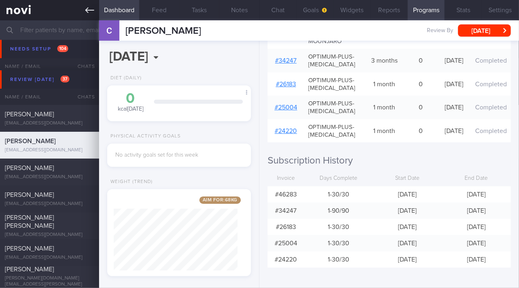
click at [92, 8] on icon at bounding box center [89, 10] width 9 height 9
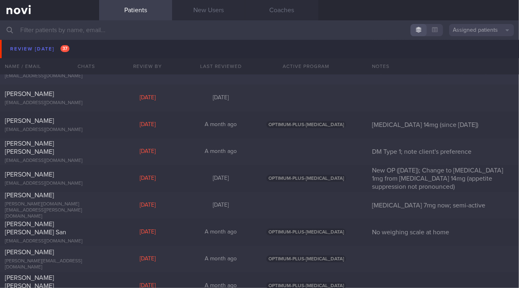
scroll to position [2950, 0]
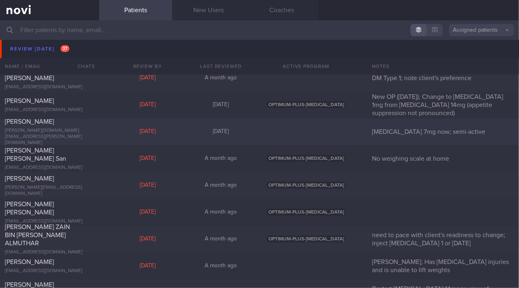
click at [59, 134] on div "[PERSON_NAME][DOMAIN_NAME][EMAIL_ADDRESS][PERSON_NAME][DOMAIN_NAME]" at bounding box center [49, 137] width 89 height 18
select select "7"
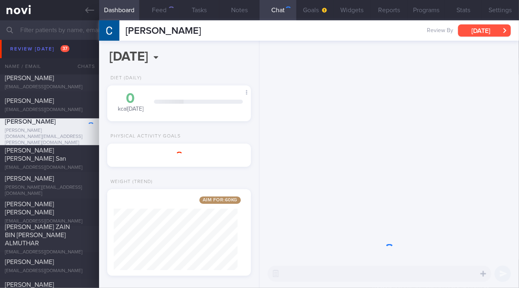
scroll to position [406142, 406092]
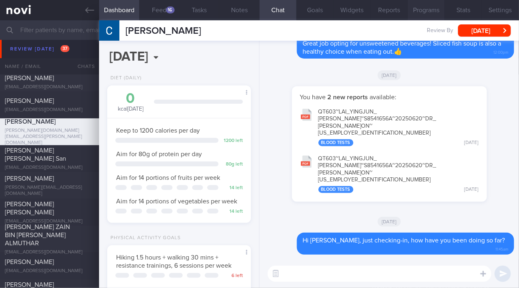
click at [436, 9] on button "Programs" at bounding box center [426, 10] width 37 height 20
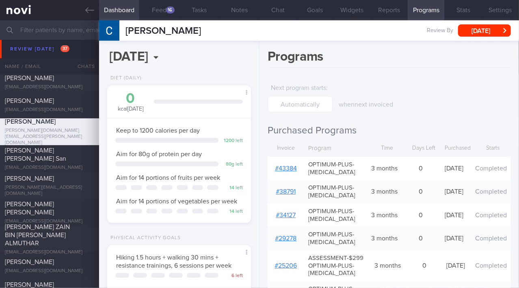
click at [286, 168] on link "# 43384" at bounding box center [286, 168] width 22 height 6
click at [87, 12] on icon at bounding box center [89, 10] width 9 height 9
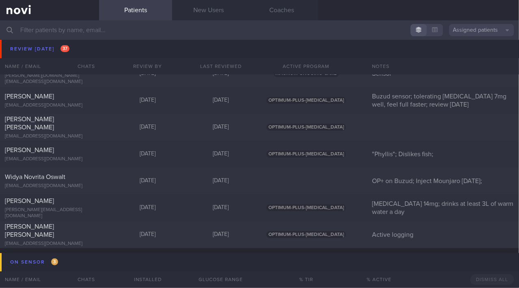
scroll to position [3651, 0]
